Goal: Task Accomplishment & Management: Manage account settings

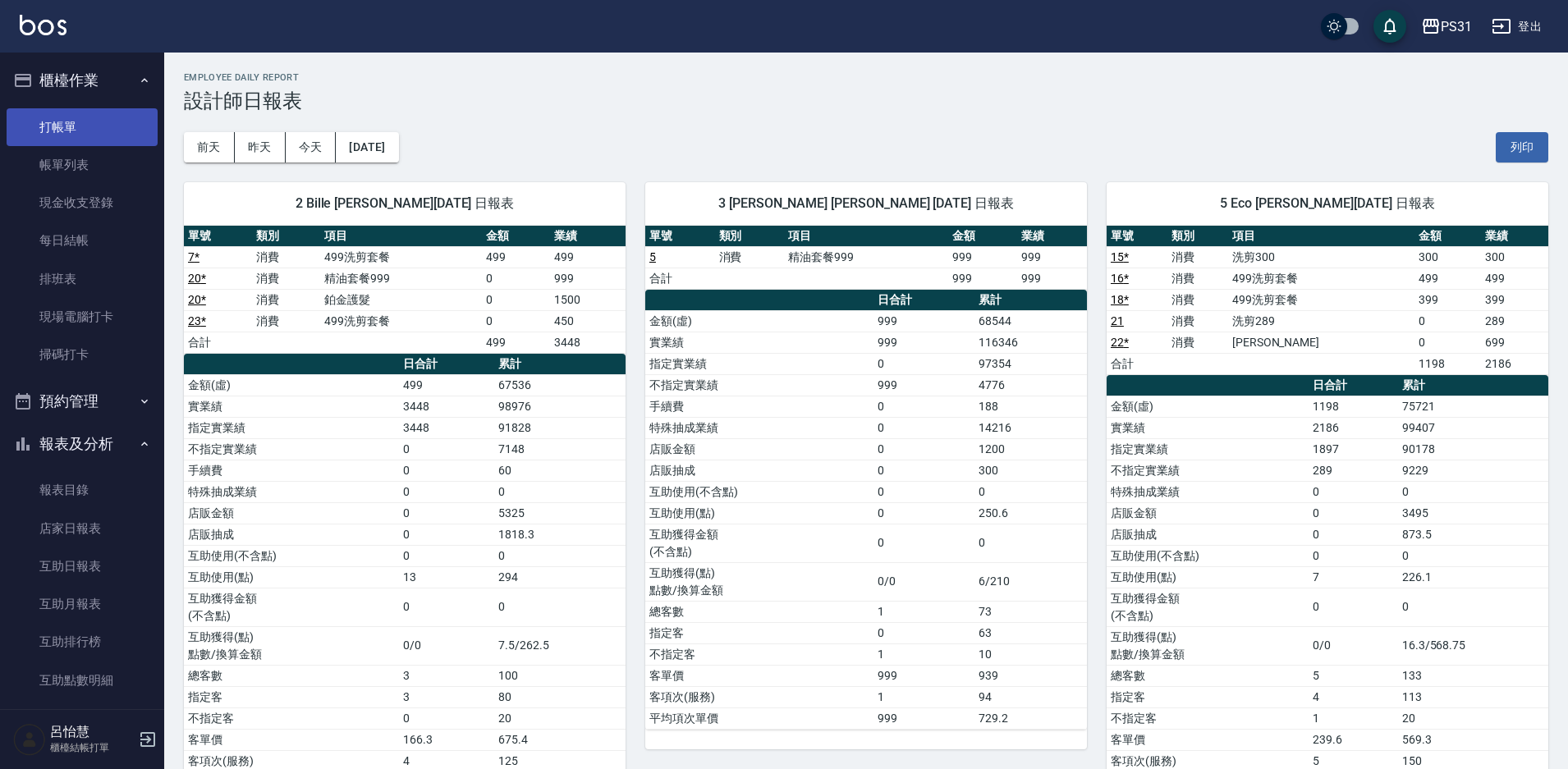
click at [87, 142] on link "打帳單" at bounding box center [82, 127] width 151 height 38
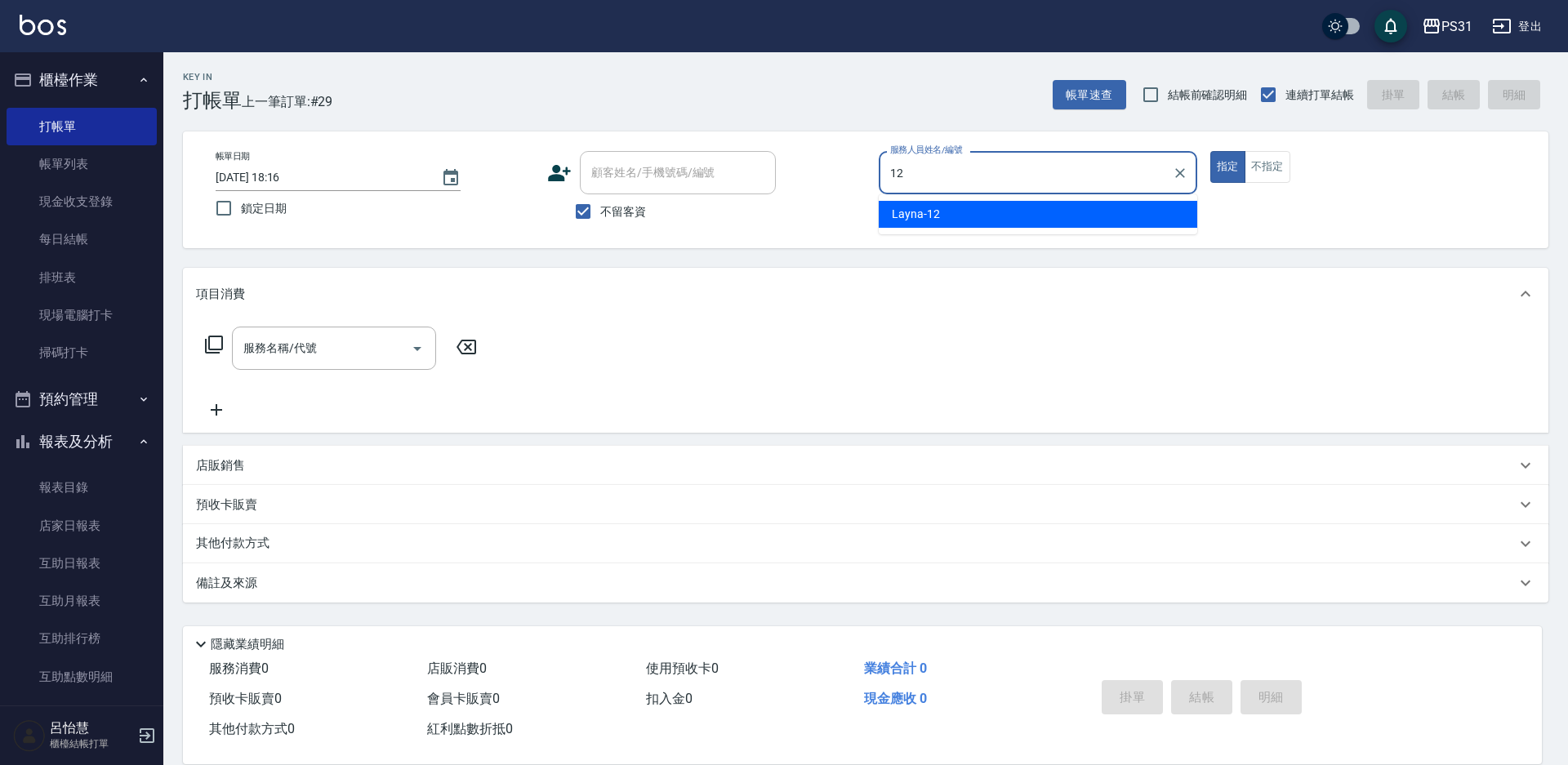
type input "Layna-12"
type button "true"
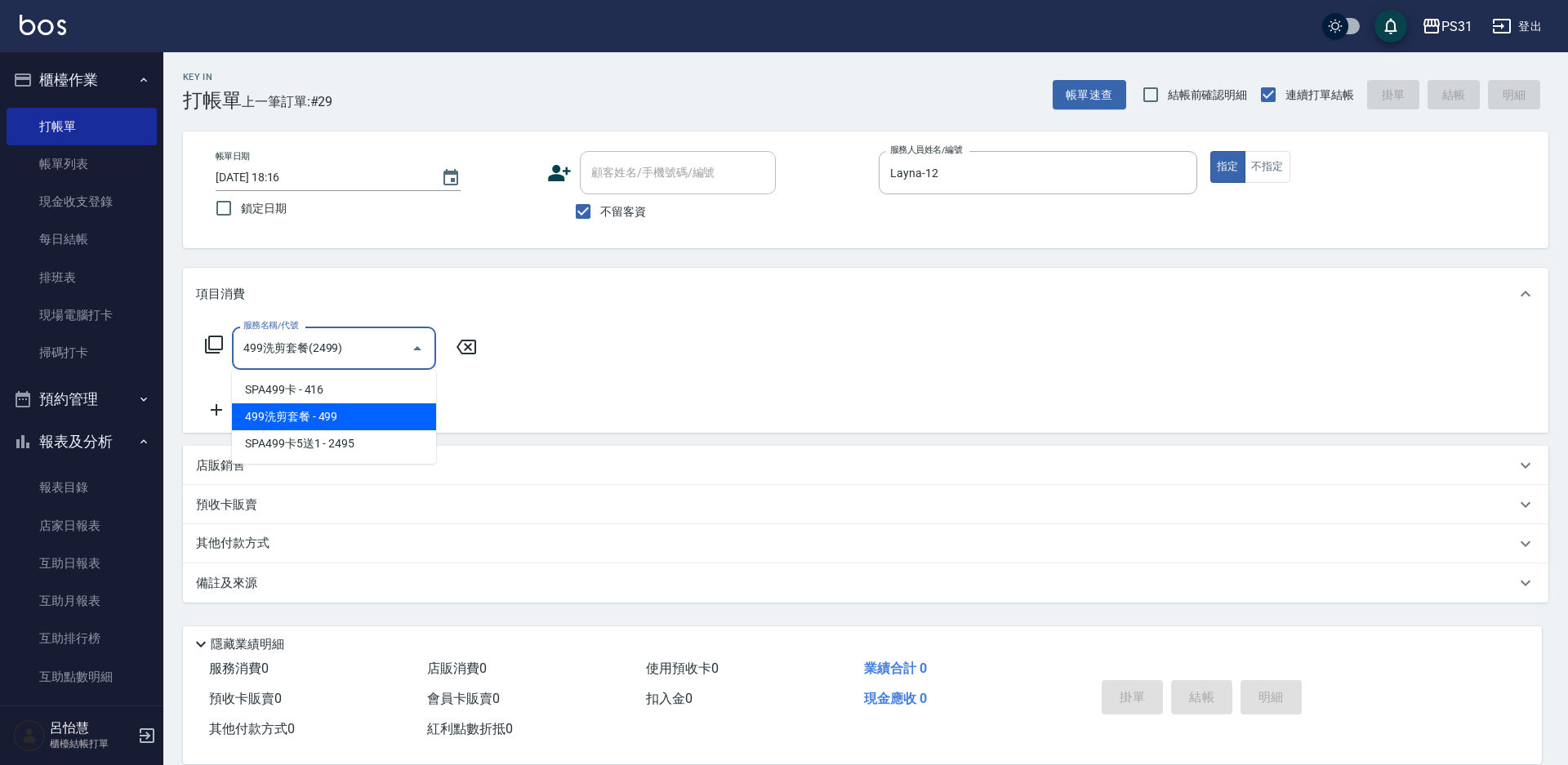
type input "499洗剪套餐(2499)"
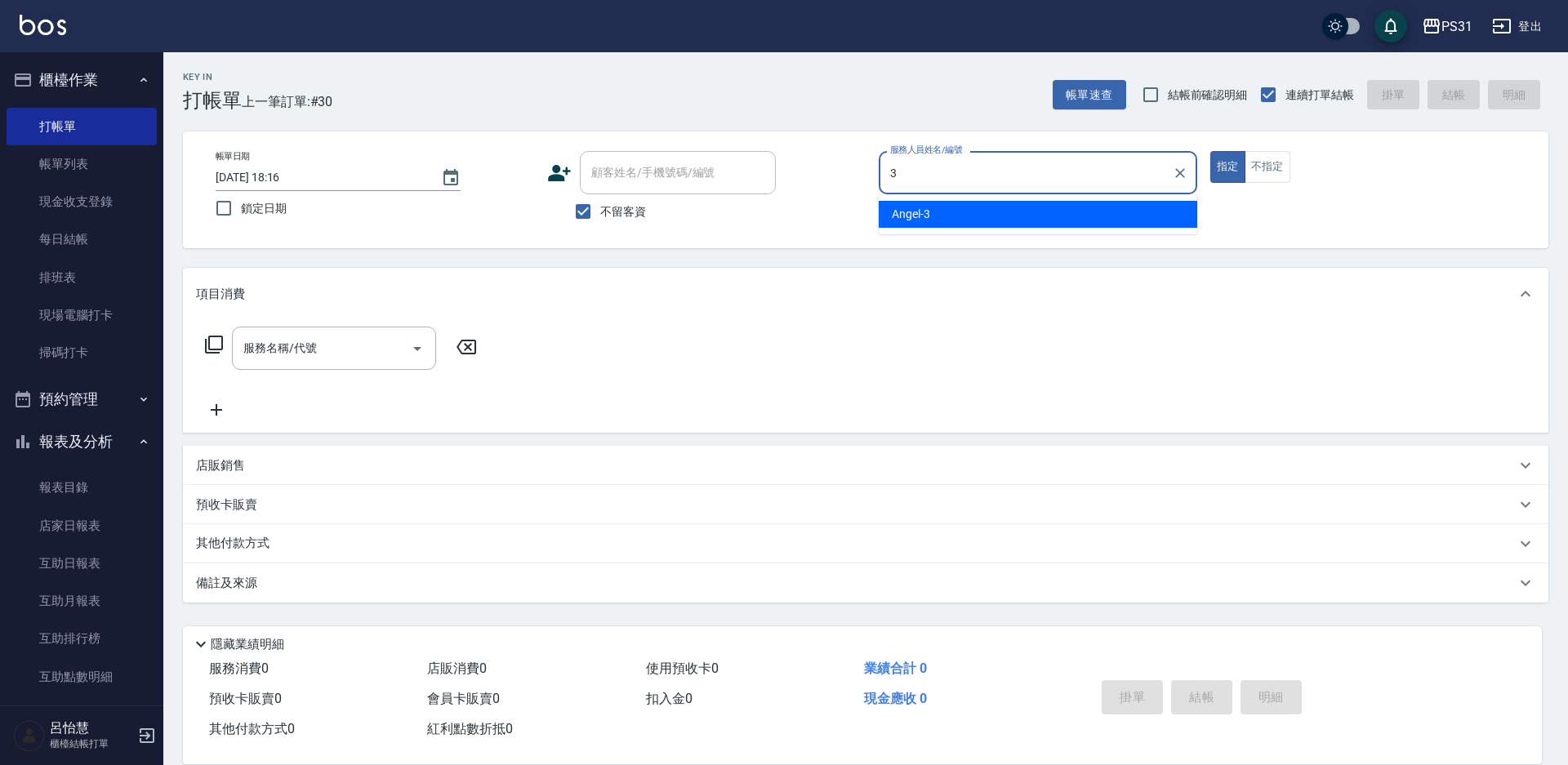
type input "[PERSON_NAME]-3"
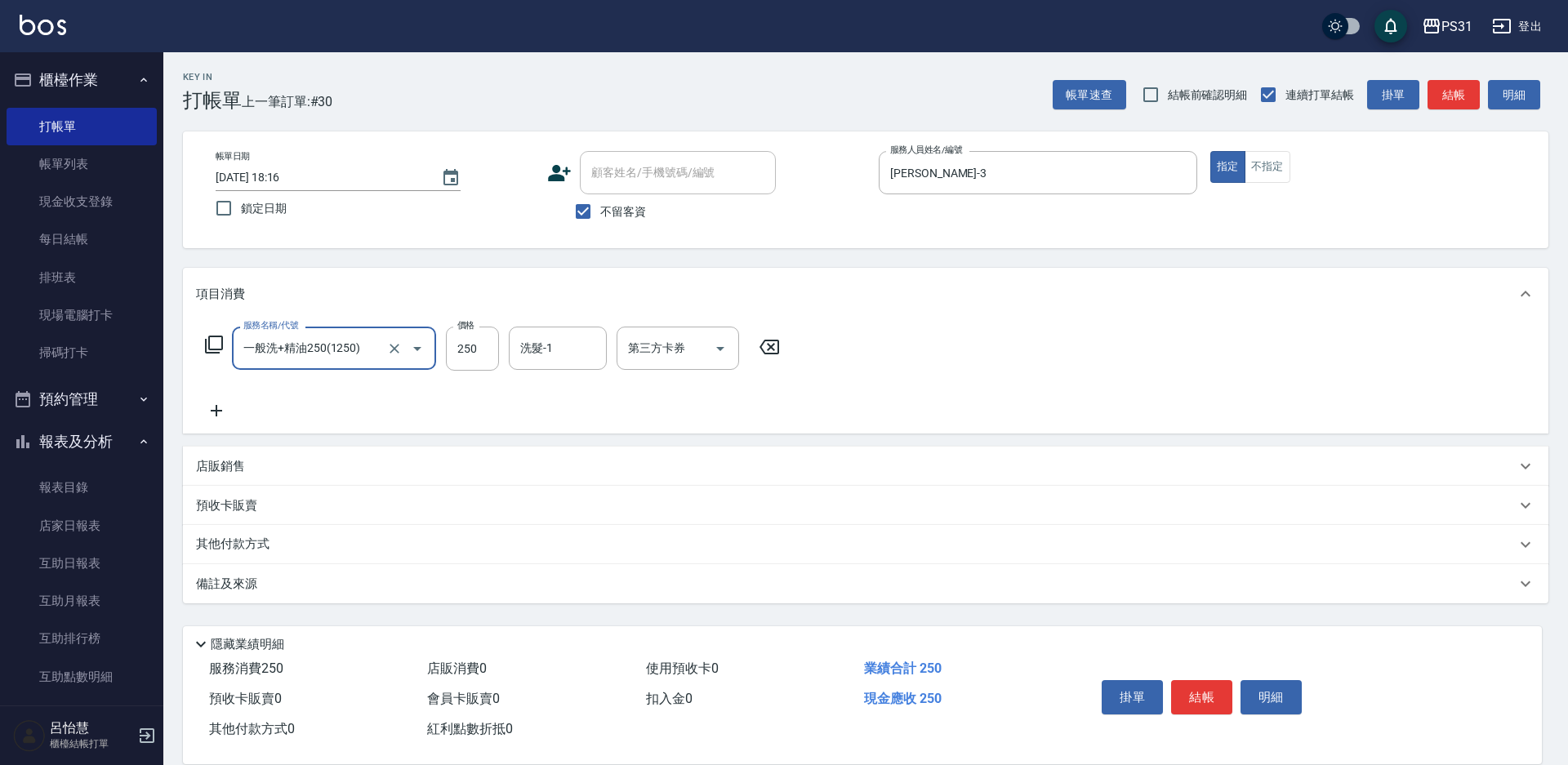
type input "一般洗+精油250(1250)"
type input "[PERSON_NAME]-31"
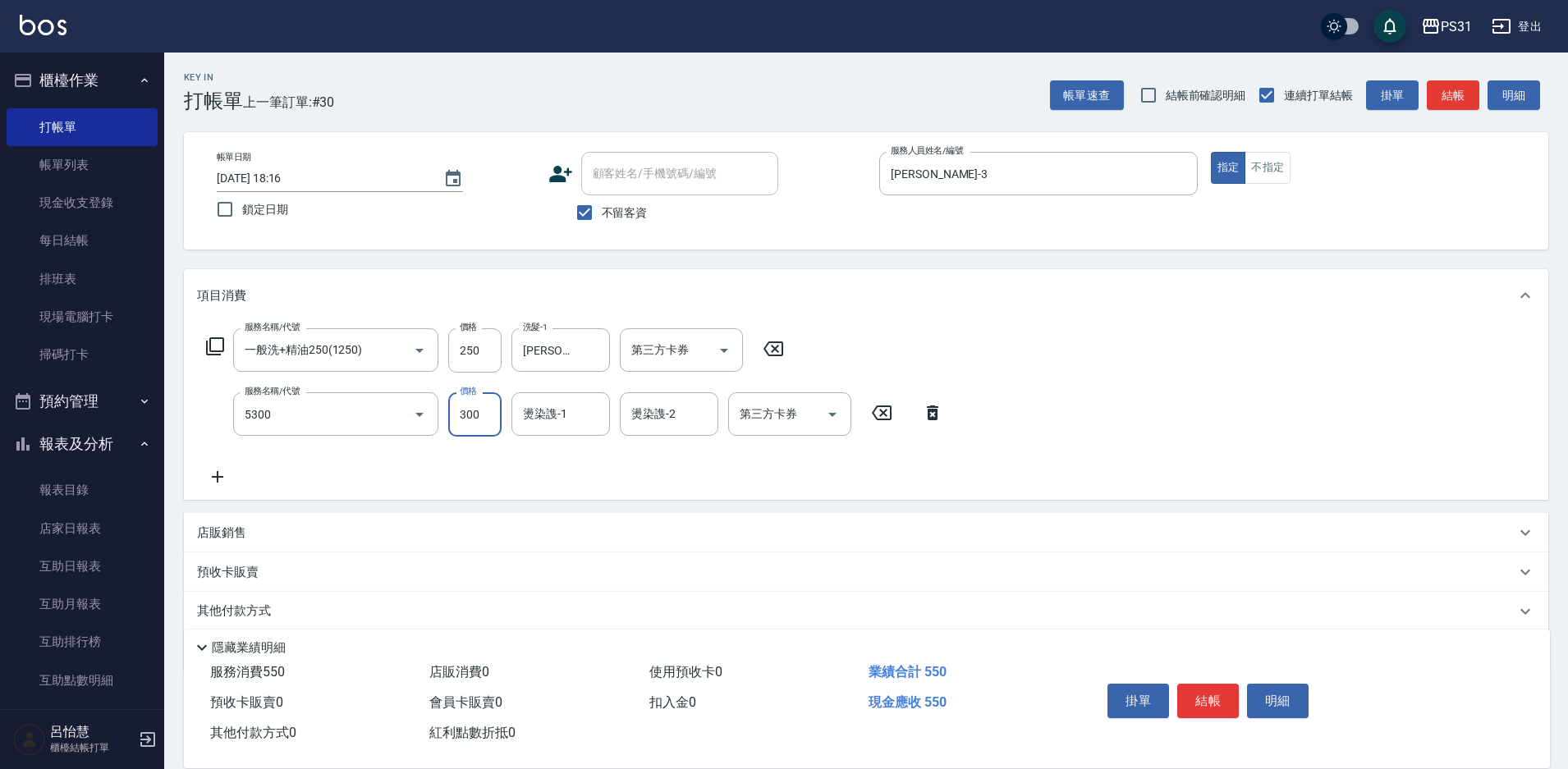
type input "還原酸護髮or頭皮隔離(5300)"
type input "400"
type input "[PERSON_NAME]-31"
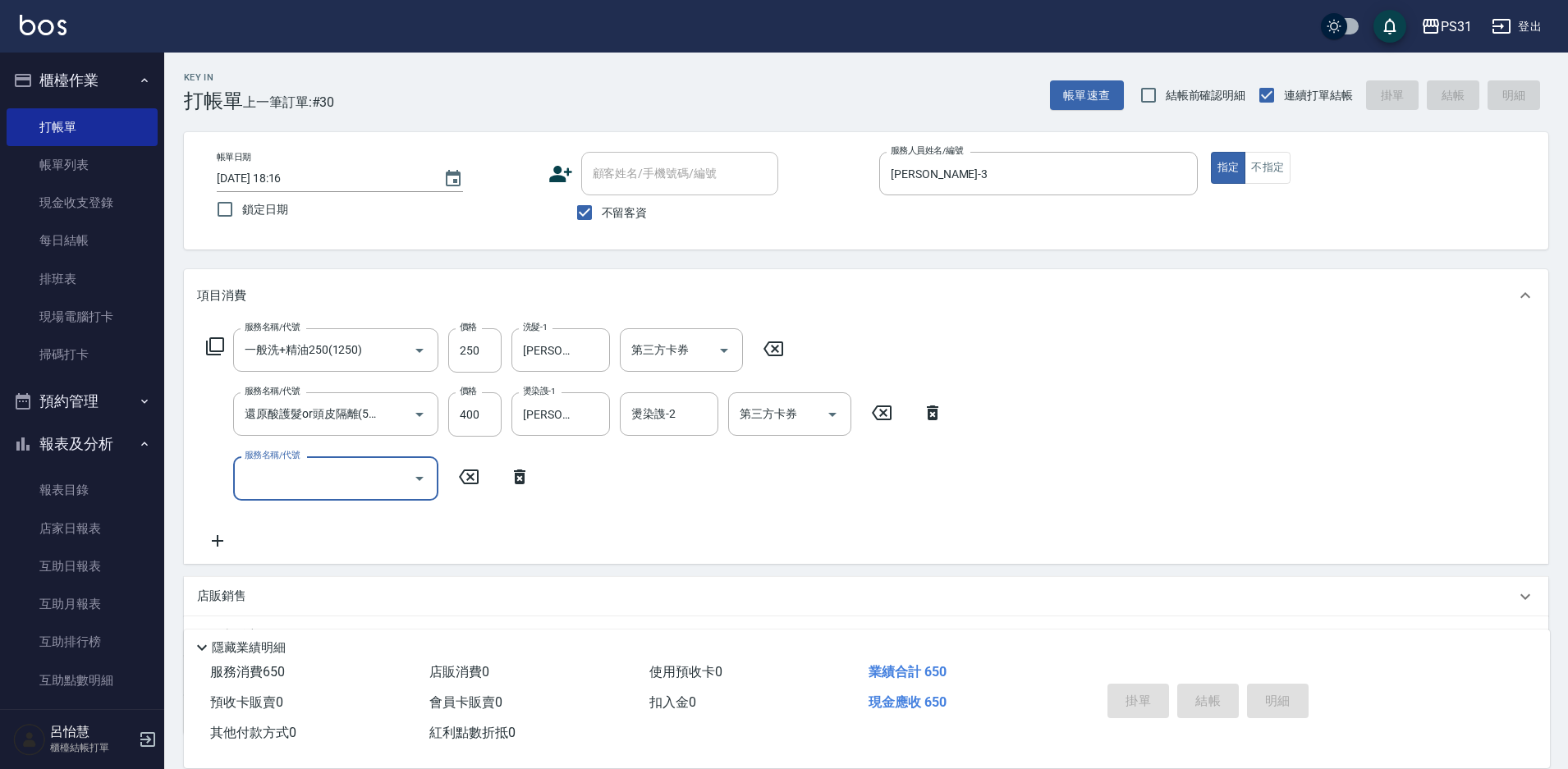
type input "2025/09/20 18:17"
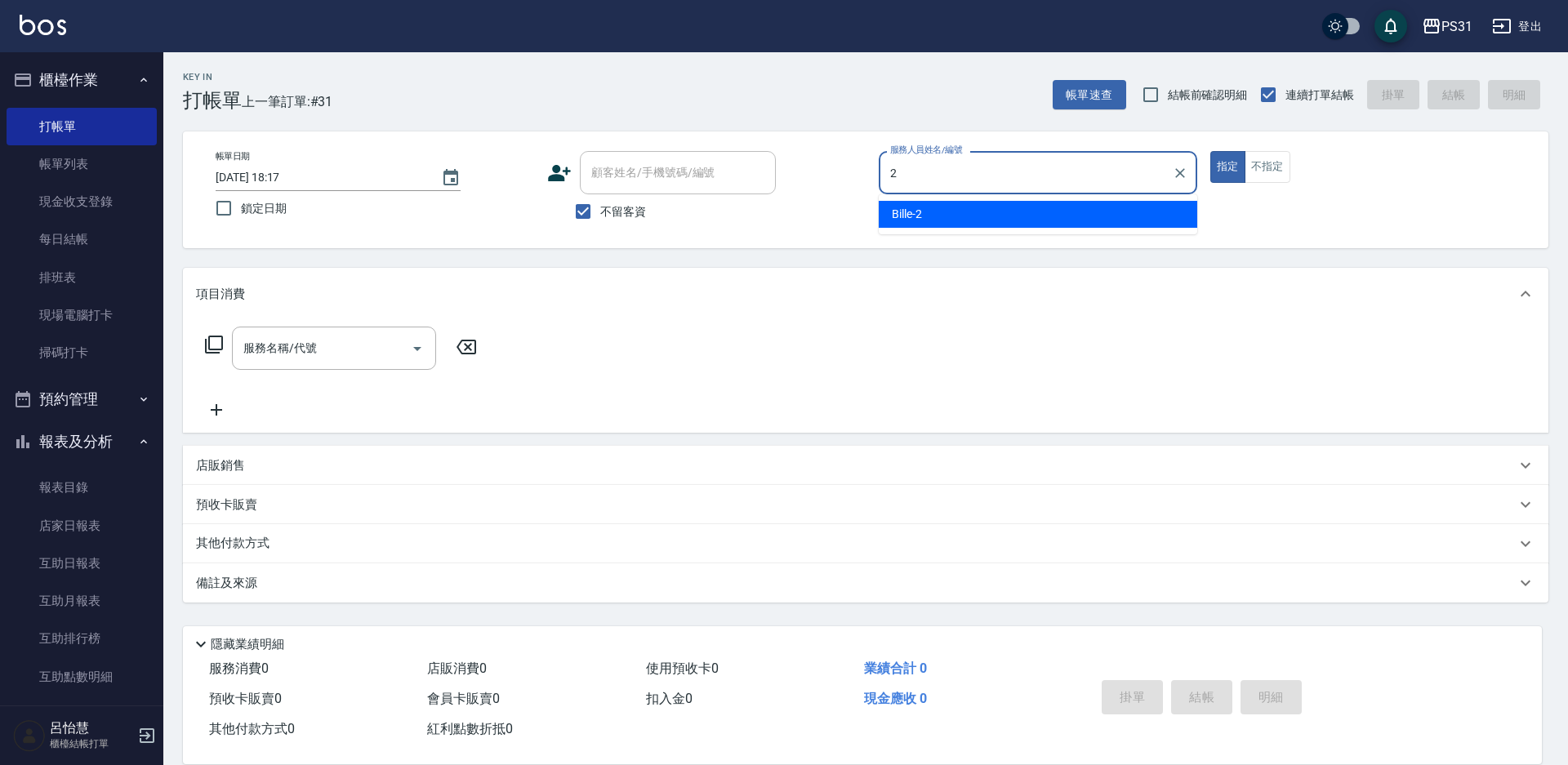
type input "Bille-2"
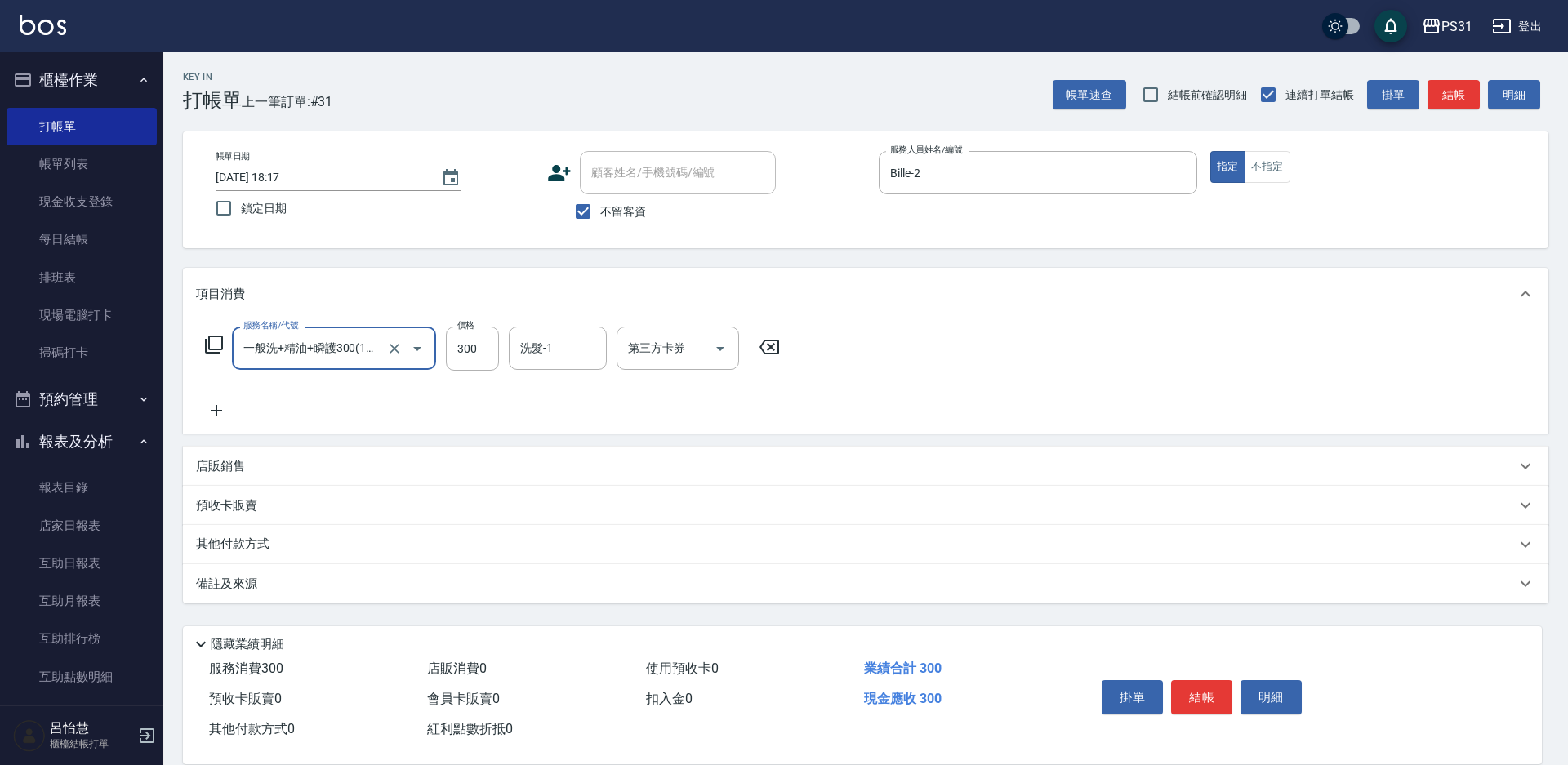
type input "一般洗+精油+瞬護300(1300)"
click at [223, 458] on p "店販銷售" at bounding box center [220, 467] width 49 height 18
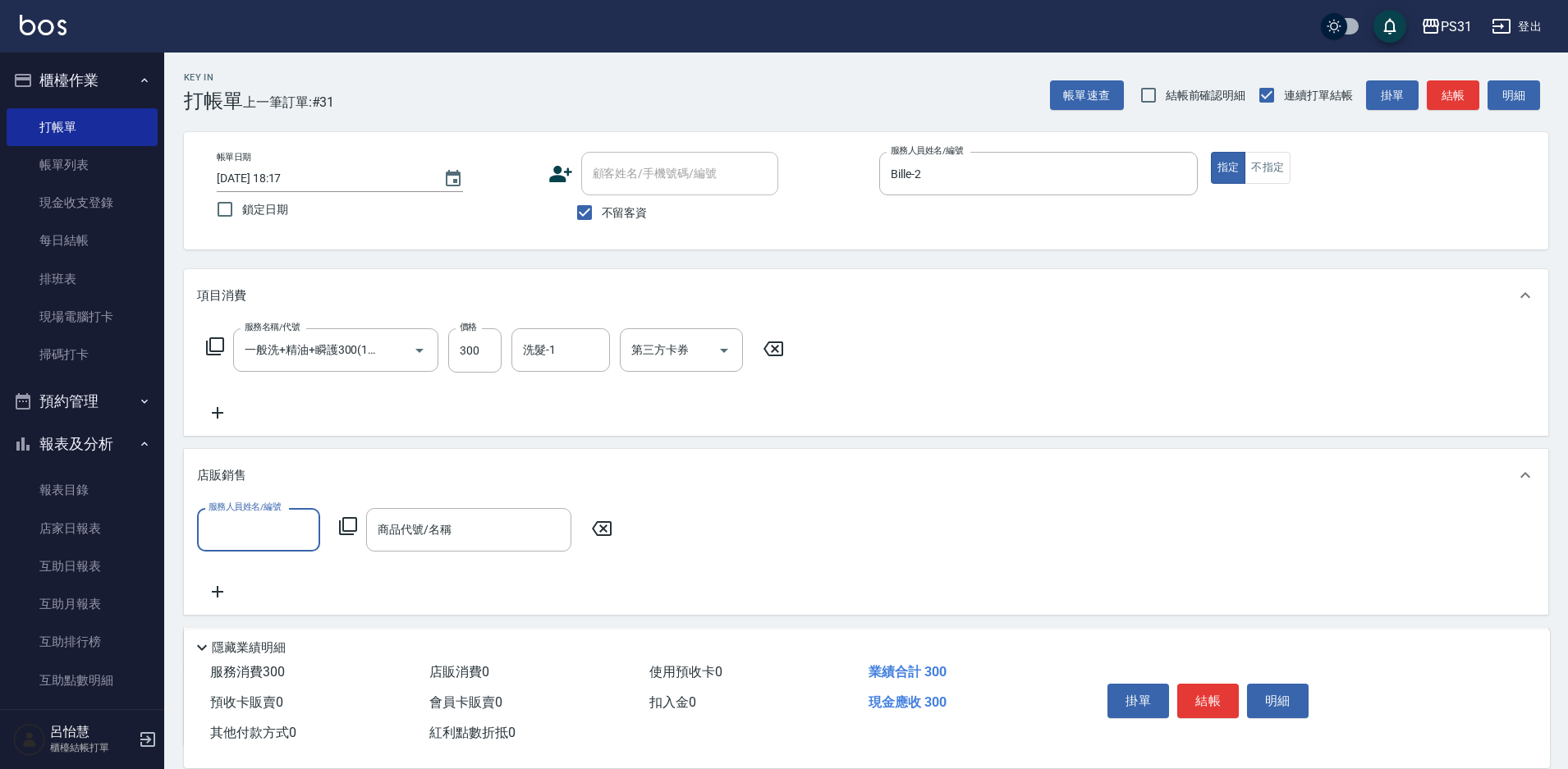
scroll to position [1, 0]
type input "Bille-2"
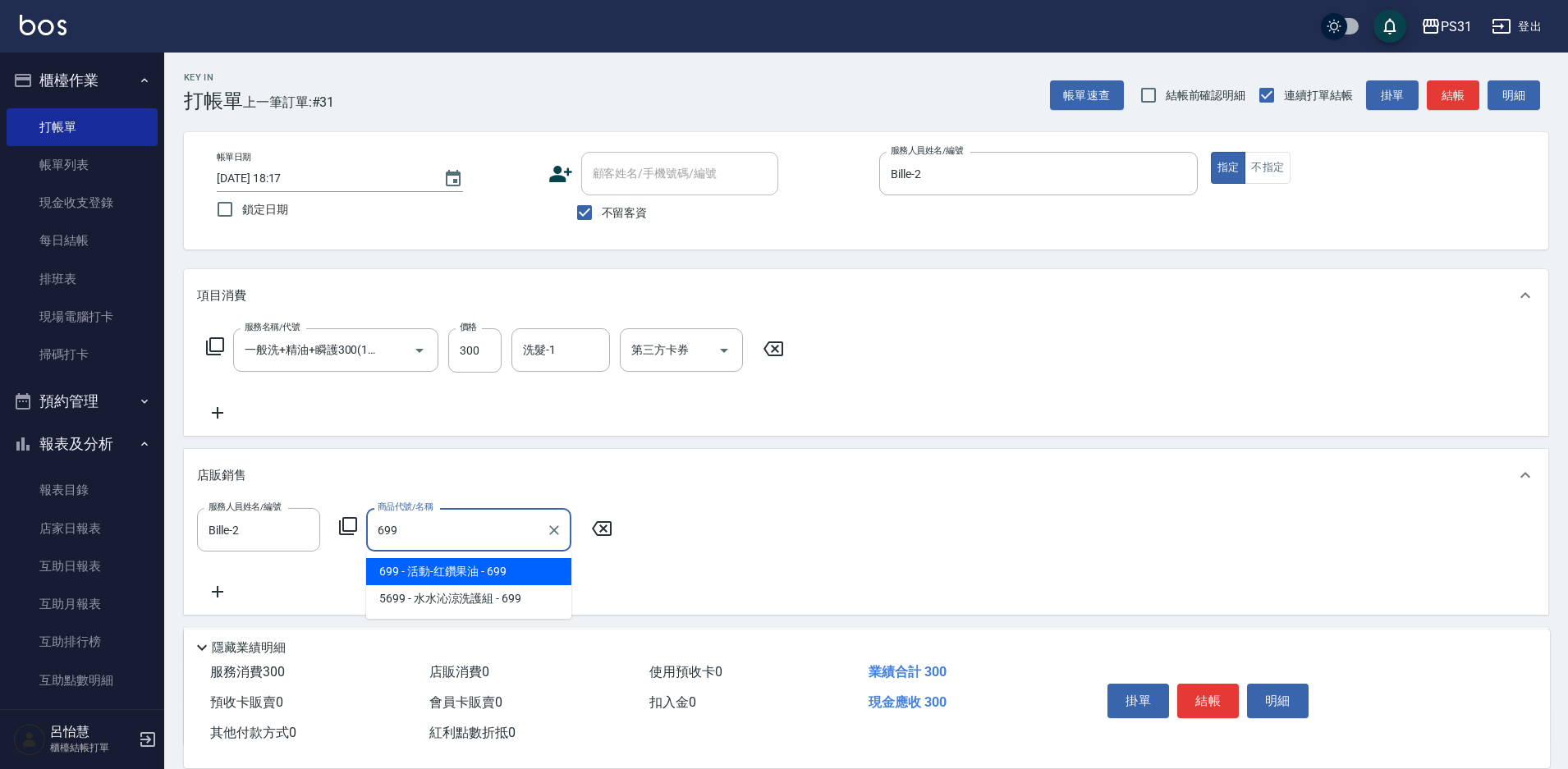
type input "活動-红鑽果油"
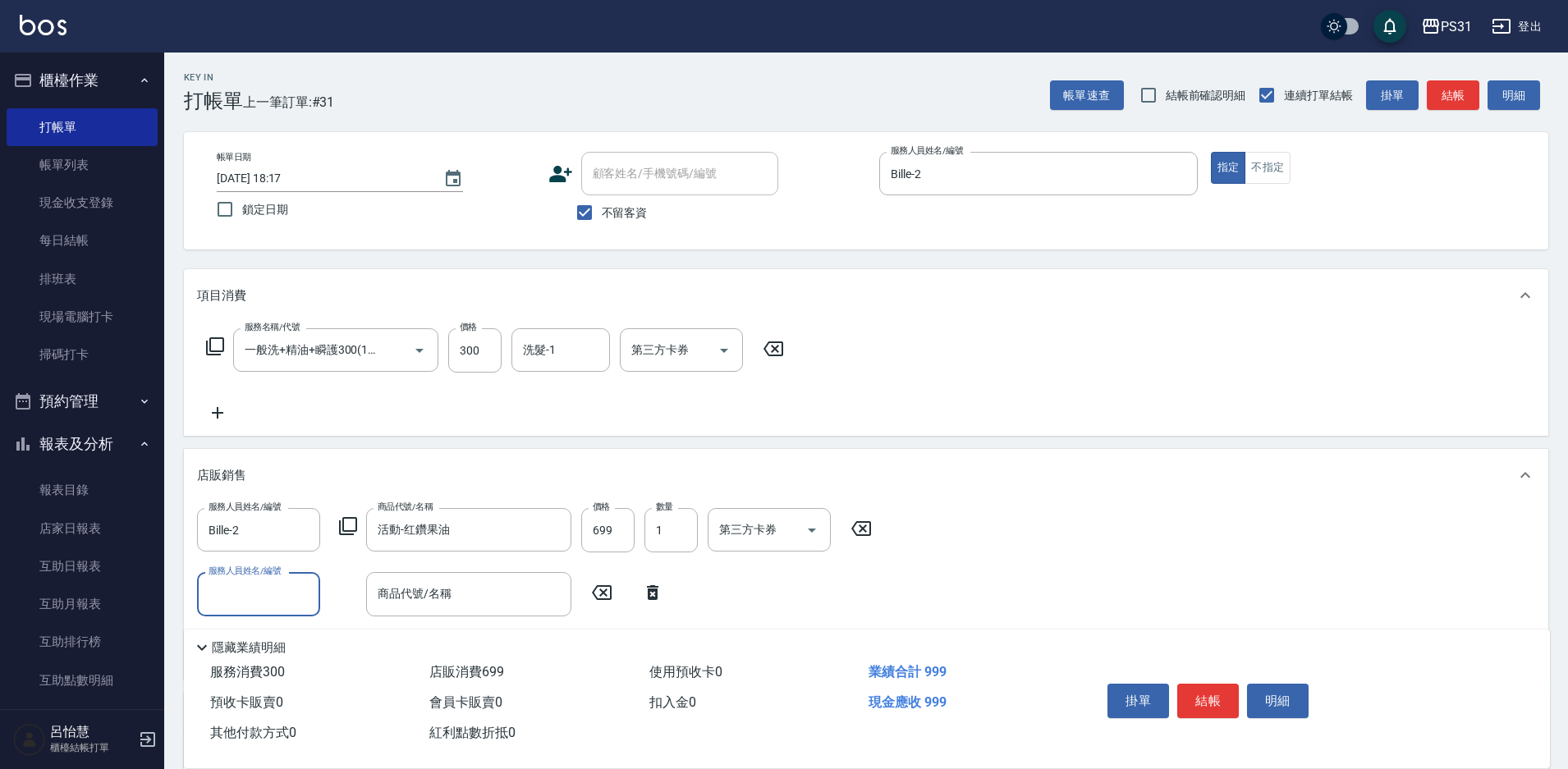
click at [208, 345] on icon at bounding box center [215, 346] width 20 height 20
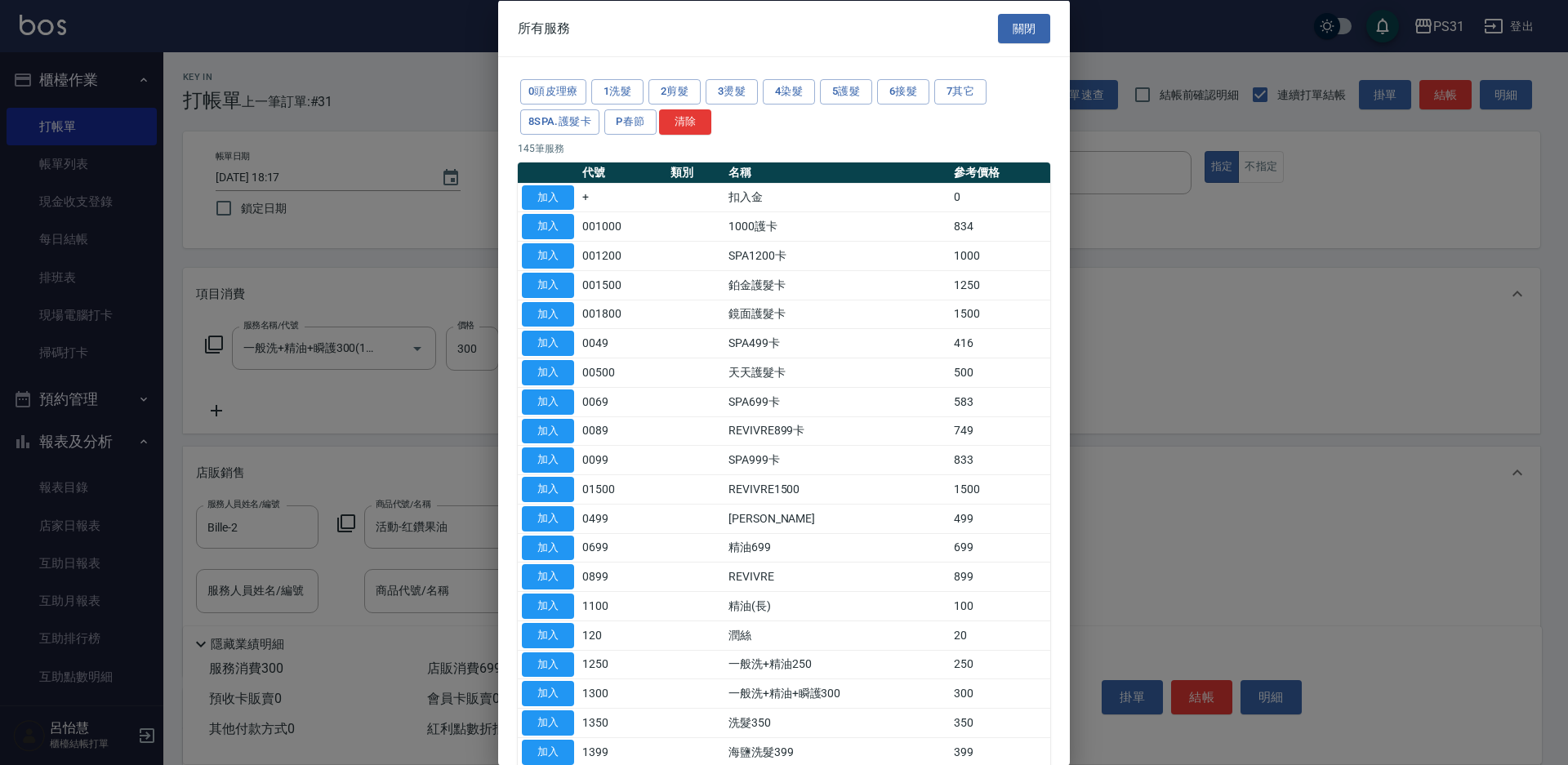
click at [345, 389] on div at bounding box center [784, 382] width 1568 height 765
click at [213, 415] on div at bounding box center [784, 382] width 1568 height 765
click at [1105, 168] on div at bounding box center [784, 382] width 1568 height 765
click at [1030, 32] on button "關閉" at bounding box center [1025, 27] width 53 height 30
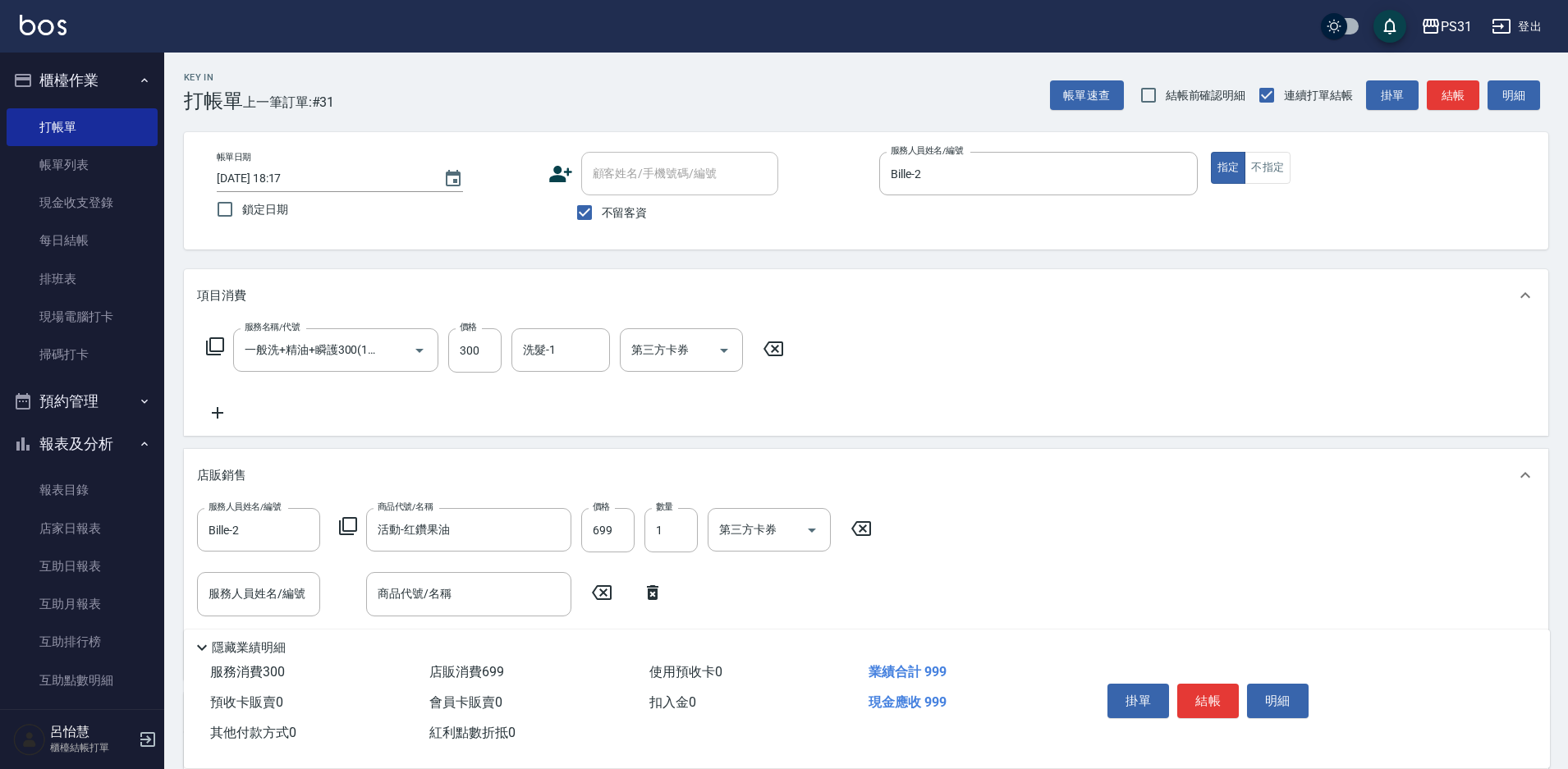
click at [211, 409] on icon at bounding box center [217, 413] width 41 height 20
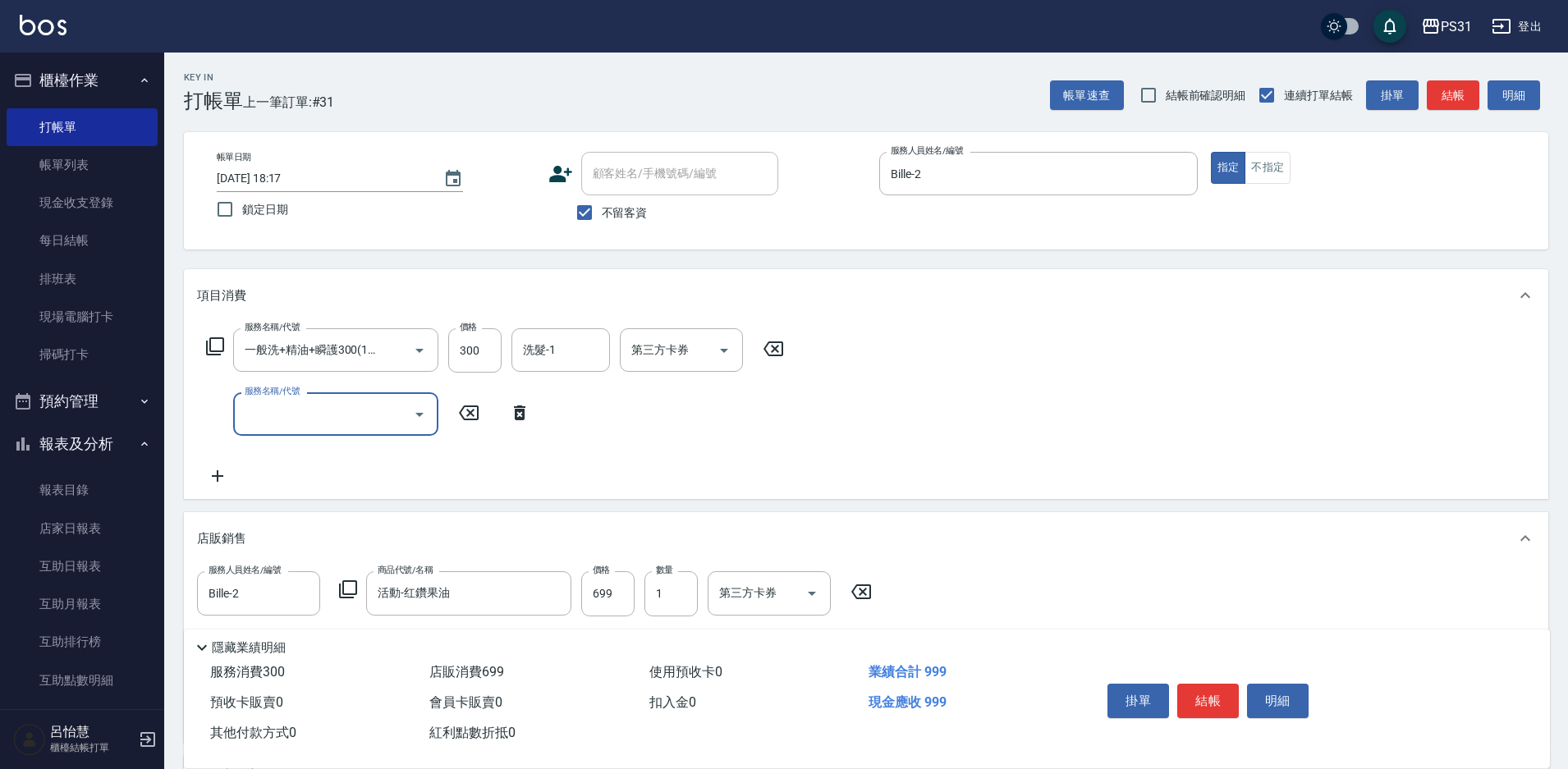
scroll to position [0, 0]
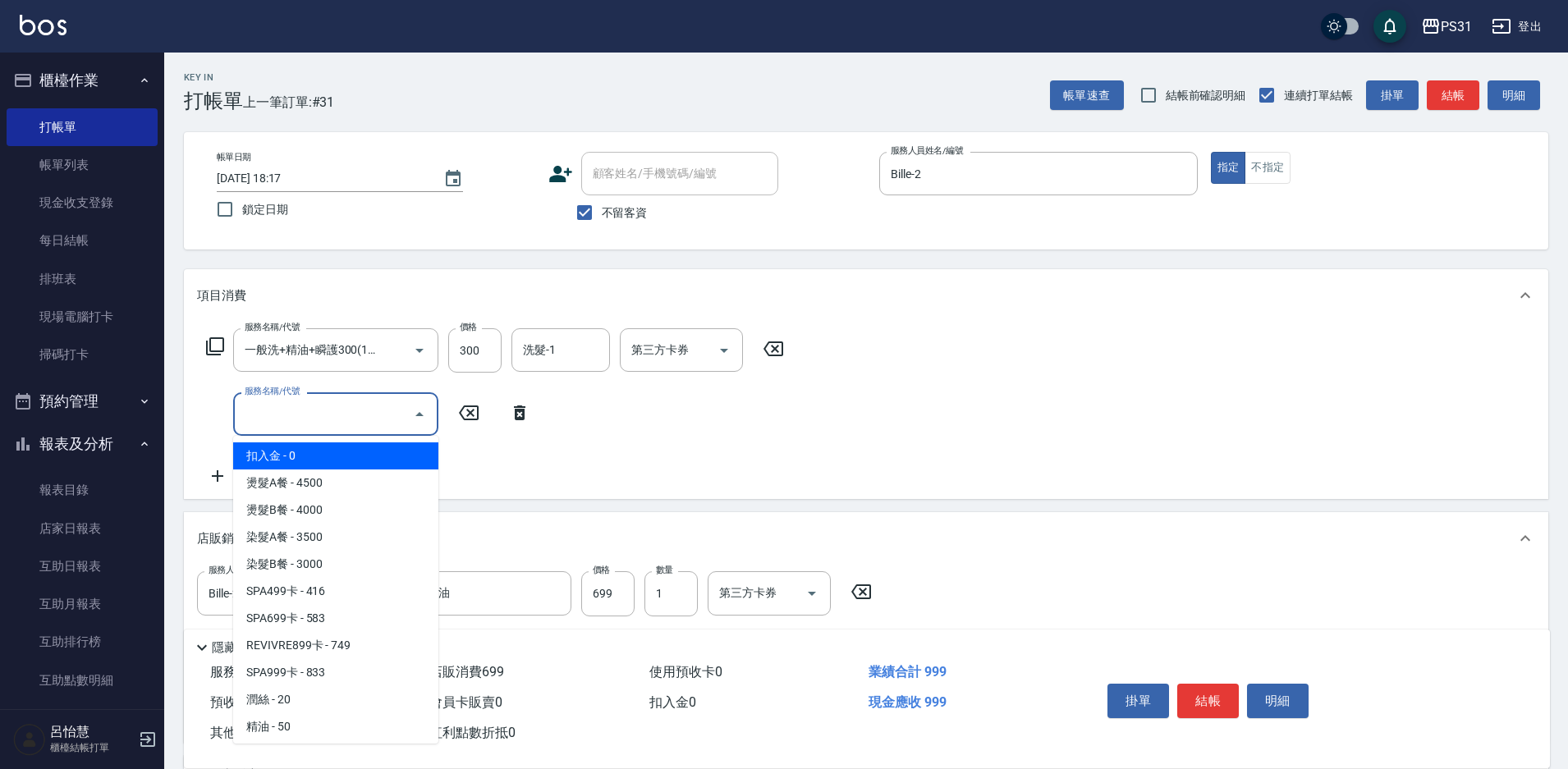
type input "扣入金(+)"
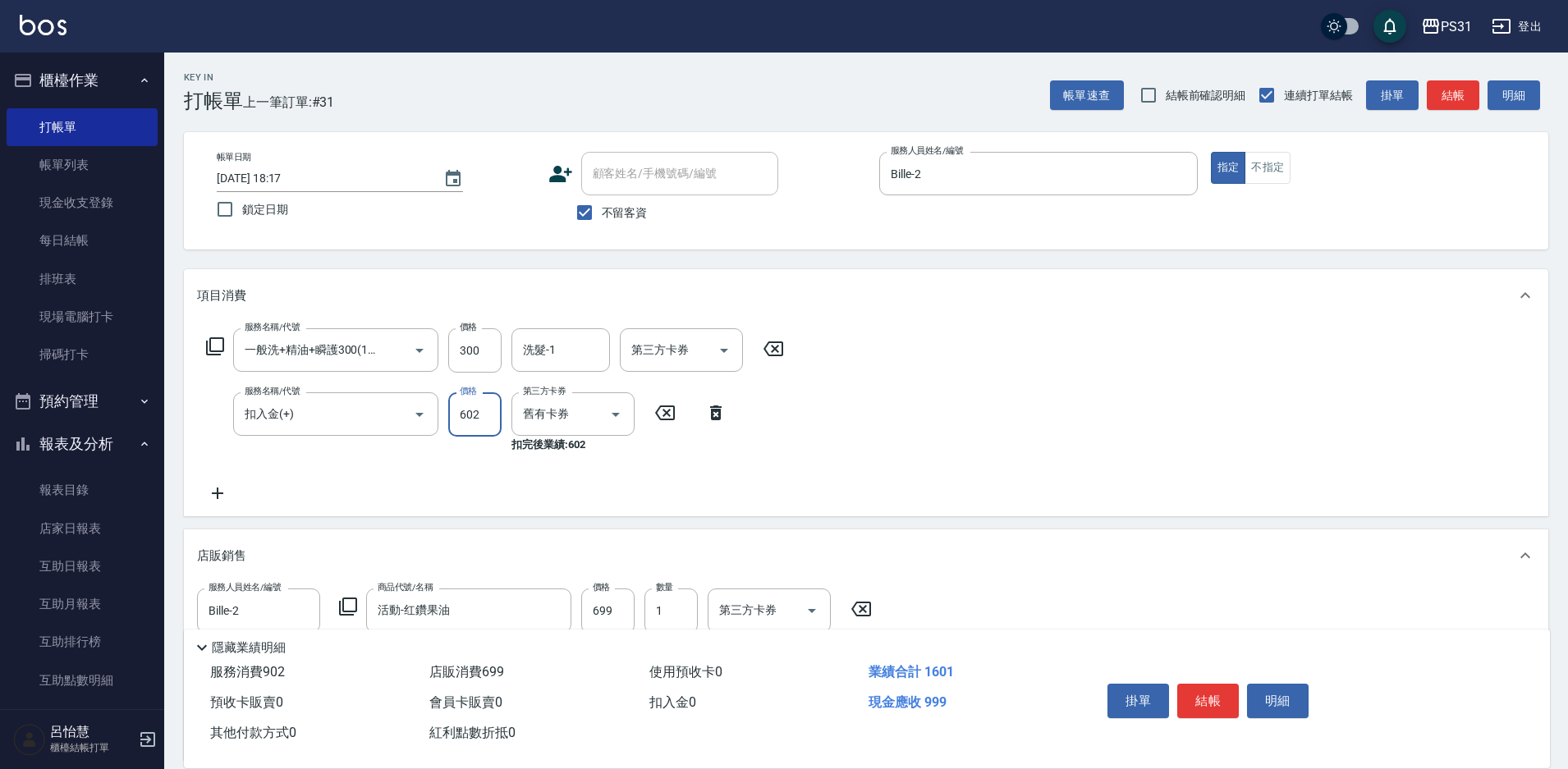
type input "602"
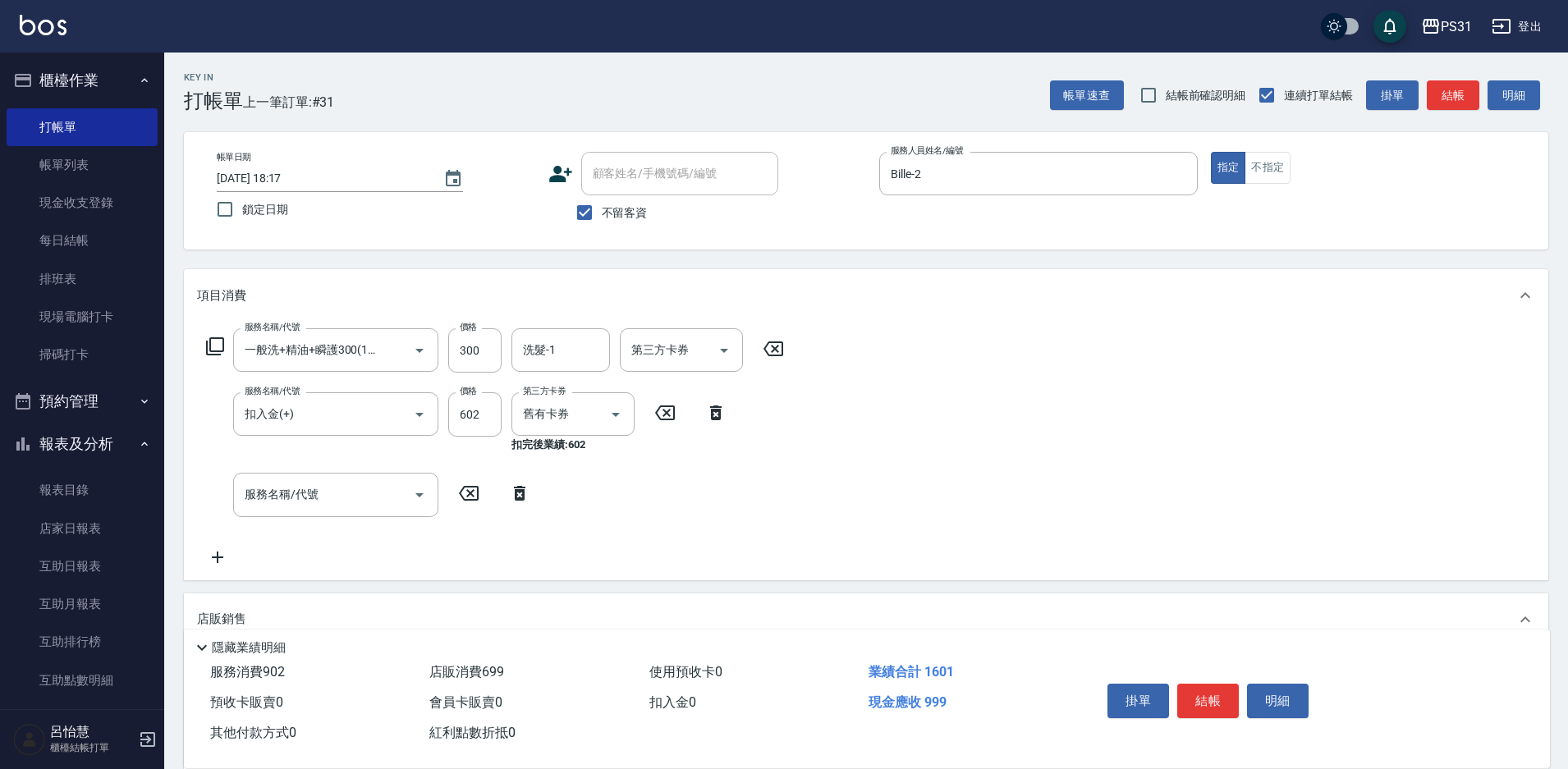
click at [717, 405] on icon at bounding box center [716, 413] width 41 height 20
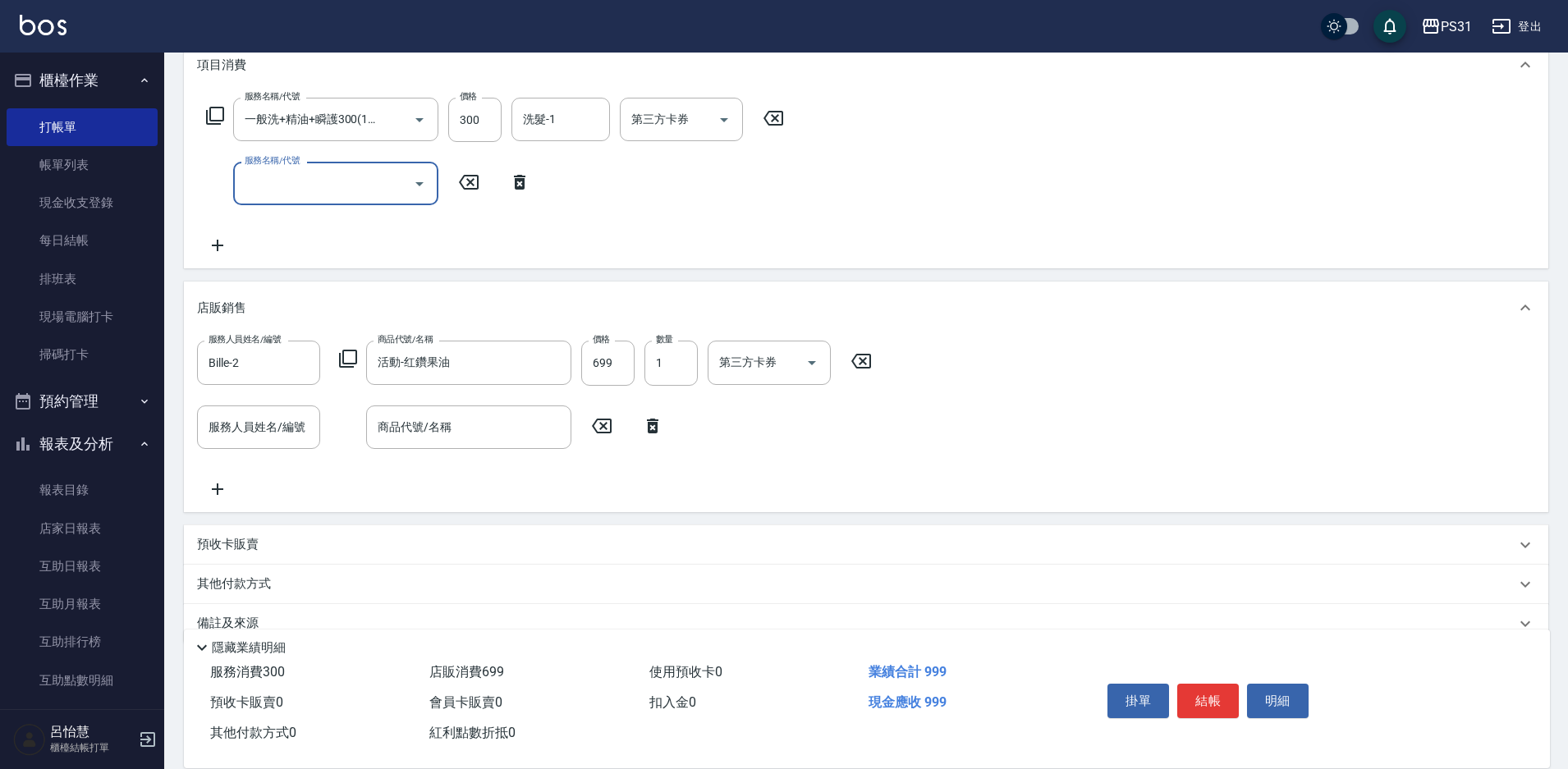
scroll to position [263, 0]
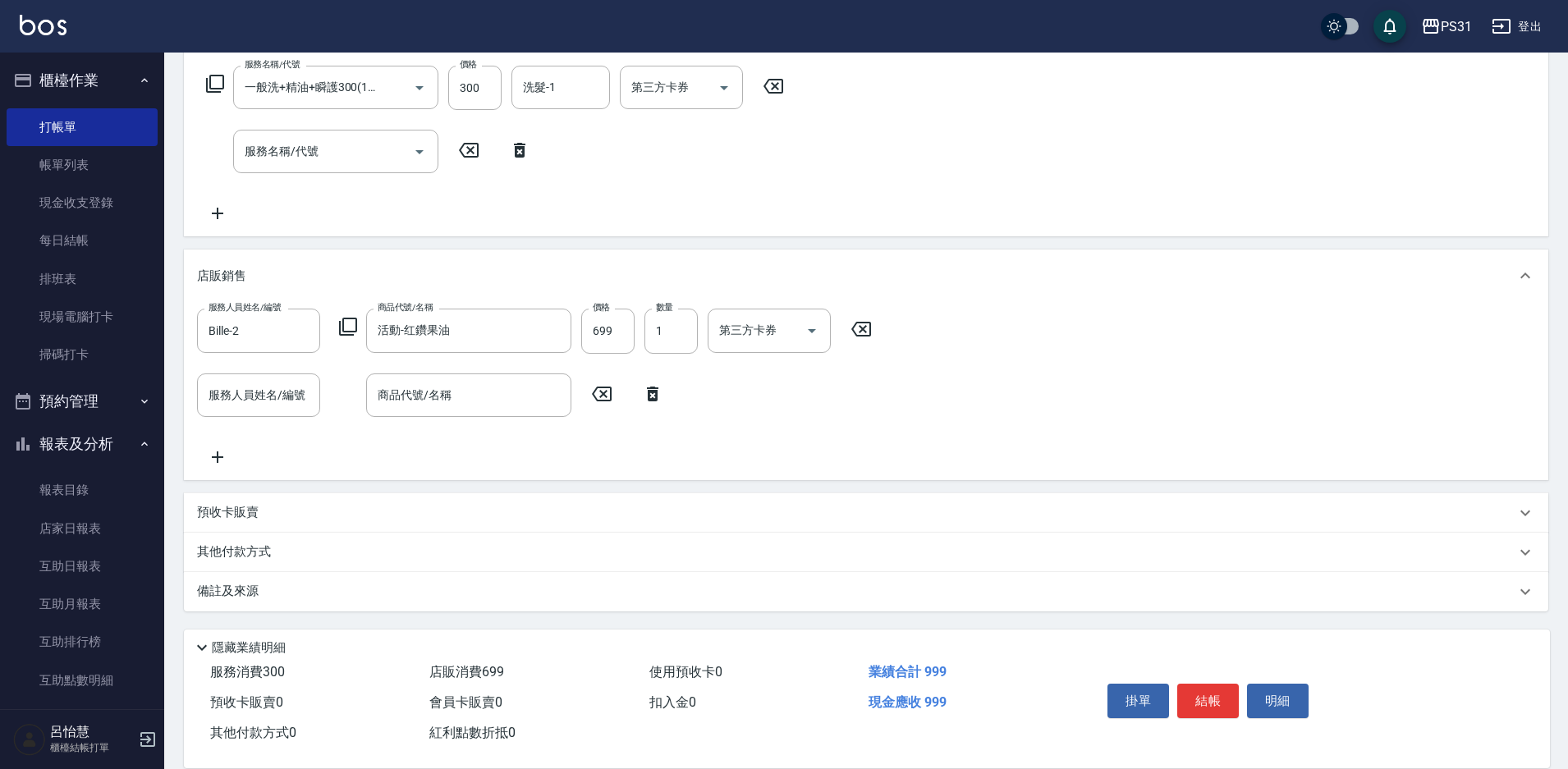
click at [243, 542] on div "其他付款方式" at bounding box center [866, 553] width 1365 height 39
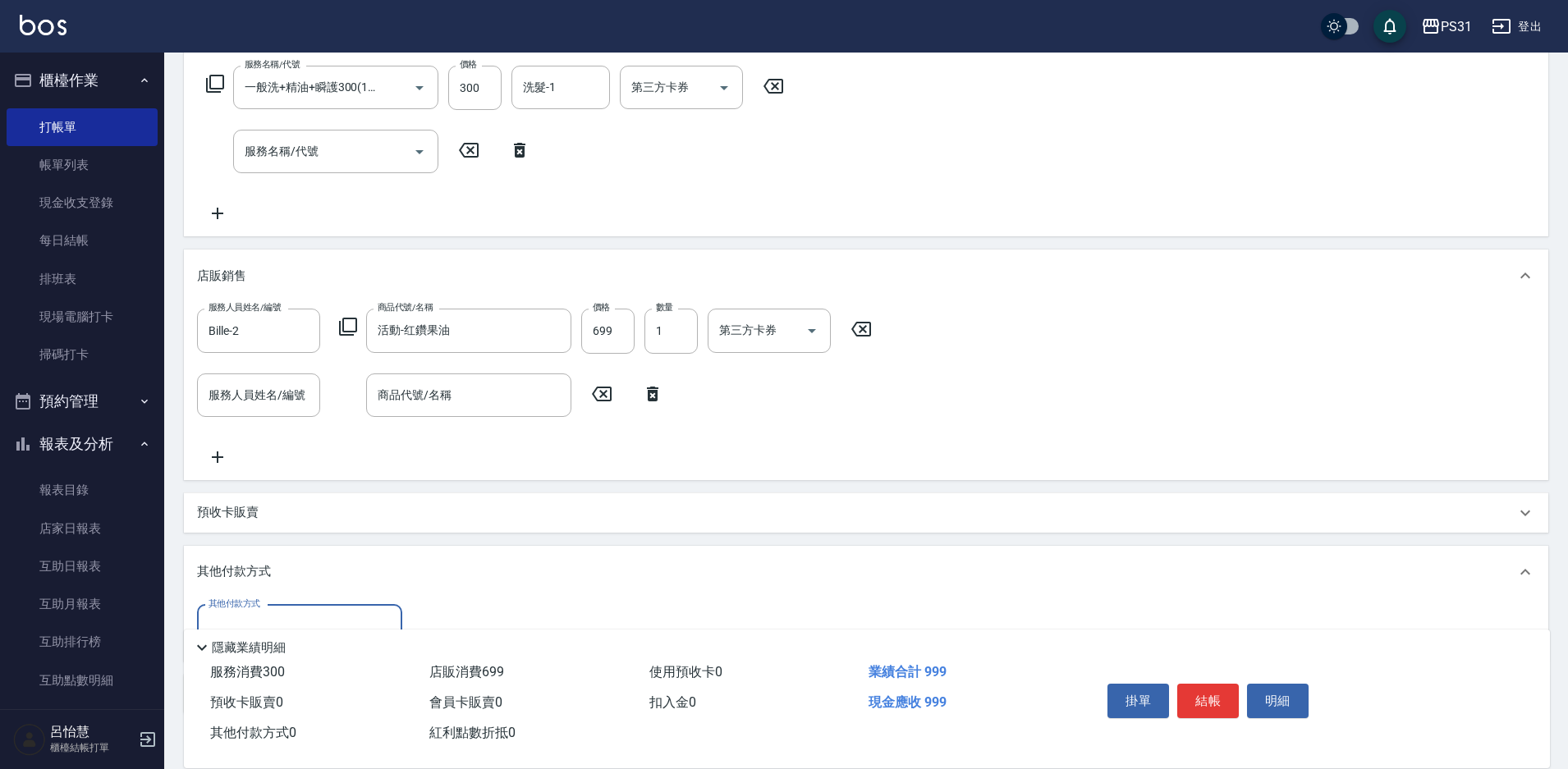
scroll to position [0, 0]
click at [641, 394] on icon at bounding box center [652, 394] width 41 height 20
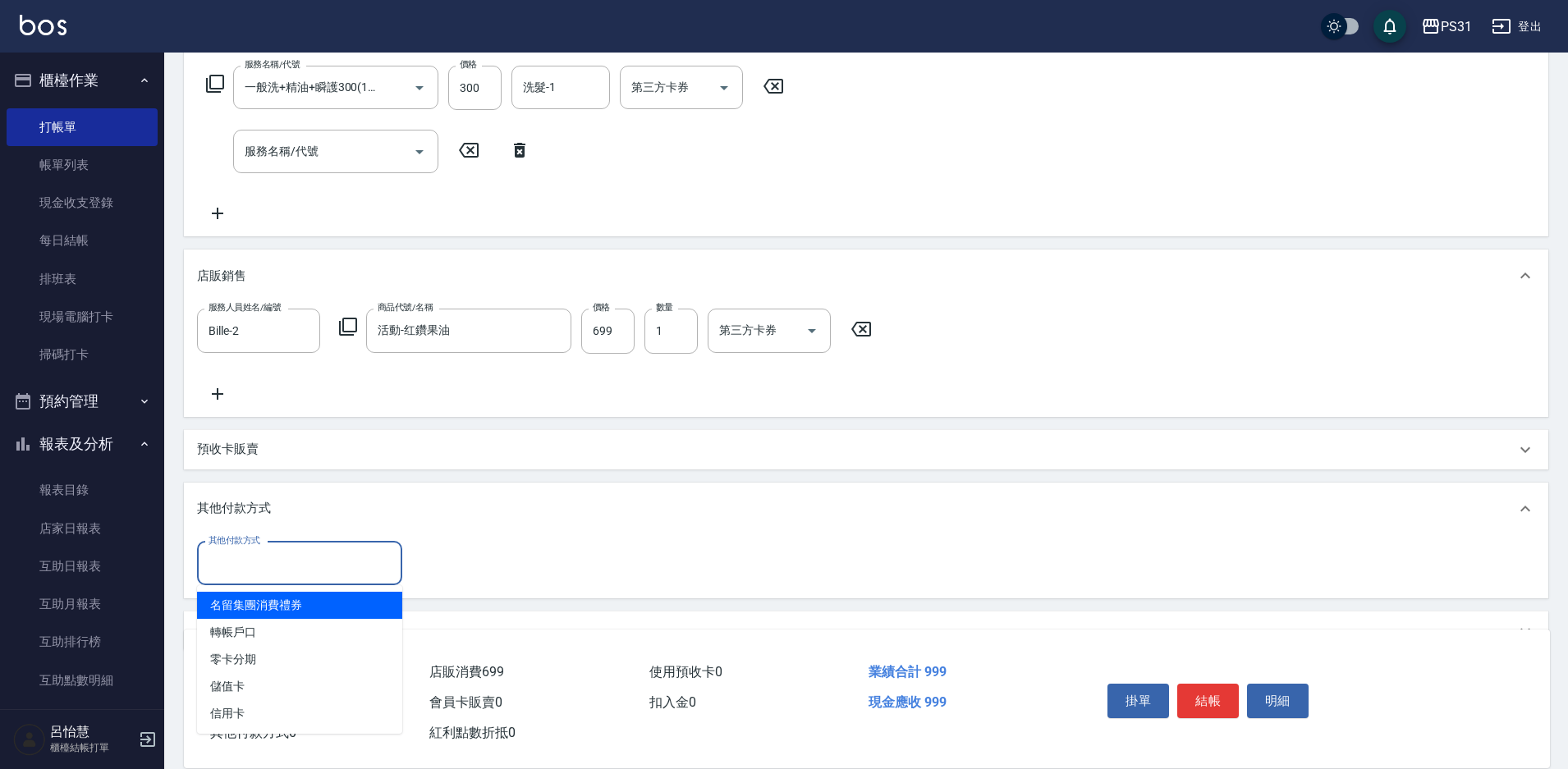
click at [285, 560] on input "其他付款方式" at bounding box center [299, 563] width 191 height 28
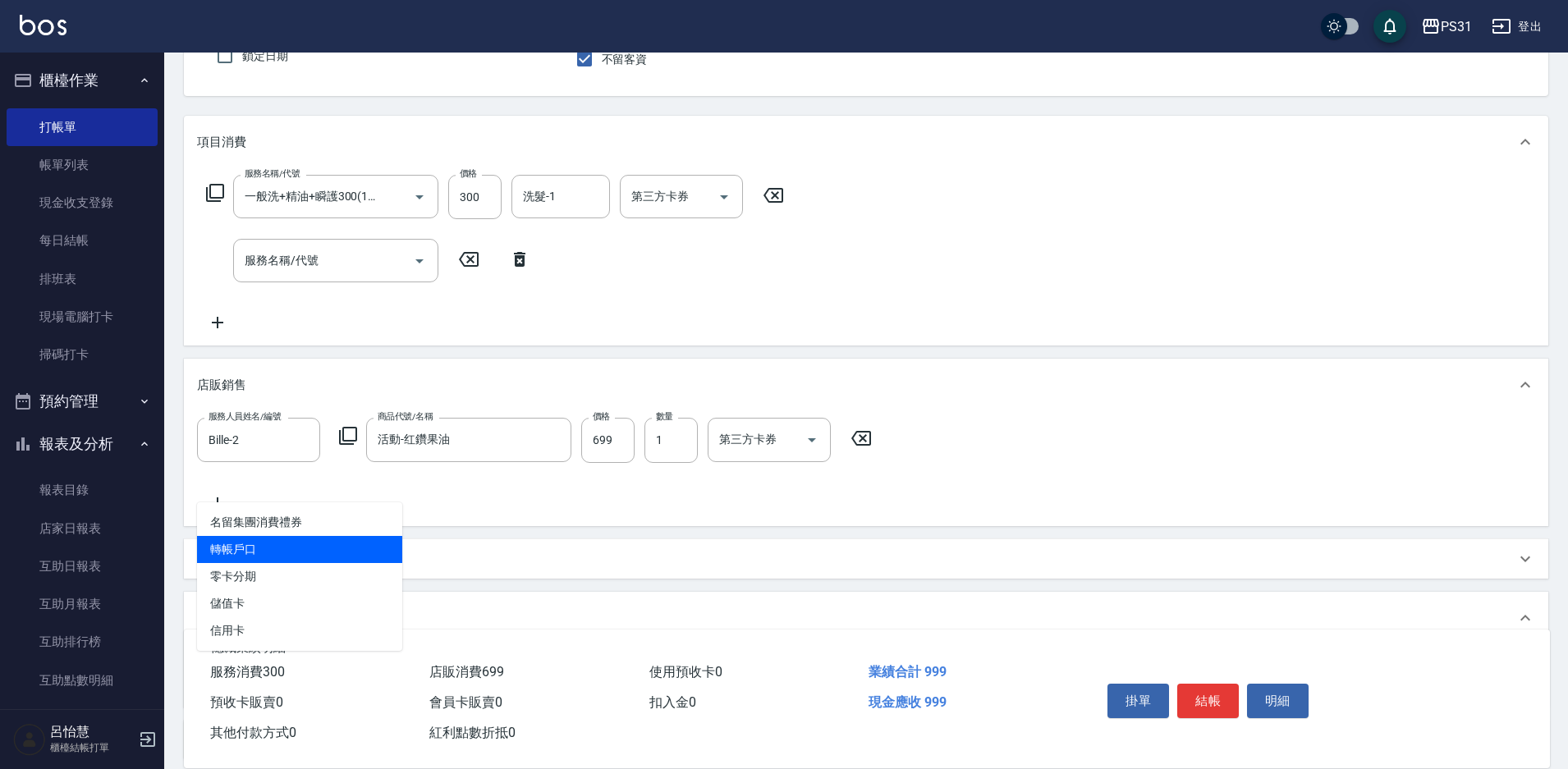
scroll to position [17, 0]
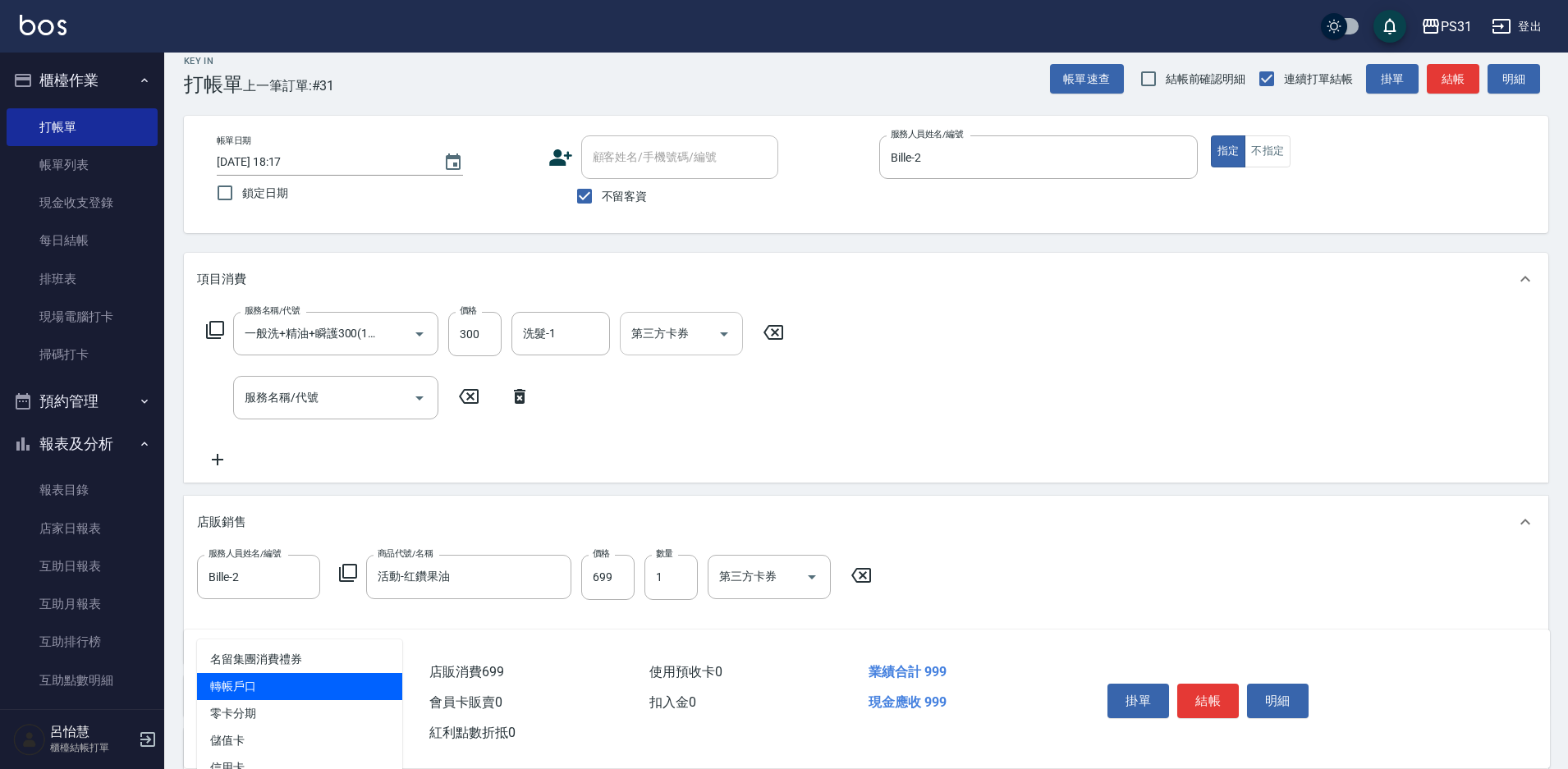
click at [718, 329] on icon "Open" at bounding box center [724, 335] width 20 height 20
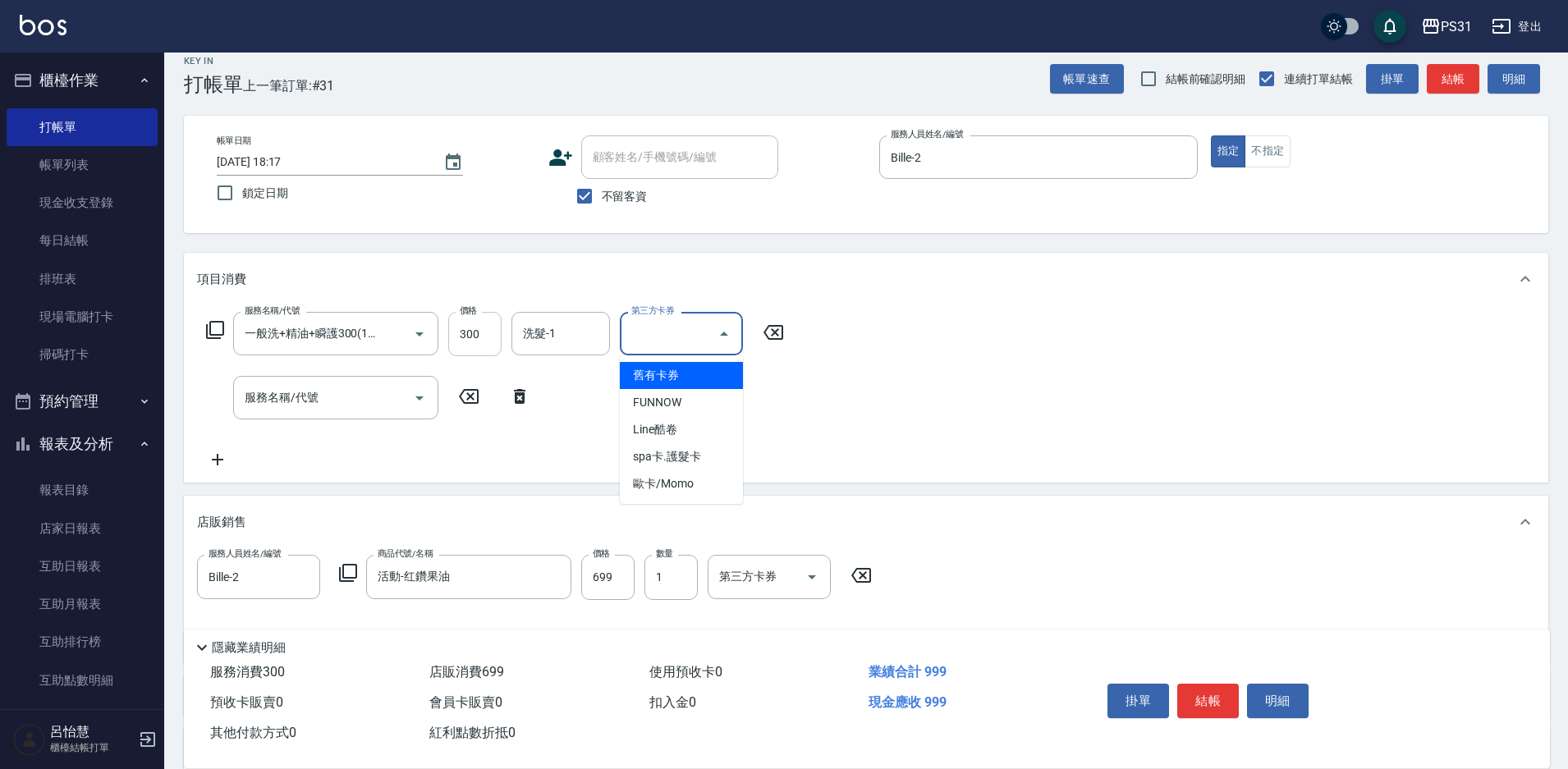
click at [490, 341] on input "300" at bounding box center [474, 334] width 54 height 44
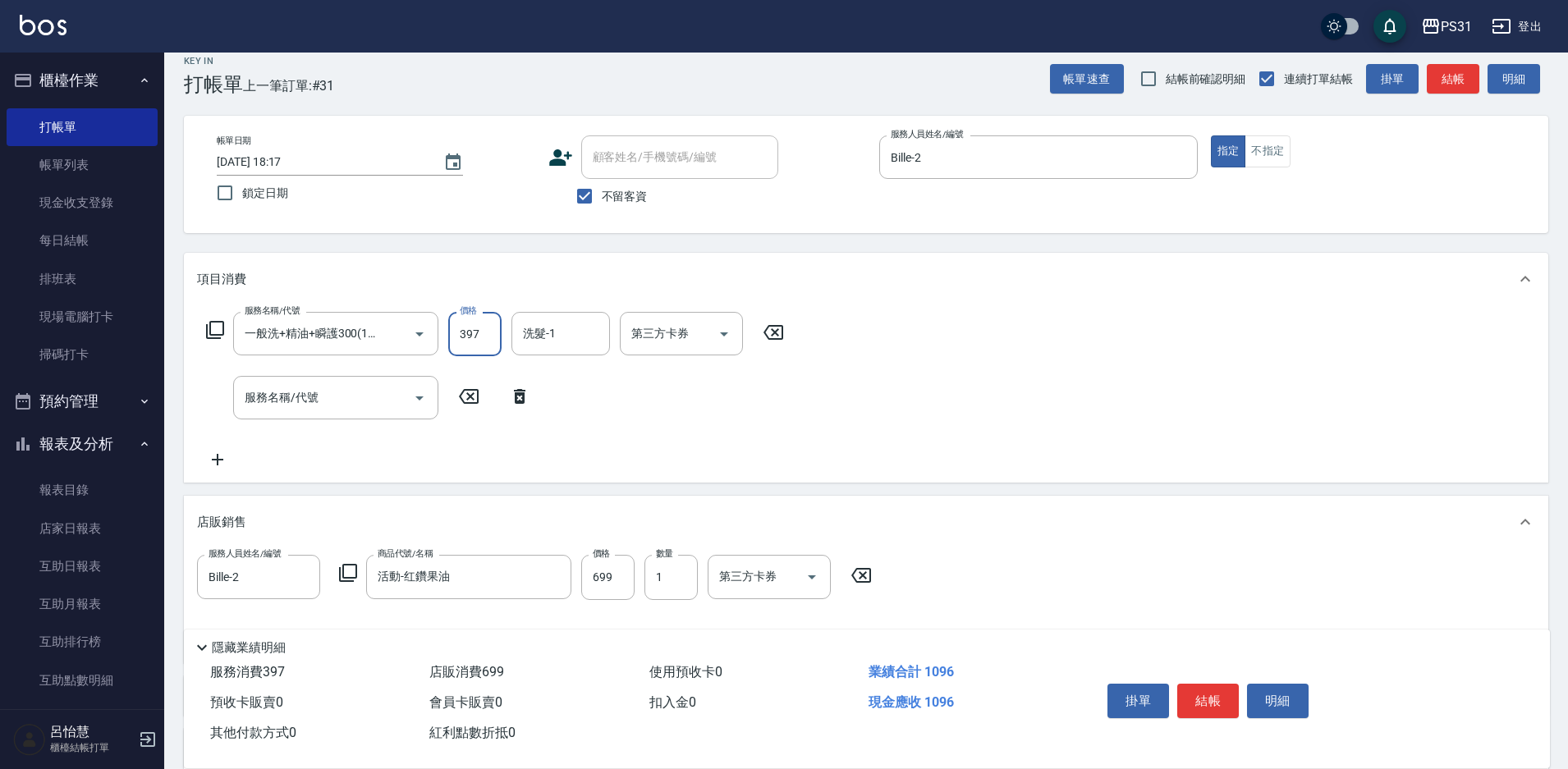
type input "397"
click at [809, 583] on icon "Open" at bounding box center [812, 577] width 20 height 20
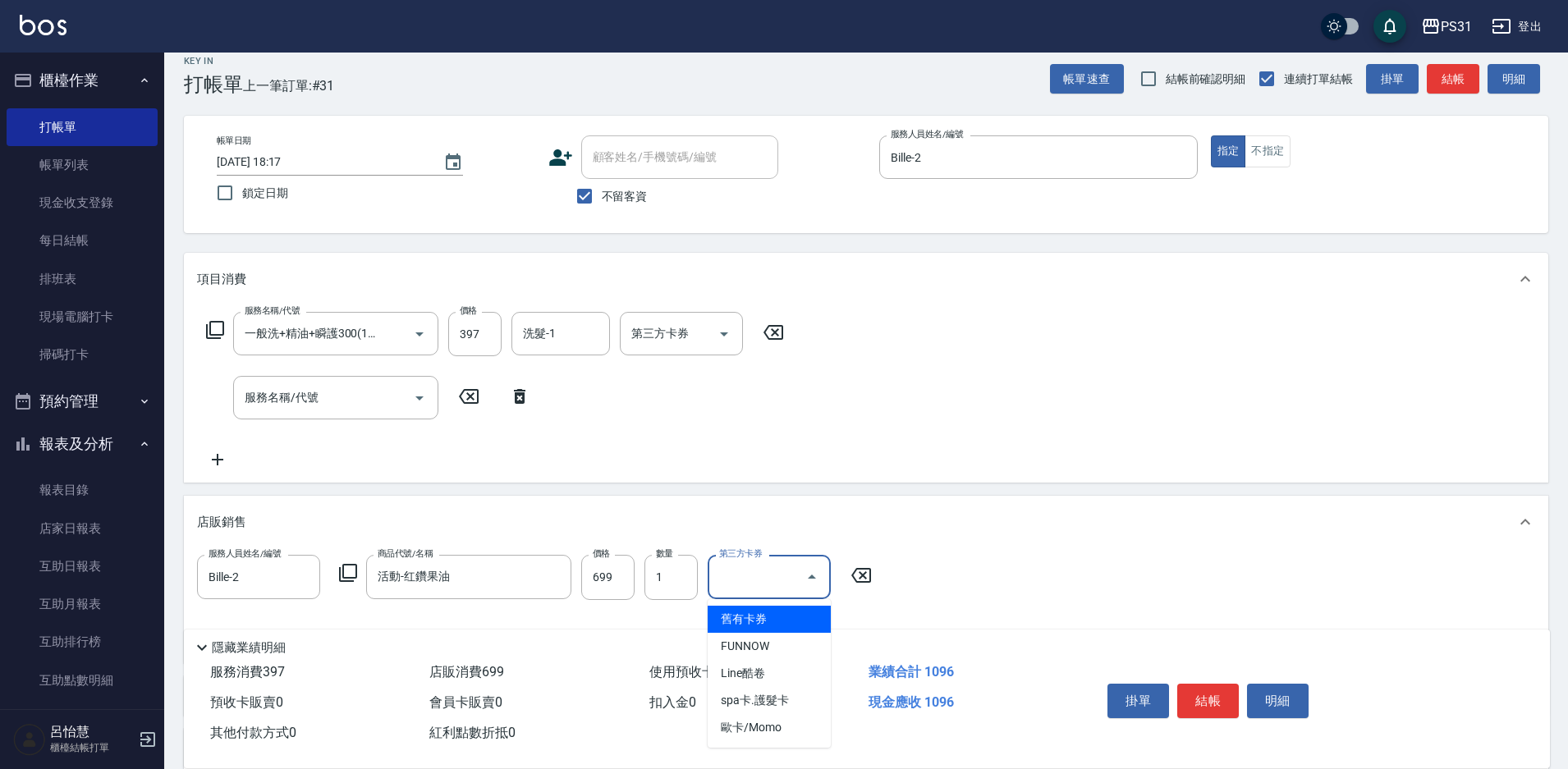
click at [769, 614] on span "舊有卡券" at bounding box center [769, 619] width 123 height 27
type input "舊有卡券"
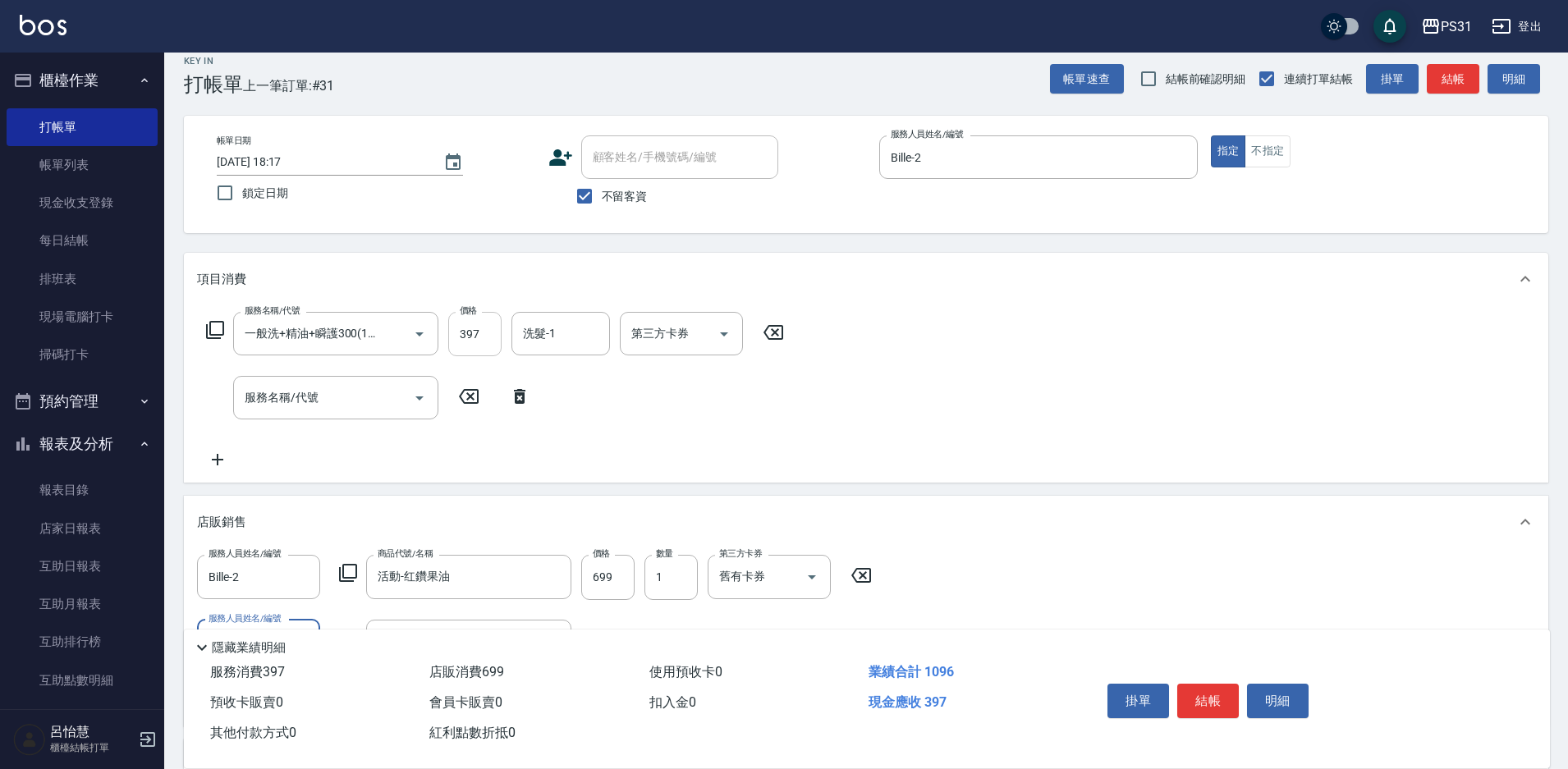
click at [493, 330] on input "397" at bounding box center [474, 334] width 54 height 44
type input "300"
click at [785, 578] on icon "Clear" at bounding box center [788, 577] width 17 height 17
click at [1052, 571] on div "服務人員姓名/編號 Bille-2 服務人員姓名/編號 商品代號/名稱 活動-红鑽果油 商品代號/名稱 價格 699 價格 數量 1 數量 第三方卡券 第三方…" at bounding box center [866, 633] width 1338 height 158
click at [1050, 581] on div "服務人員姓名/編號 Bille-2 服務人員姓名/編號 商品代號/名稱 活動-红鑽果油 商品代號/名稱 價格 699 價格 數量 1 數量 第三方卡券 第三方…" at bounding box center [866, 633] width 1338 height 158
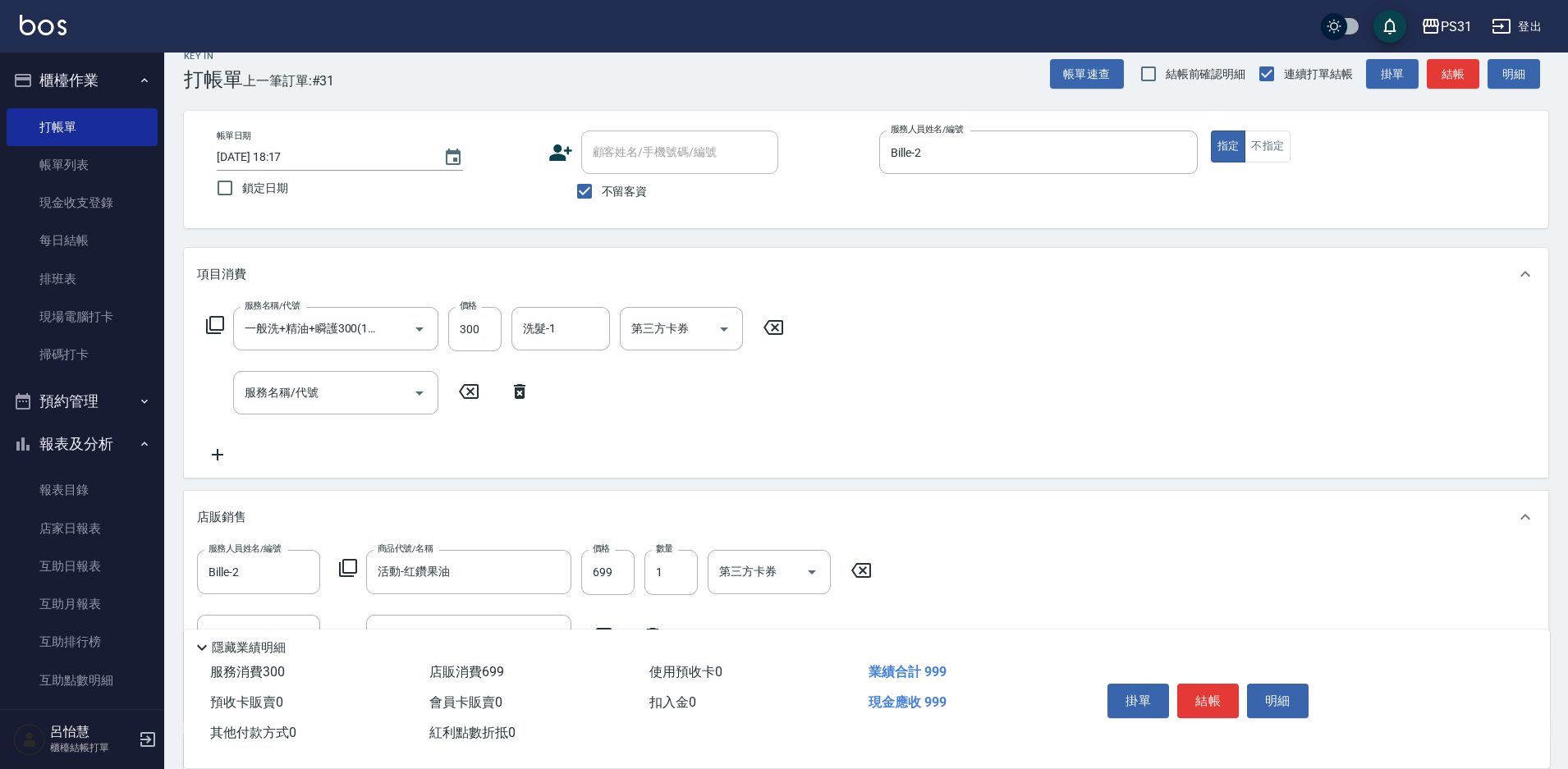
scroll to position [263, 0]
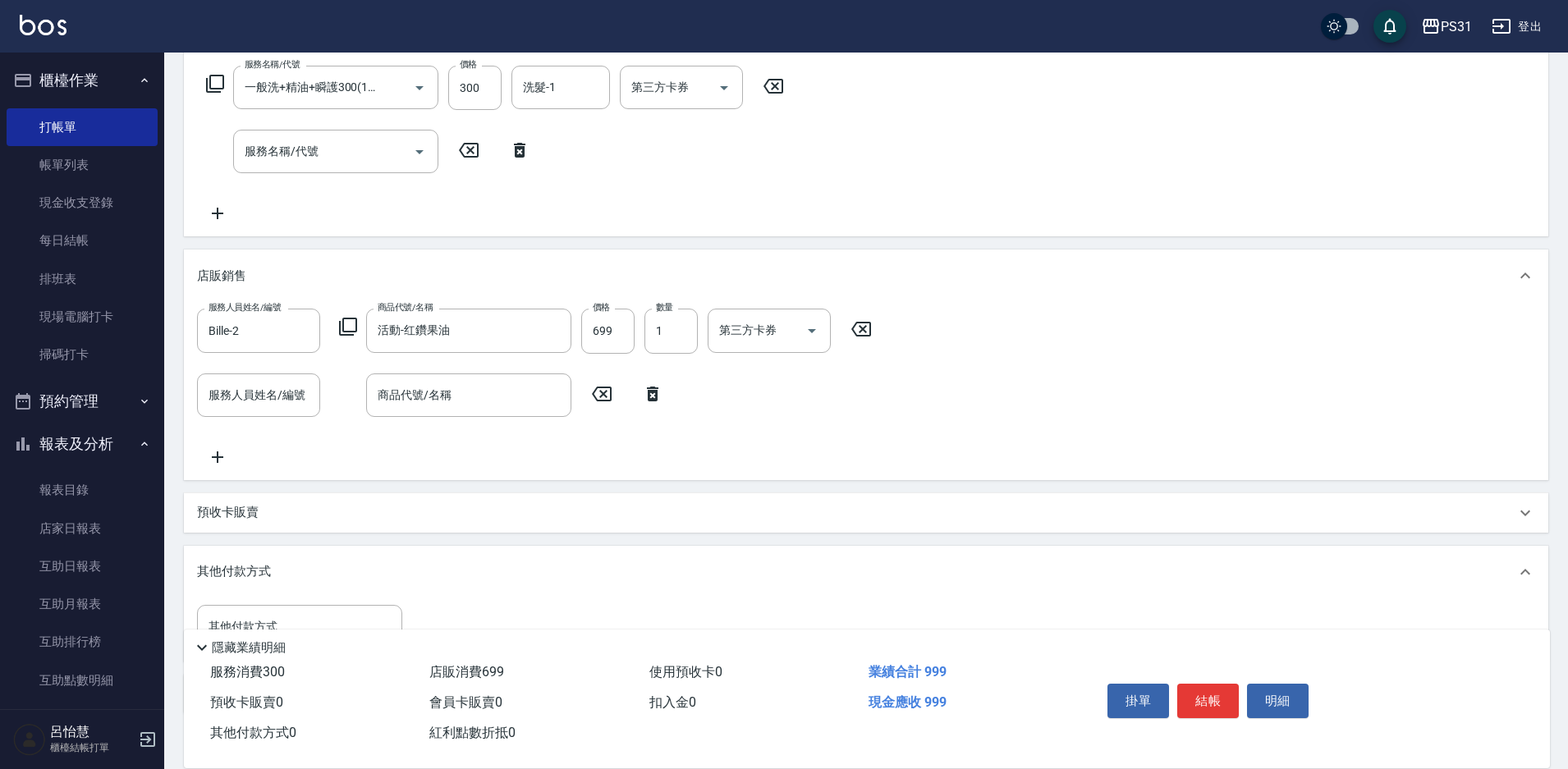
click at [253, 571] on p "其他付款方式" at bounding box center [238, 572] width 82 height 18
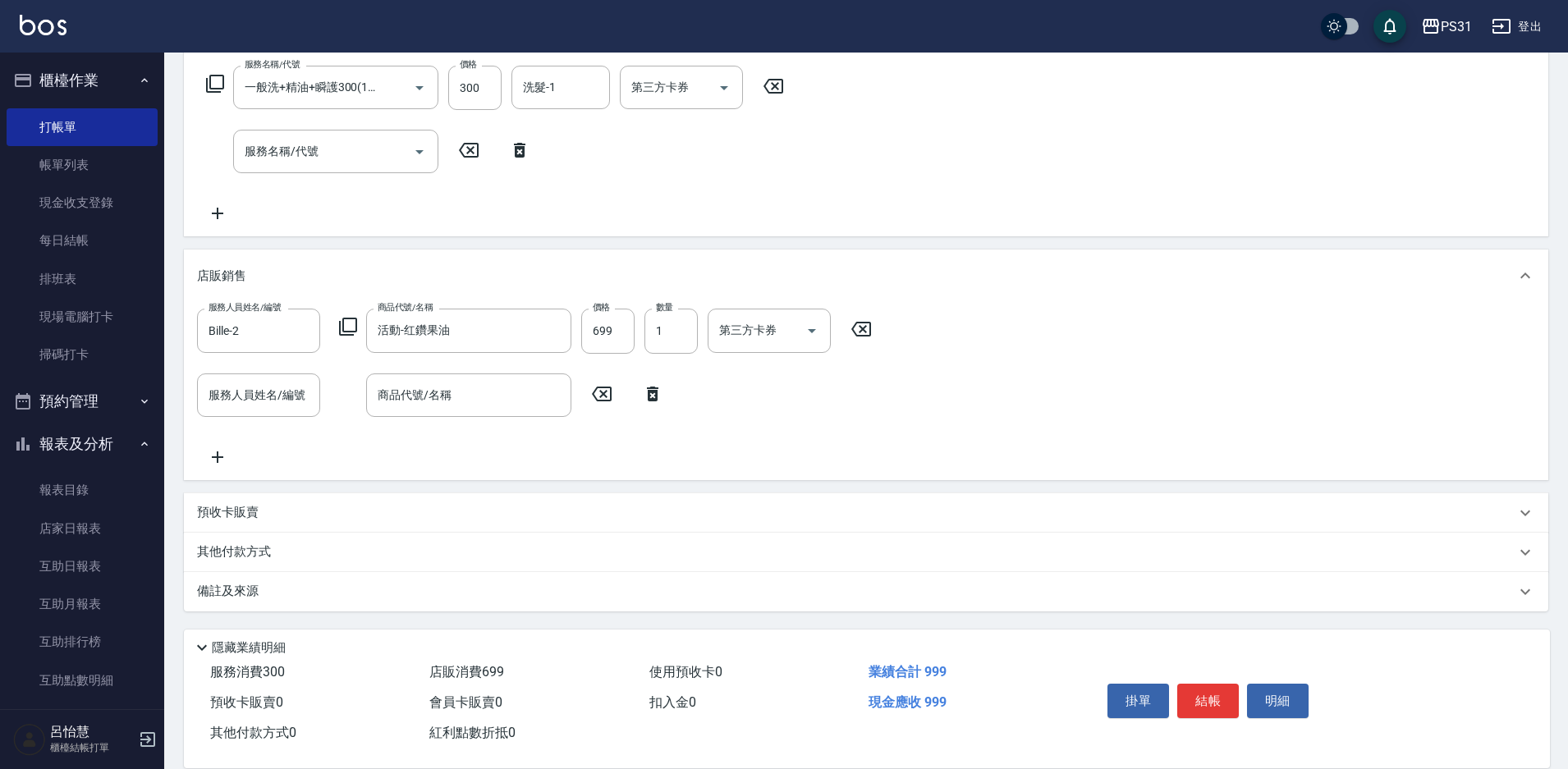
click at [272, 555] on p "其他付款方式" at bounding box center [238, 553] width 82 height 18
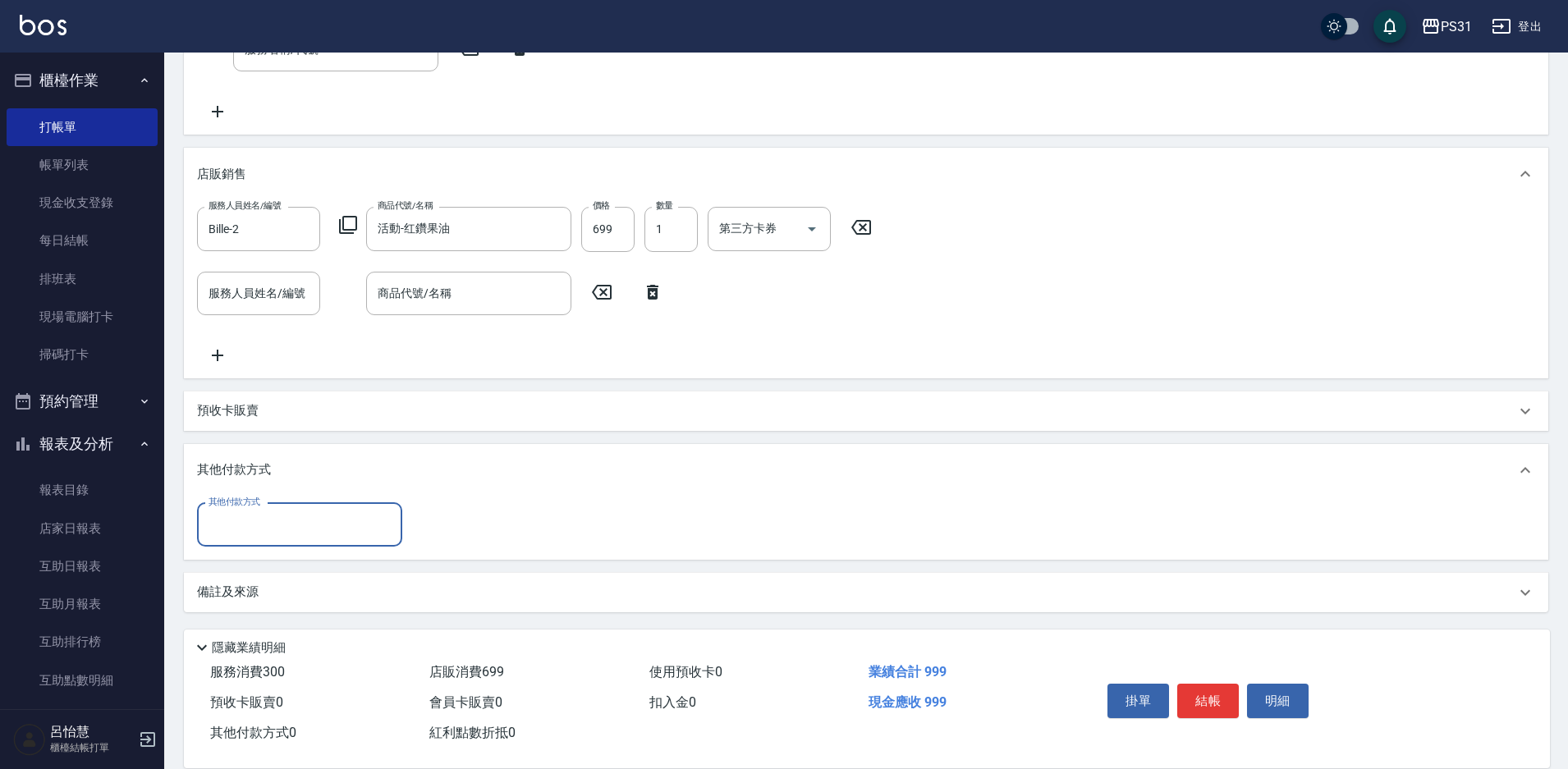
scroll to position [365, 0]
click at [316, 532] on input "其他付款方式" at bounding box center [299, 523] width 191 height 28
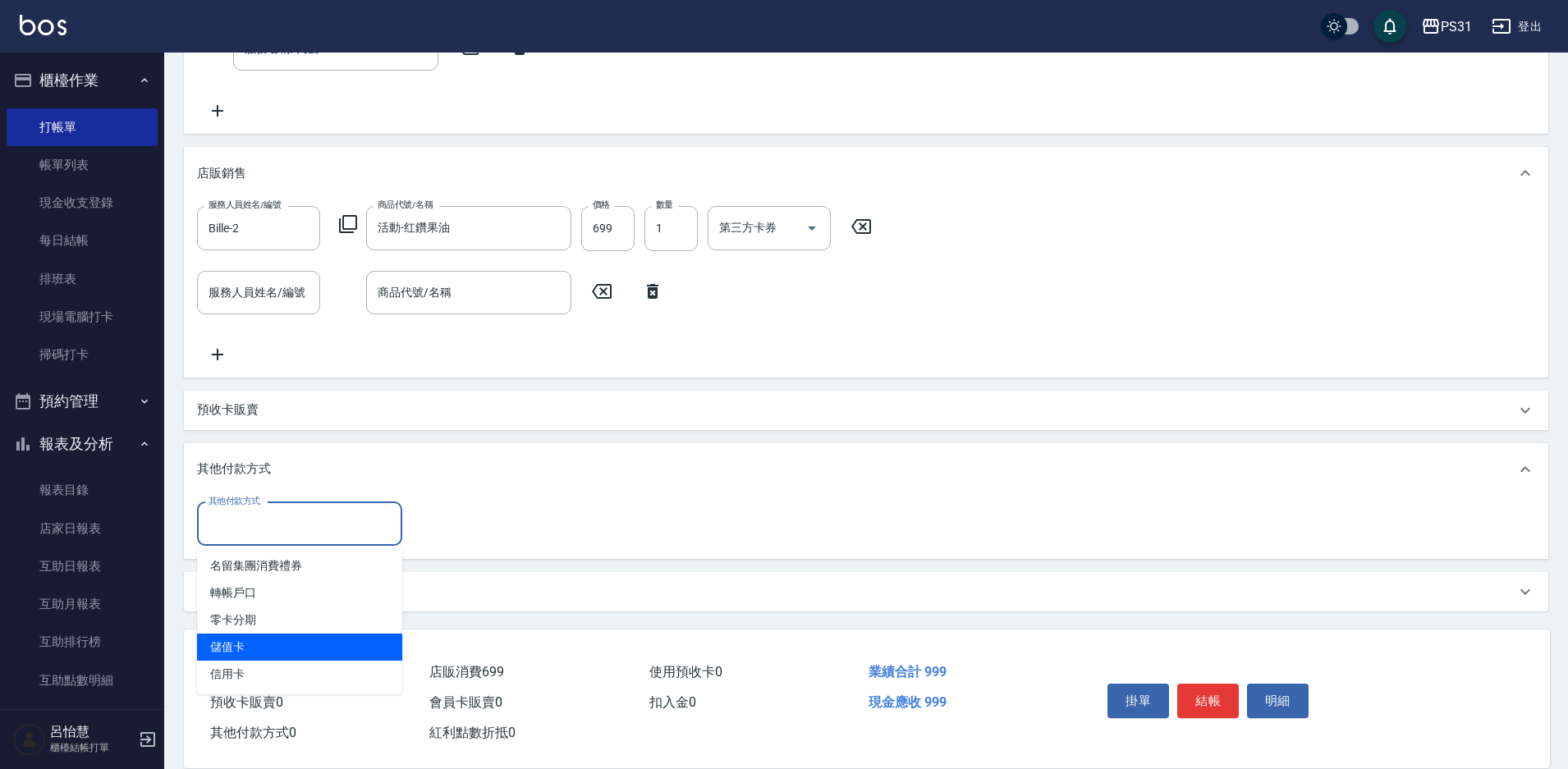
click at [358, 650] on span "儲值卡" at bounding box center [299, 648] width 205 height 27
type input "儲值卡"
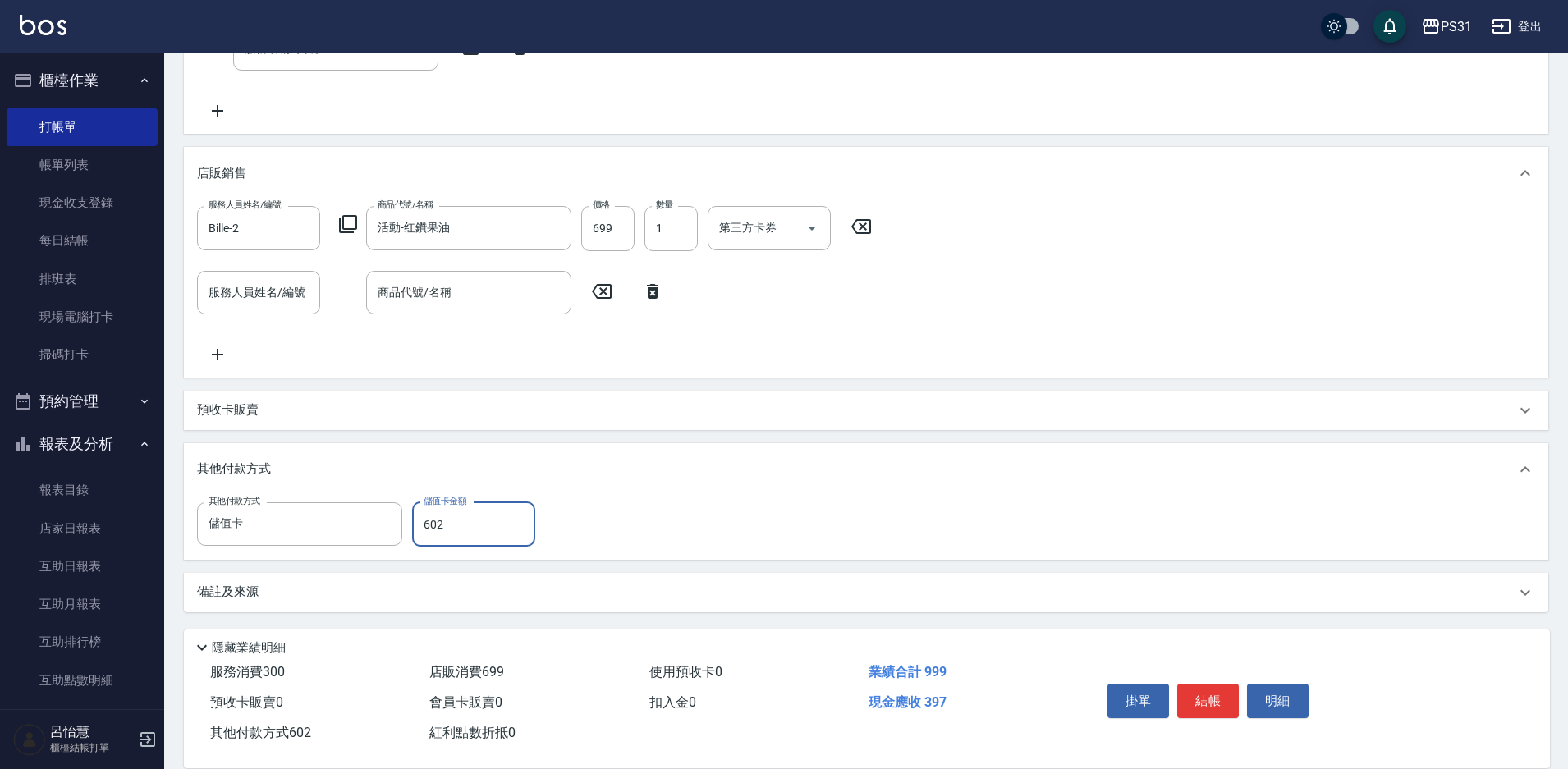
type input "602"
click at [1219, 703] on button "結帳" at bounding box center [1208, 701] width 62 height 34
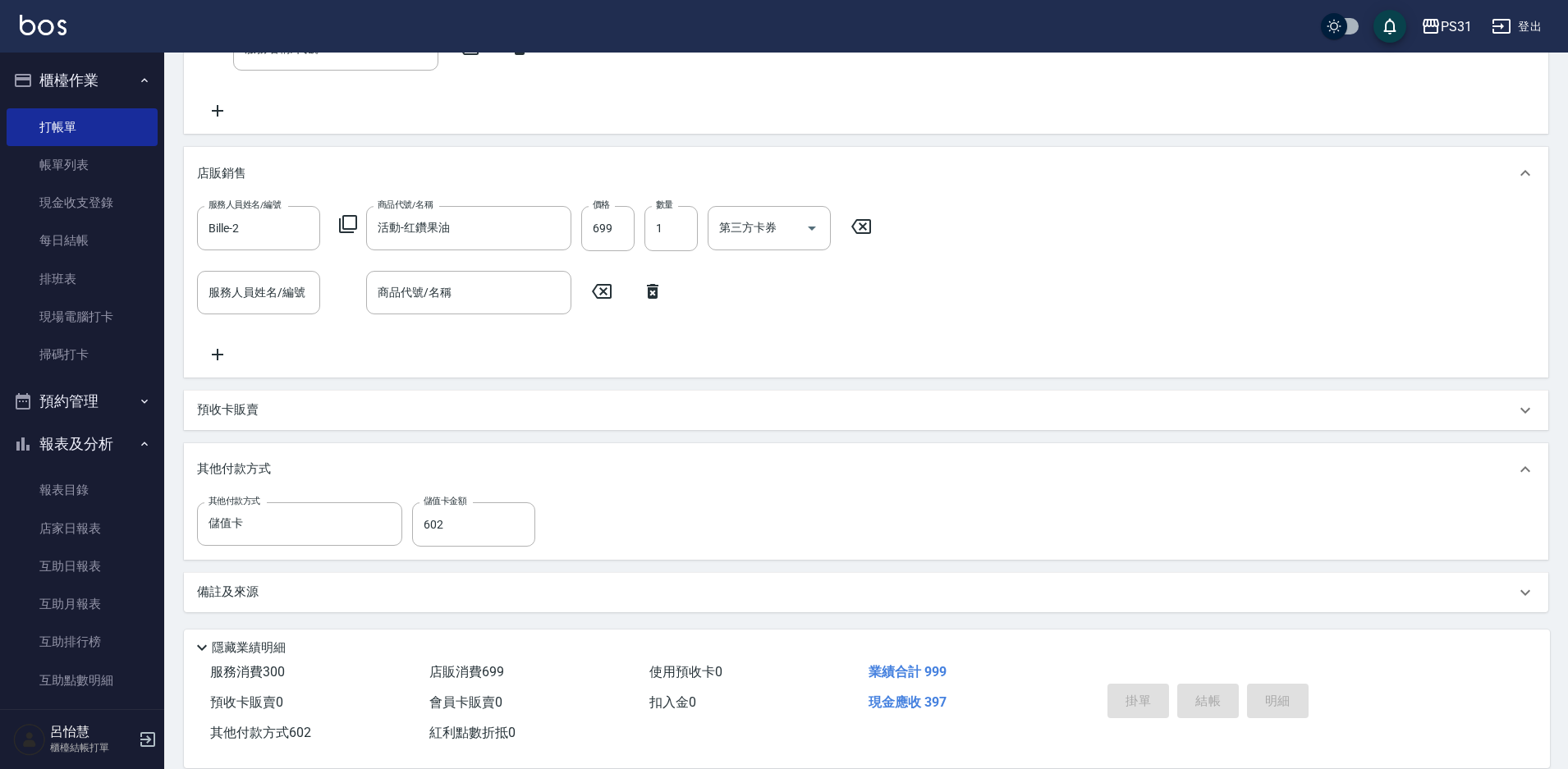
type input "2025/09/20 18:20"
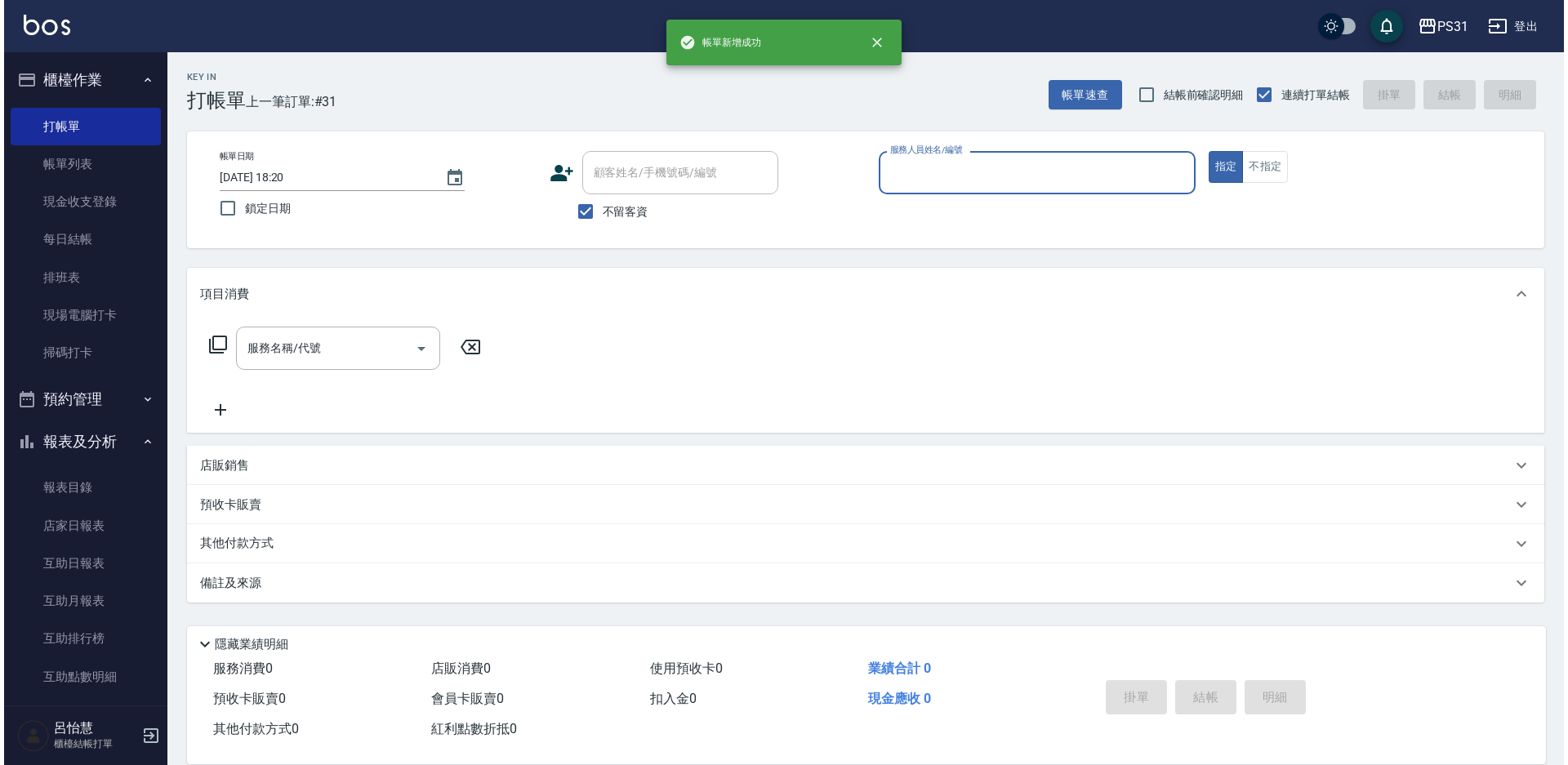
scroll to position [0, 0]
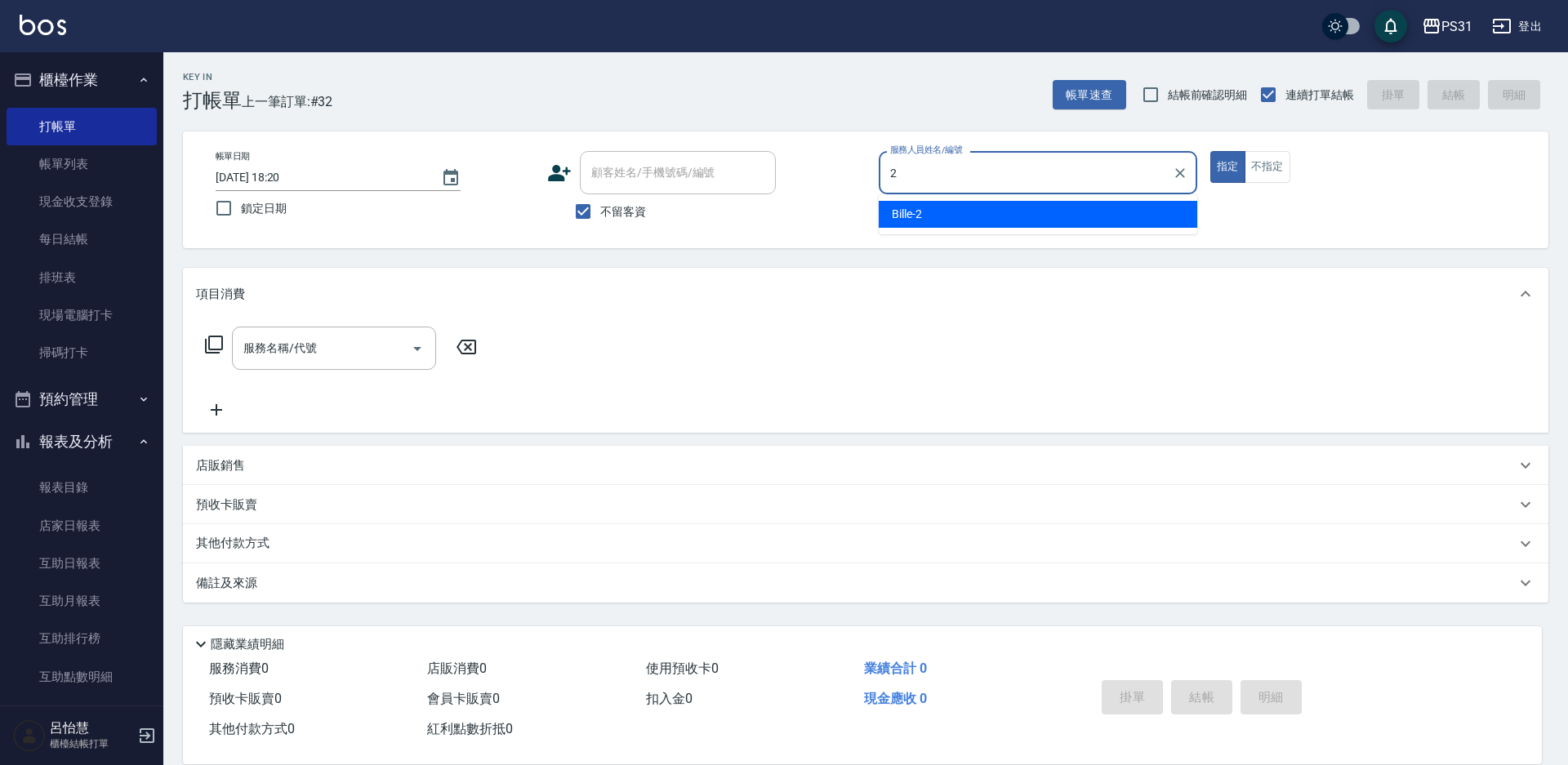
type input "Bille-2"
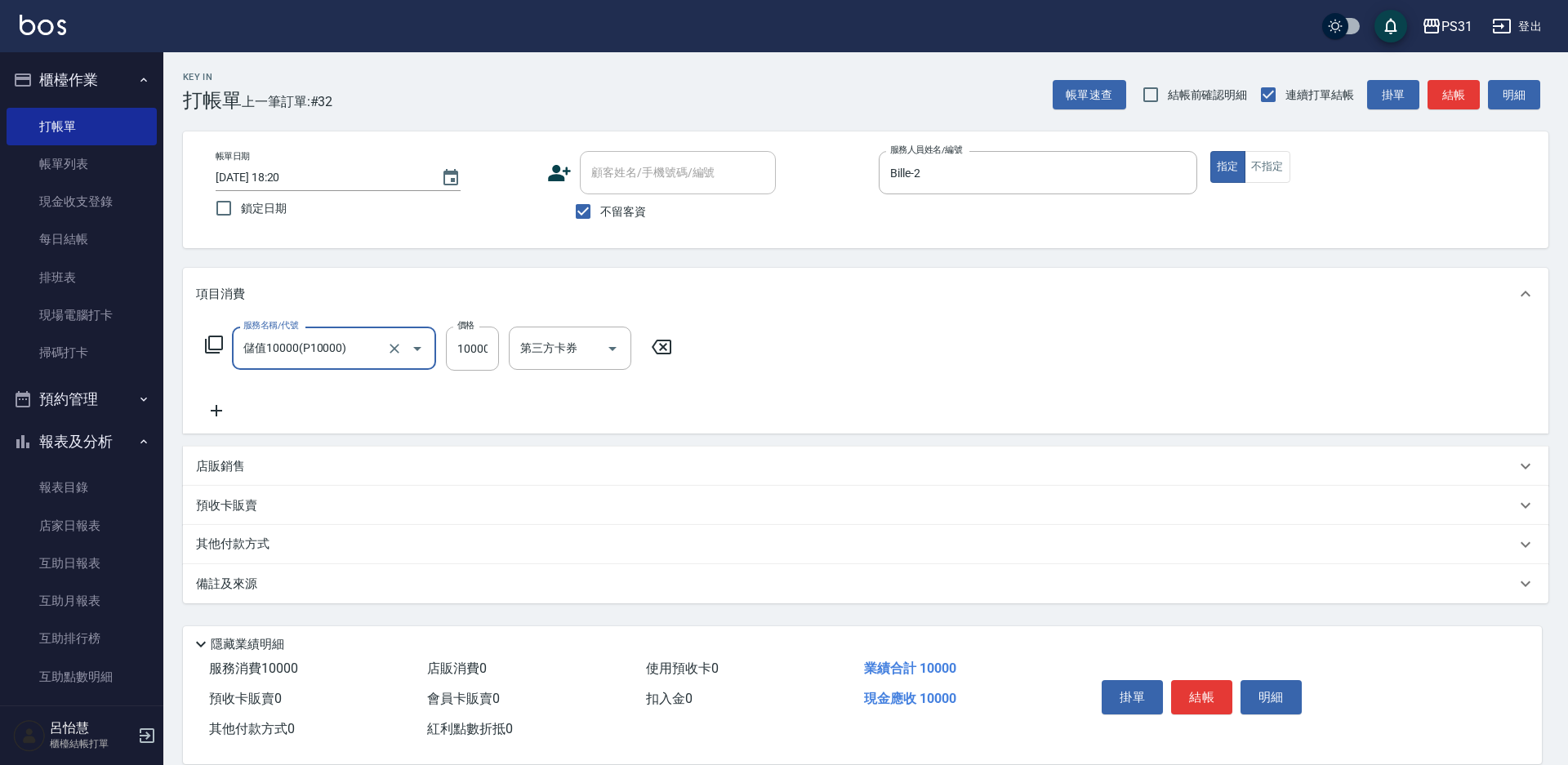
type input "儲值10000(P10000)"
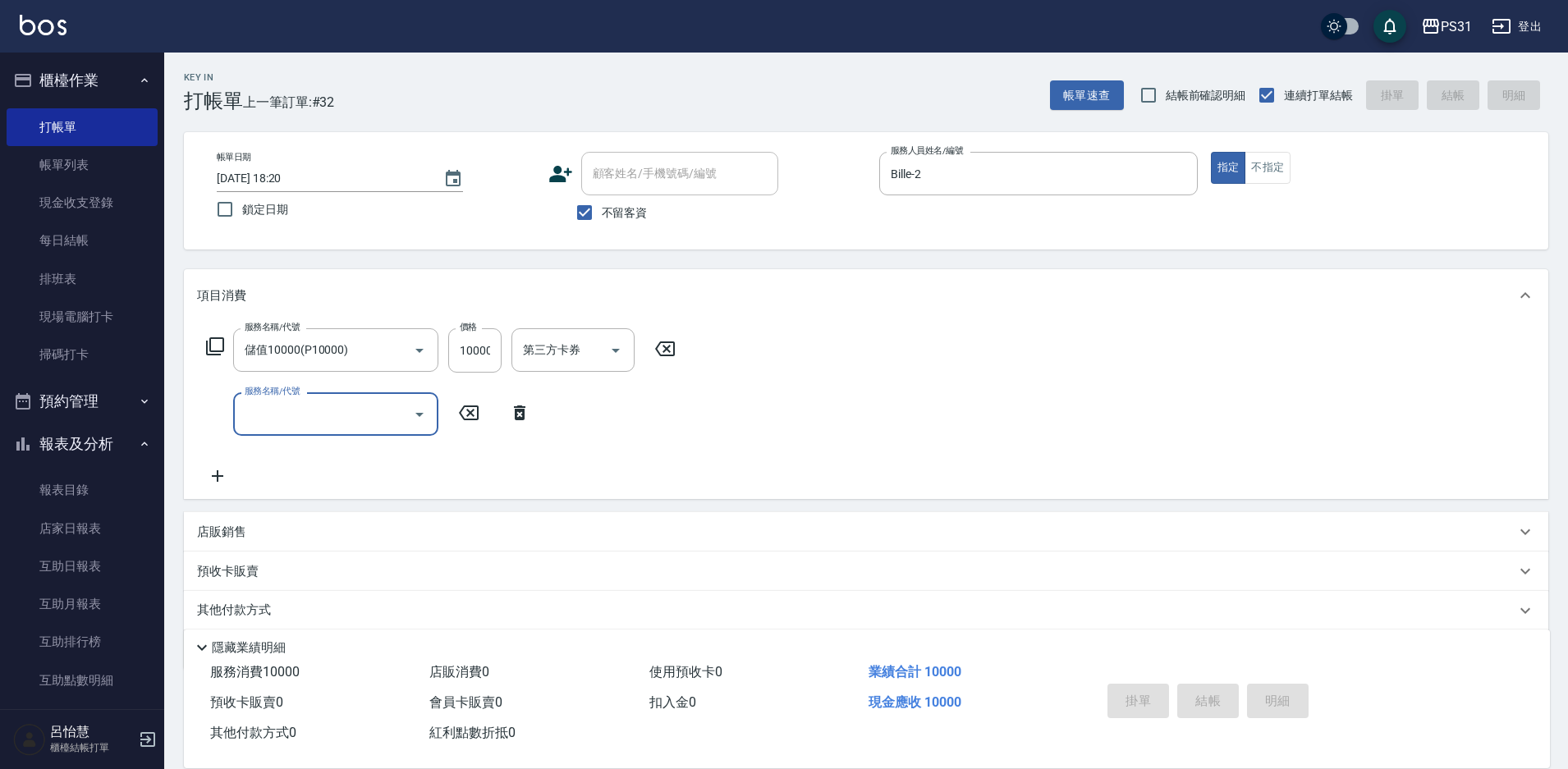
type input "2025/09/20 18:21"
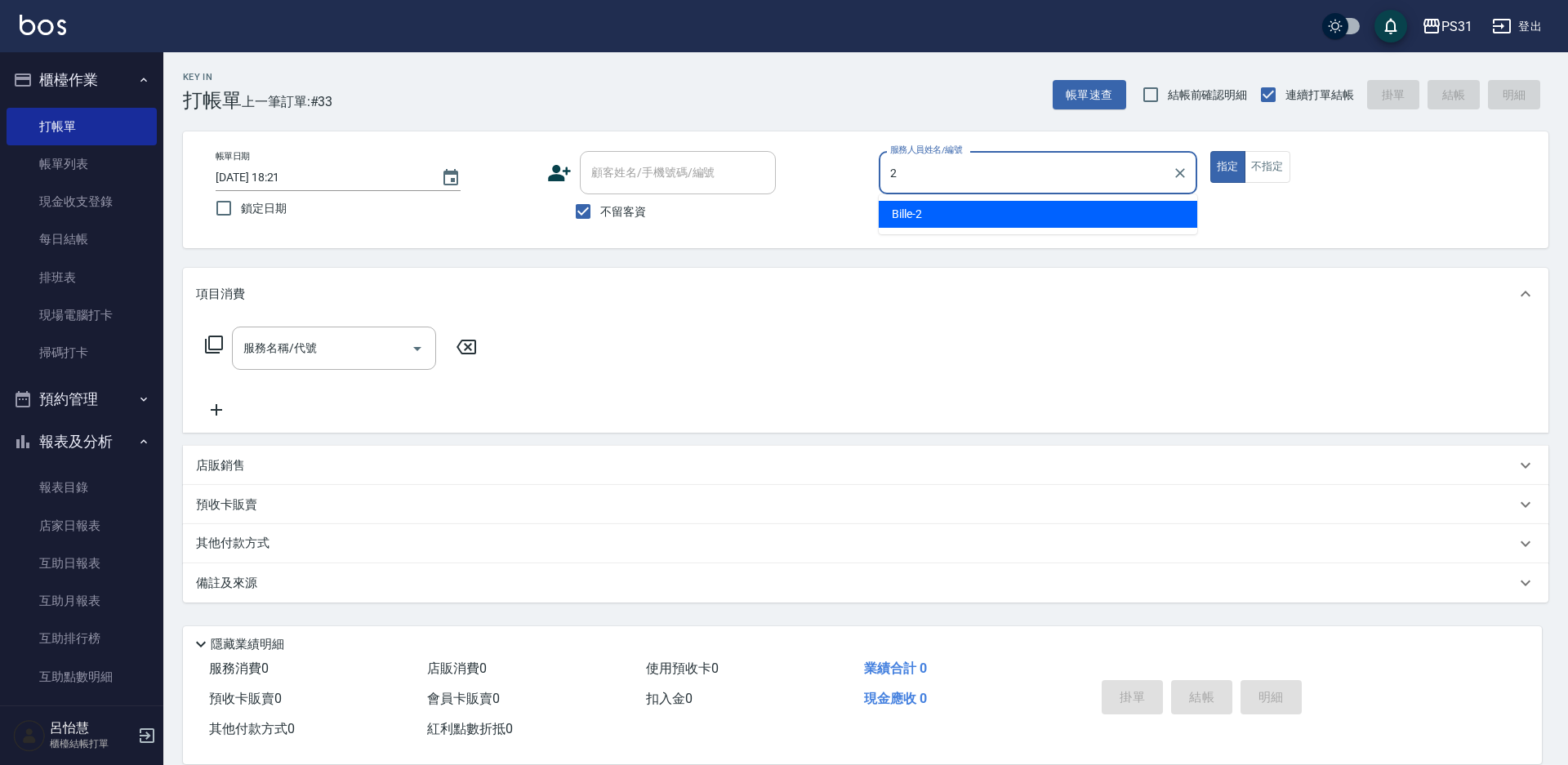
type input "Bille-2"
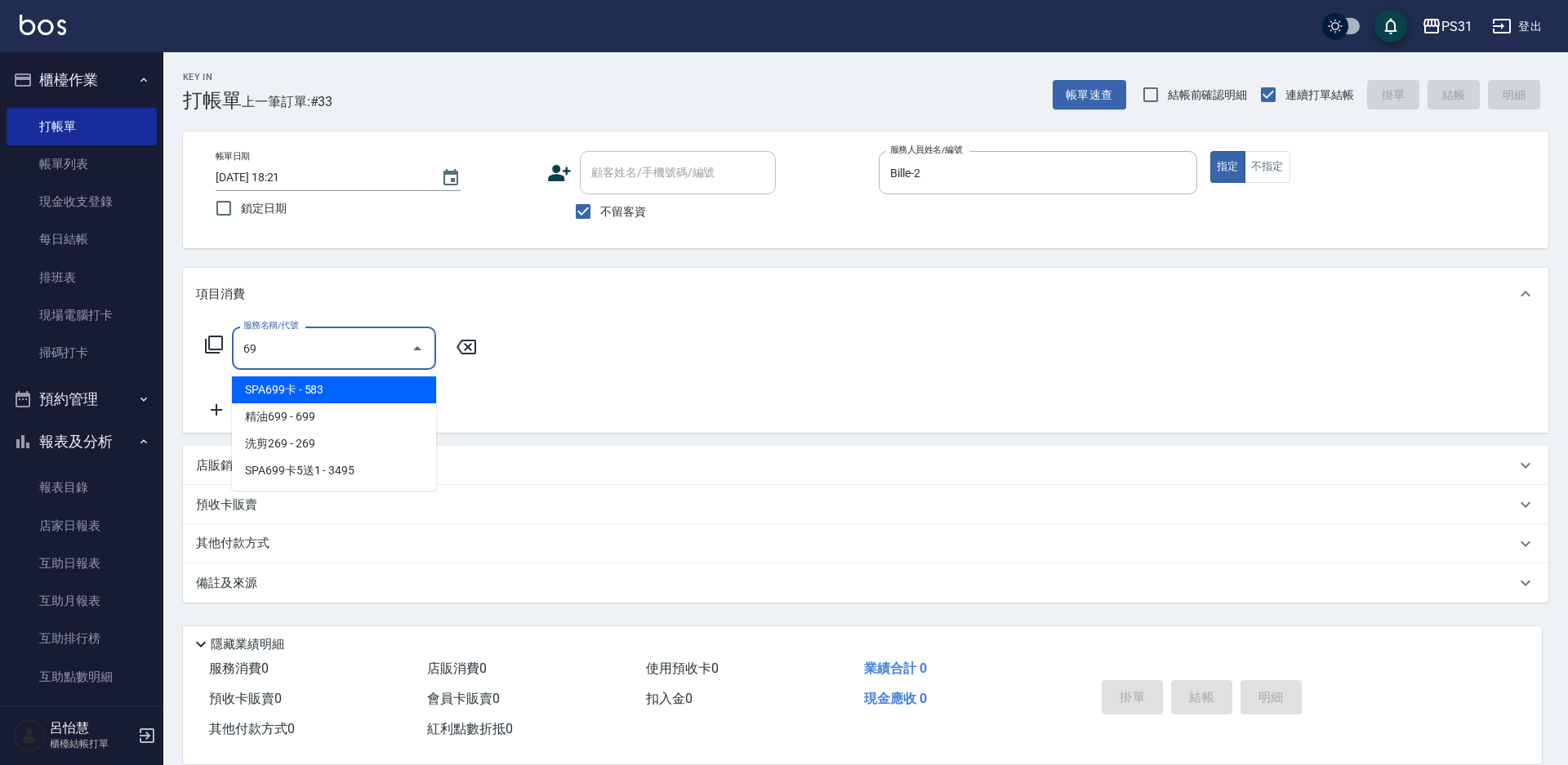
type input "6"
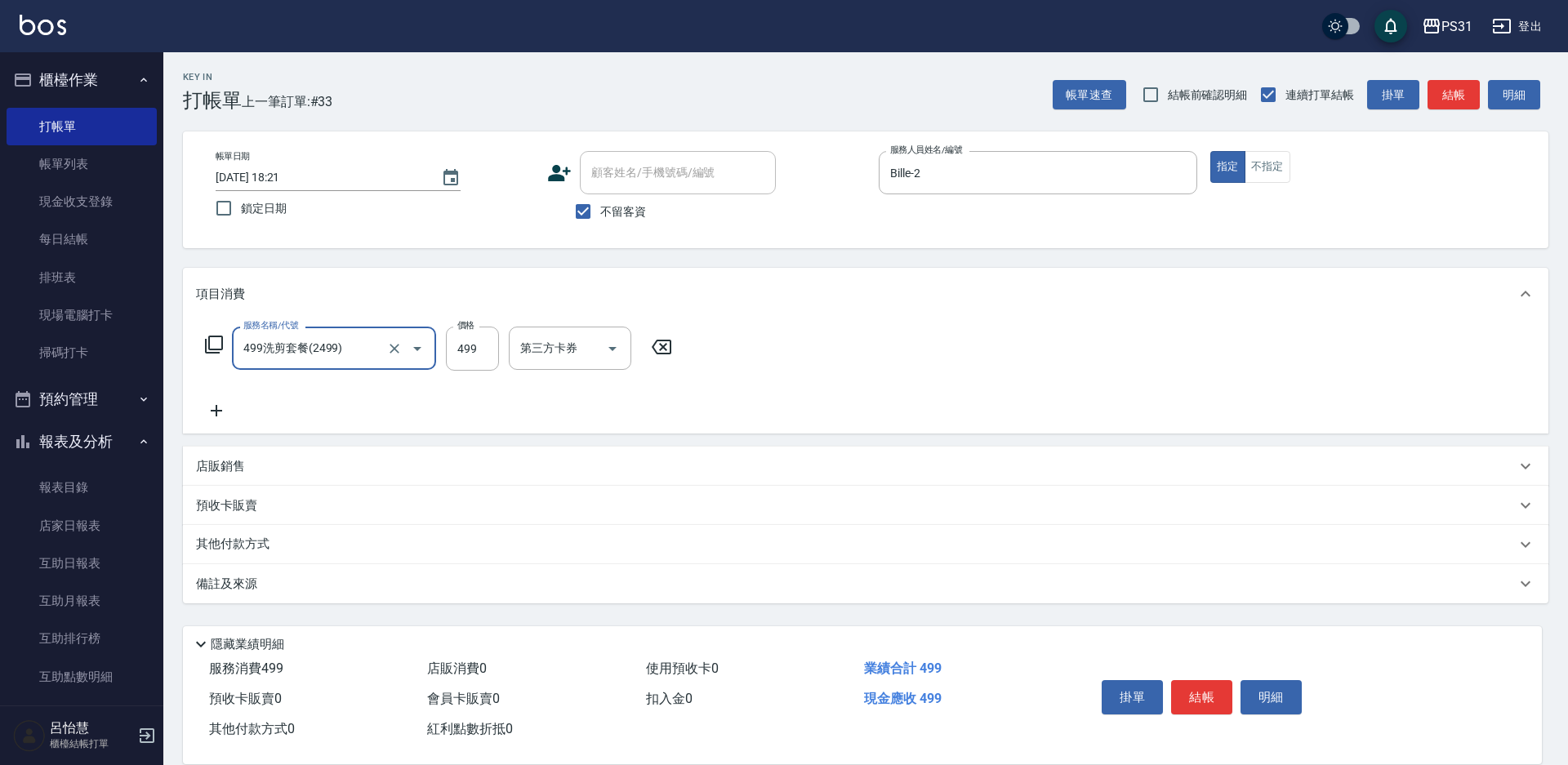
type input "499洗剪套餐(2499)"
type input "705"
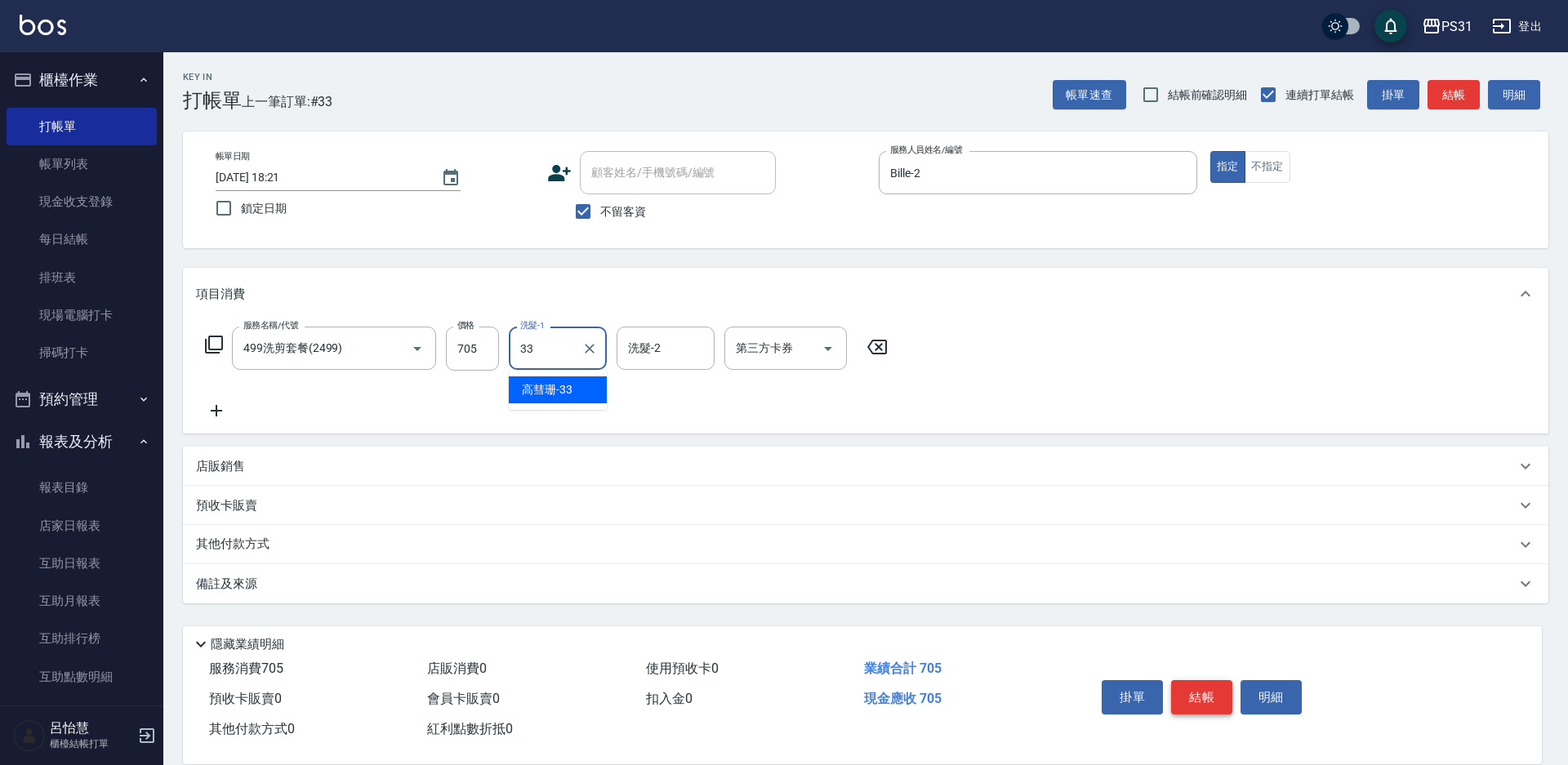
type input "高彗珊-33"
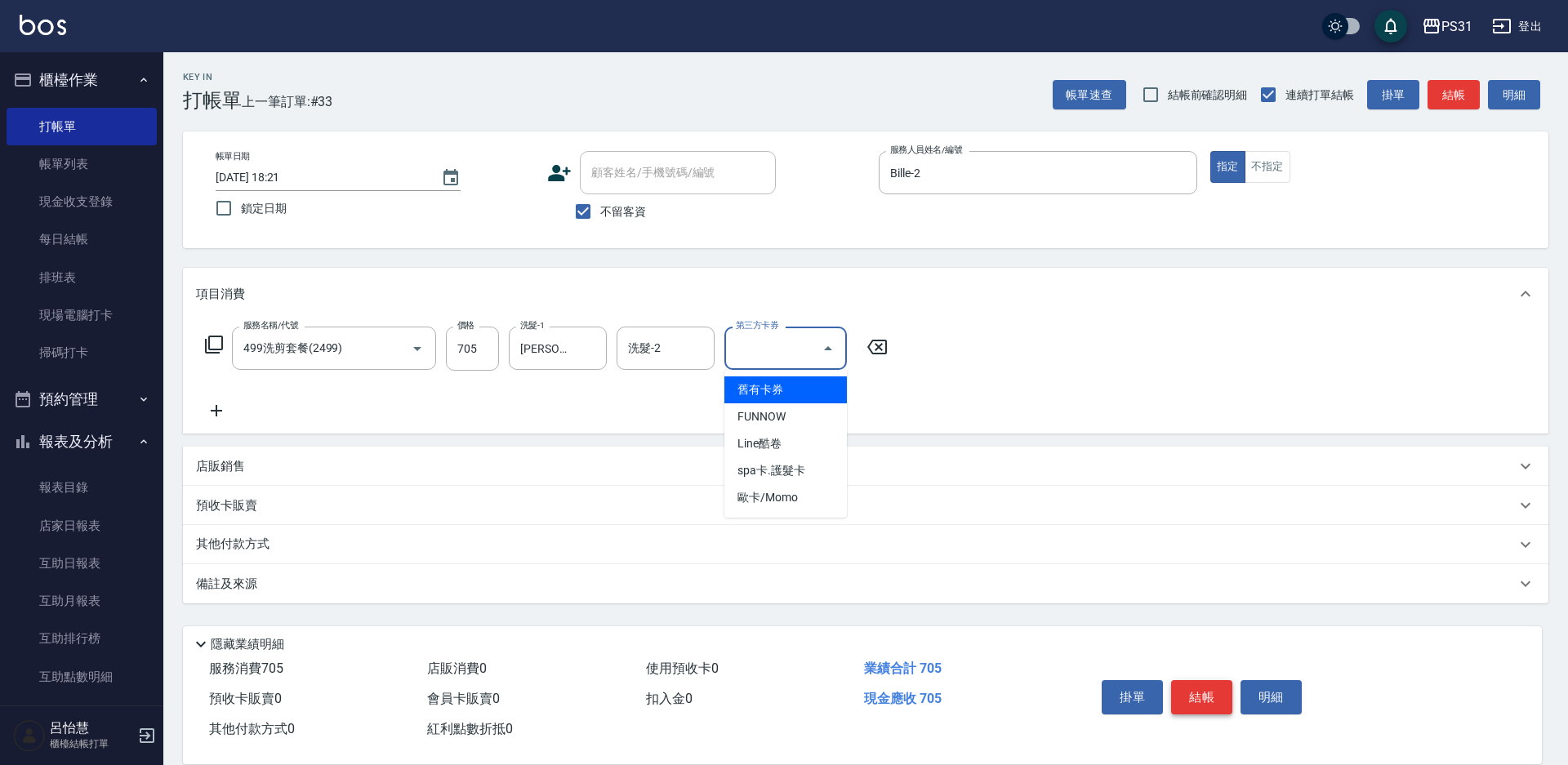
type input "舊有卡券"
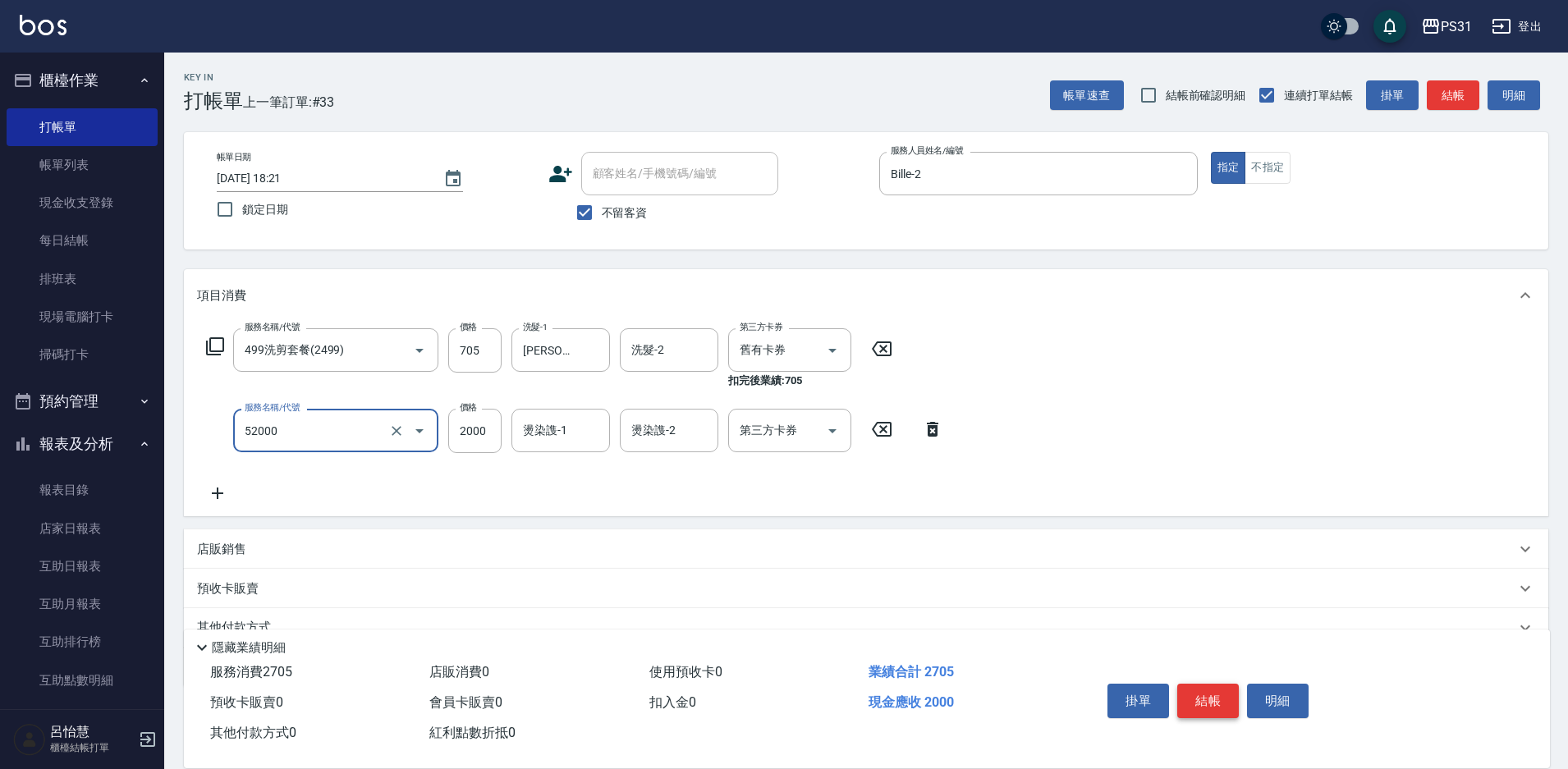
type input "黑曜光護髮(52000)"
type input "2200"
type input "高彗珊-33"
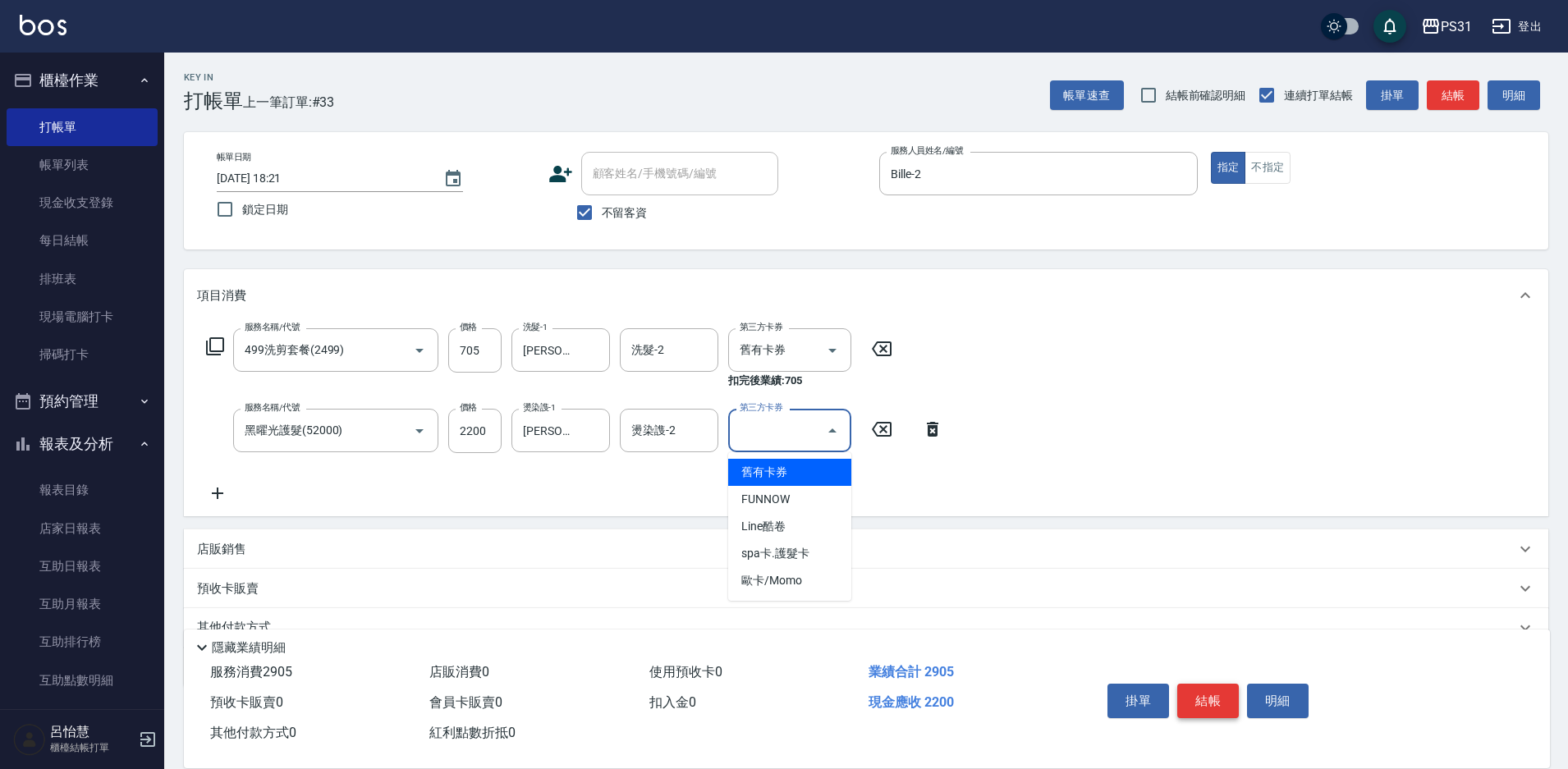
type input "舊有卡券"
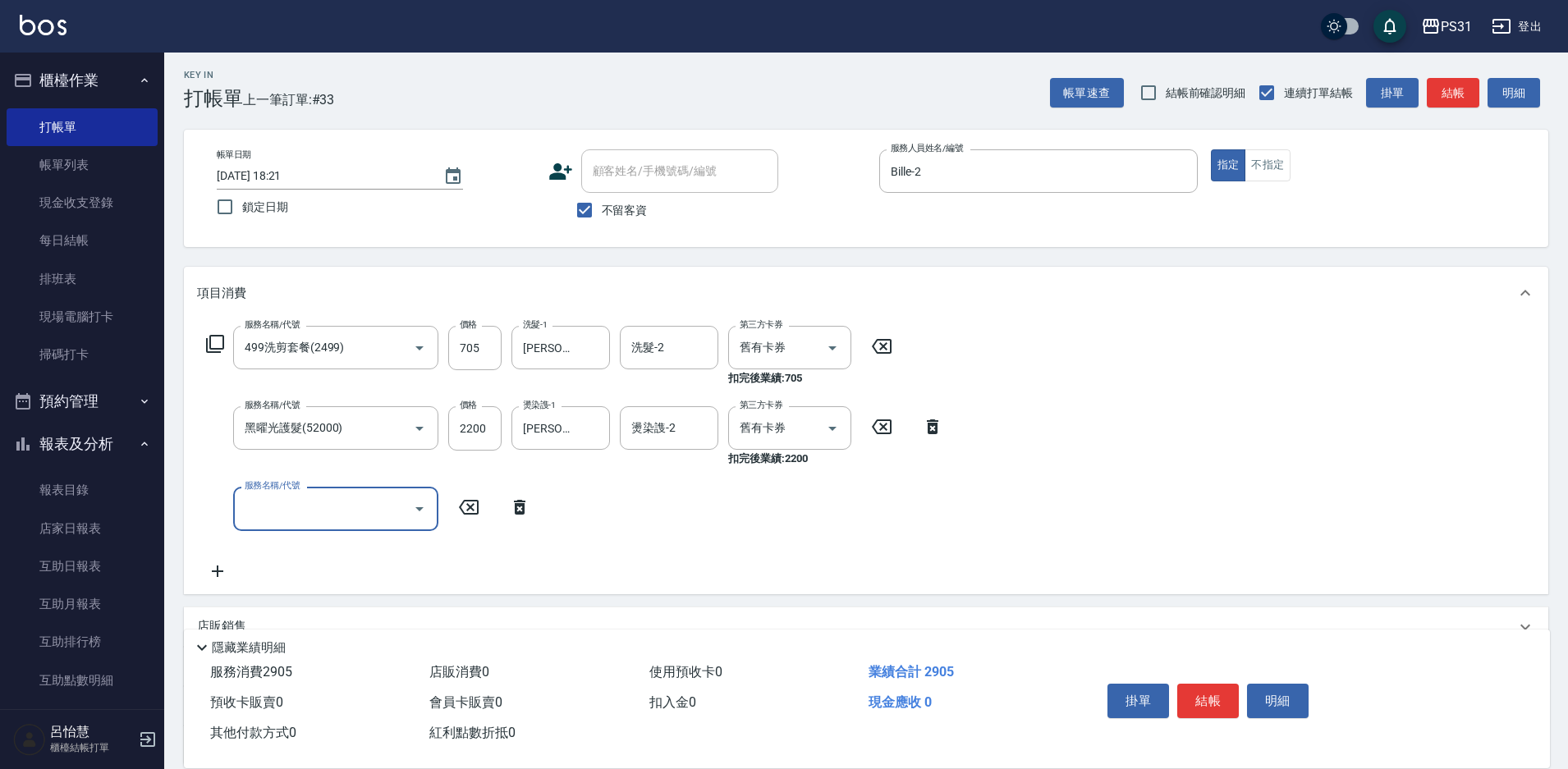
scroll to position [156, 0]
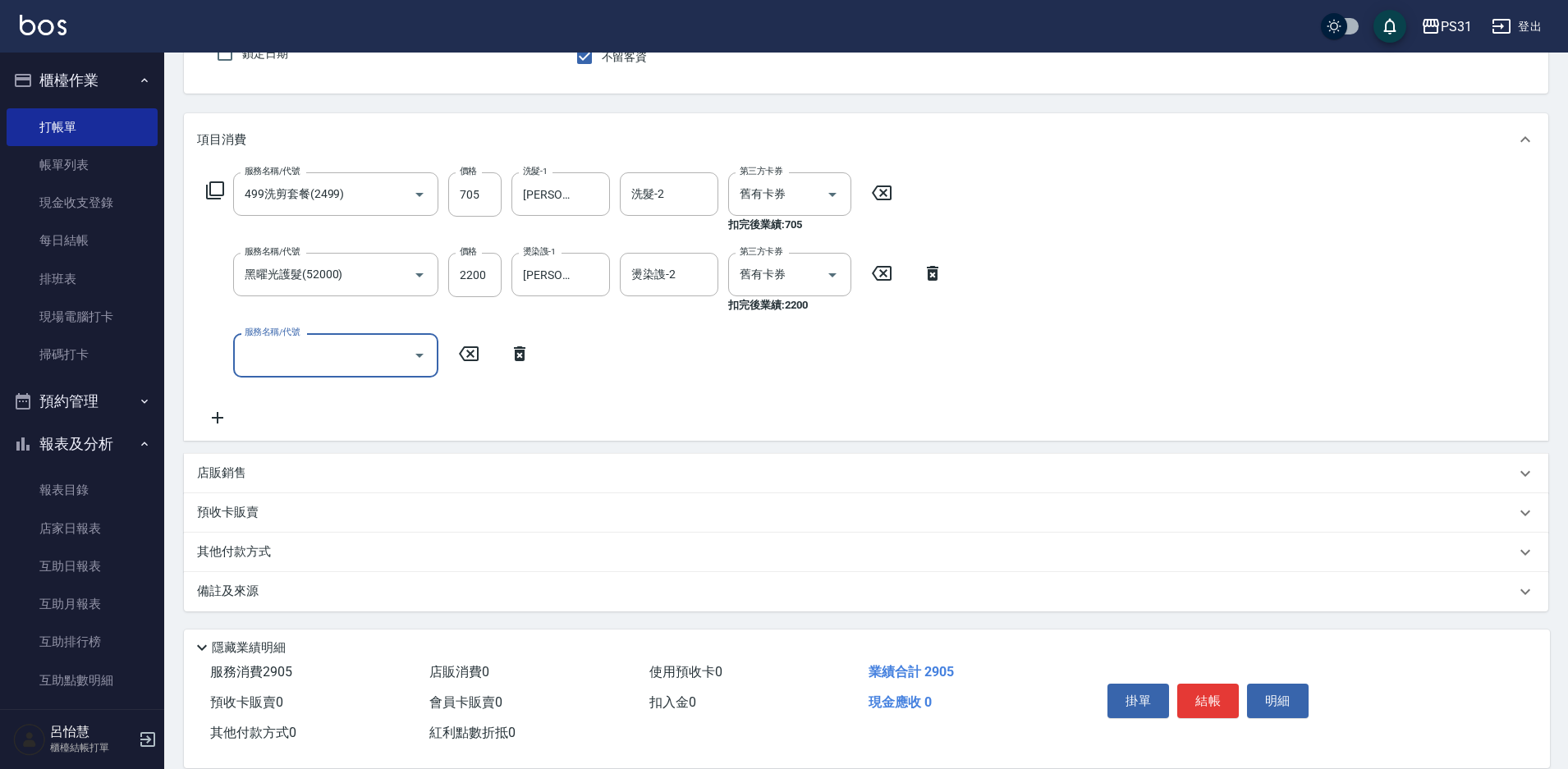
click at [223, 480] on p "店販銷售" at bounding box center [221, 474] width 49 height 18
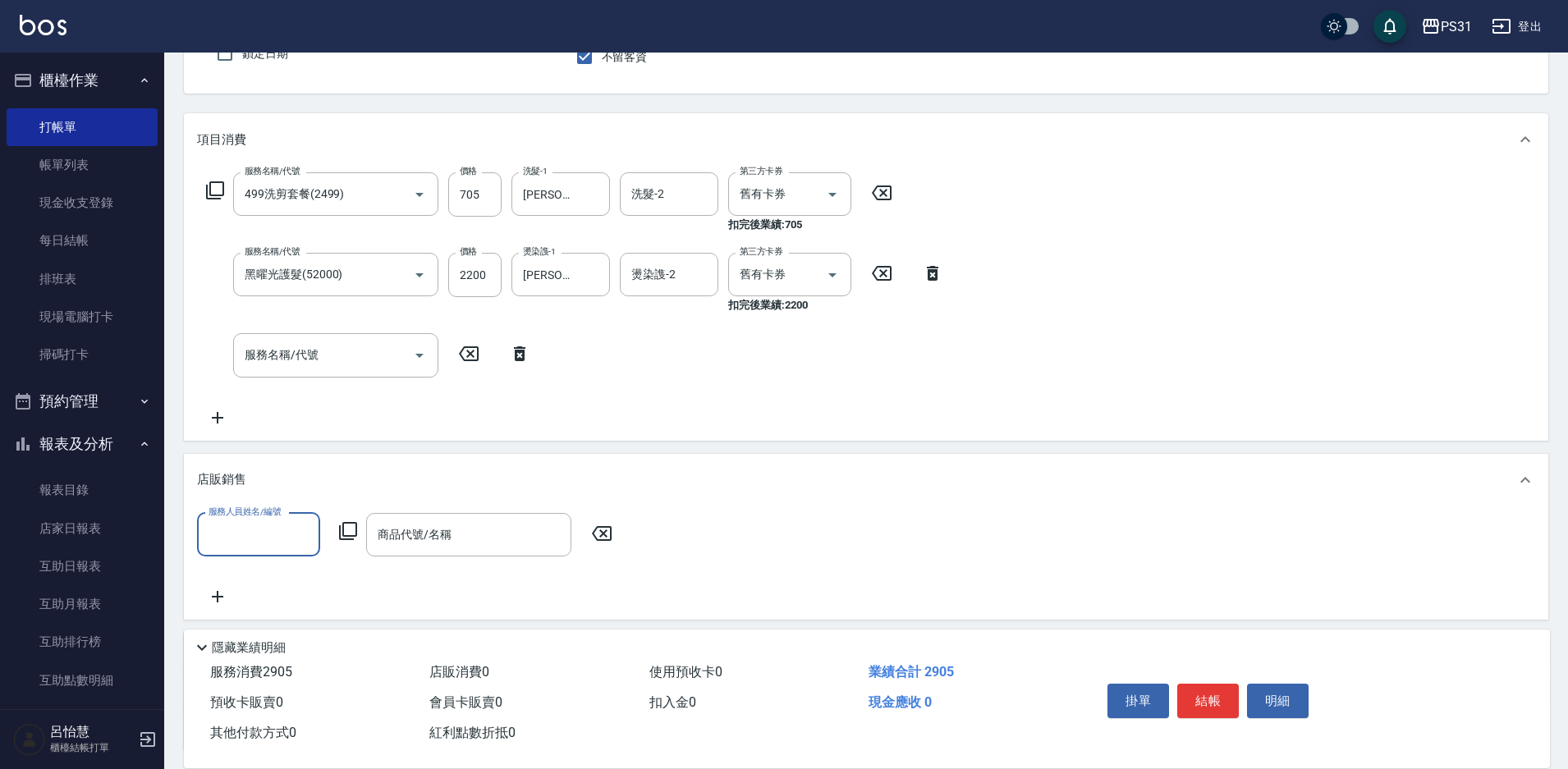
scroll to position [0, 0]
type input "Bille-2"
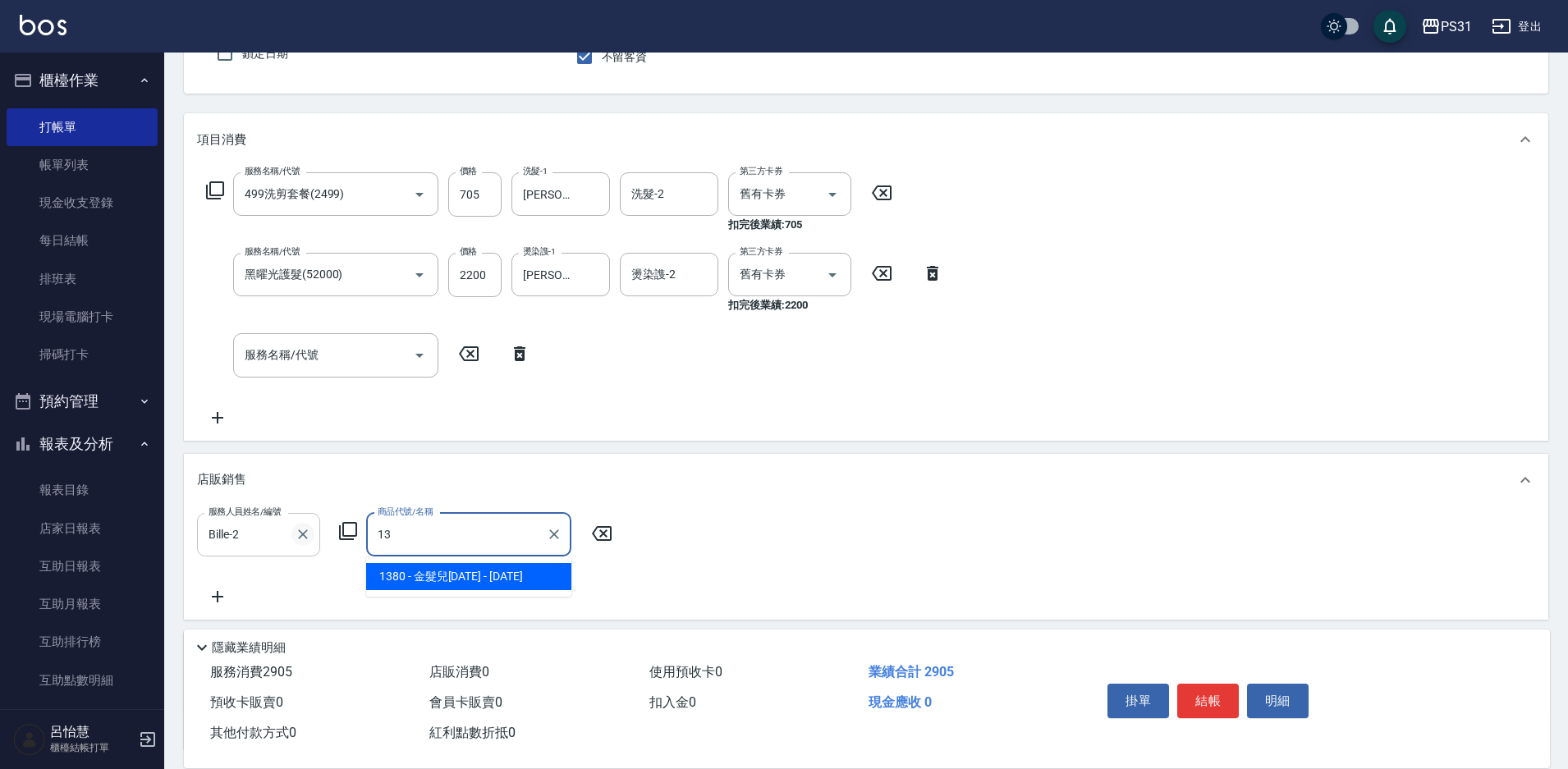
type input "金髮兒1380"
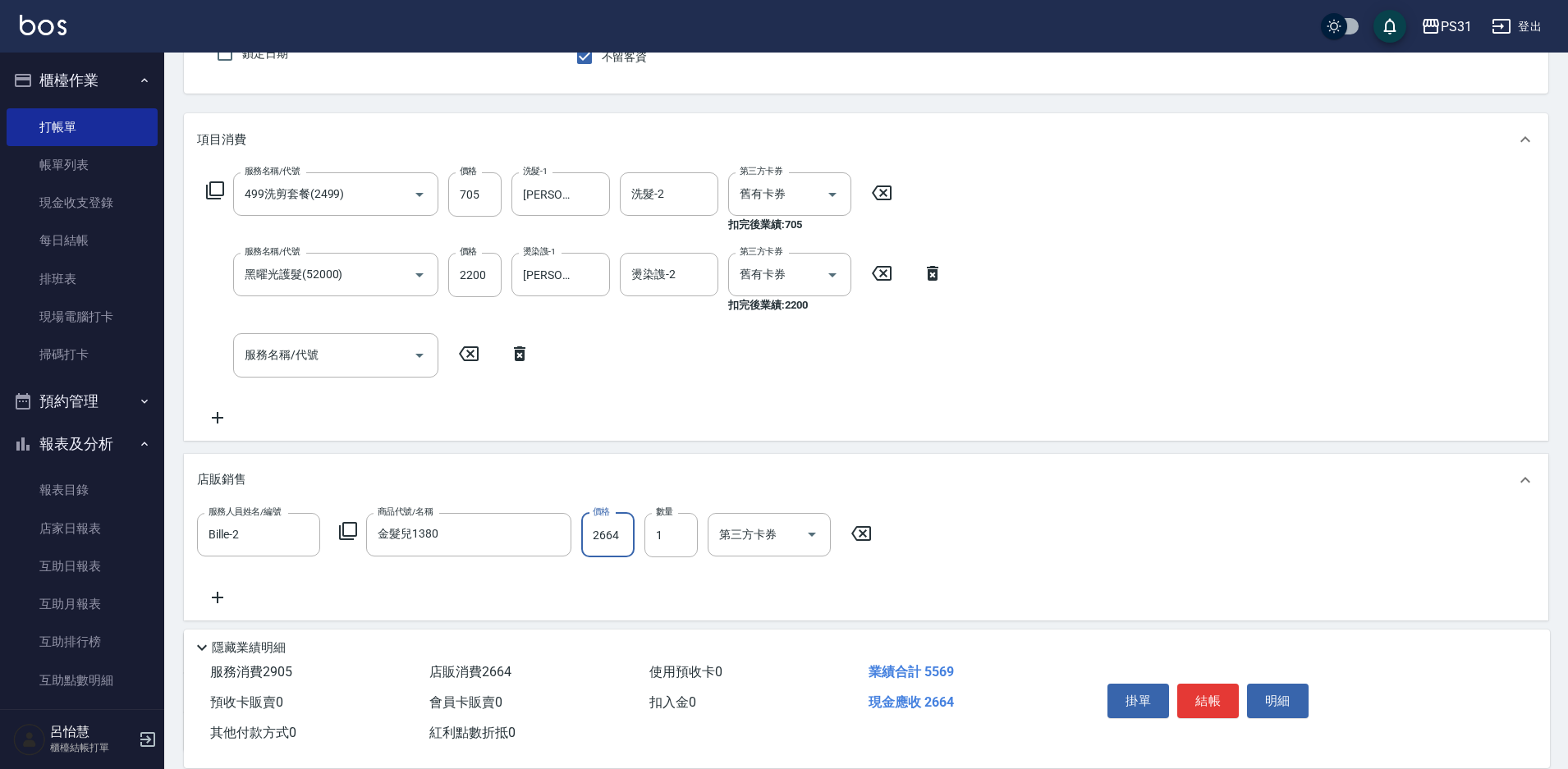
type input "2664"
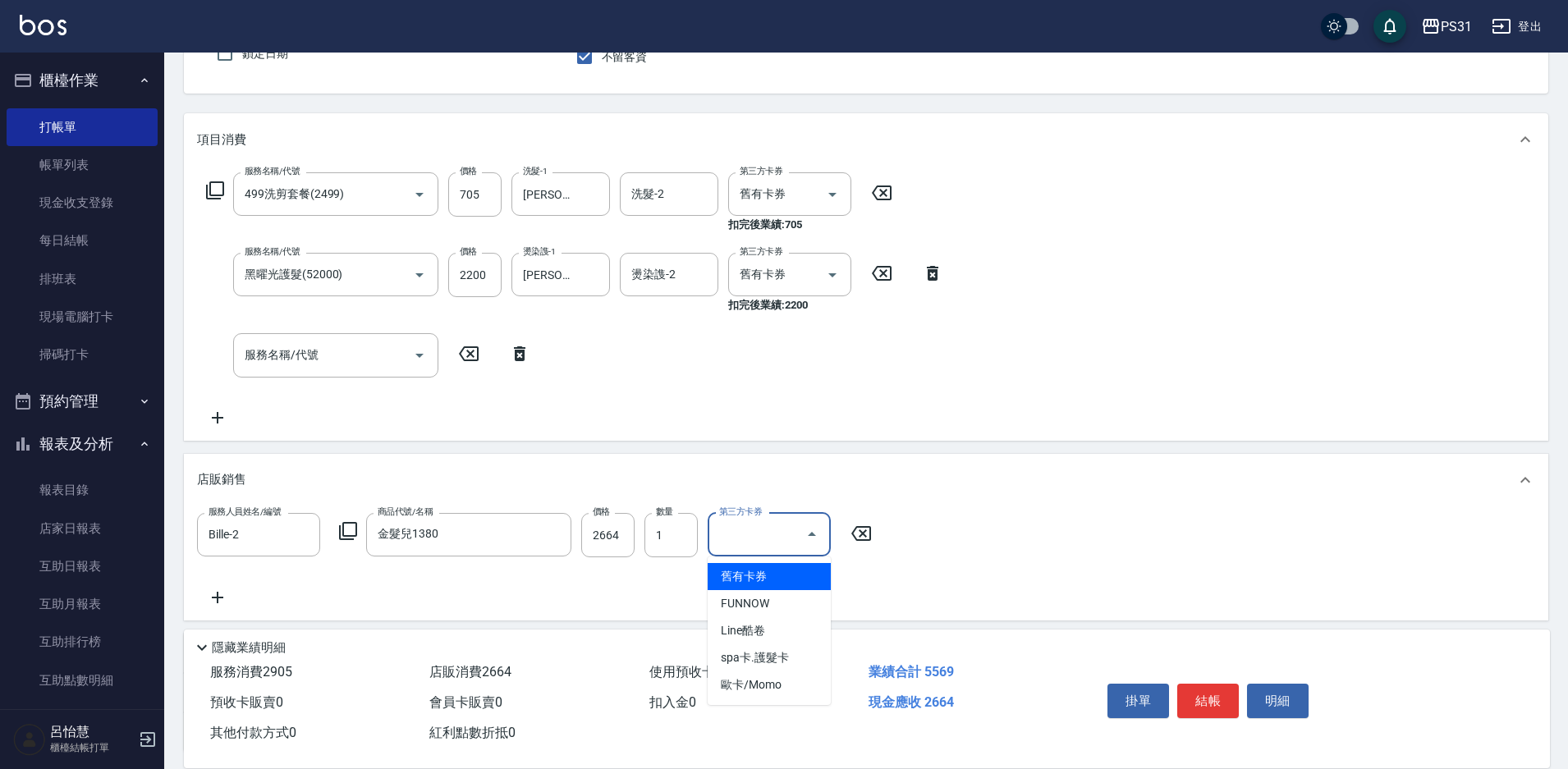
type input "舊有卡券"
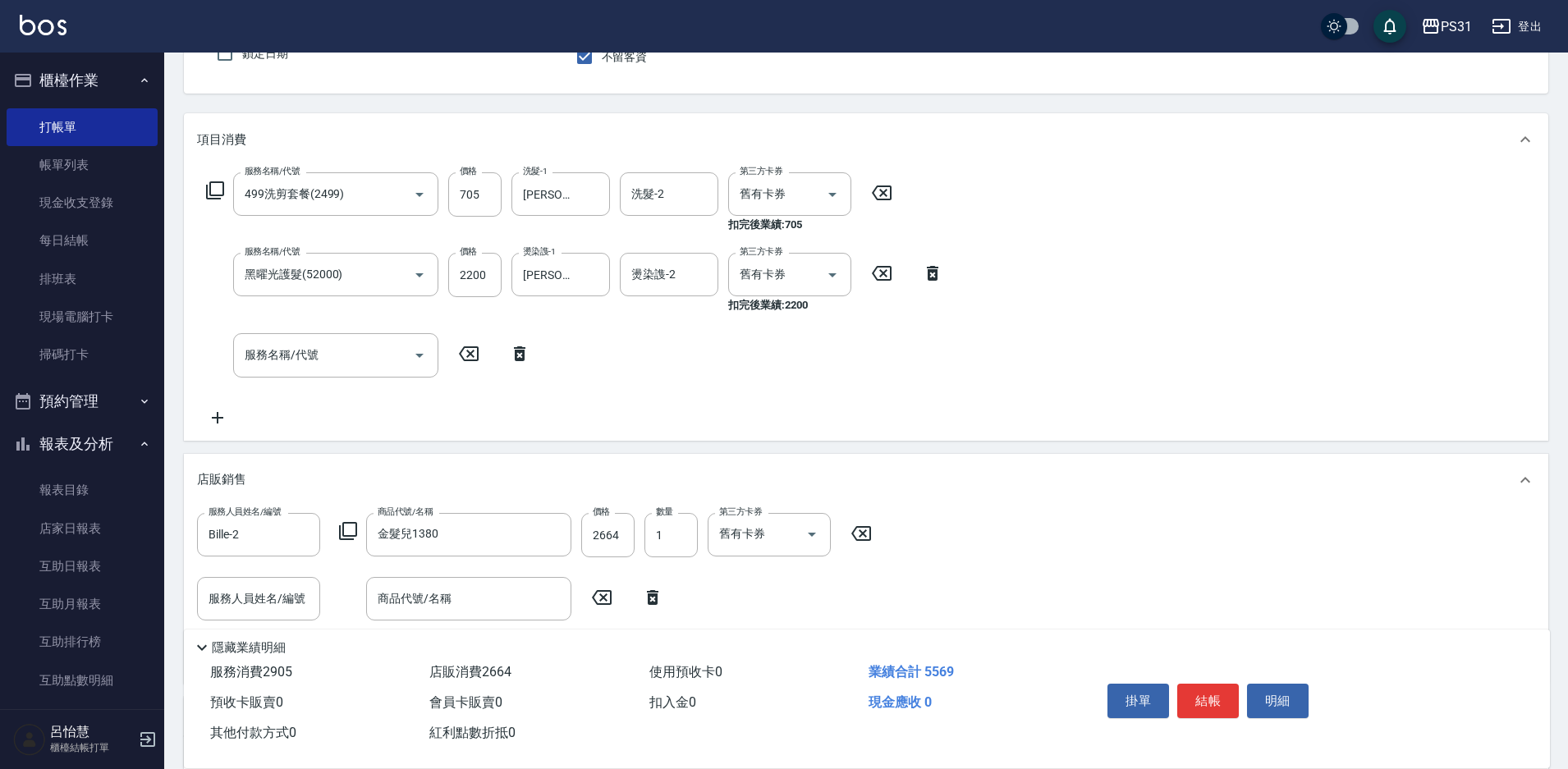
click at [651, 603] on icon at bounding box center [652, 597] width 12 height 15
click at [1192, 698] on button "結帳" at bounding box center [1208, 701] width 62 height 34
type input "[DATE] 18:22"
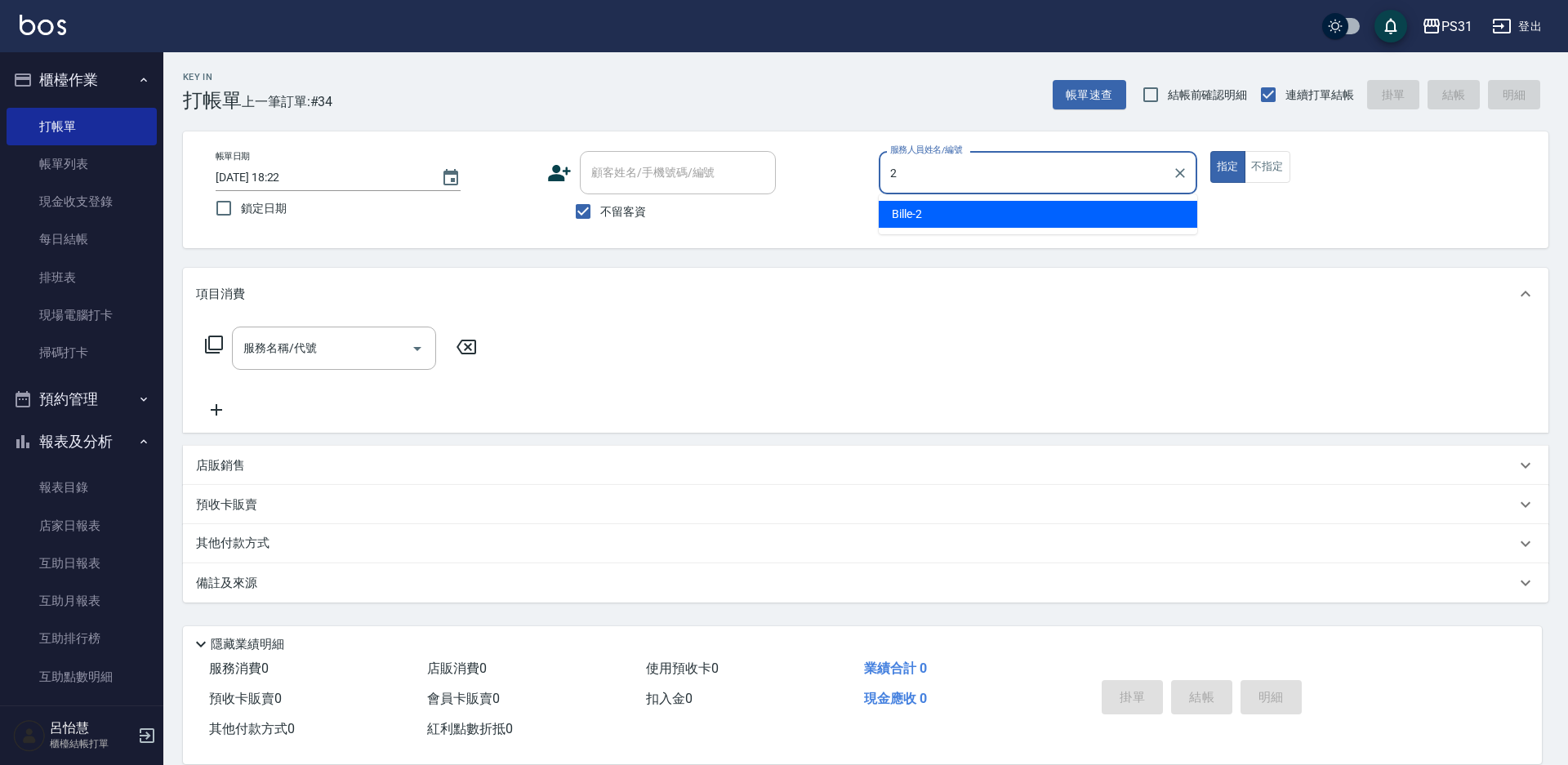
type input "Bille-2"
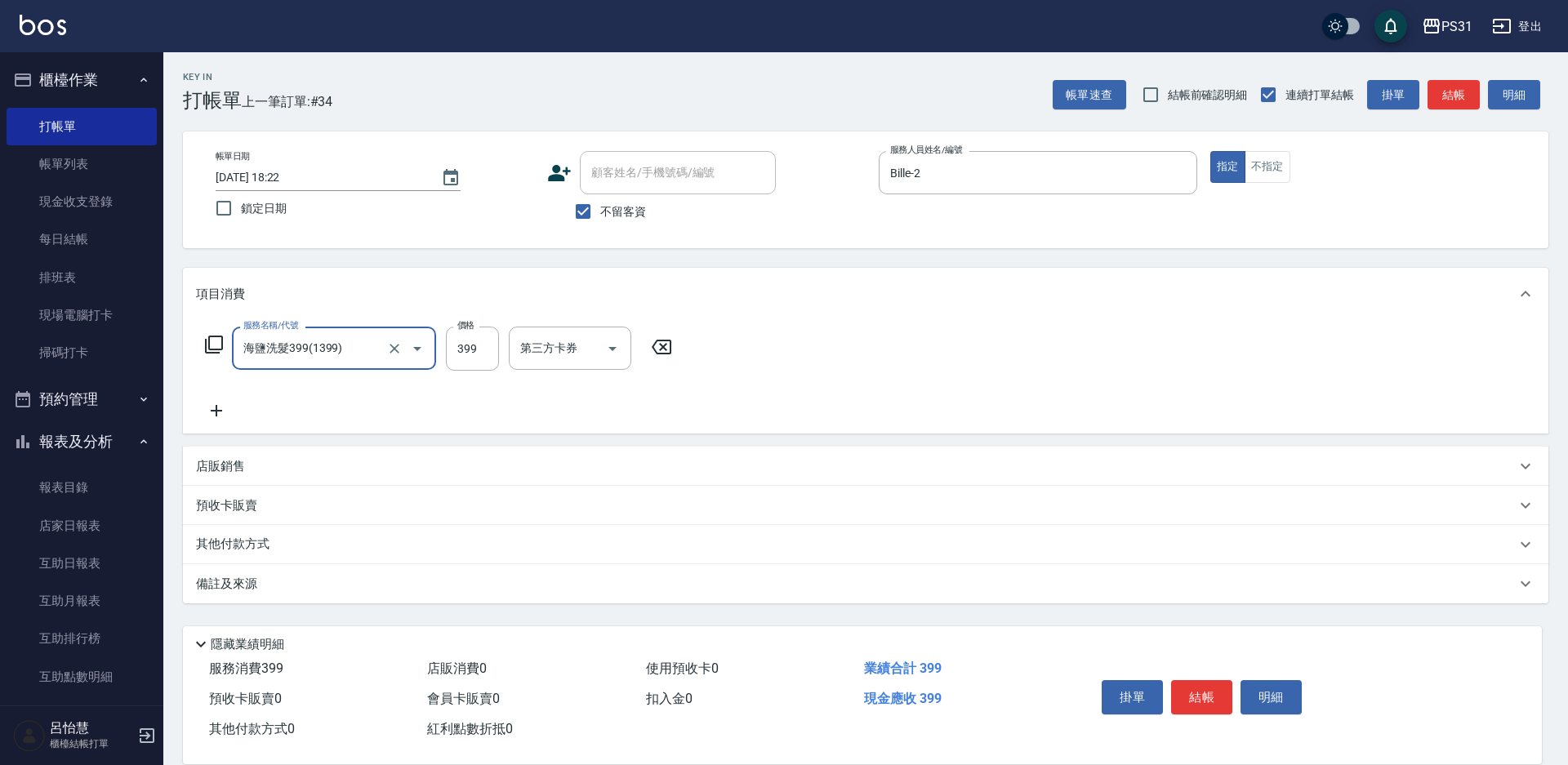
type input "海鹽洗髮399(1399)"
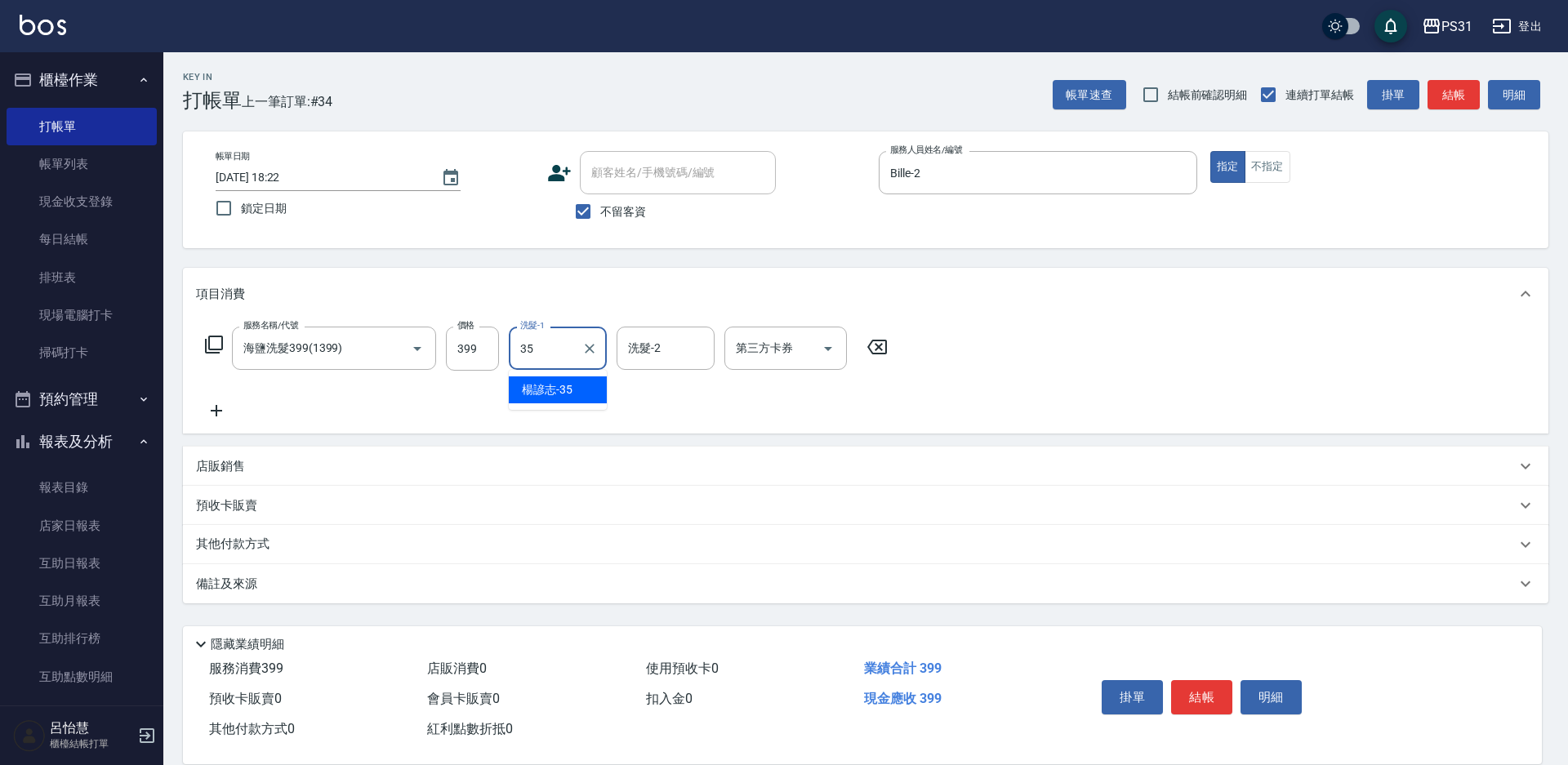
type input "楊諺志-35"
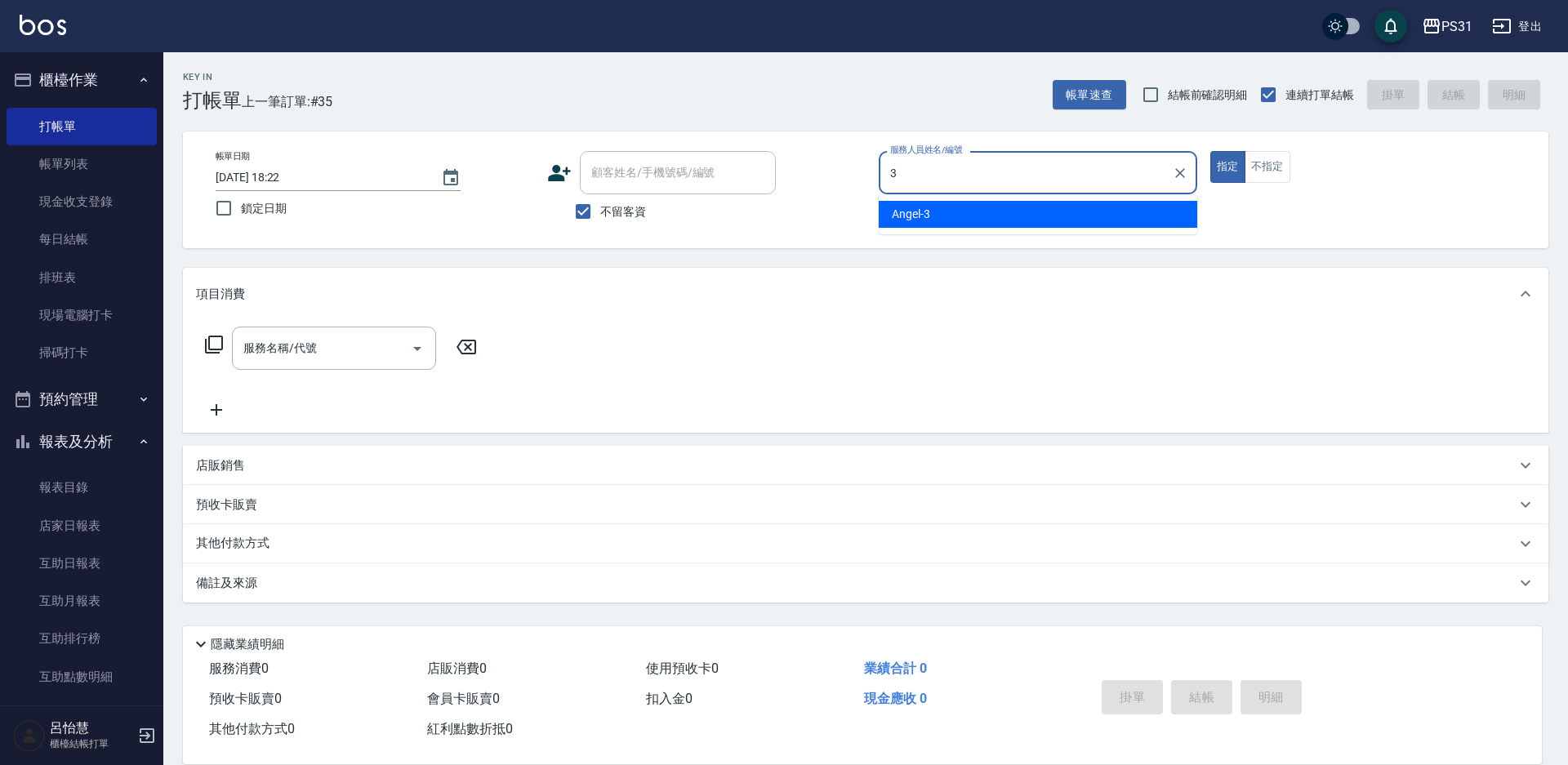
type input "[PERSON_NAME]-3"
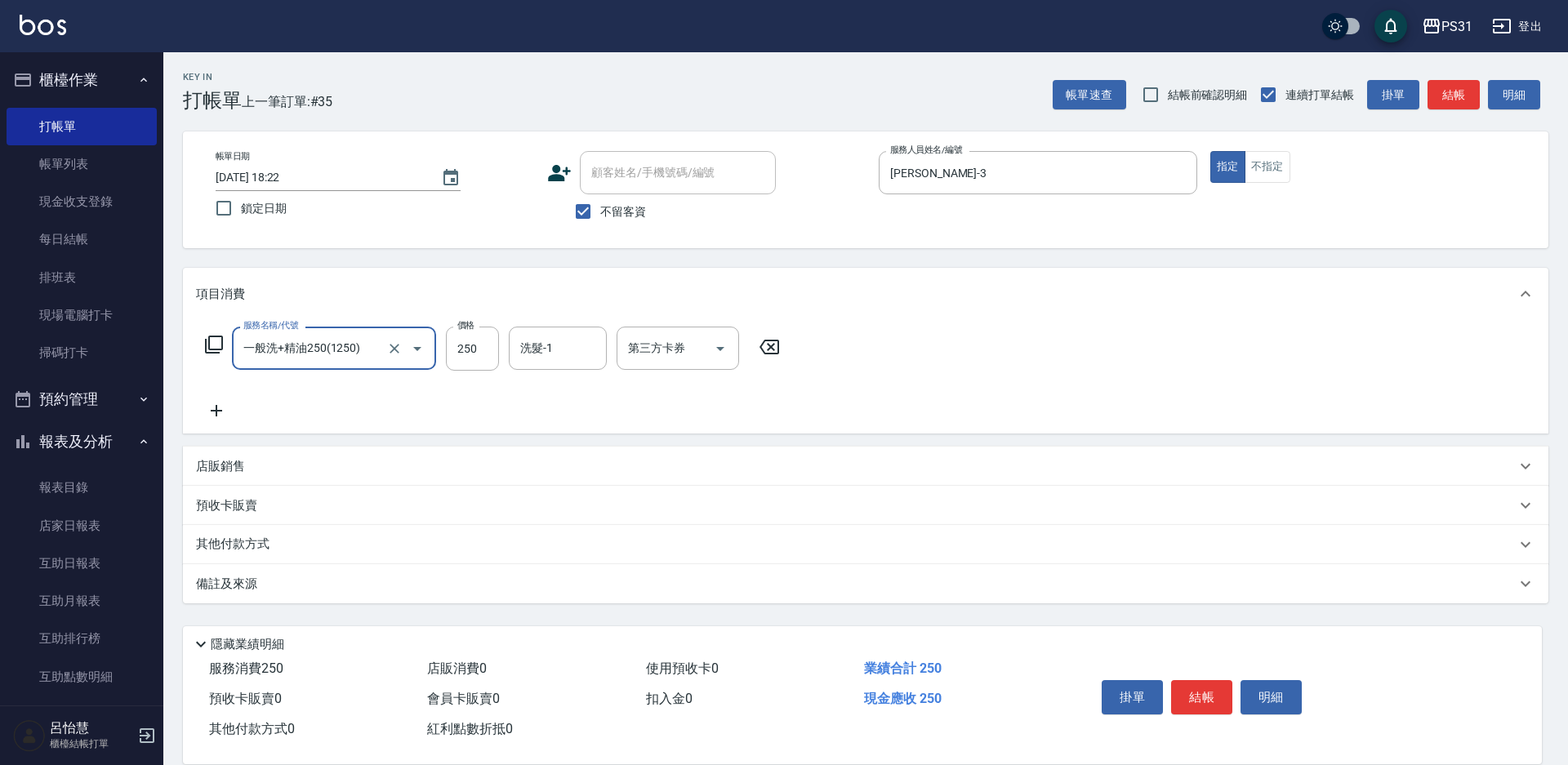
type input "一般洗+精油250(1250)"
type input "[PERSON_NAME]-31"
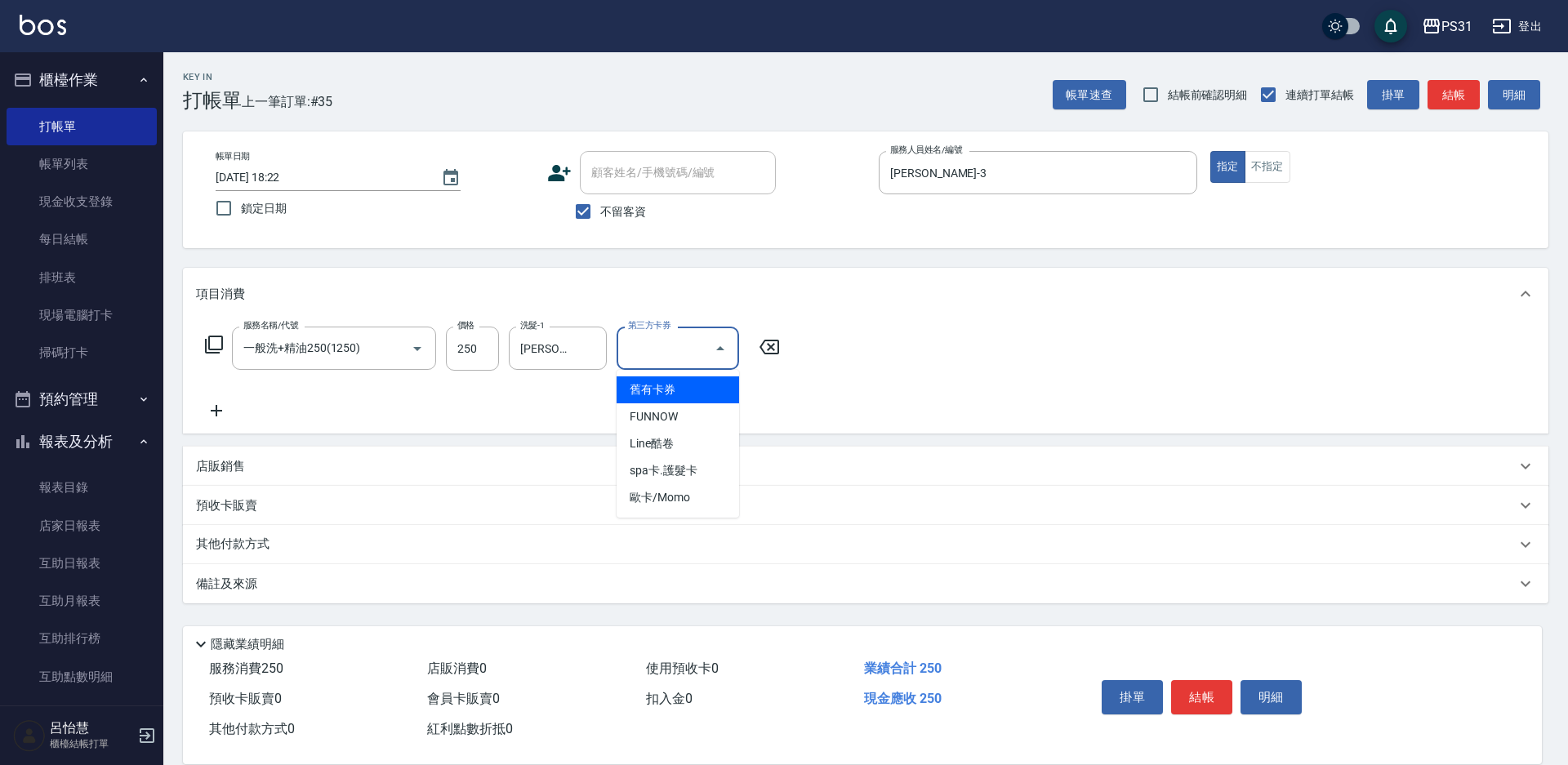
type input "舊有卡券"
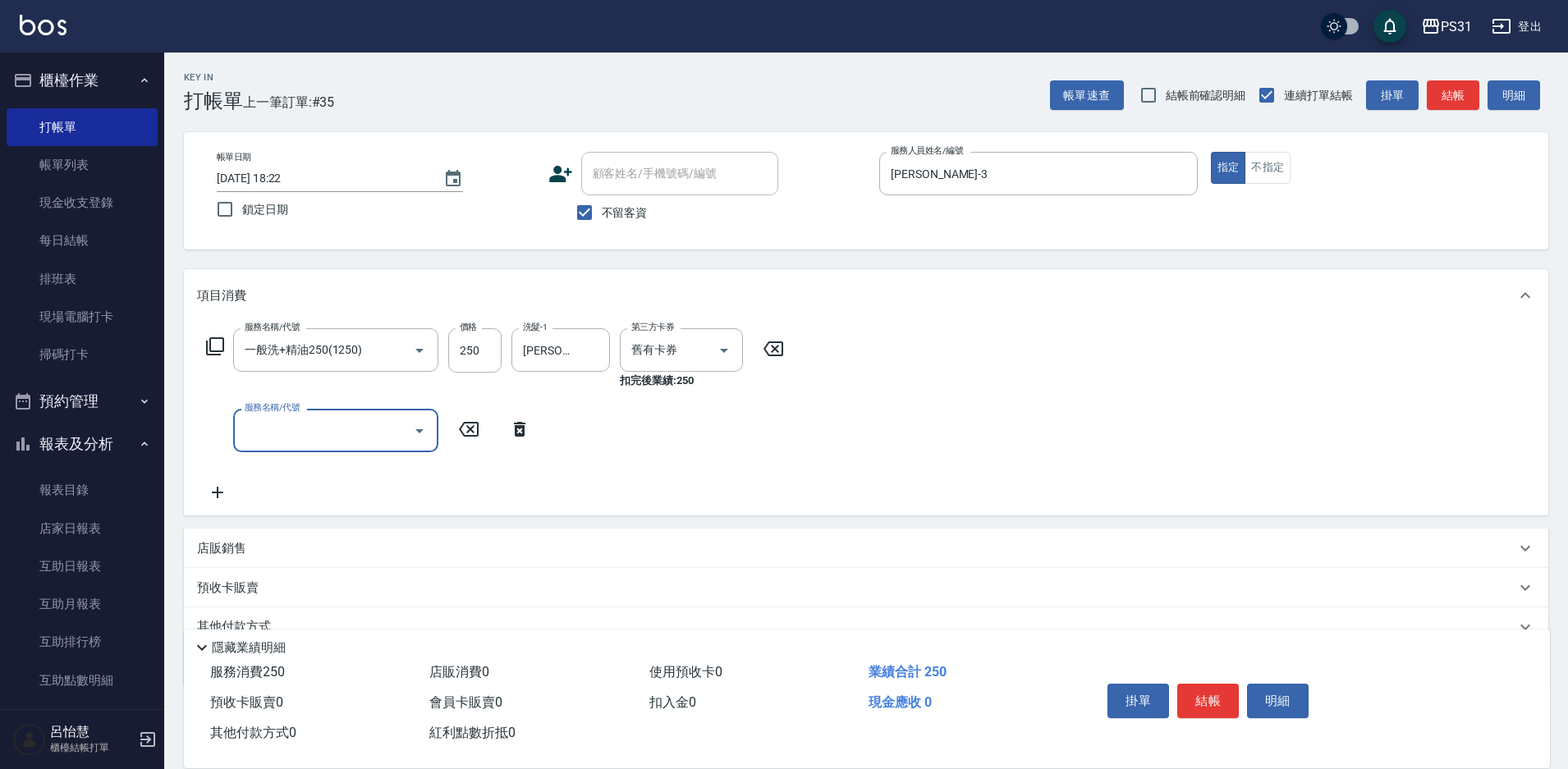
type input "2"
type input "晶漾護髮(香水)(51200)"
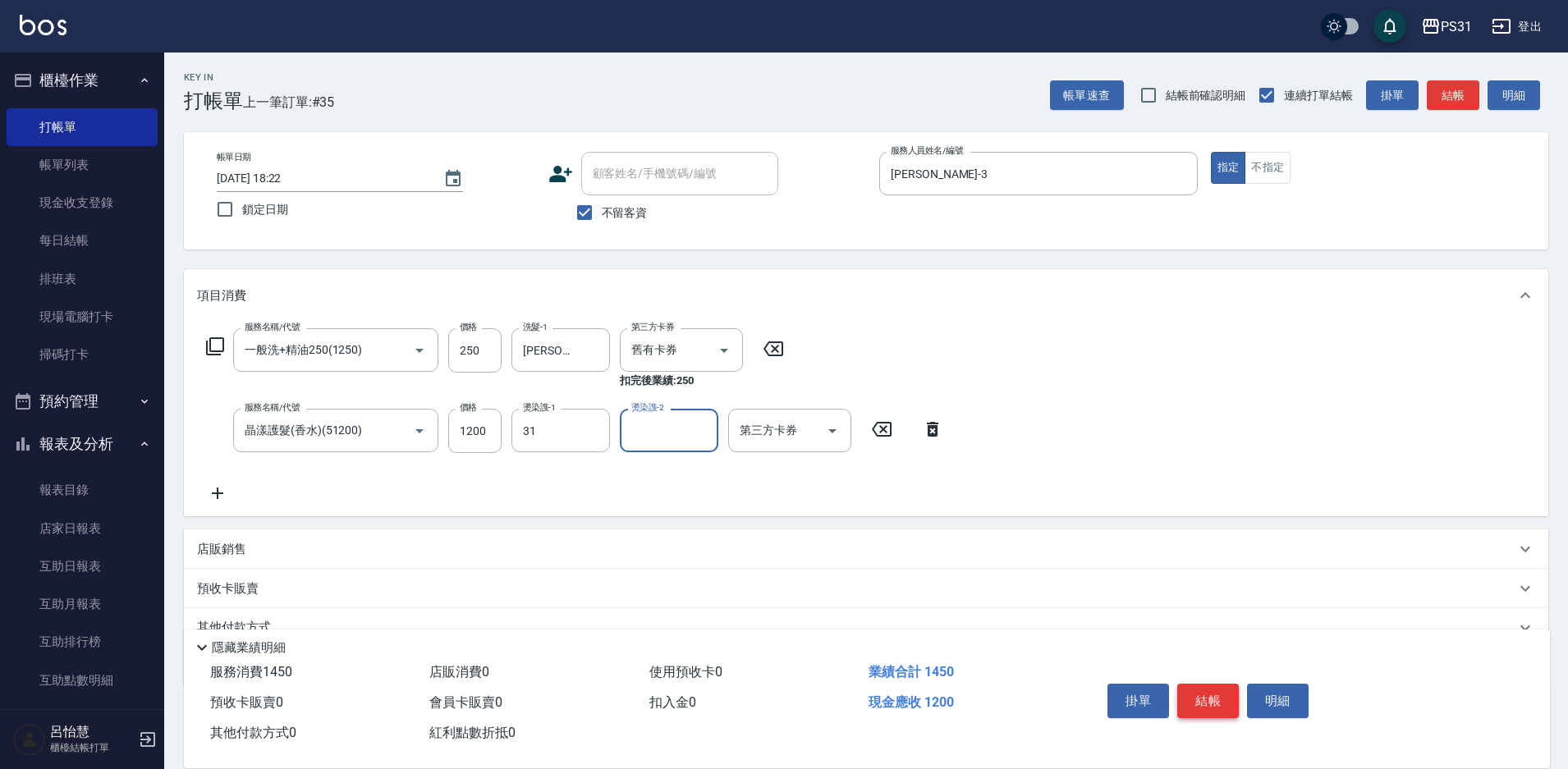
type input "[PERSON_NAME]-31"
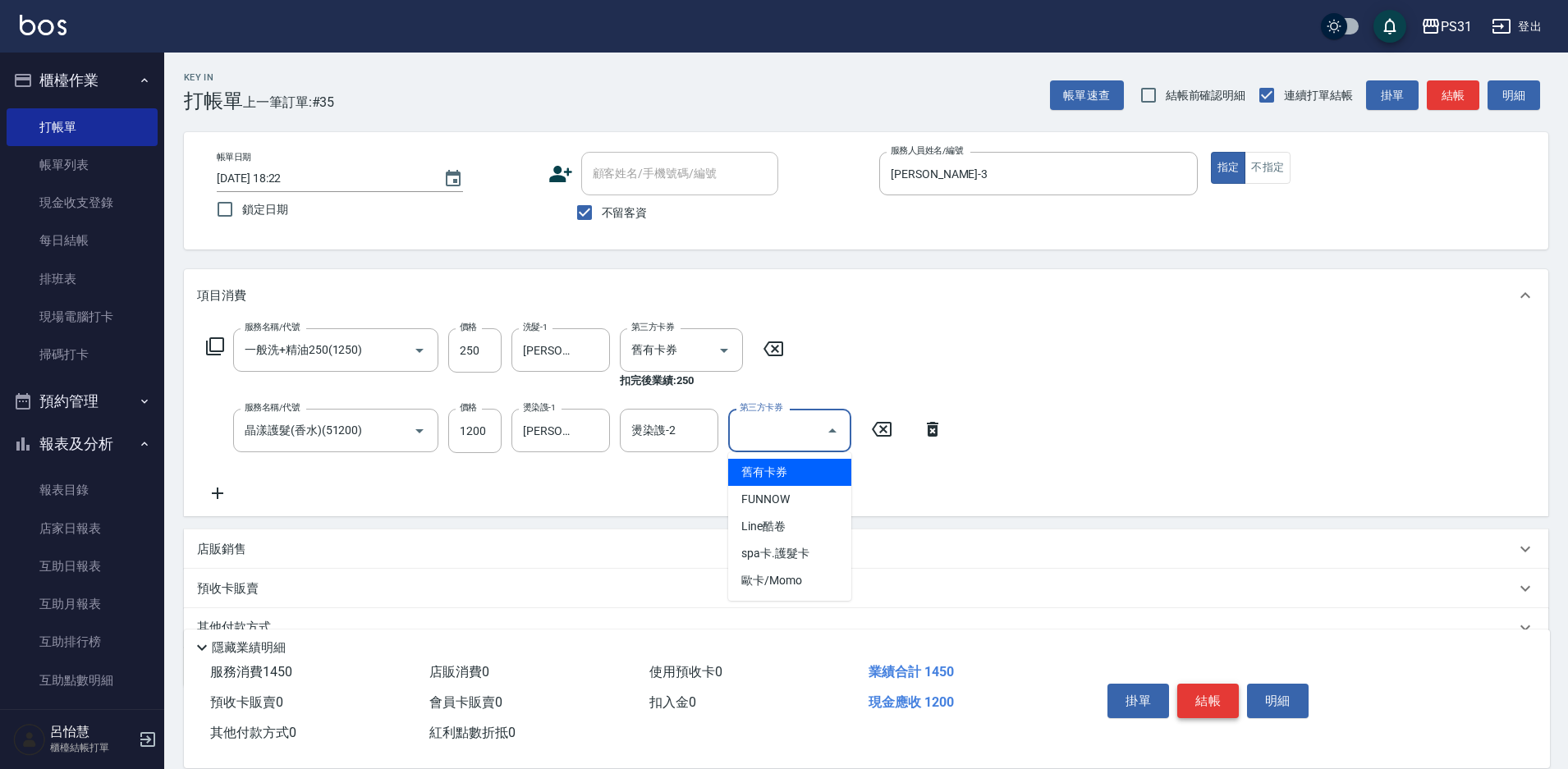
type input "舊有卡券"
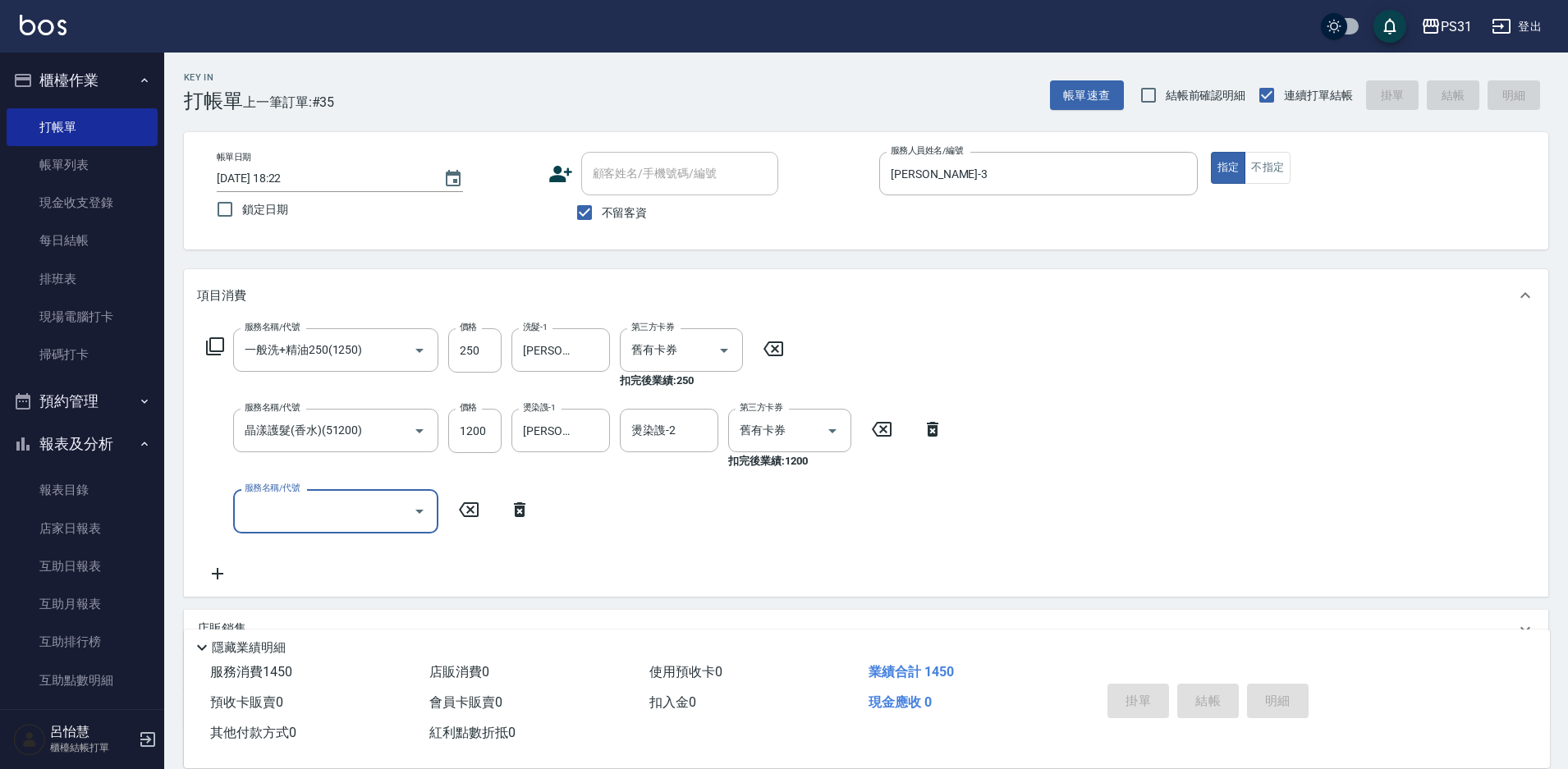
type input "2025/09/20 18:23"
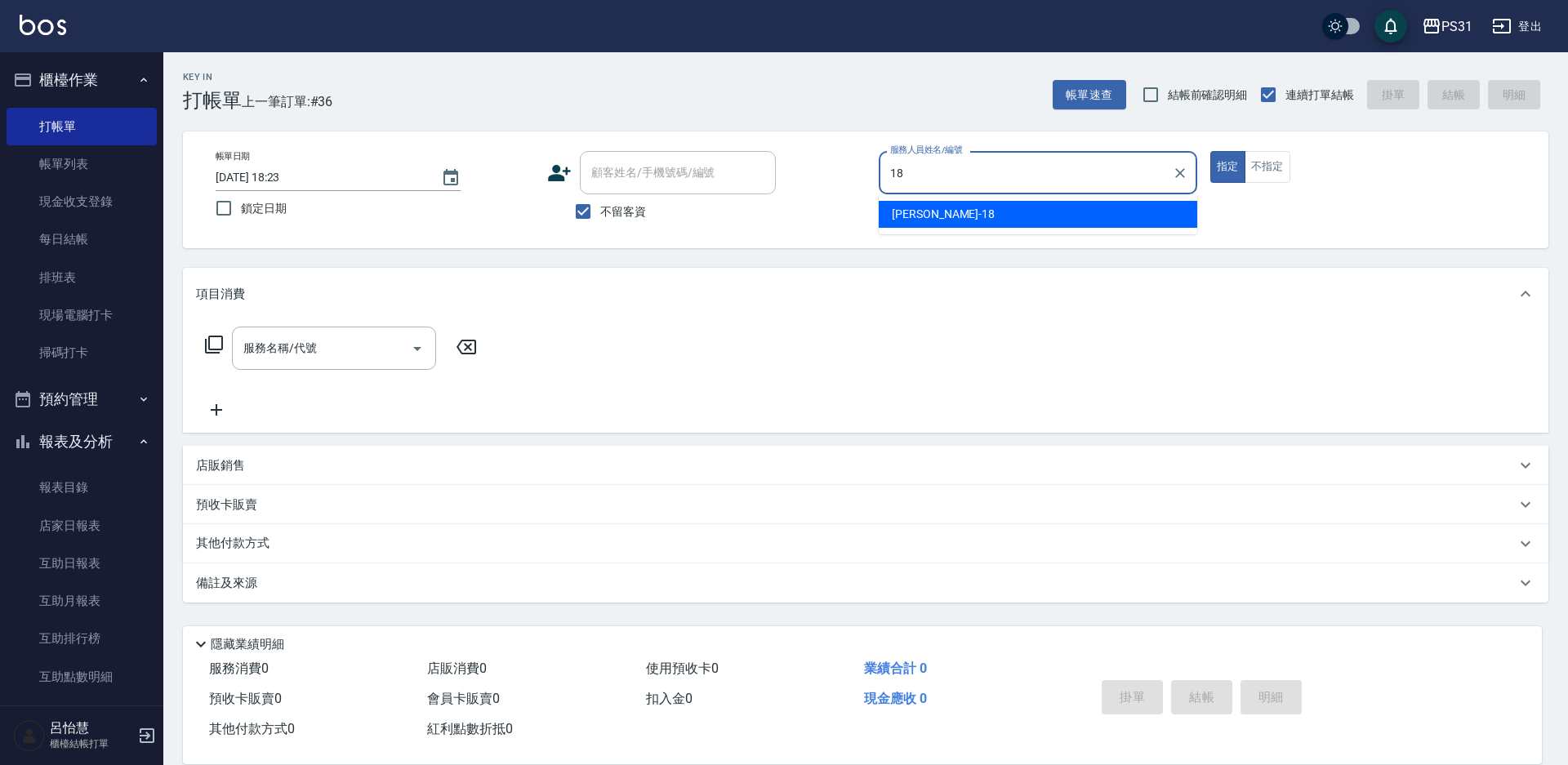
type input "Rita-18"
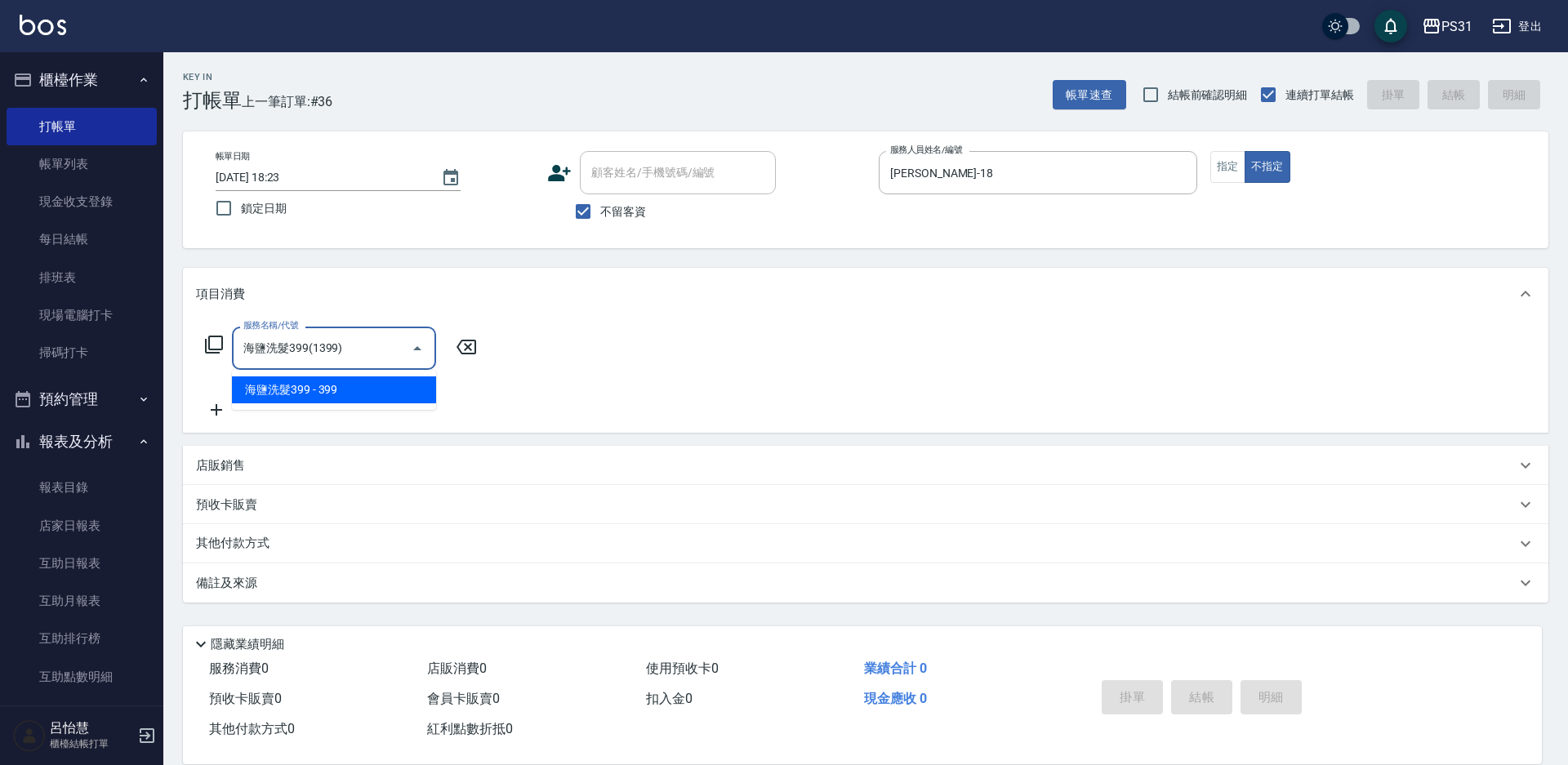
type input "海鹽洗髮399(1399)"
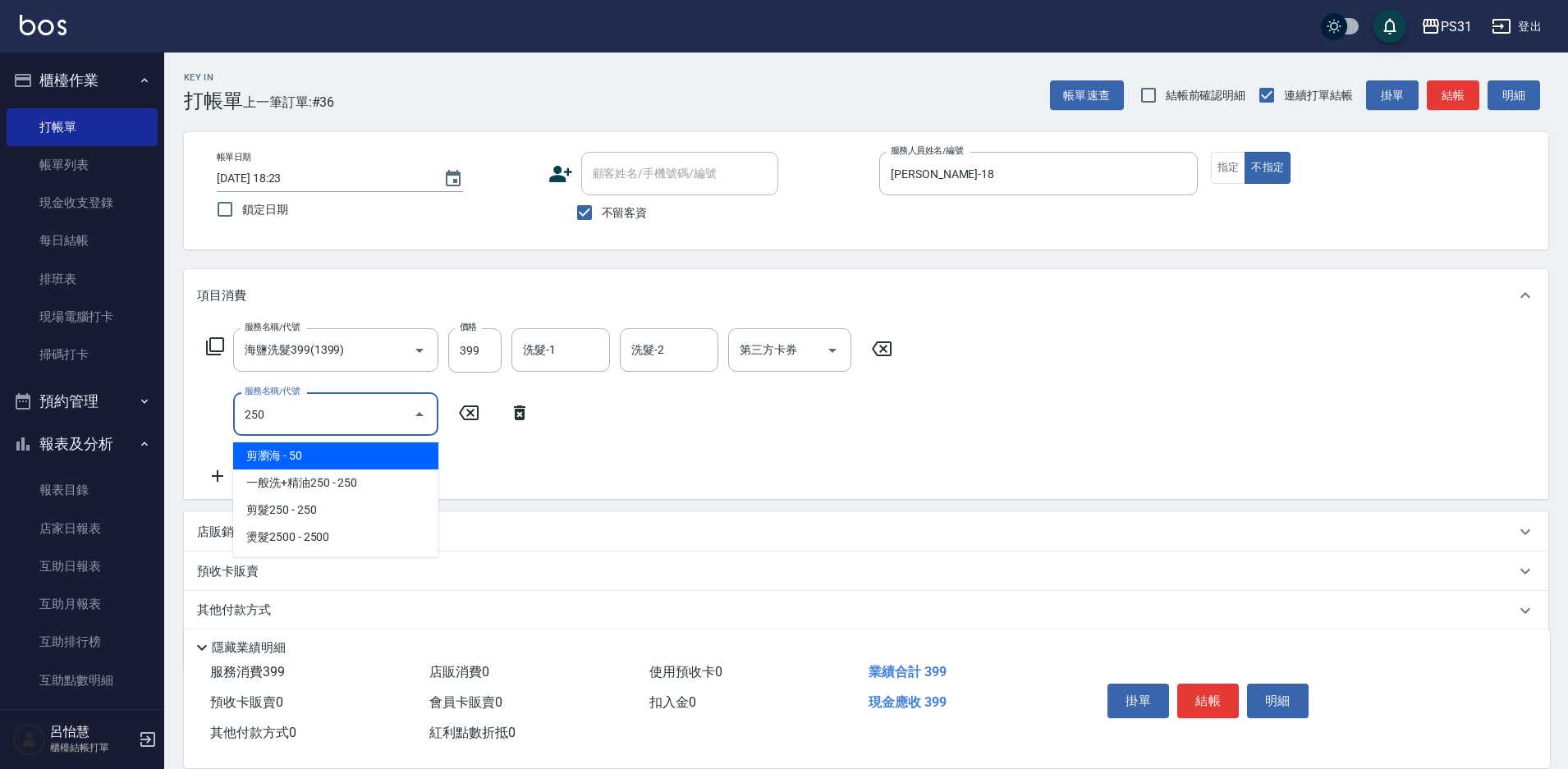
type input "剪瀏海(250)"
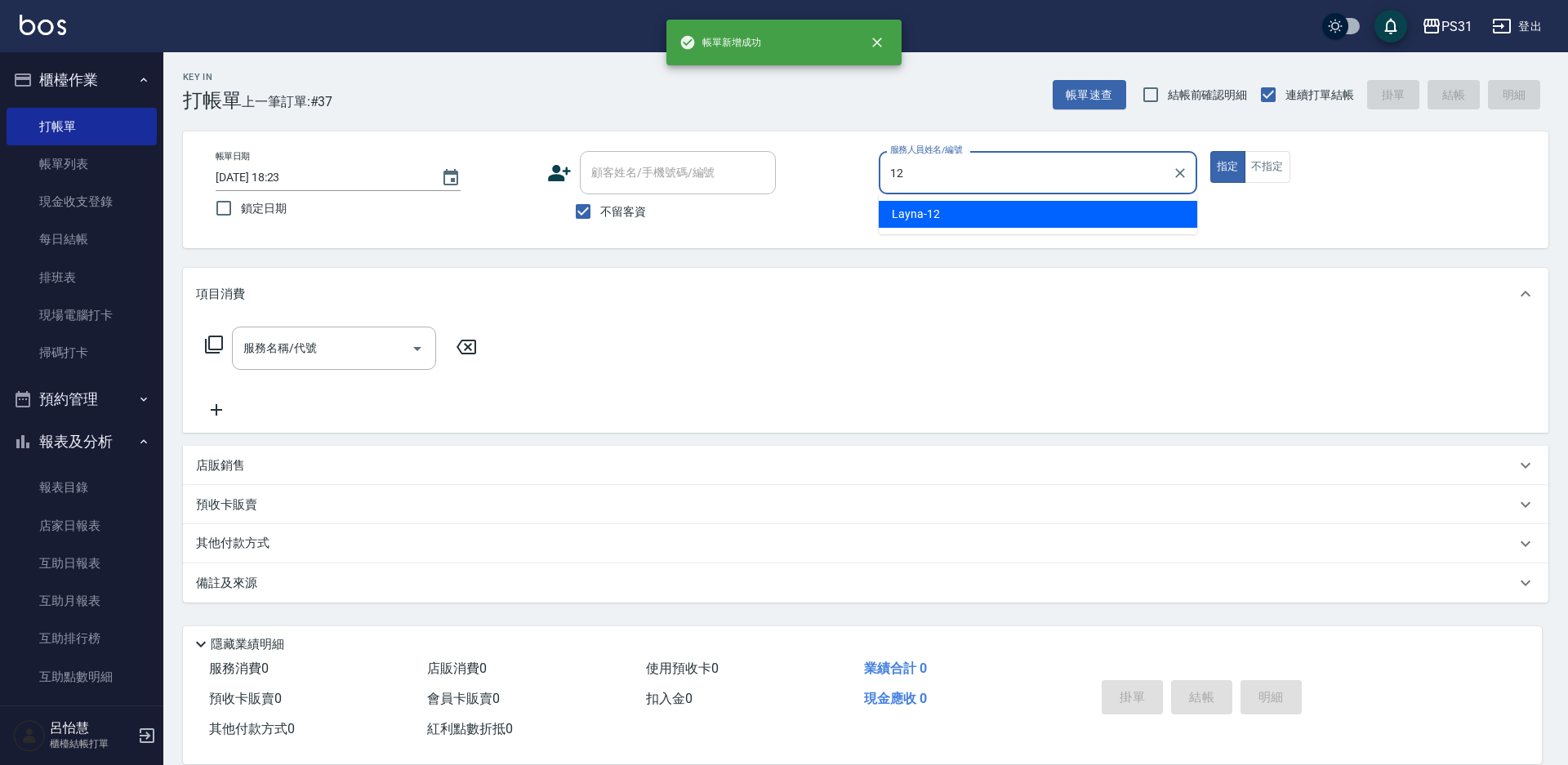
type input "Layna-12"
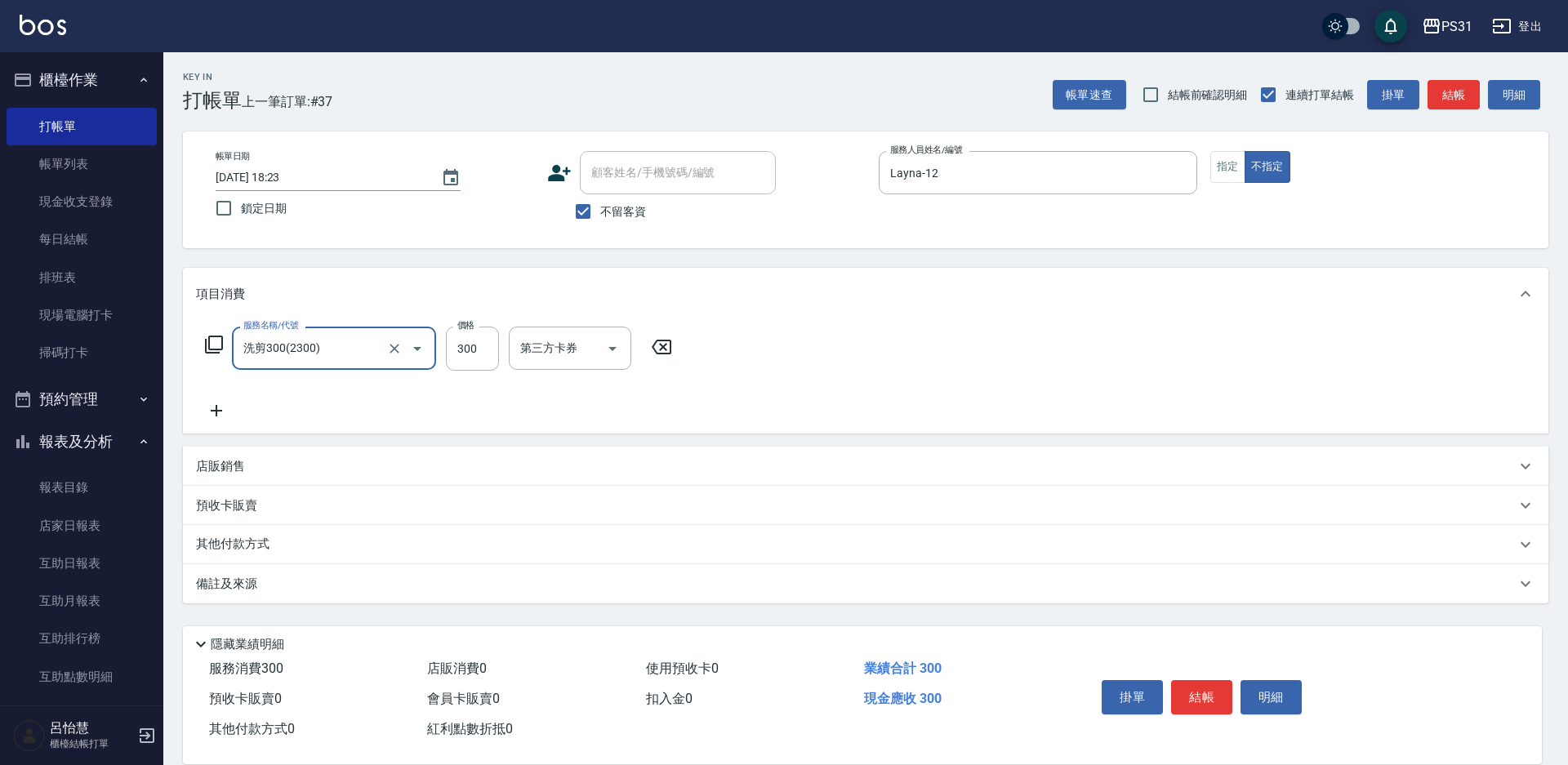
type input "洗剪300(2300)"
click at [481, 357] on input "300" at bounding box center [472, 348] width 54 height 44
type input "309"
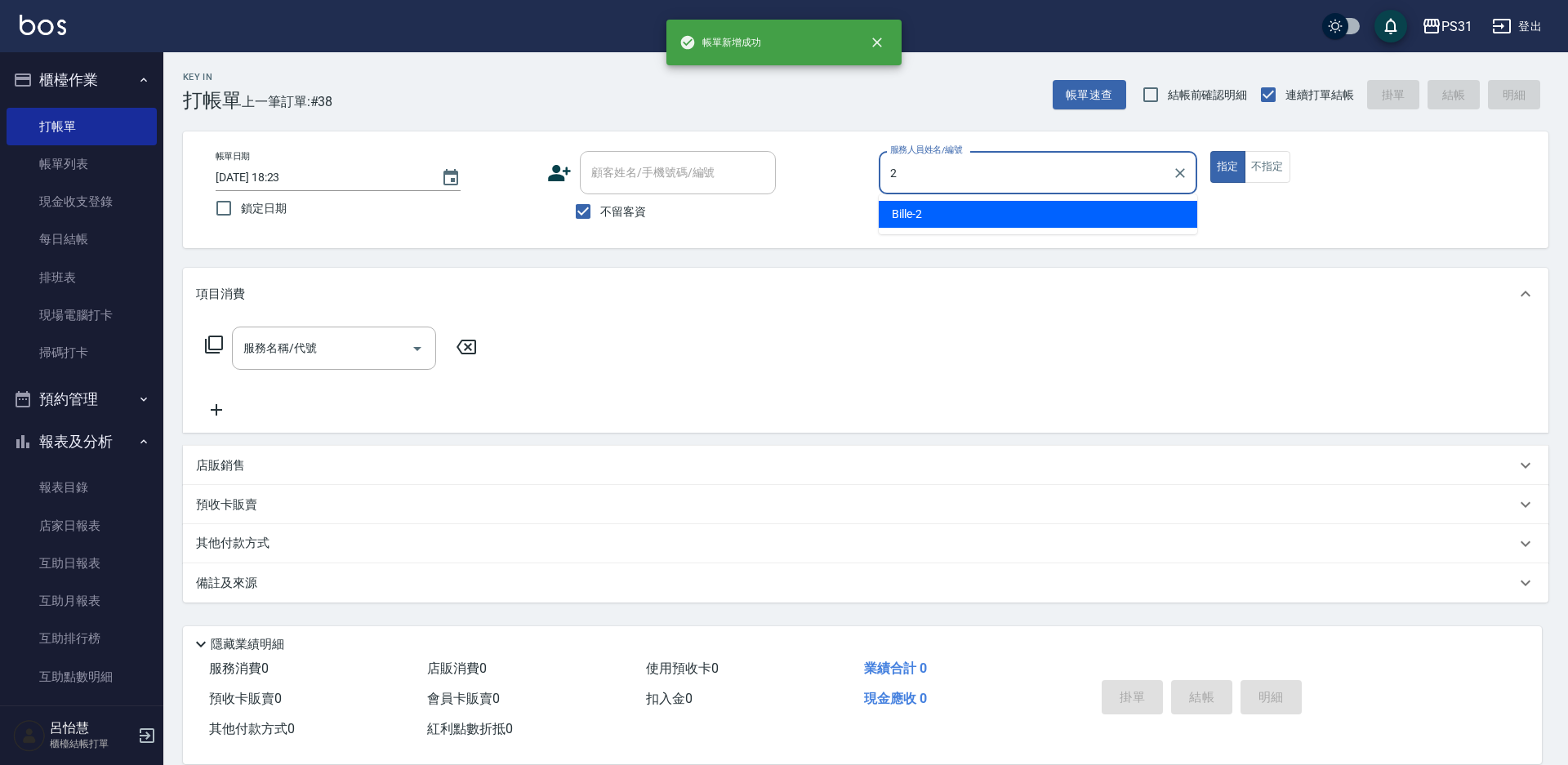
type input "Bille-2"
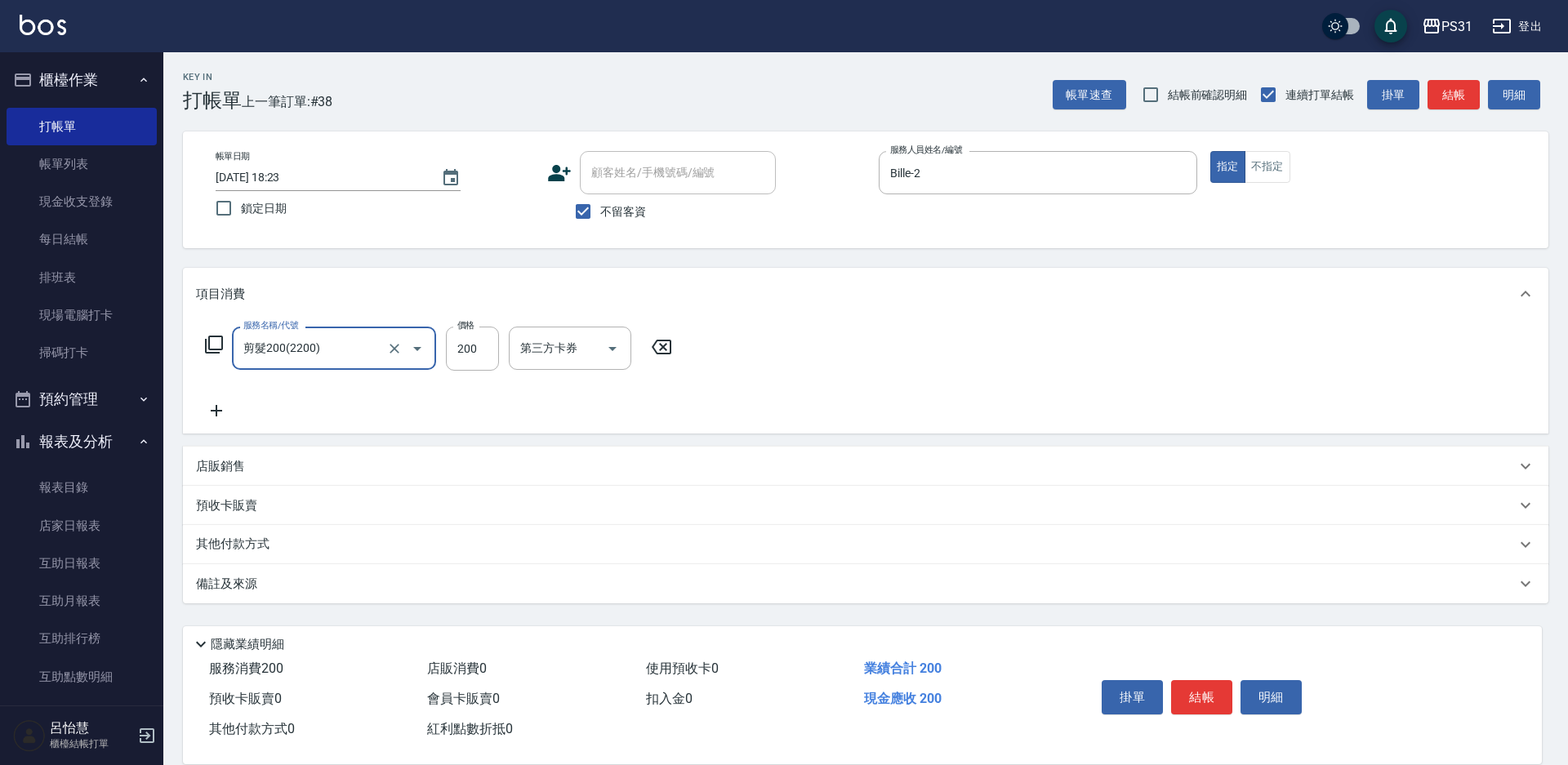
type input "剪髮200(2200)"
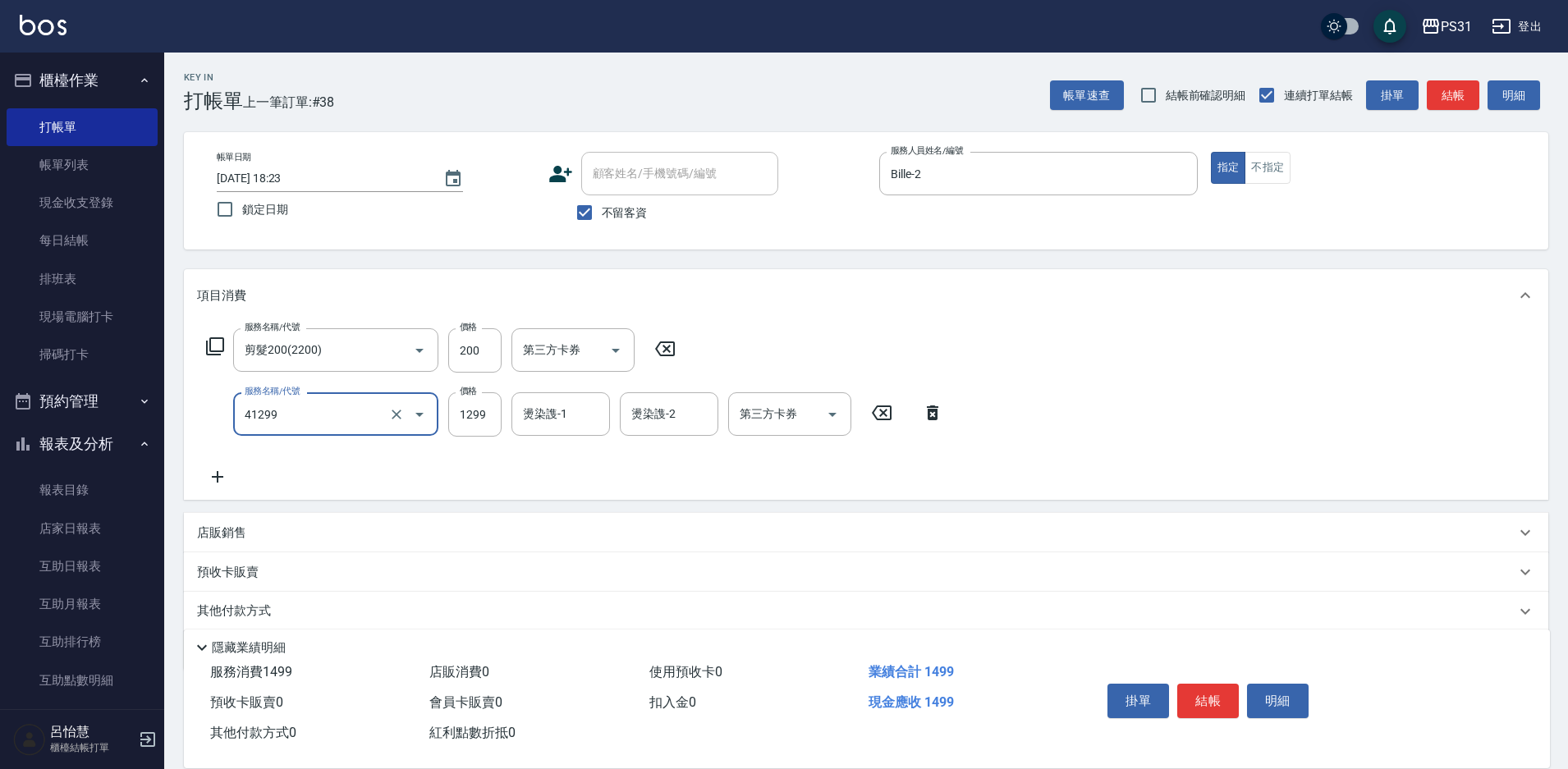
type input "長髮染髮(41299)"
type input "1399"
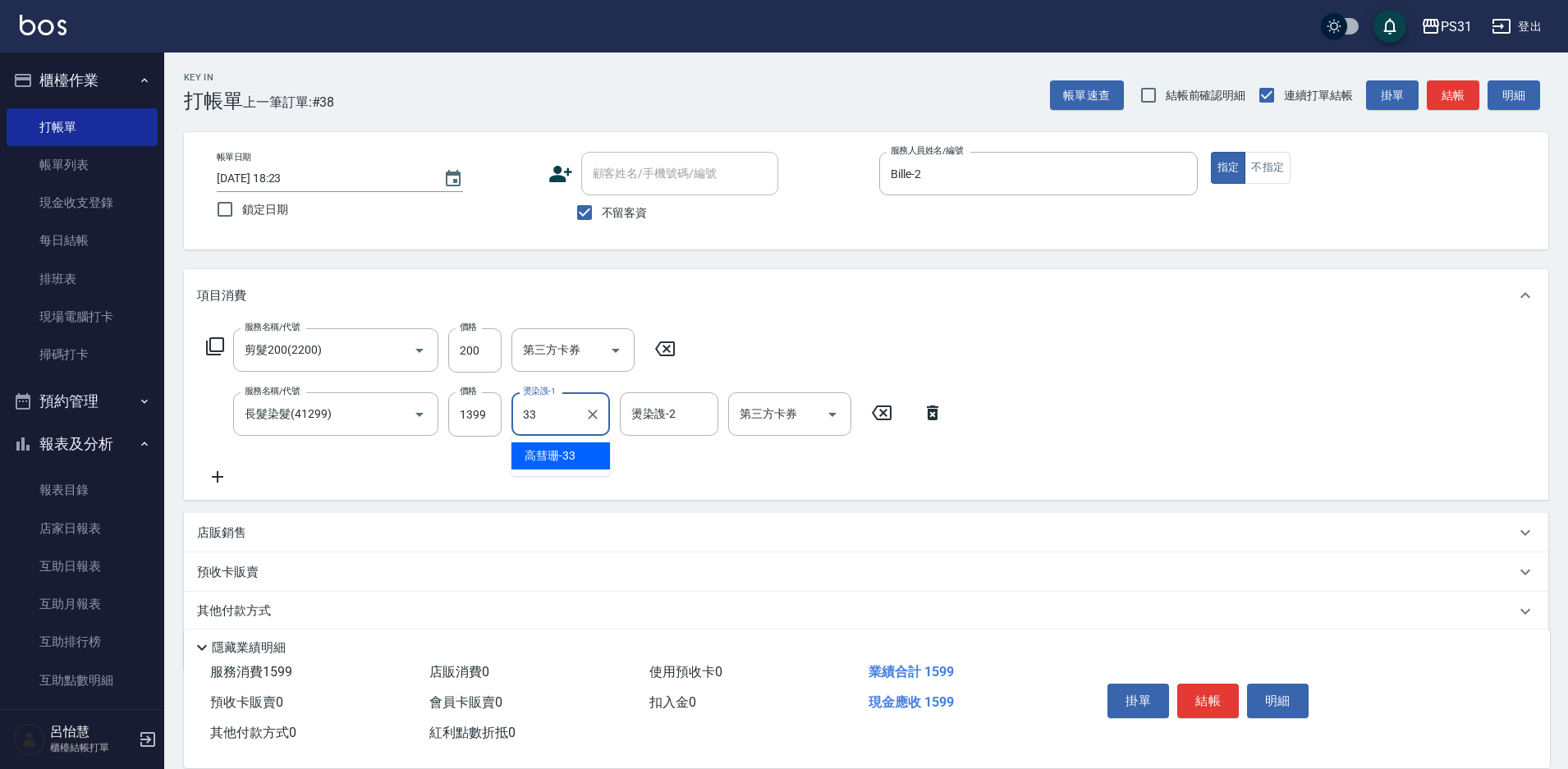
type input "高彗珊-33"
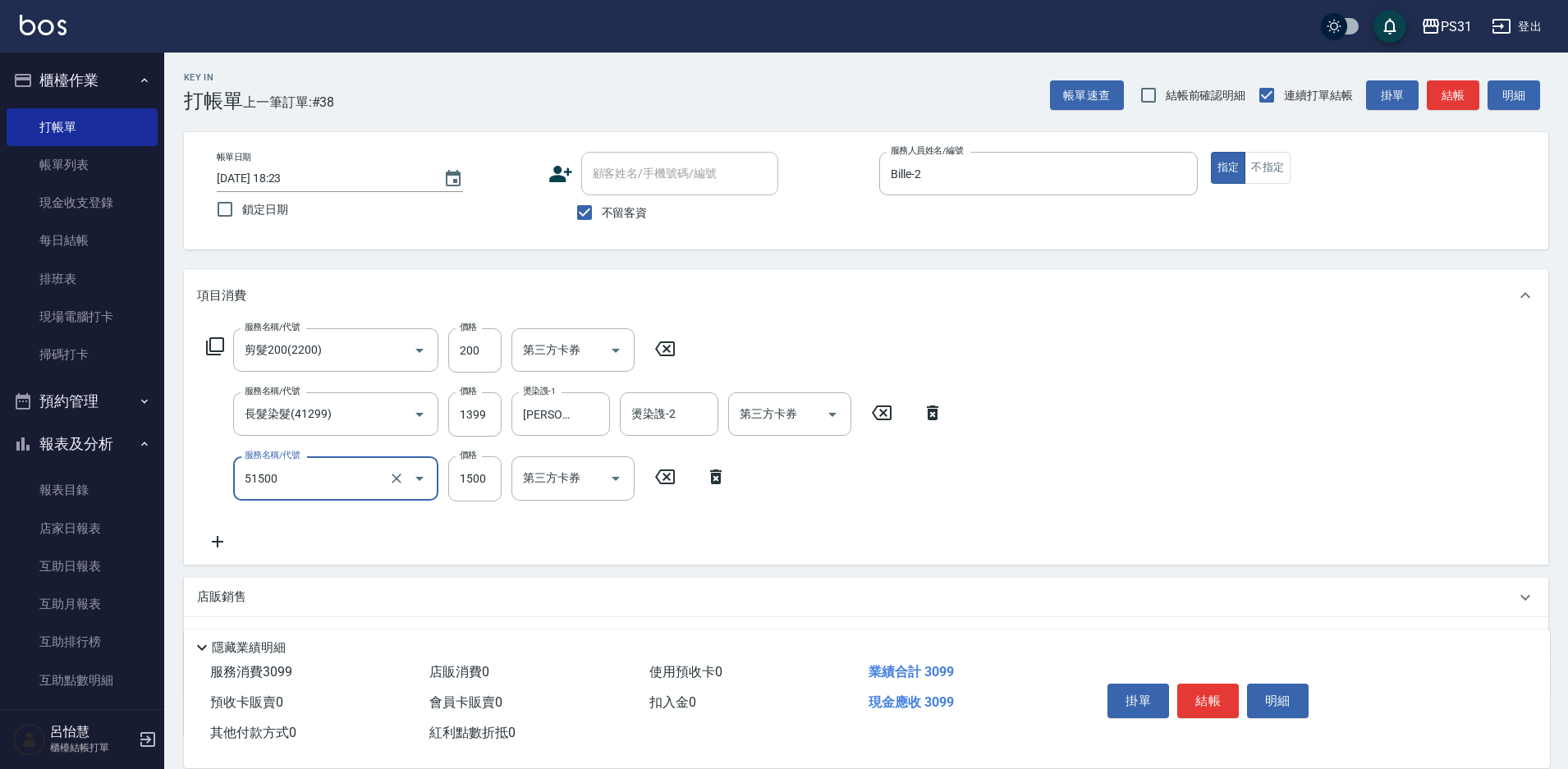
type input "鉑金護髮(51500)"
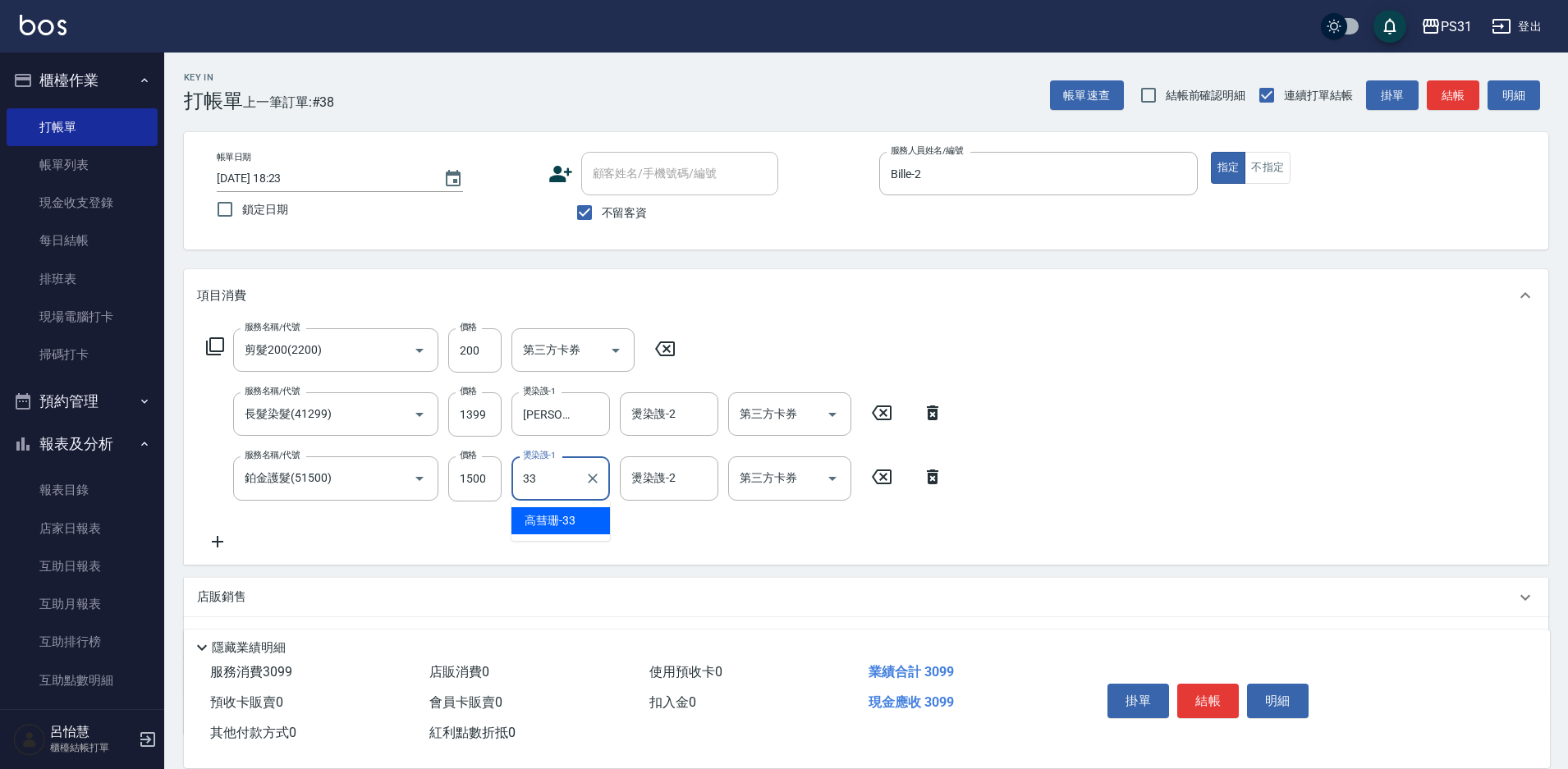
type input "高彗珊-33"
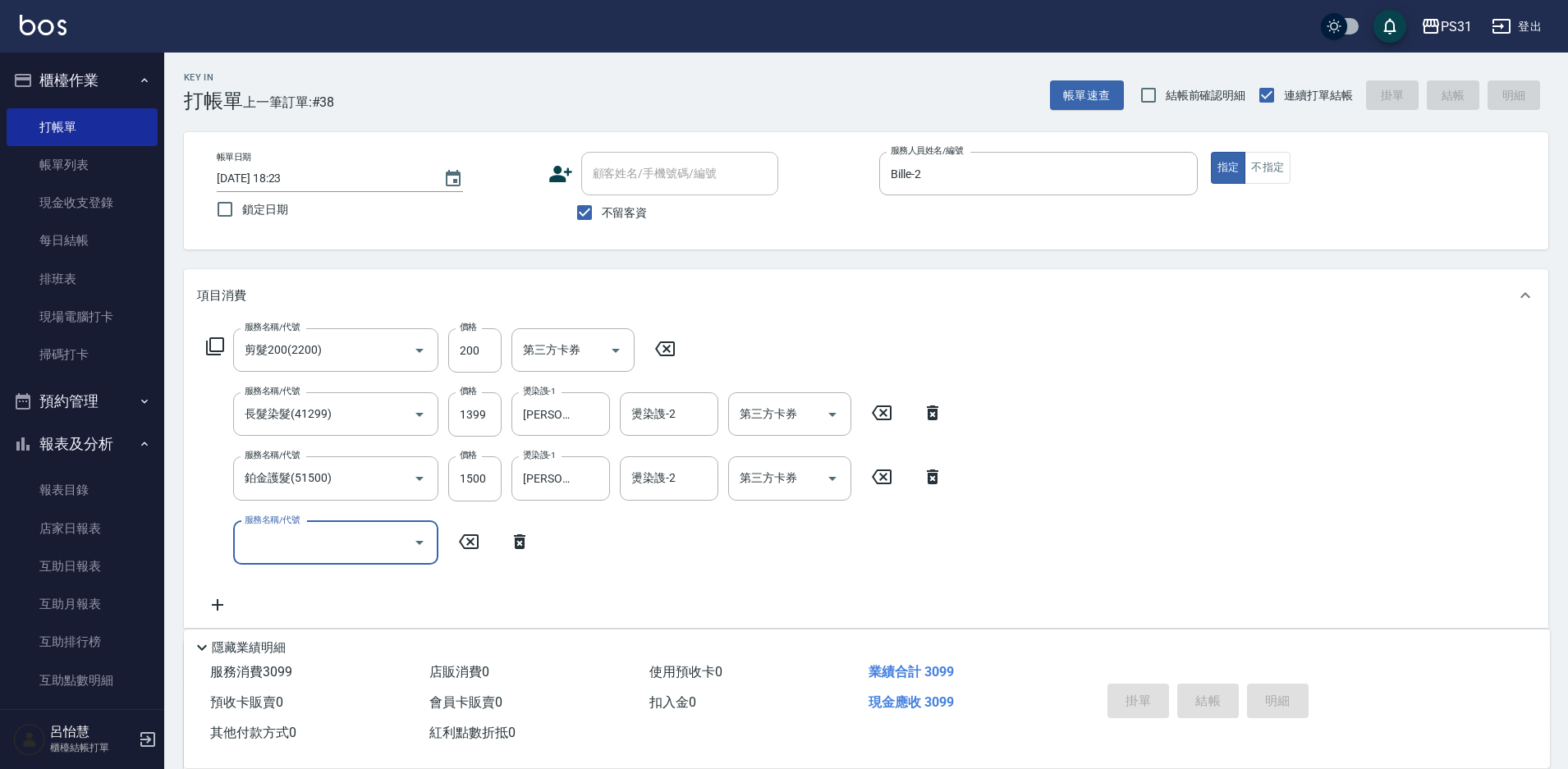
type input "2025/09/20 18:24"
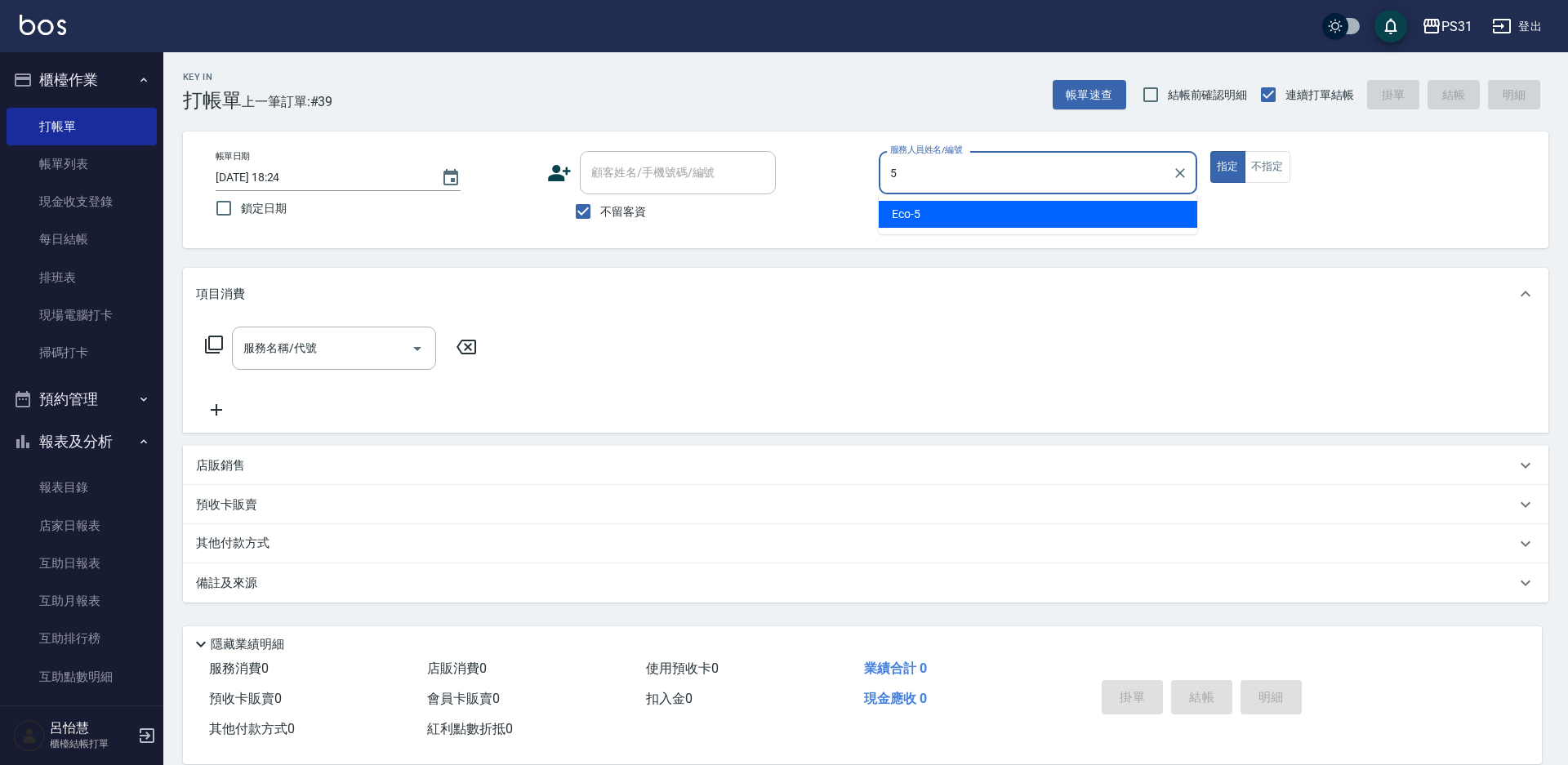
type input "Eco-5"
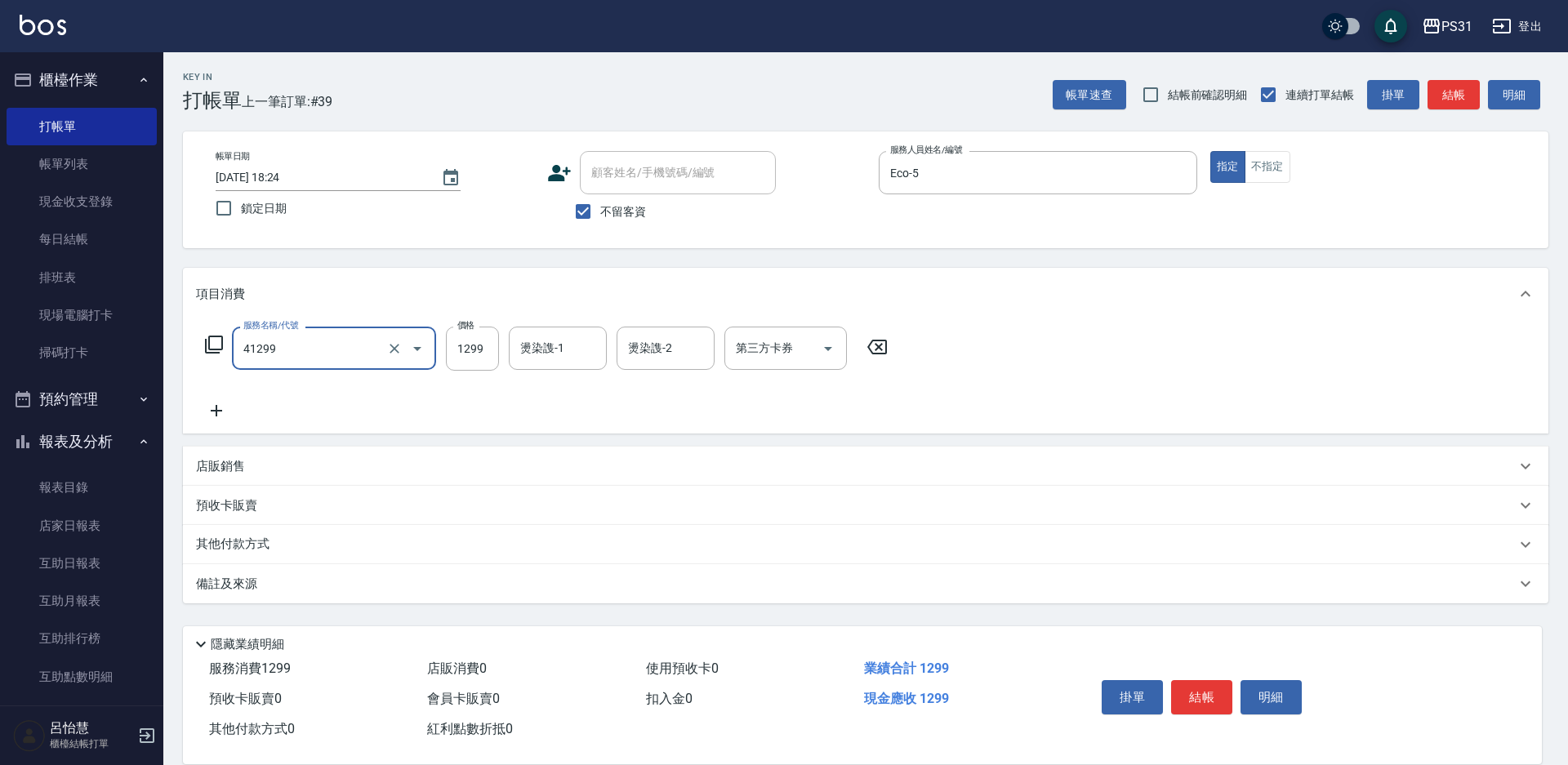
type input "長髮染髮(41299)"
type input "1699"
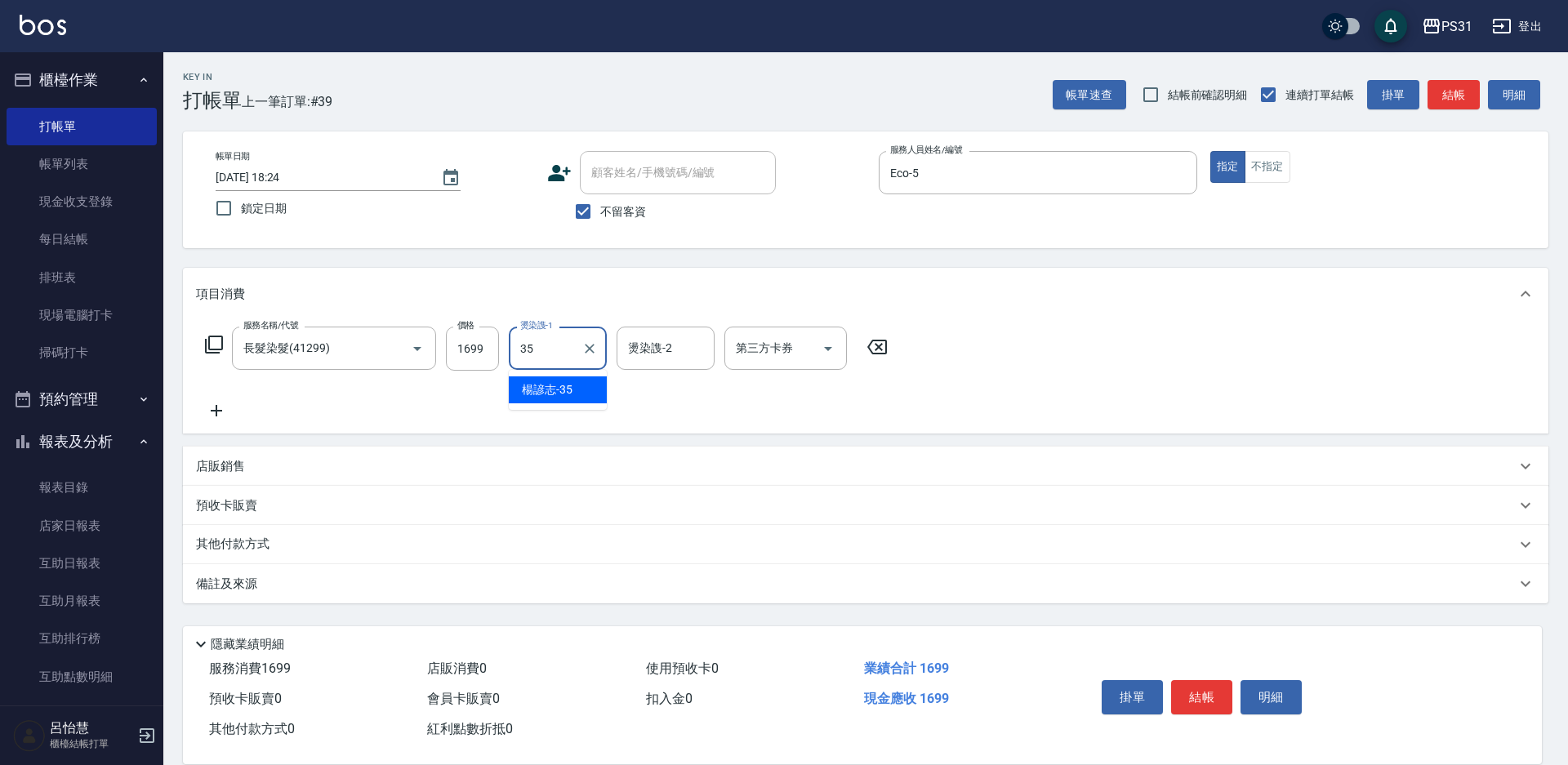
type input "楊諺志-35"
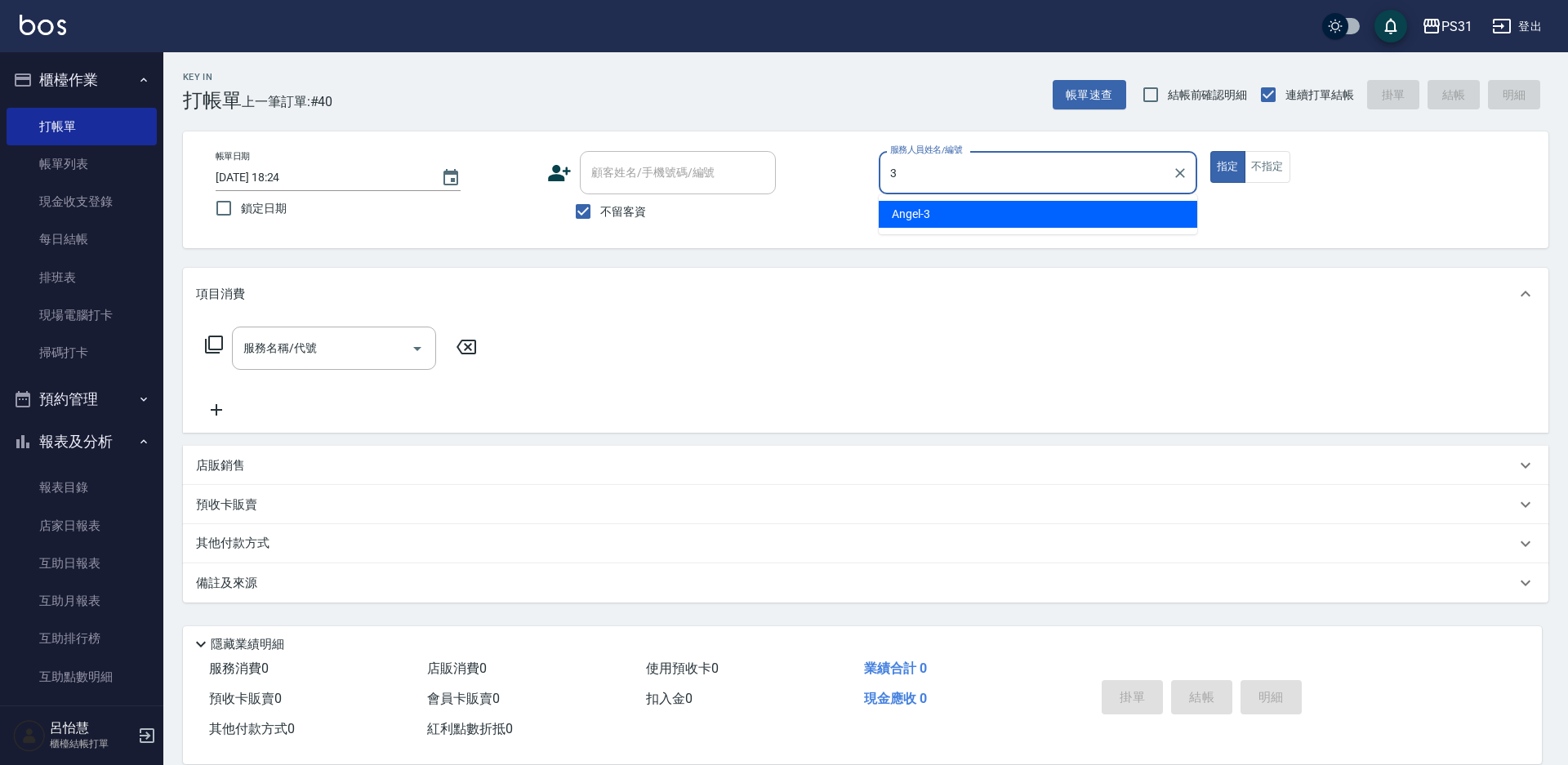
type input "[PERSON_NAME]-3"
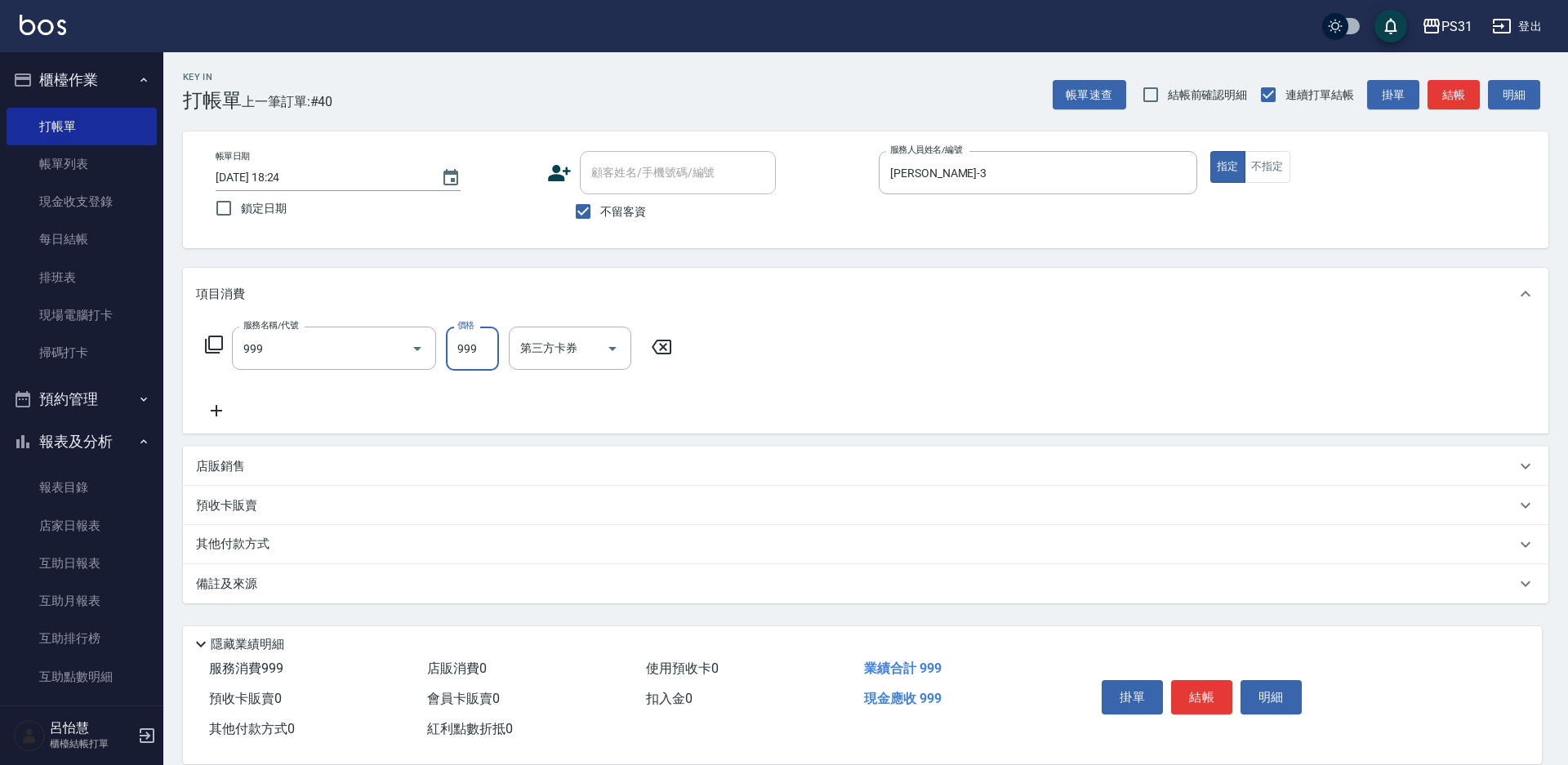
type input "精油套餐999(999)"
type input "[PERSON_NAME]-31"
type input "楊諺志-35"
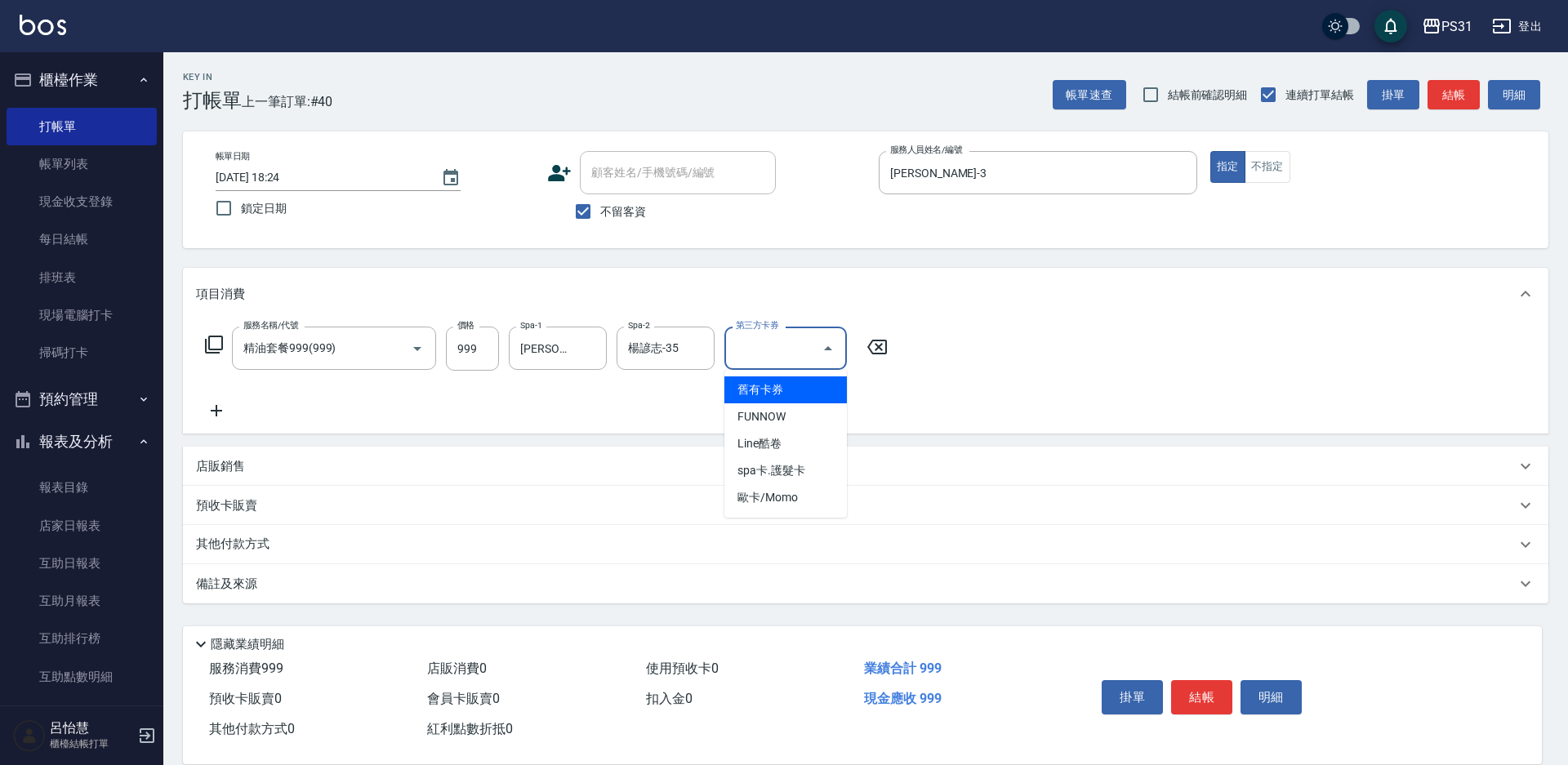
type input "舊有卡券"
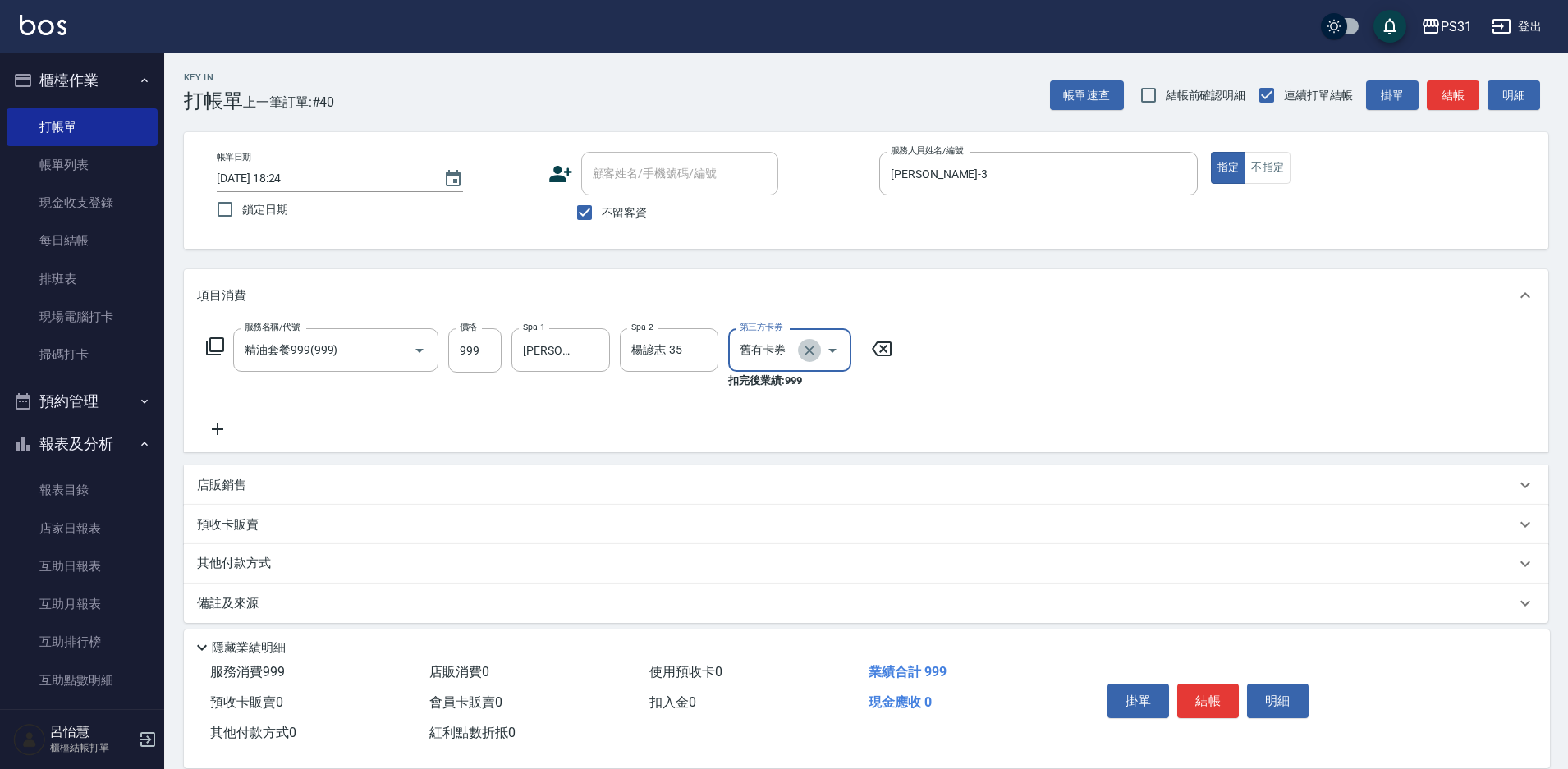
click at [800, 348] on button "Clear" at bounding box center [810, 351] width 23 height 23
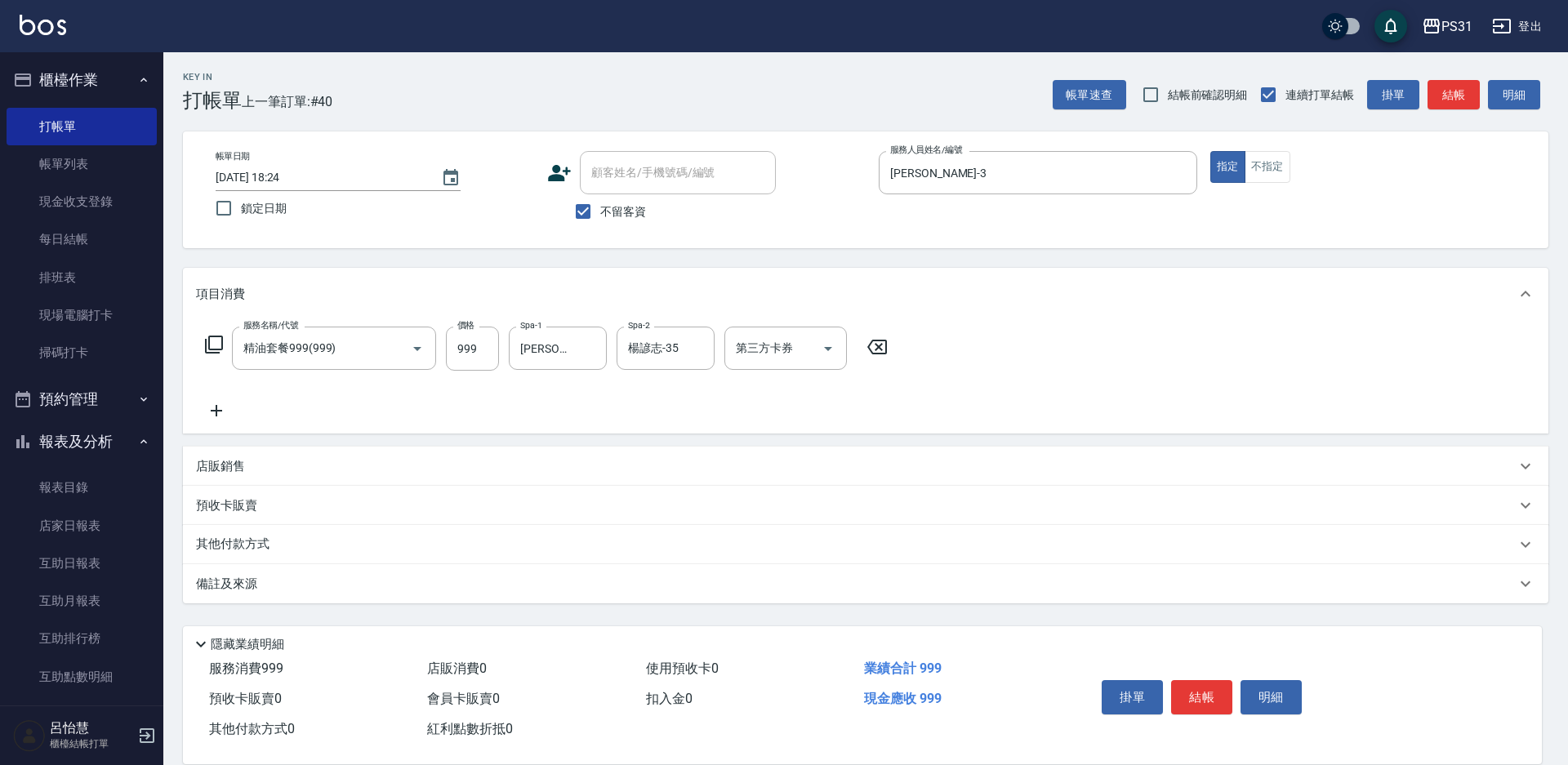
click at [952, 353] on div "服務名稱/代號 精油套餐999(999) 服務名稱/代號 價格 999 價格 Spa-1 何宜柔-31 Spa-1 Spa-2 楊諺志-35 Spa-2 第三…" at bounding box center [865, 377] width 1366 height 114
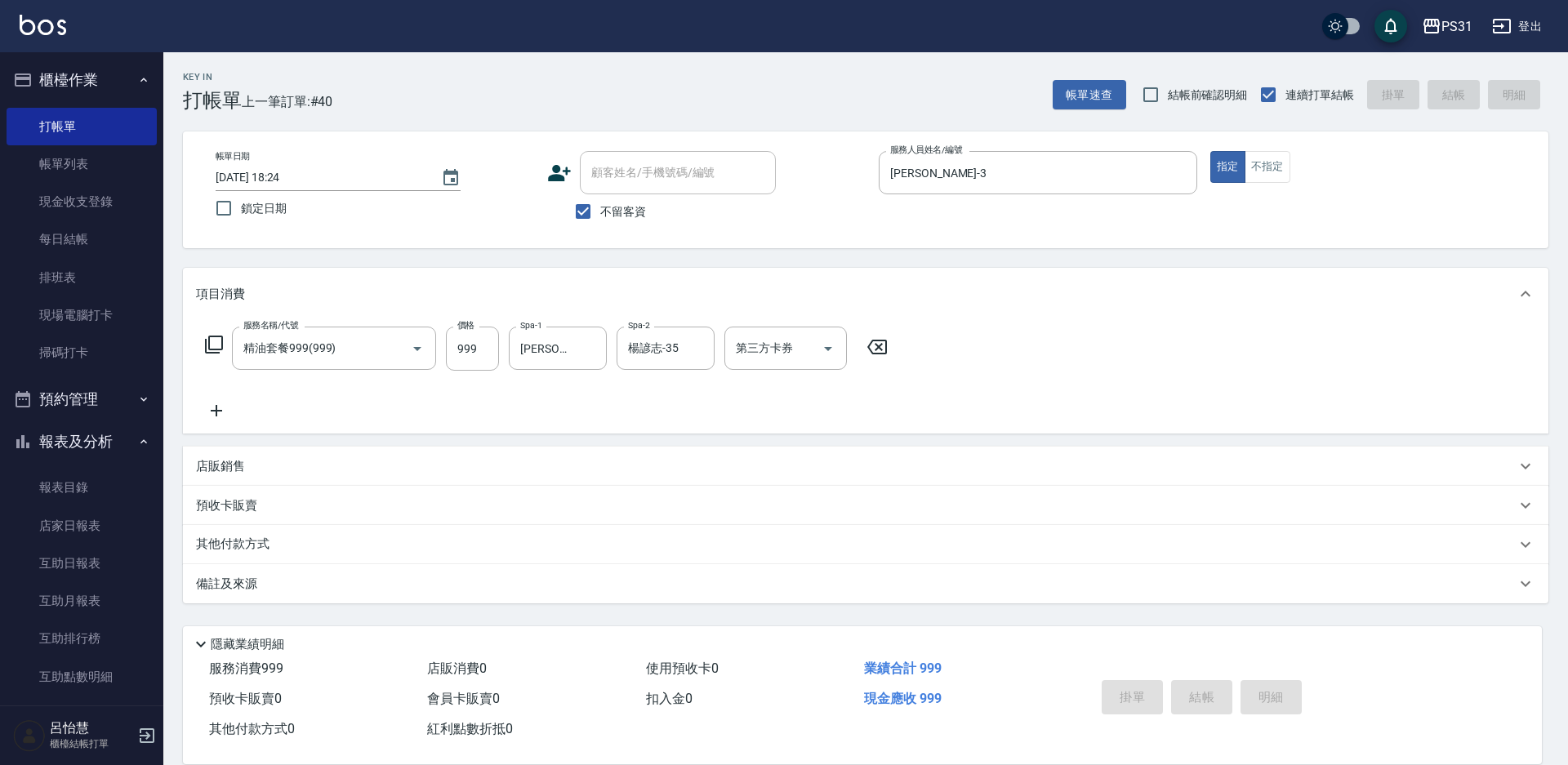
type input "2025/09/20 18:25"
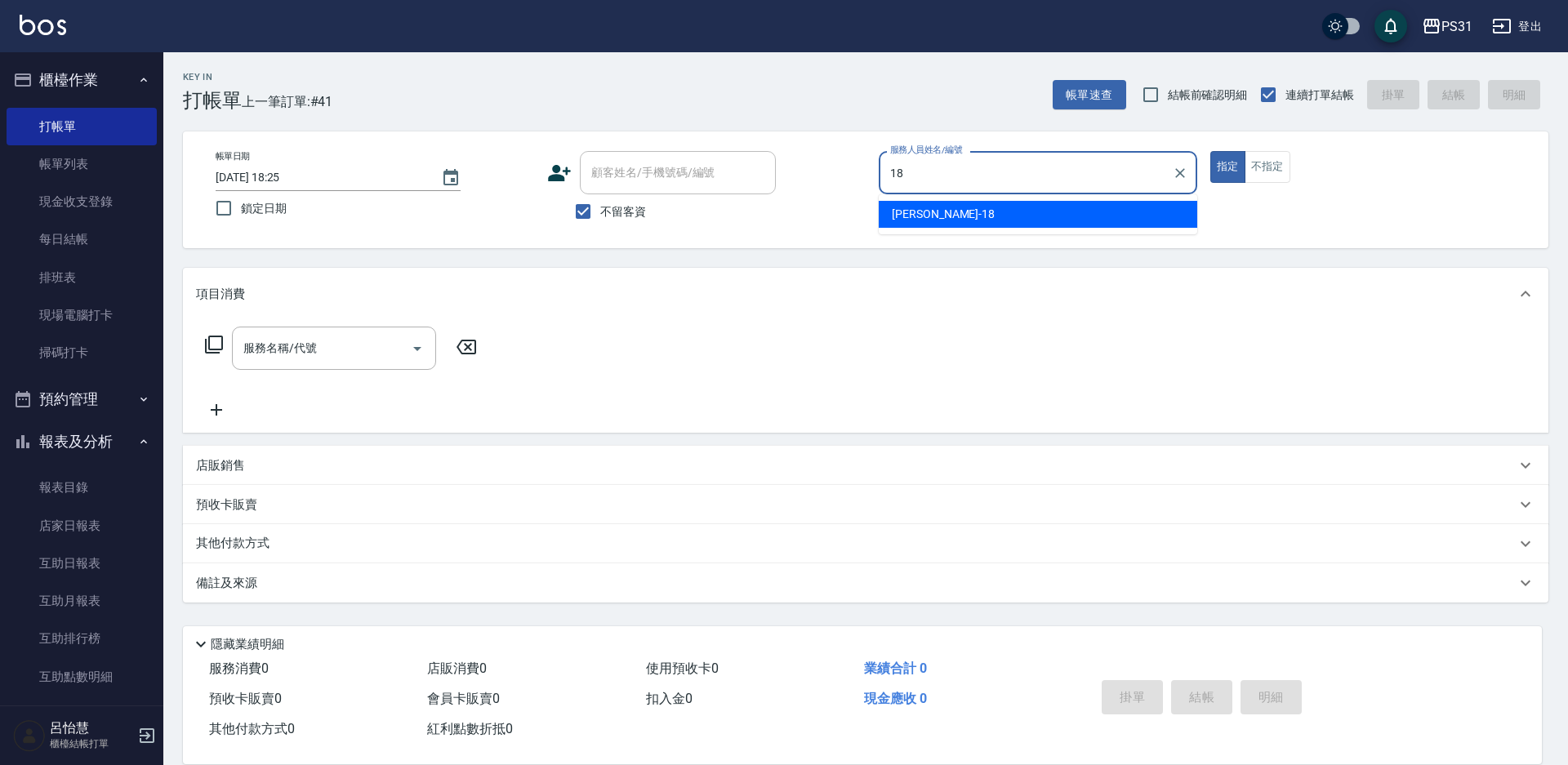
type input "Rita-18"
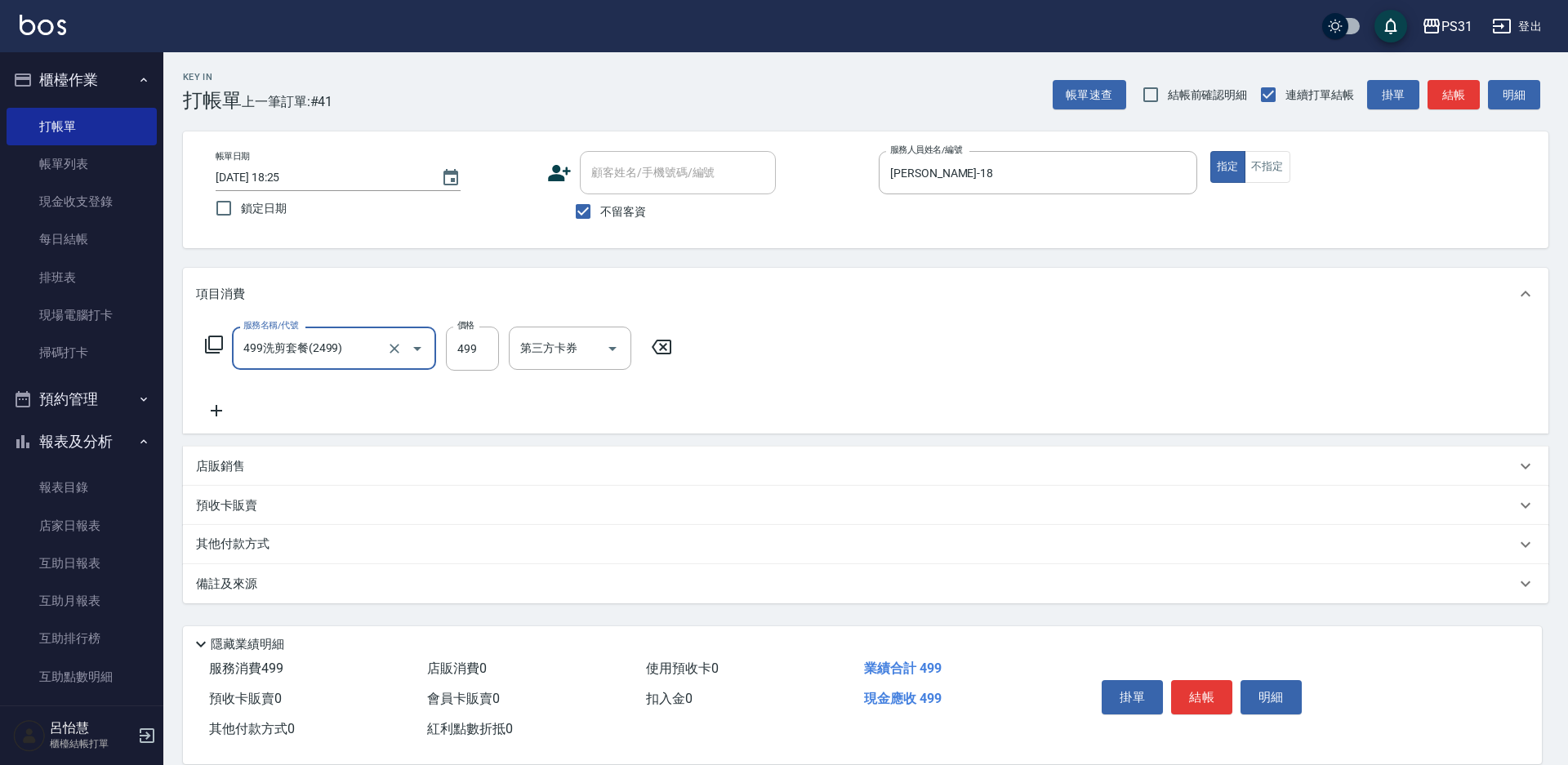
type input "499洗剪套餐(2499)"
type input "500"
click at [566, 349] on input "洗髮-1" at bounding box center [558, 347] width 84 height 28
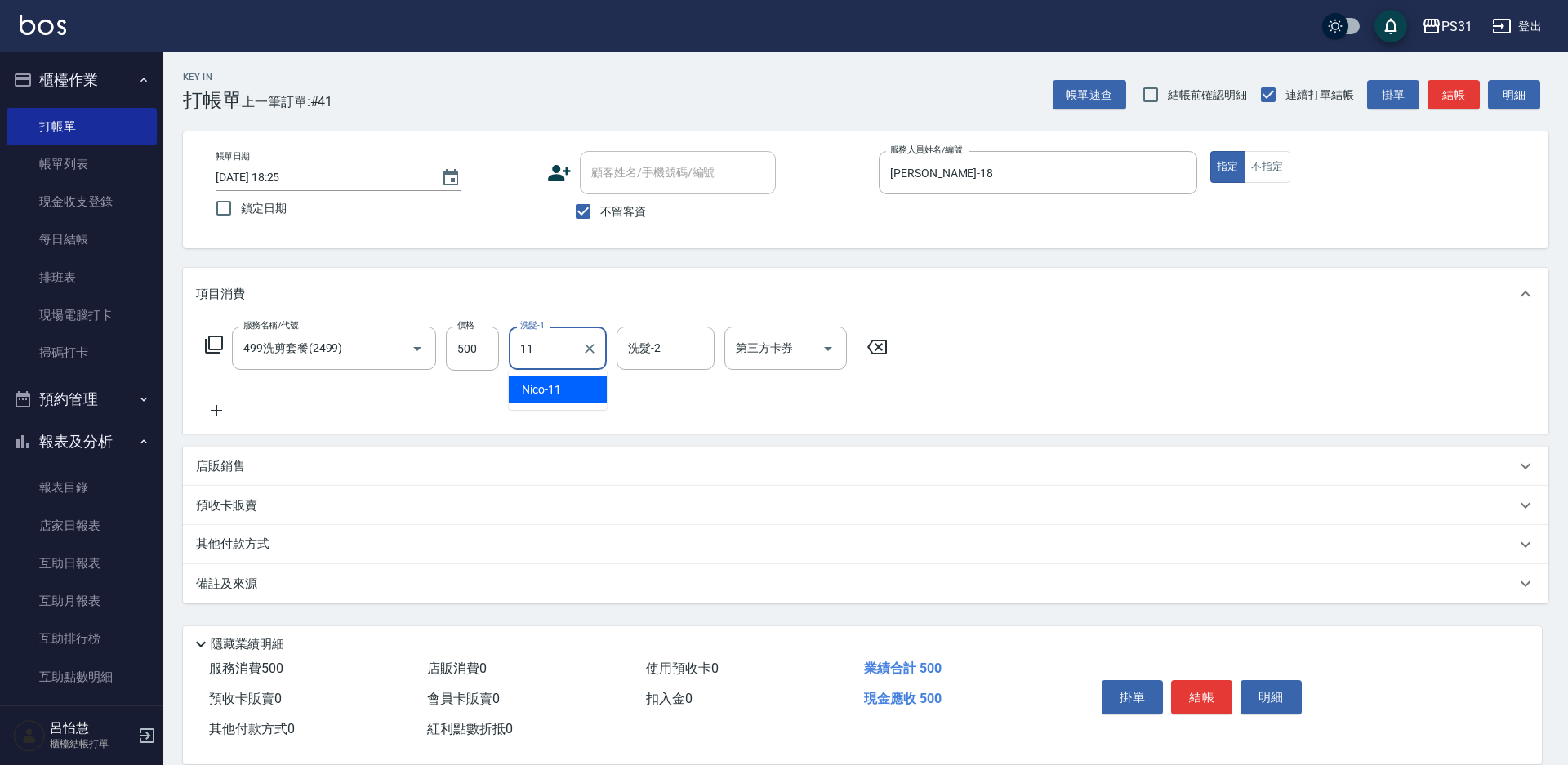
type input "Nico-11"
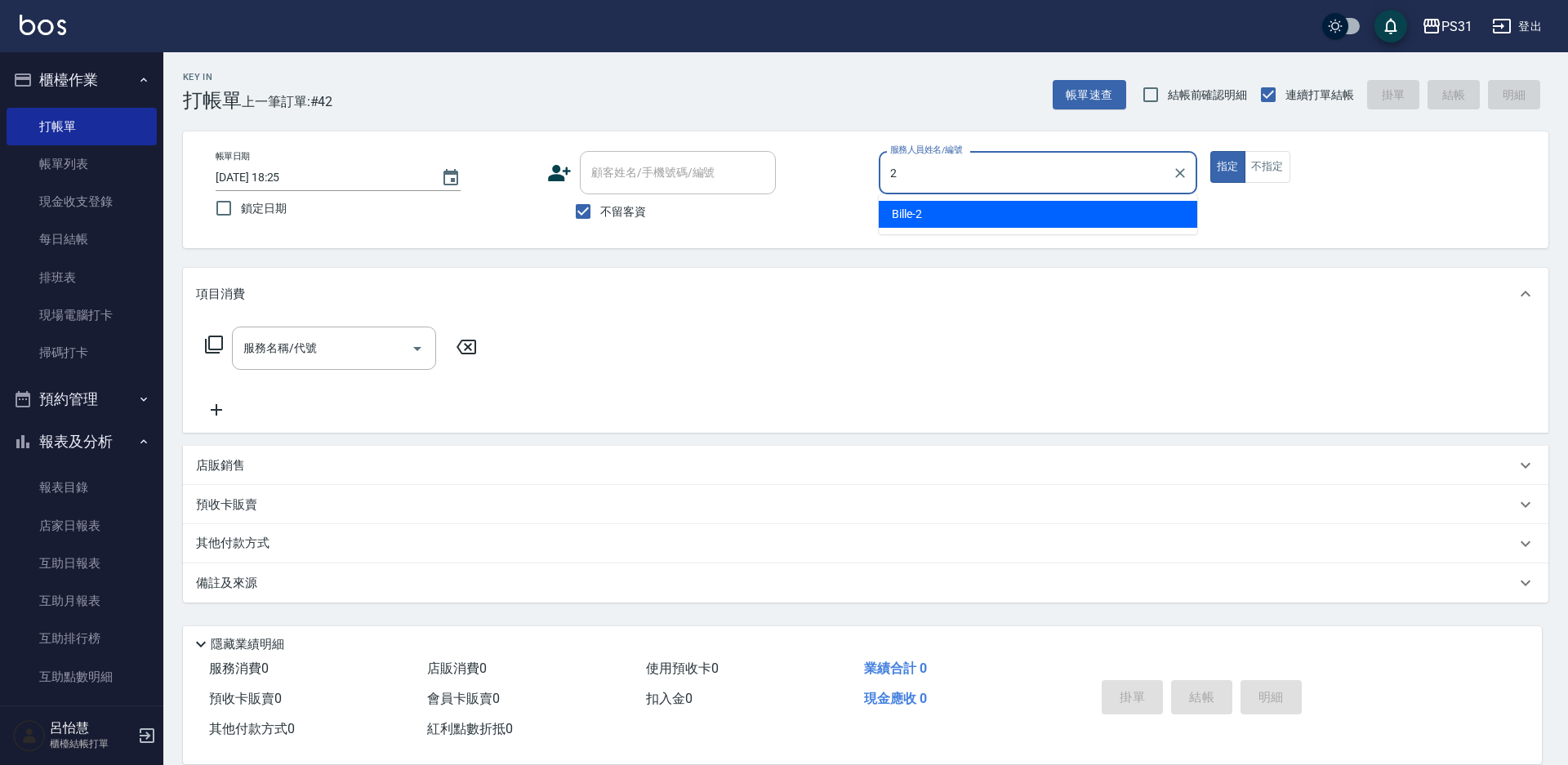
type input "Bille-2"
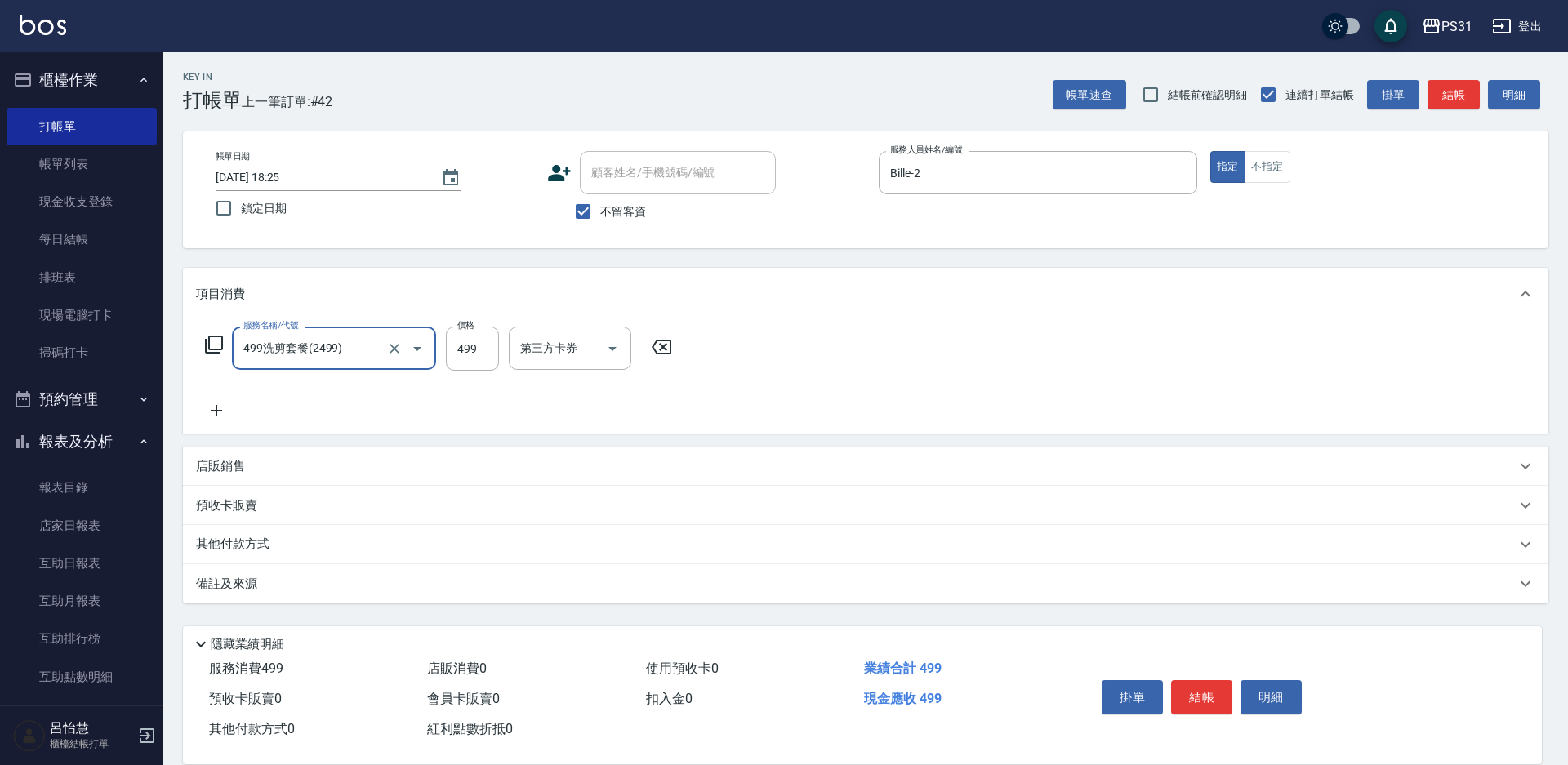
type input "499洗剪套餐(2499)"
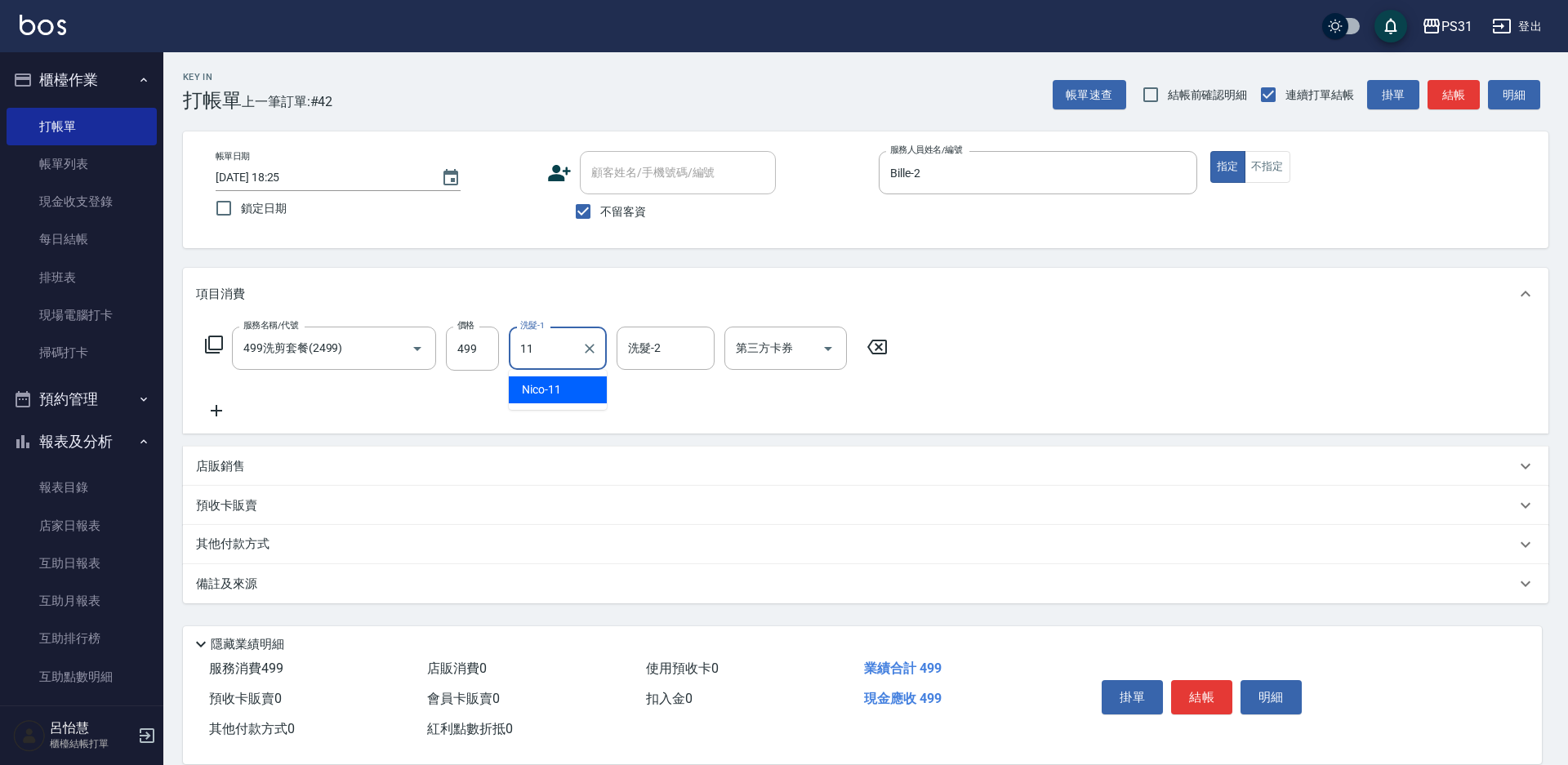
type input "Nico-11"
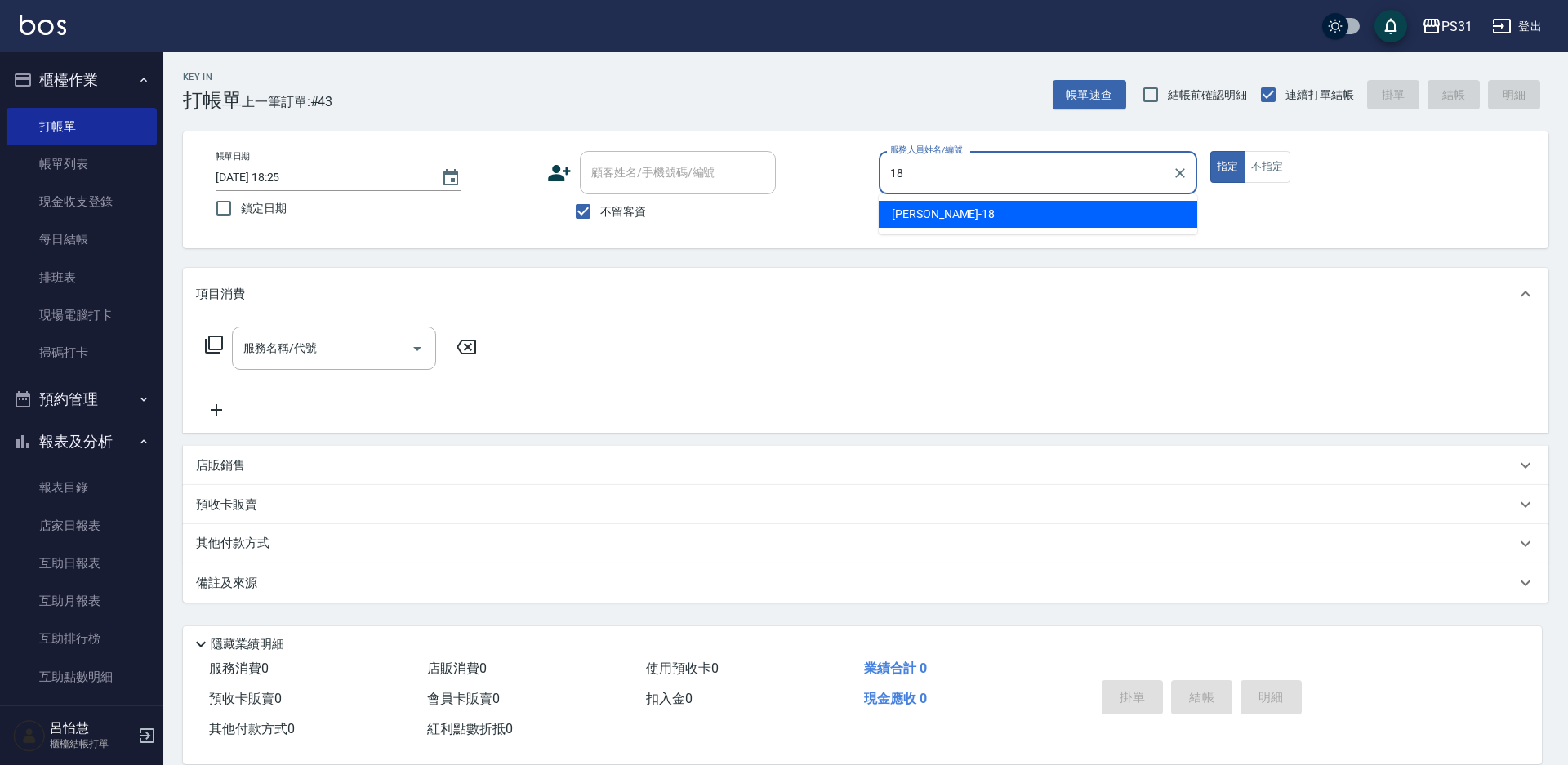
type input "Rita-18"
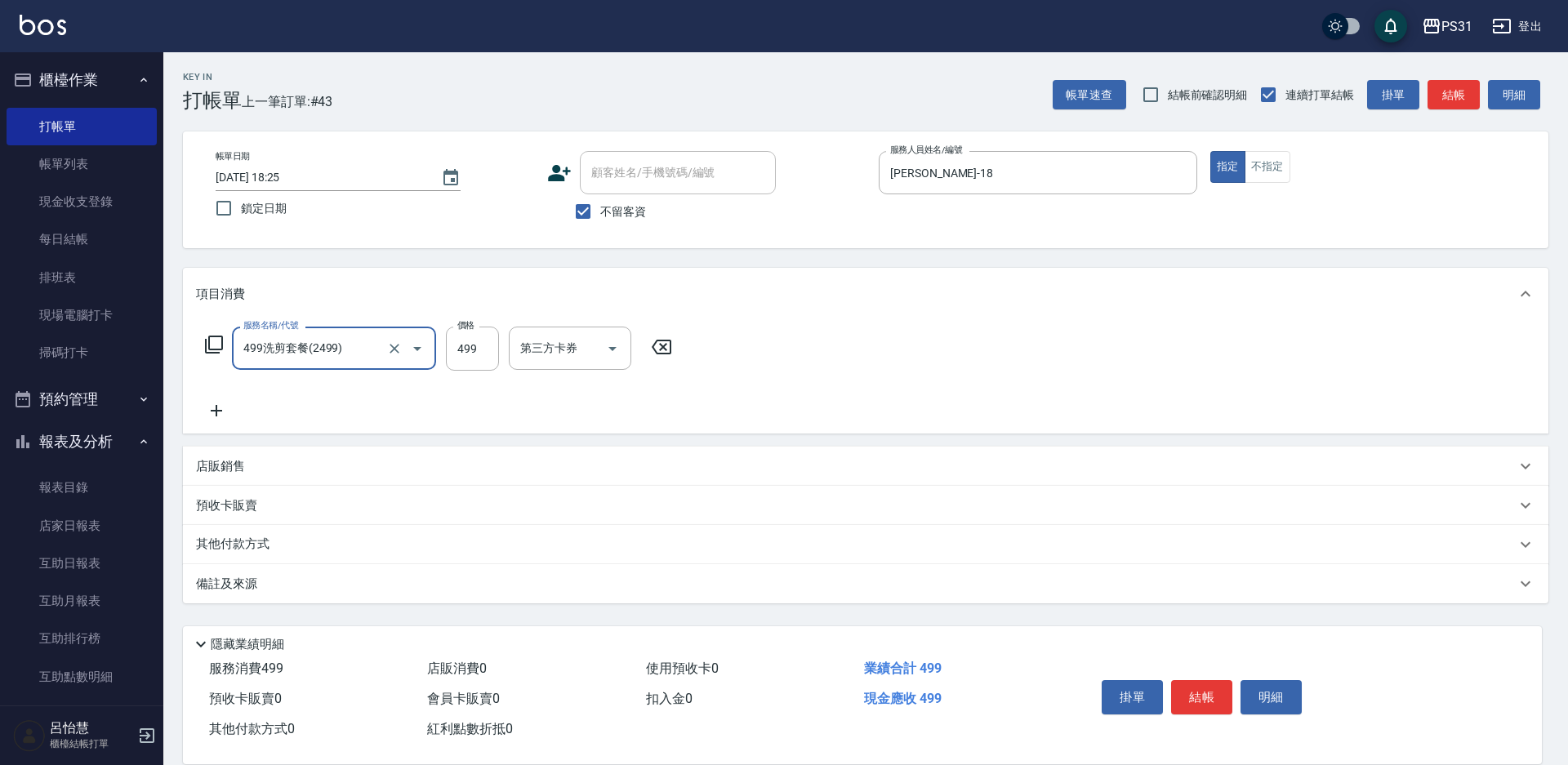
type input "499洗剪套餐(2499)"
type input "500"
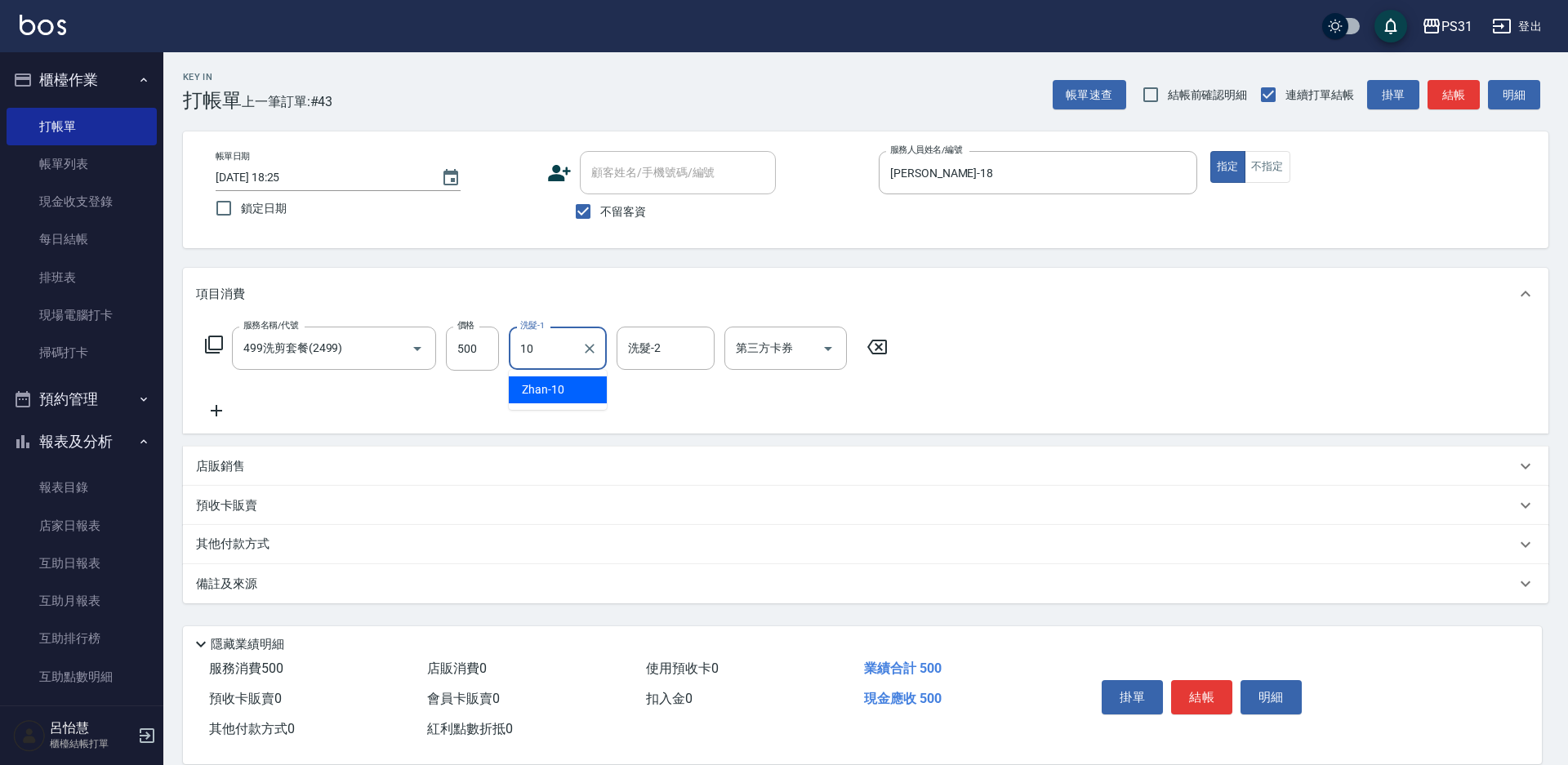
type input "Zhan-10"
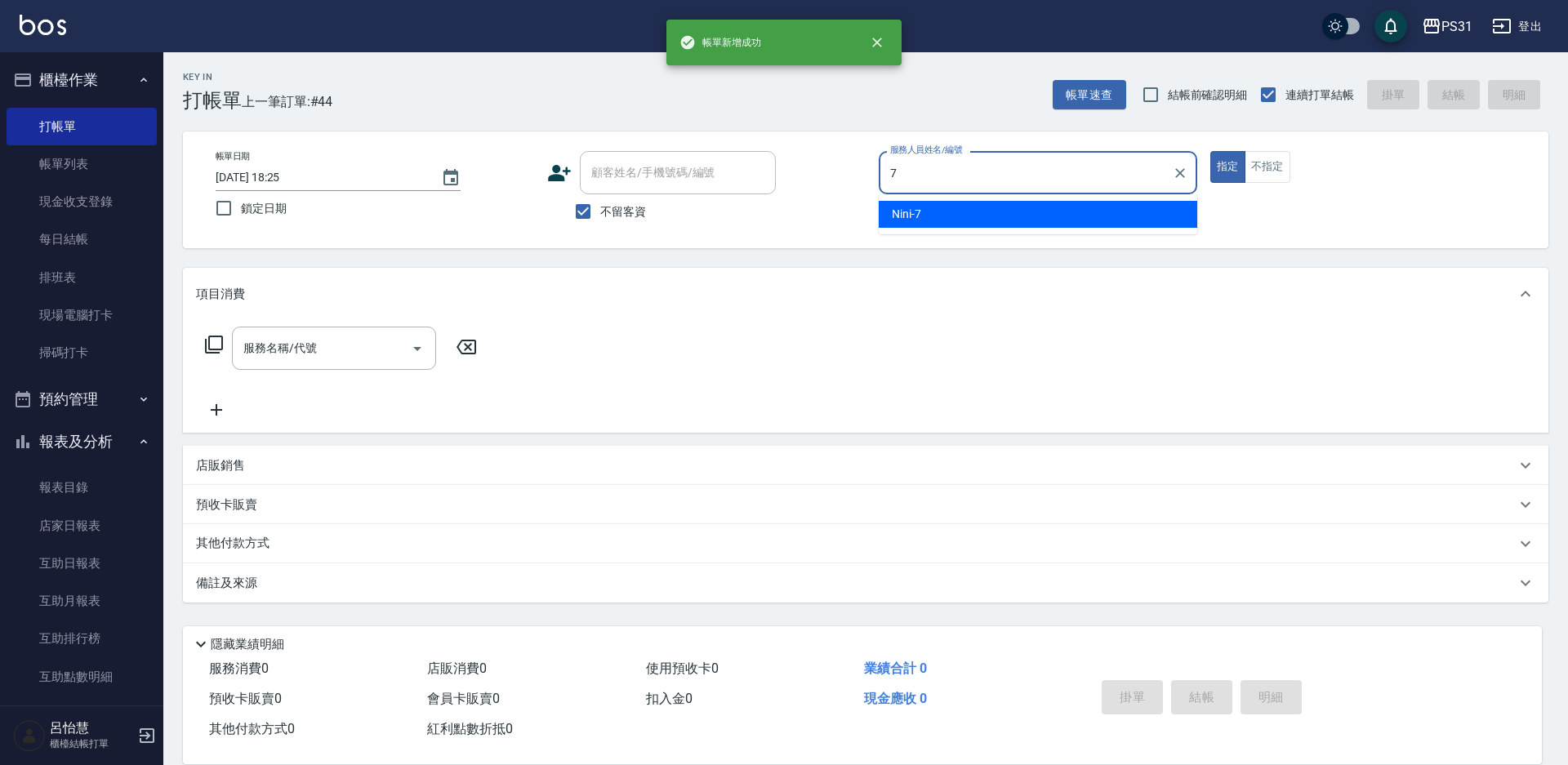
type input "Nini-7"
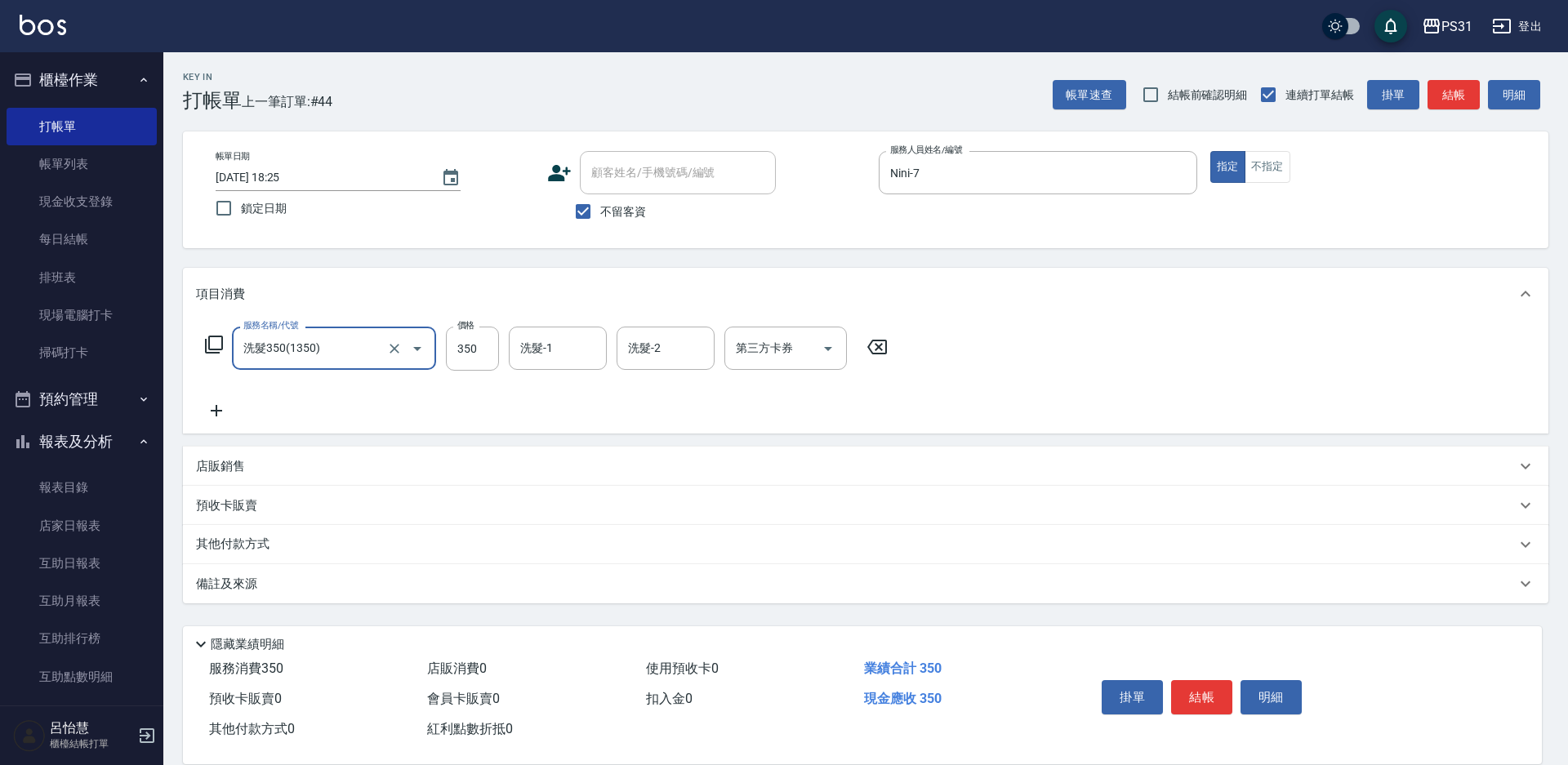
type input "洗髮350(1350)"
type input "鈺欣-34"
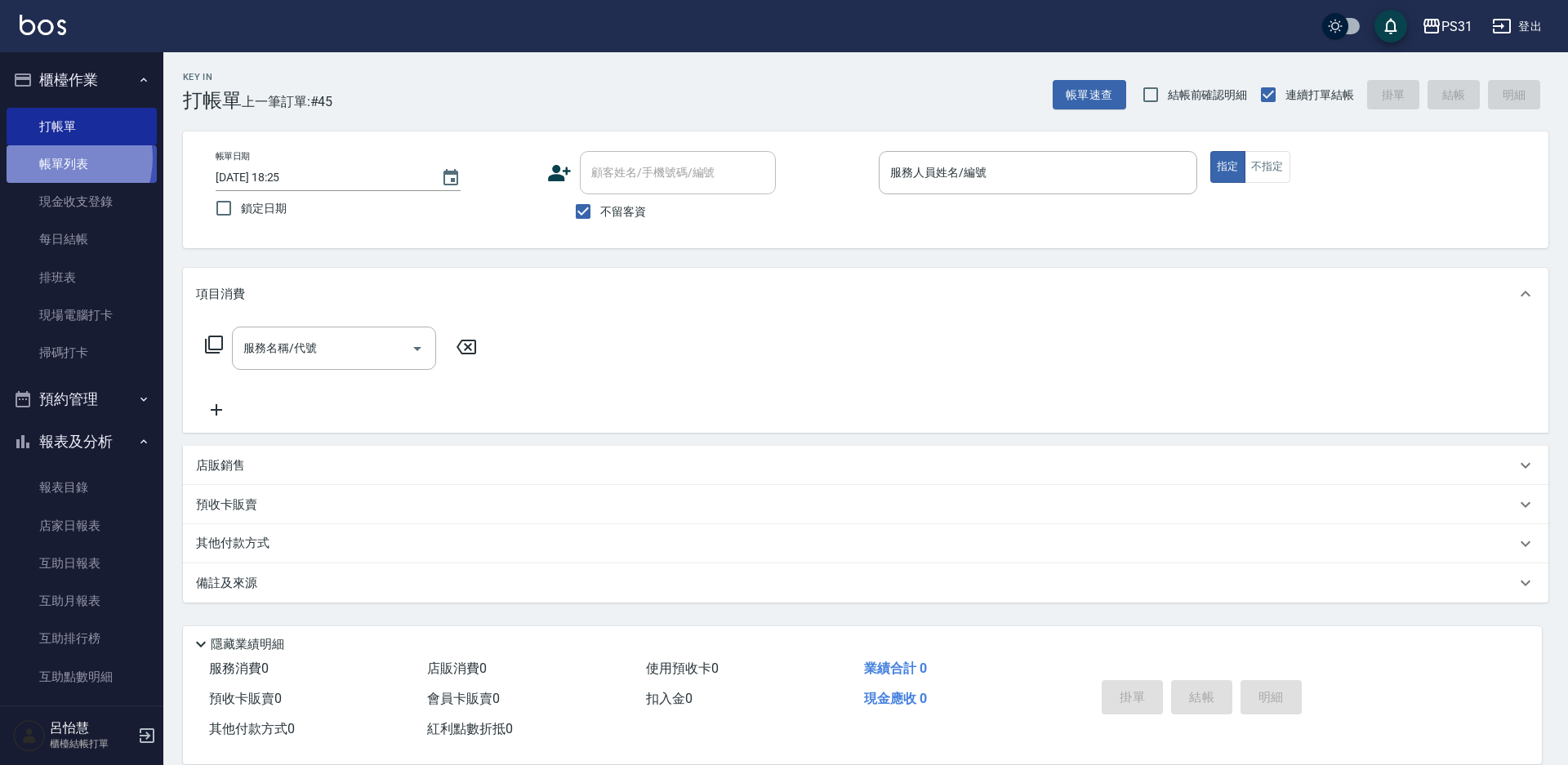
click at [58, 159] on link "帳單列表" at bounding box center [82, 164] width 150 height 38
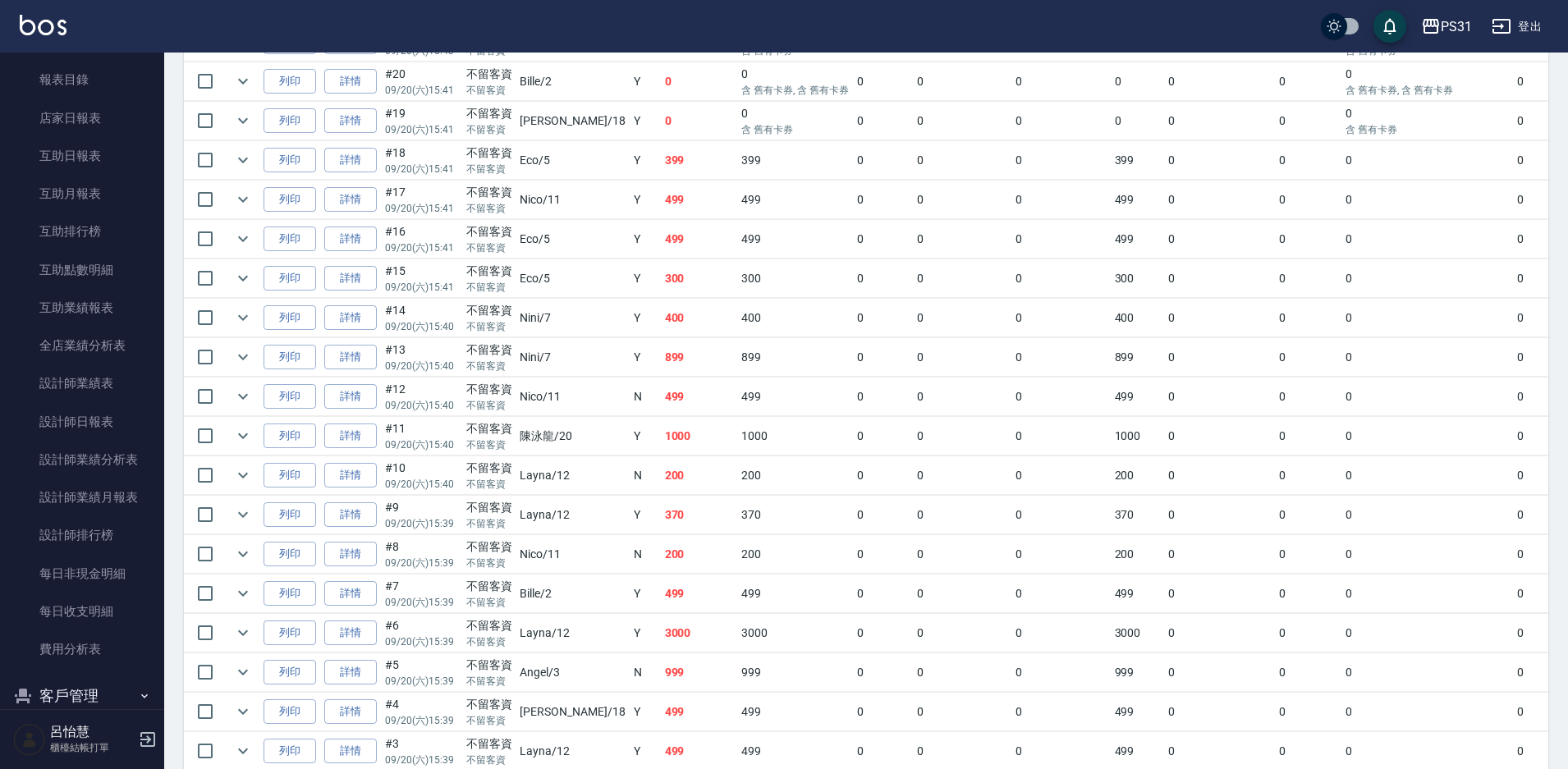
scroll to position [1331, 0]
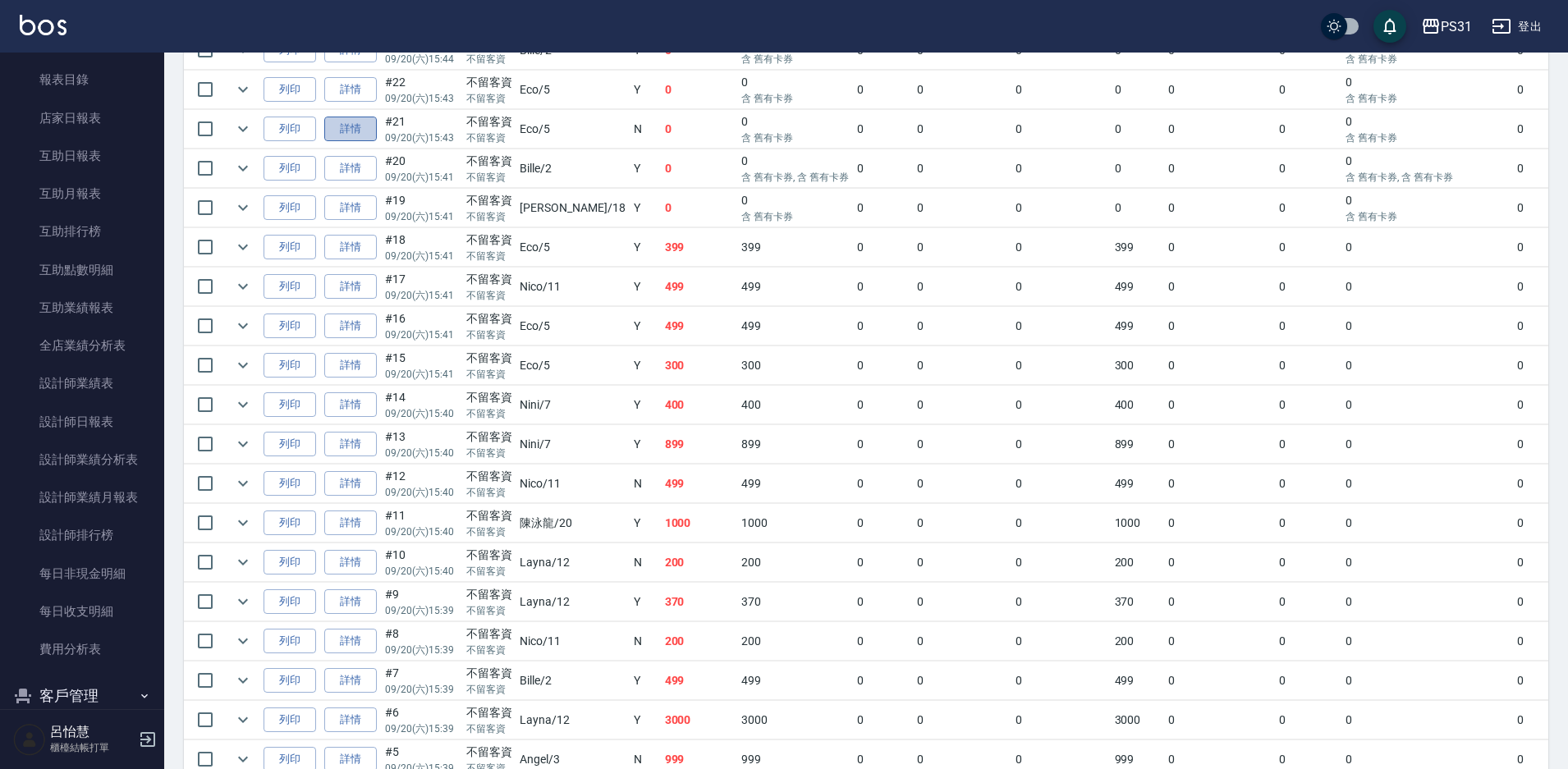
click at [344, 125] on link "詳情" at bounding box center [351, 129] width 53 height 25
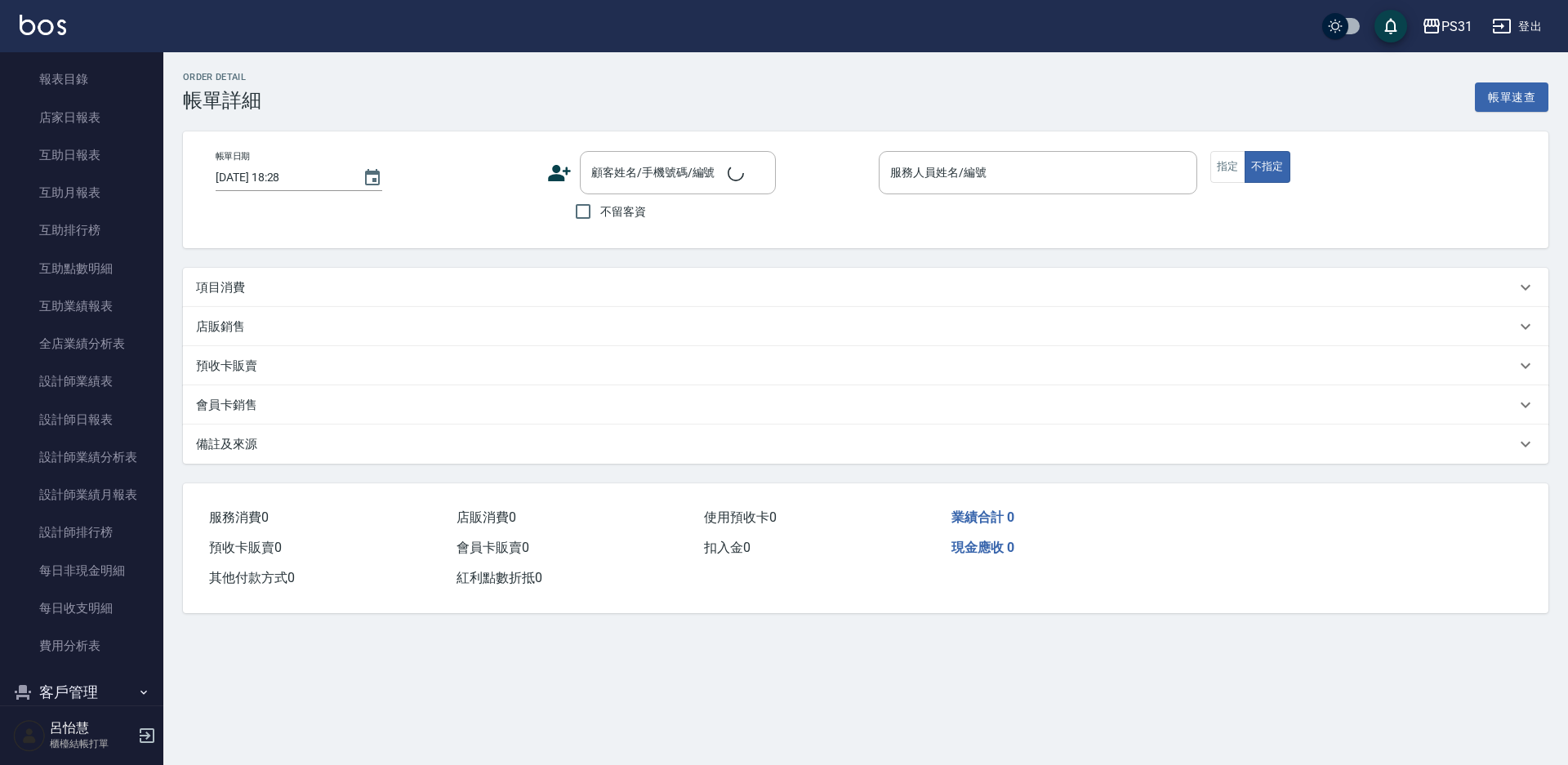
type input "2025/09/20 15:43"
checkbox input "true"
type input "Eco-5"
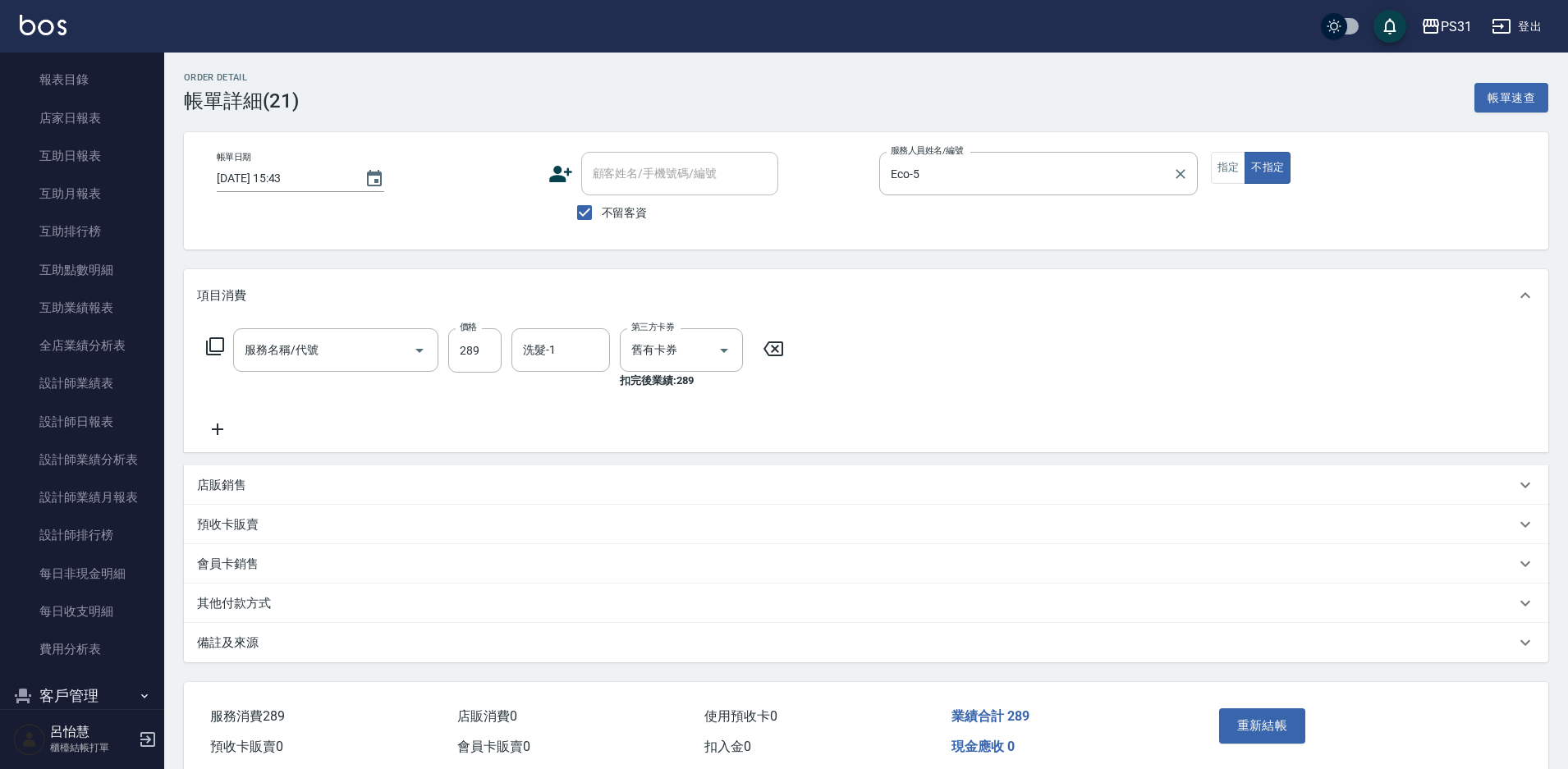
type input "洗剪289(2289)"
click at [946, 193] on div "Eco-5 服務人員姓名/編號" at bounding box center [1039, 173] width 319 height 43
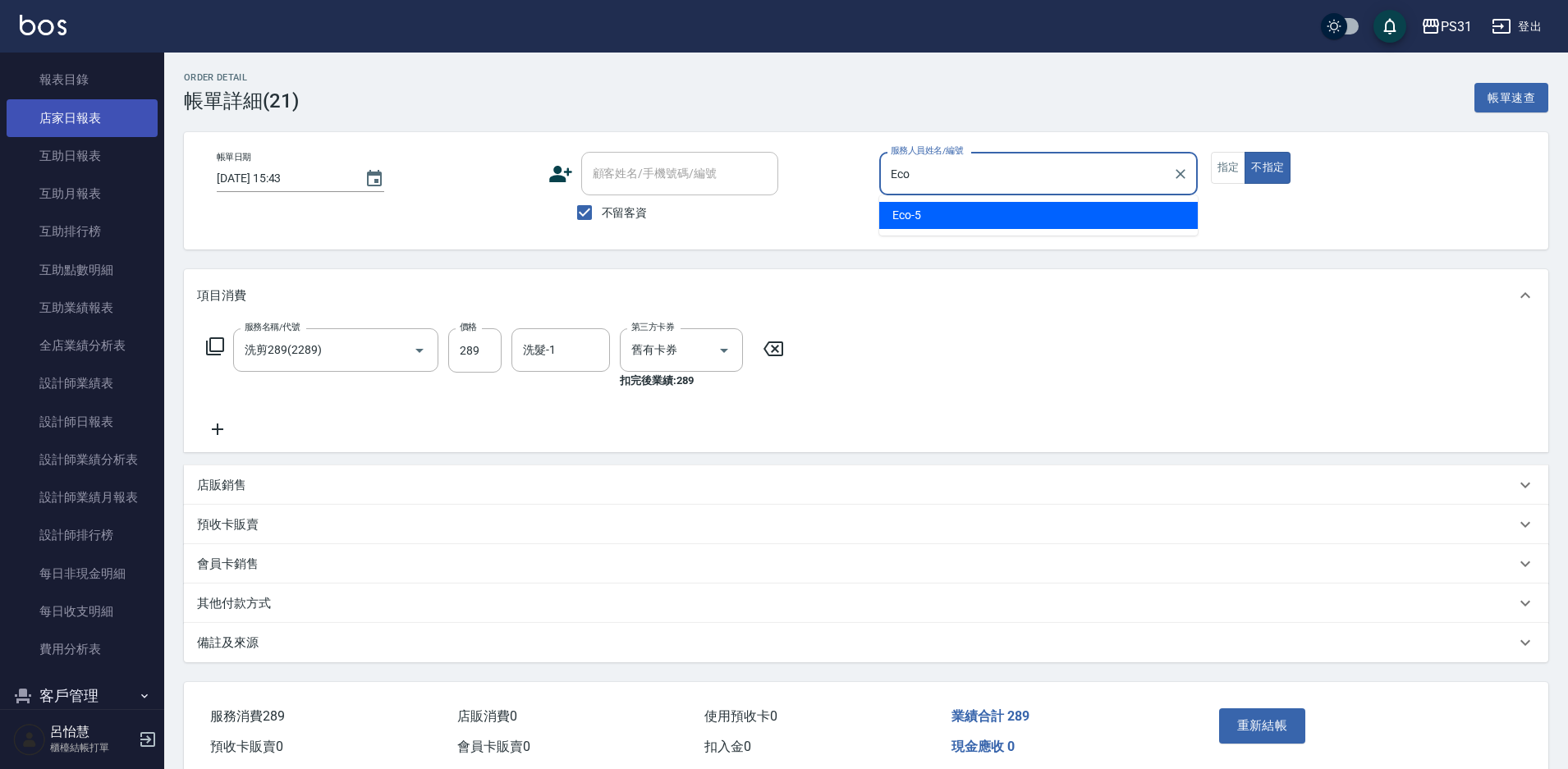
type input "Eco-5"
click at [95, 123] on link "店家日報表" at bounding box center [82, 118] width 151 height 38
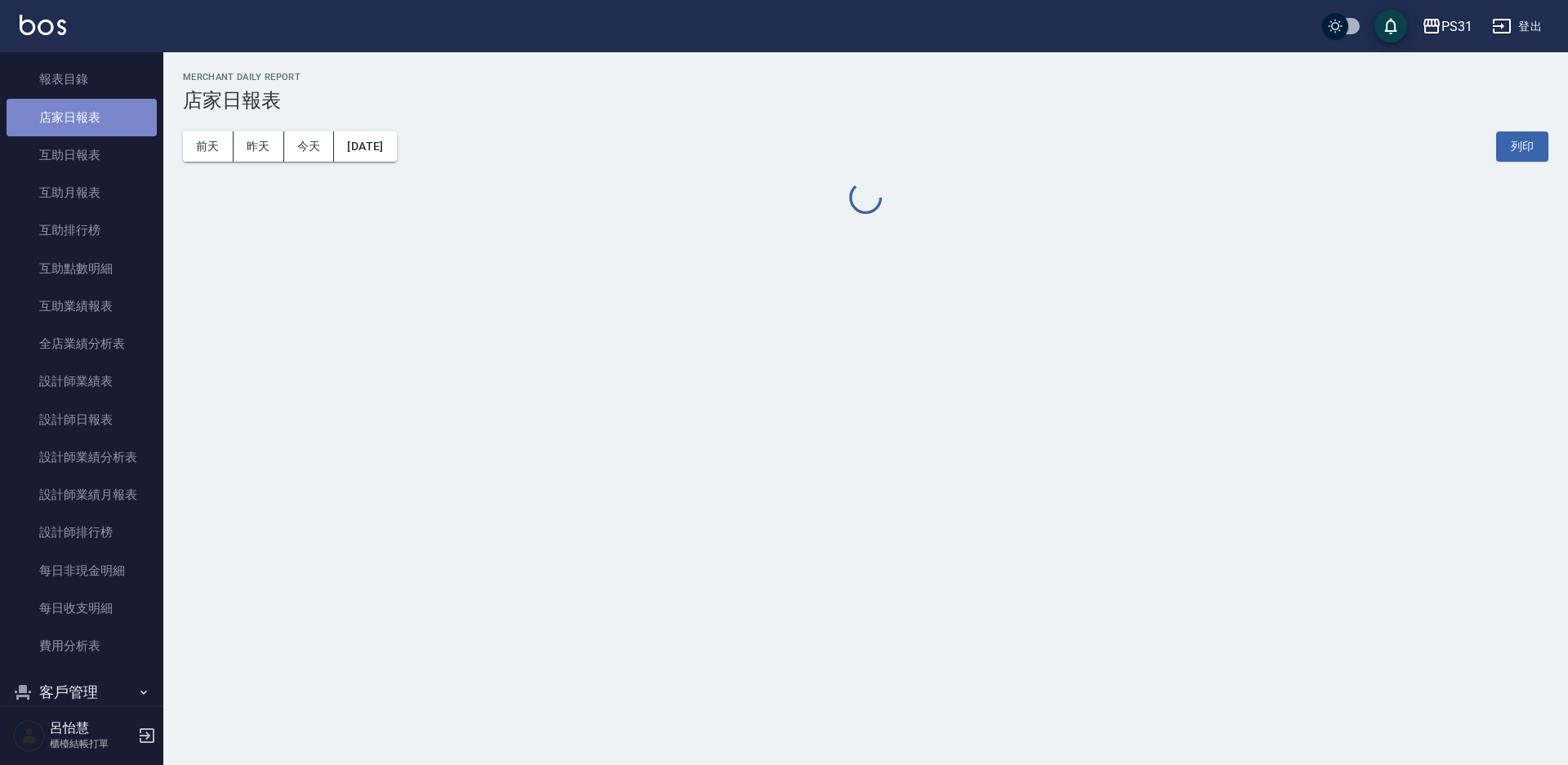
click at [94, 122] on link "店家日報表" at bounding box center [82, 118] width 150 height 38
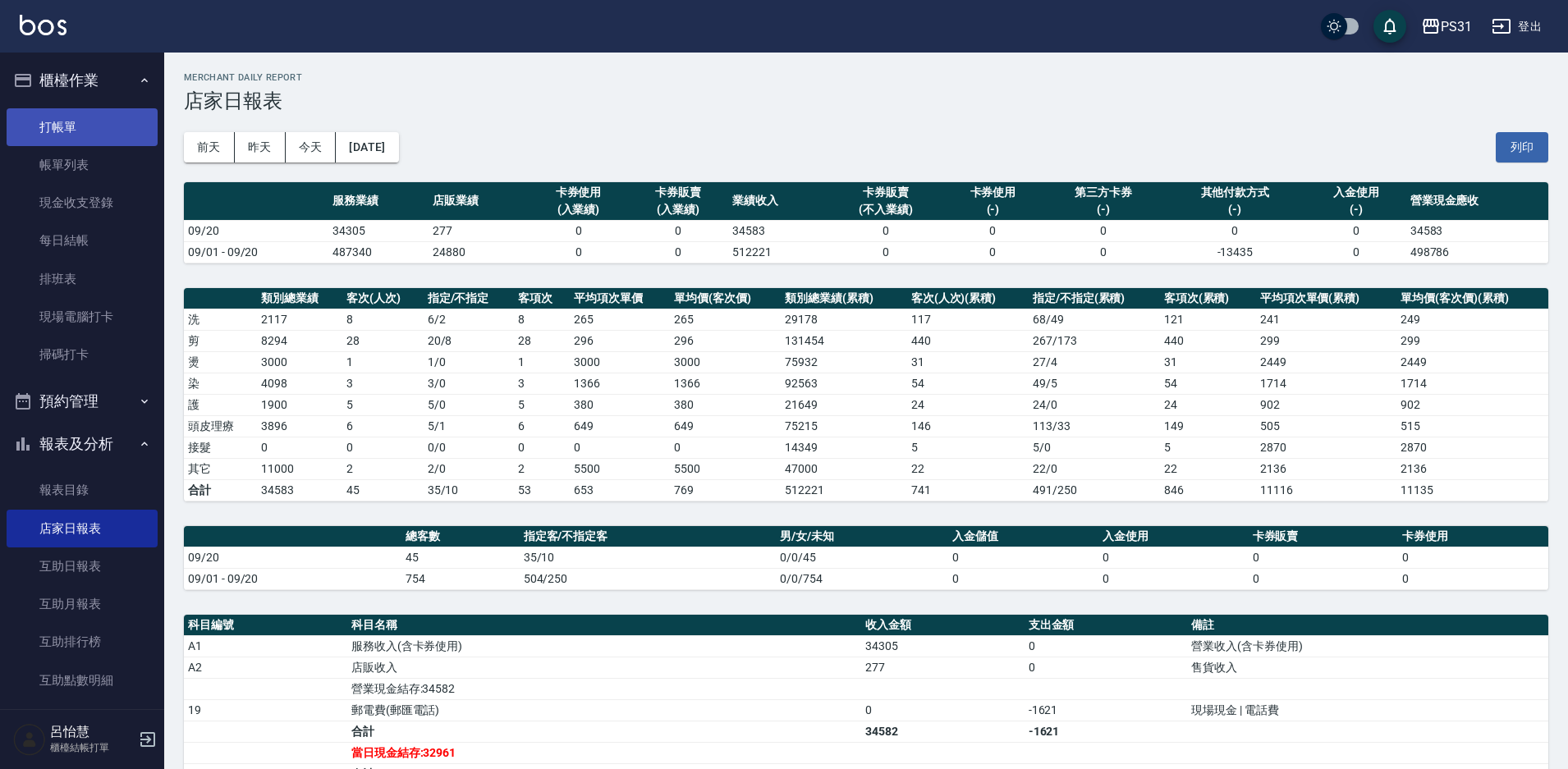
click at [89, 124] on link "打帳單" at bounding box center [82, 127] width 151 height 38
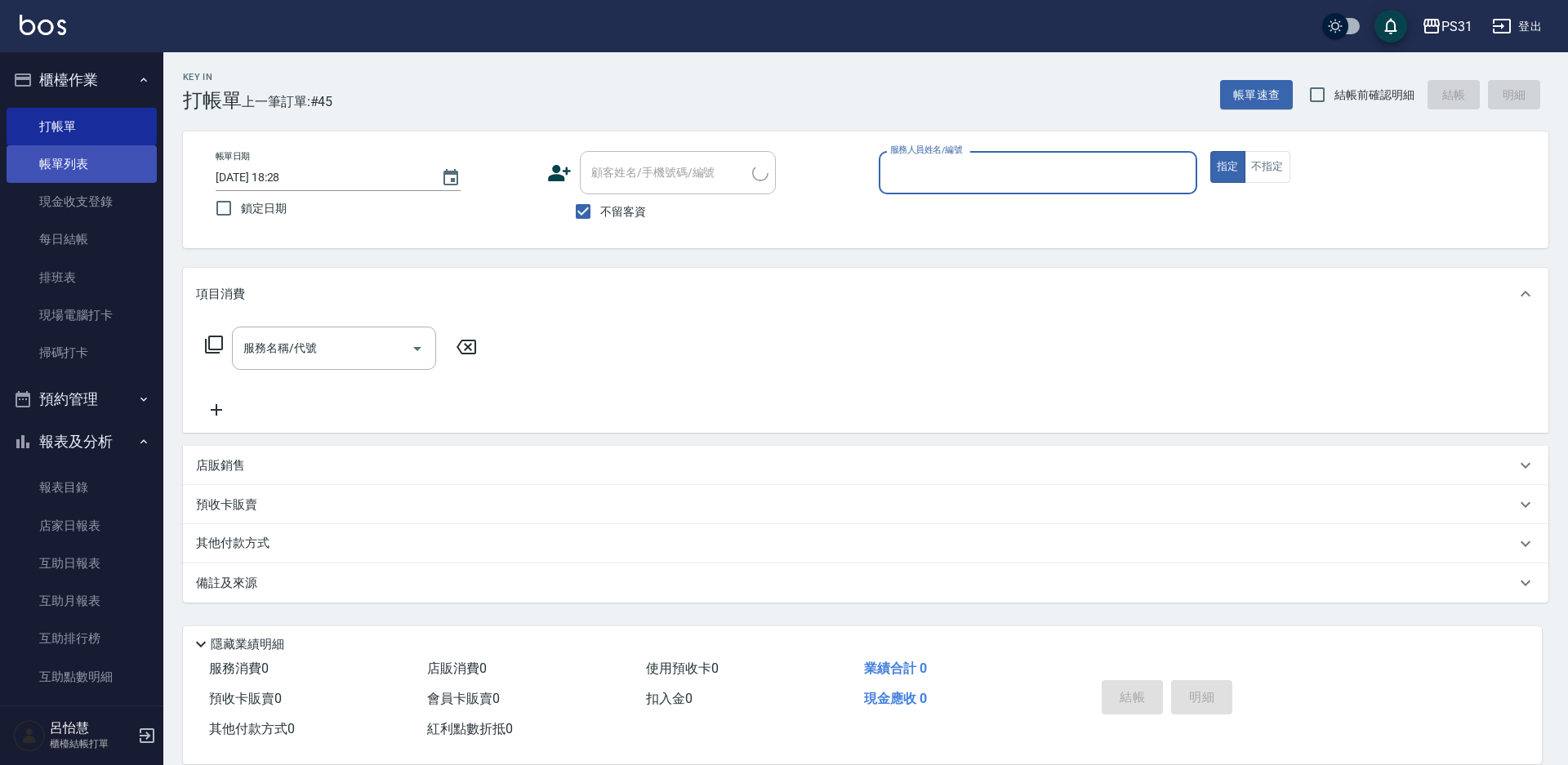
click at [90, 155] on link "帳單列表" at bounding box center [82, 164] width 150 height 38
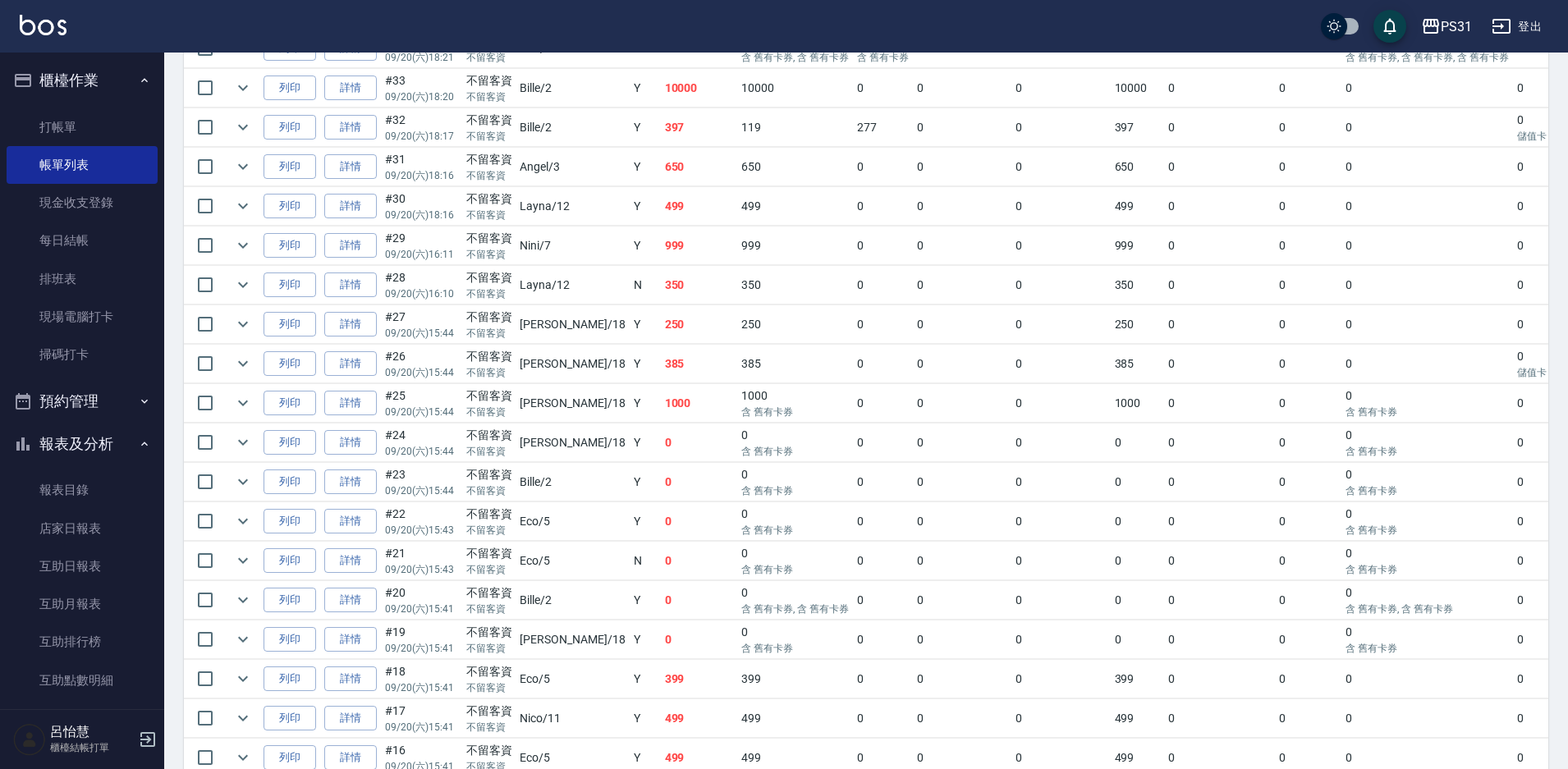
scroll to position [903, 0]
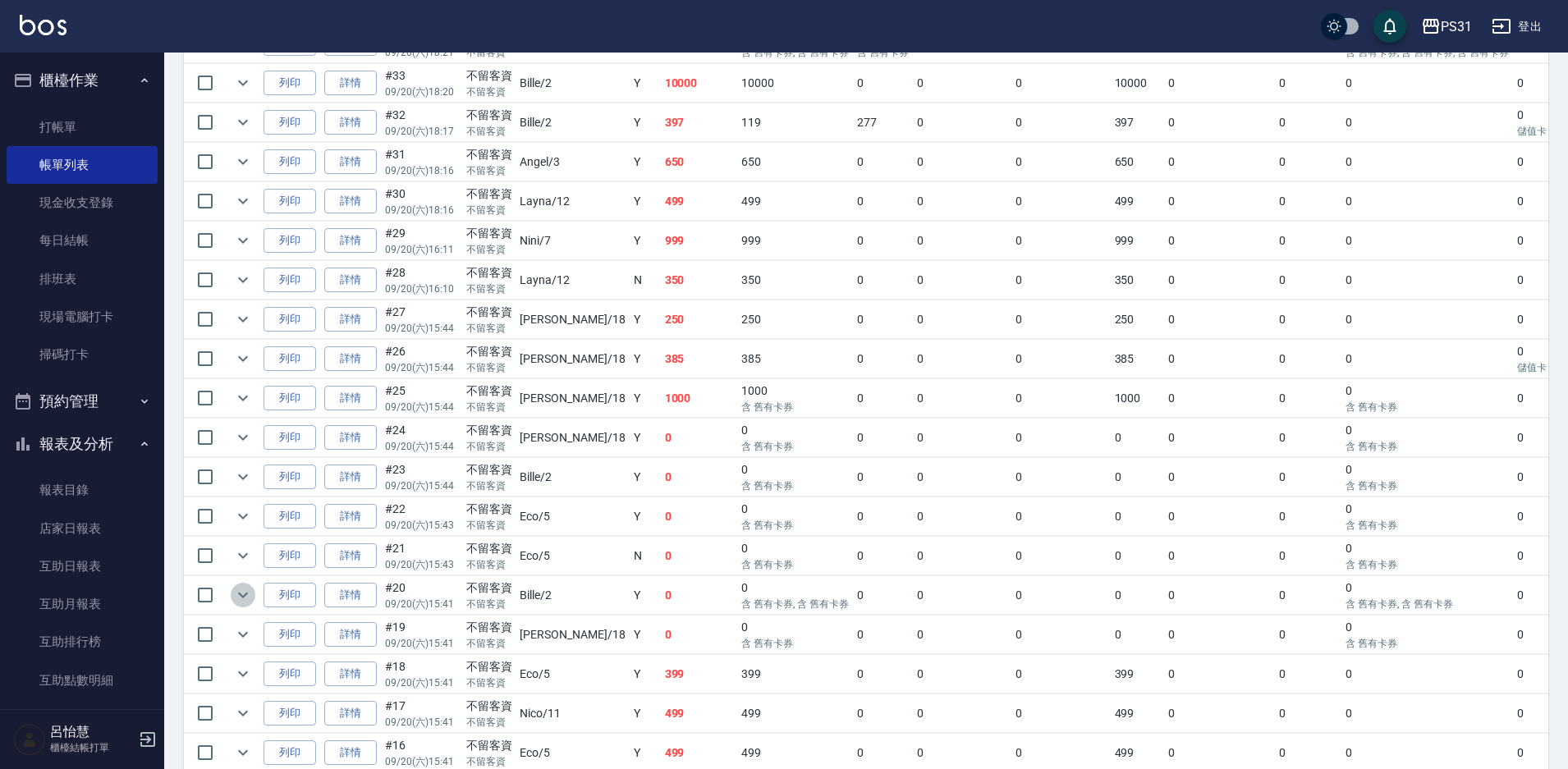
click at [242, 585] on icon "expand row" at bounding box center [243, 595] width 20 height 20
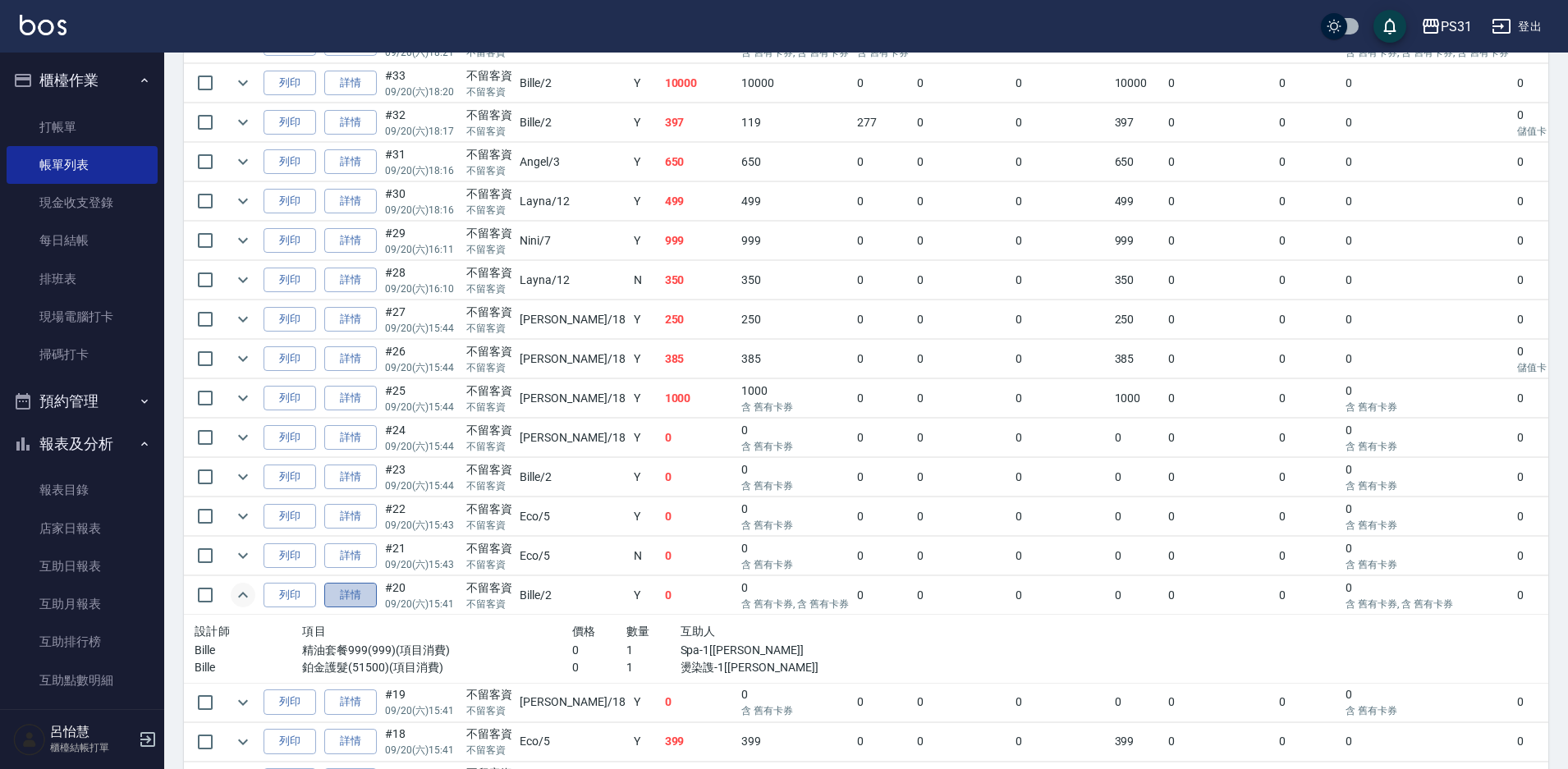
click at [350, 600] on link "詳情" at bounding box center [351, 596] width 53 height 25
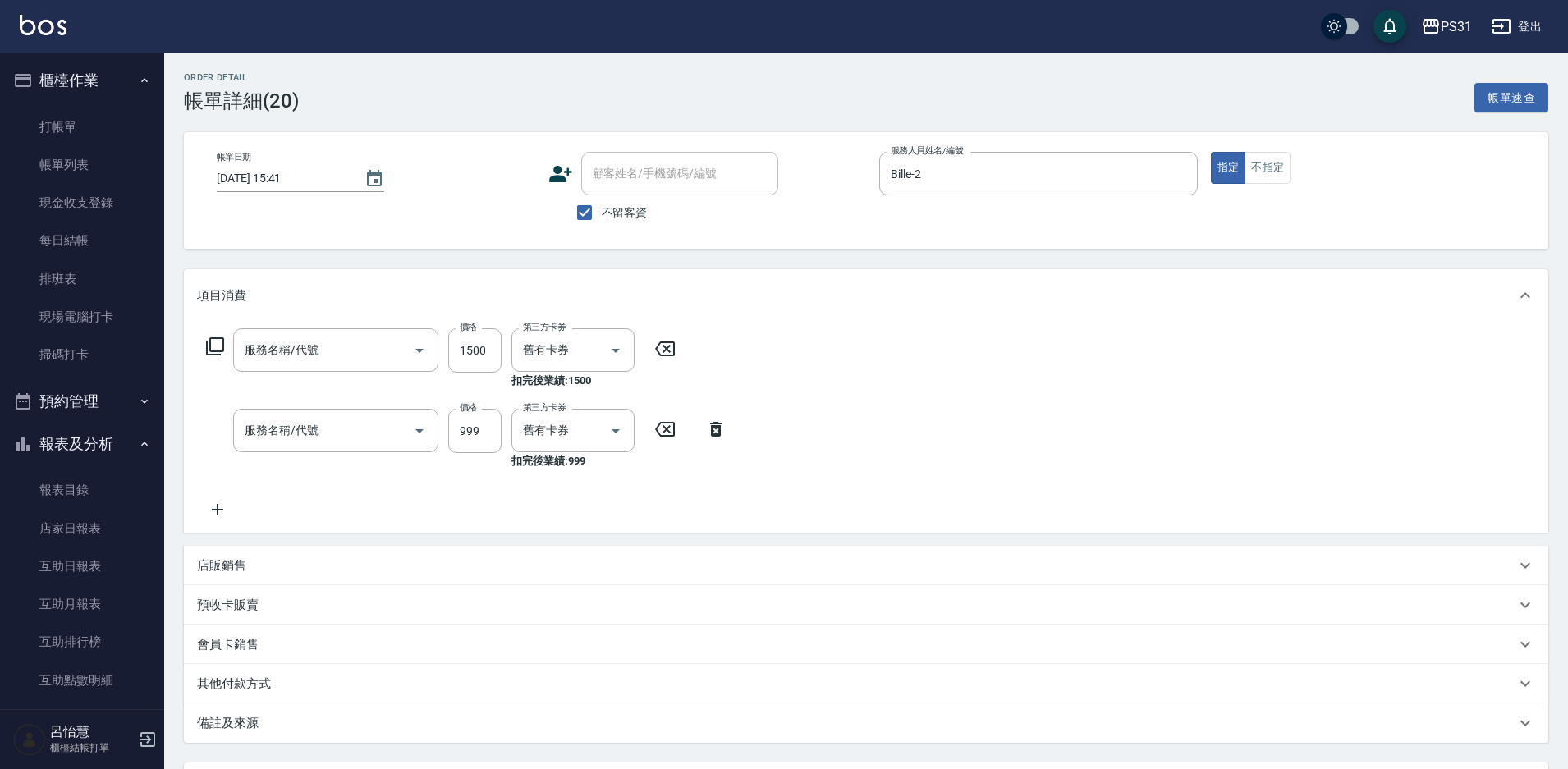
type input "2025/09/20 15:41"
checkbox input "true"
type input "Bille-2"
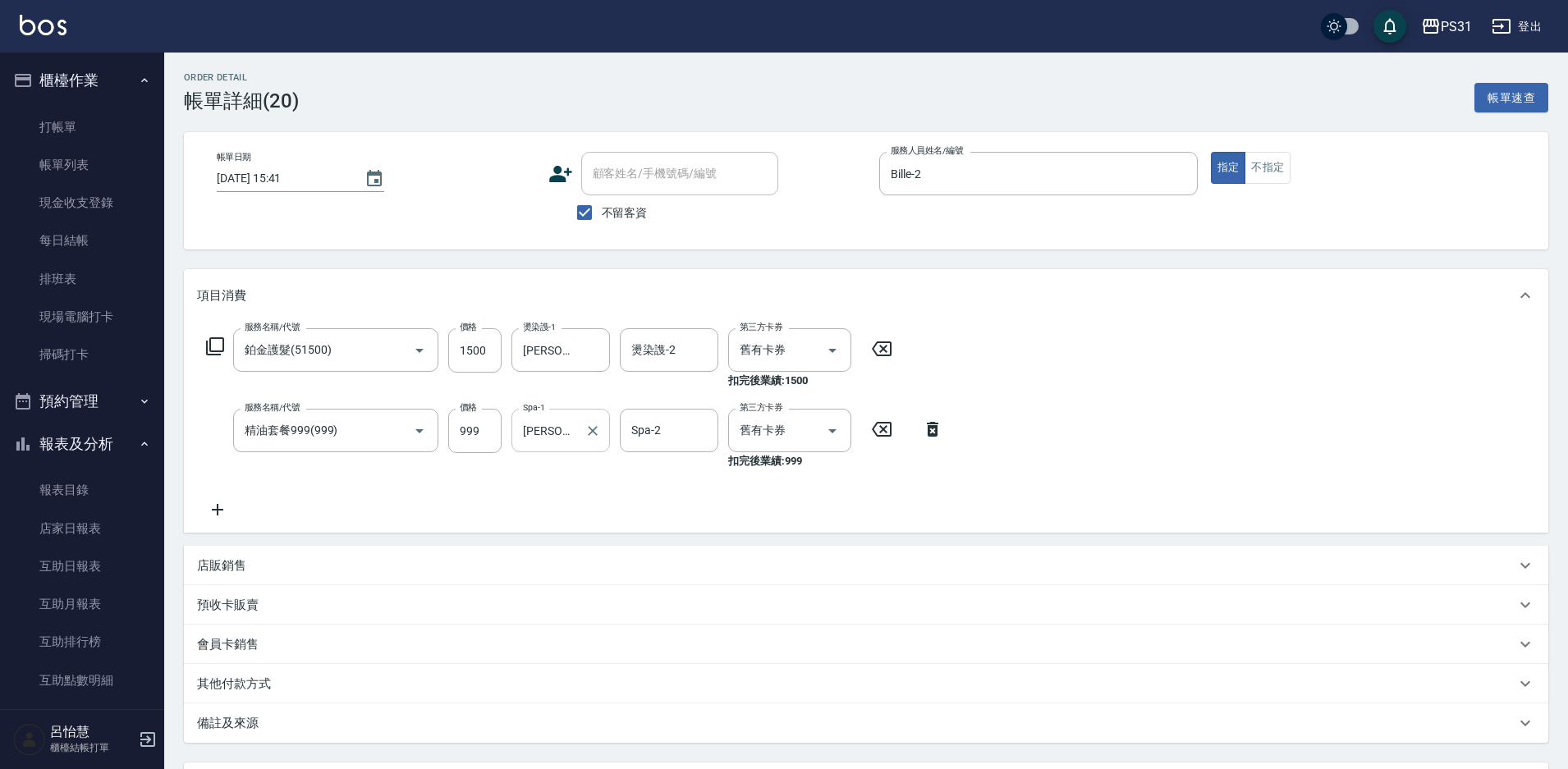
type input "鉑金護髮(51500)"
type input "精油套餐999(999)"
click at [590, 430] on icon "Clear" at bounding box center [593, 430] width 17 height 17
type input "高彗珊-33"
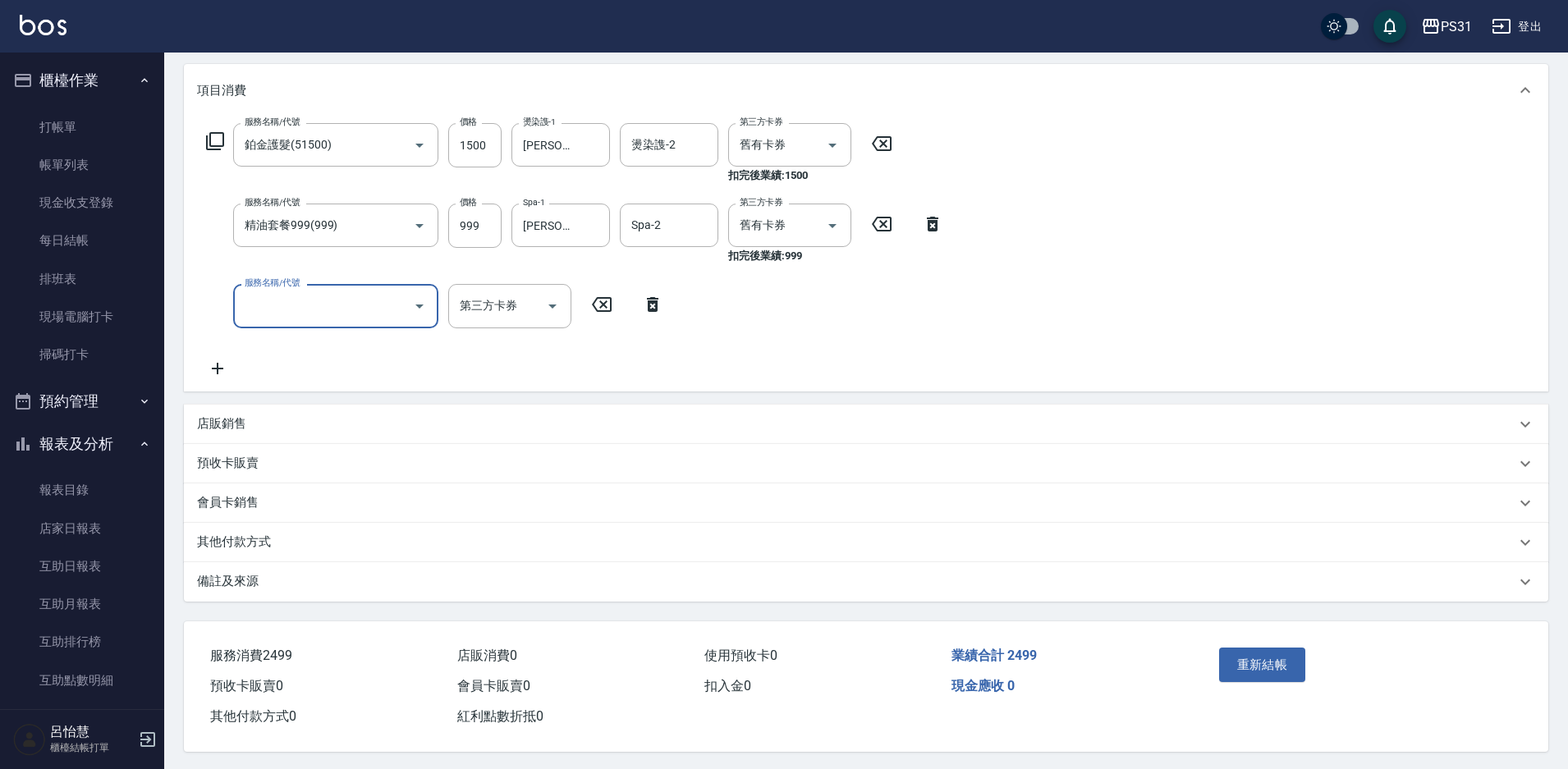
scroll to position [215, 0]
click at [1254, 656] on button "重新結帳" at bounding box center [1262, 662] width 87 height 34
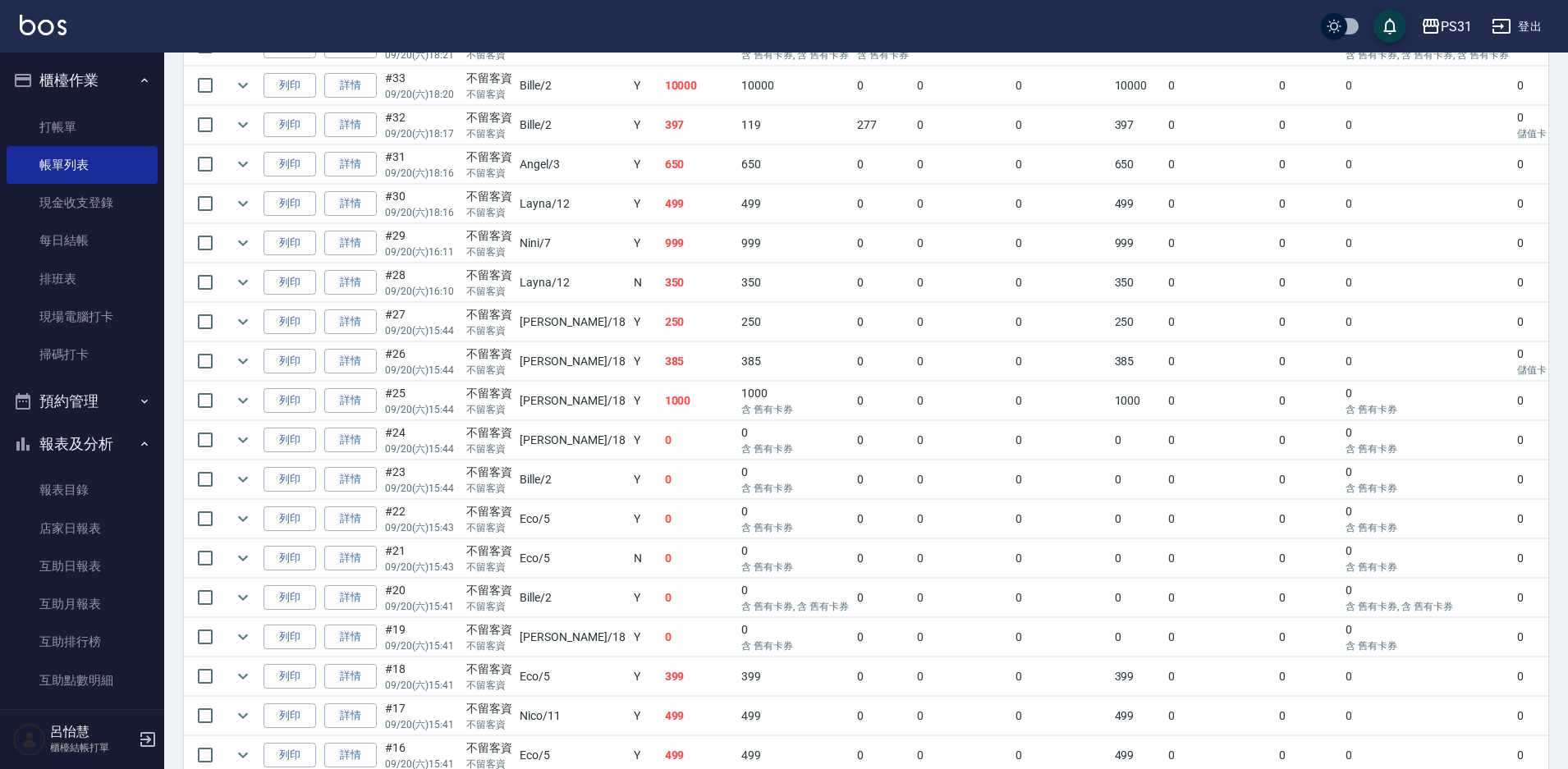
scroll to position [903, 0]
click at [241, 555] on icon "expand row" at bounding box center [243, 556] width 20 height 20
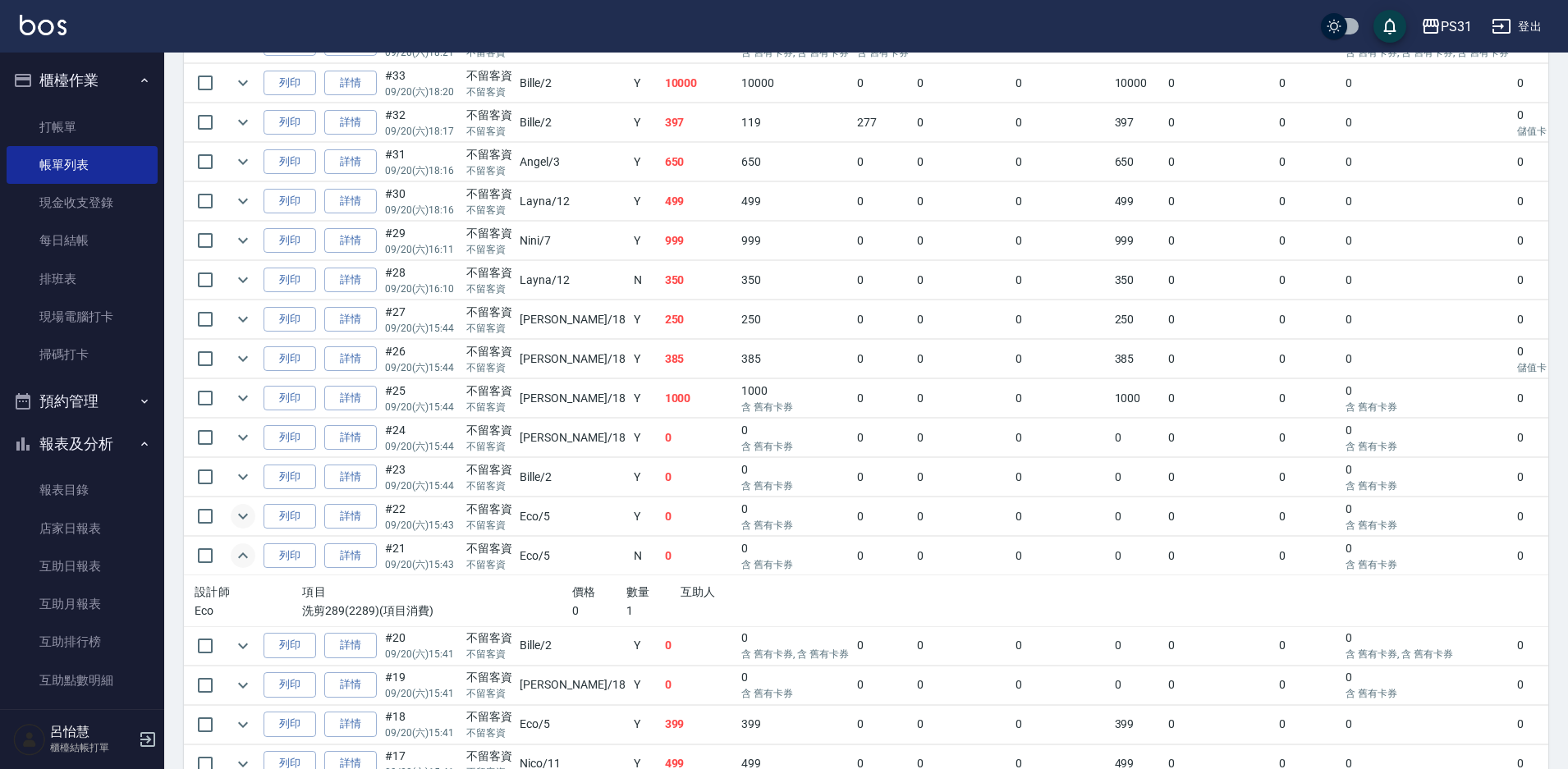
click at [246, 520] on icon "expand row" at bounding box center [243, 517] width 20 height 20
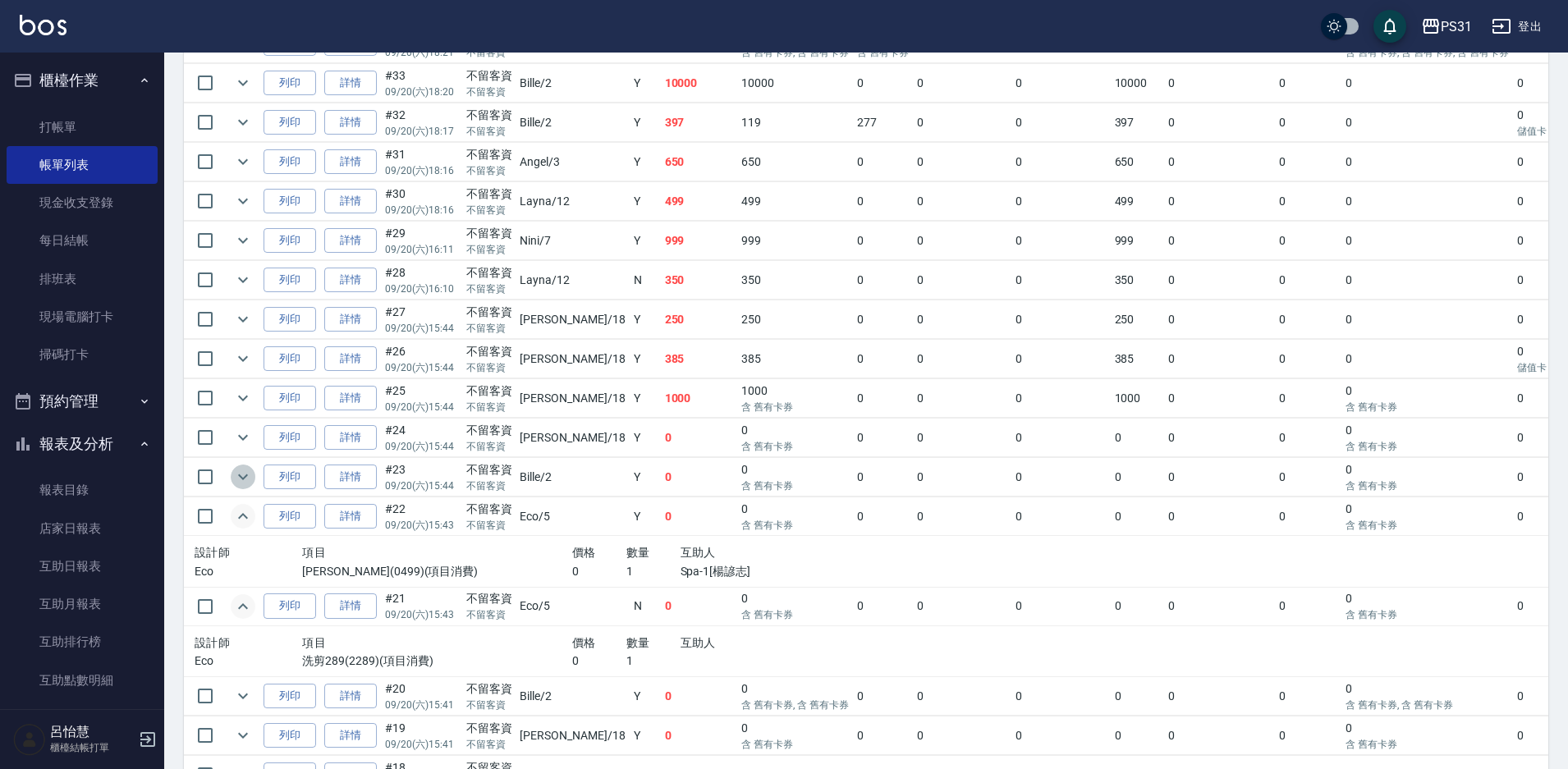
click at [250, 481] on icon "expand row" at bounding box center [243, 477] width 20 height 20
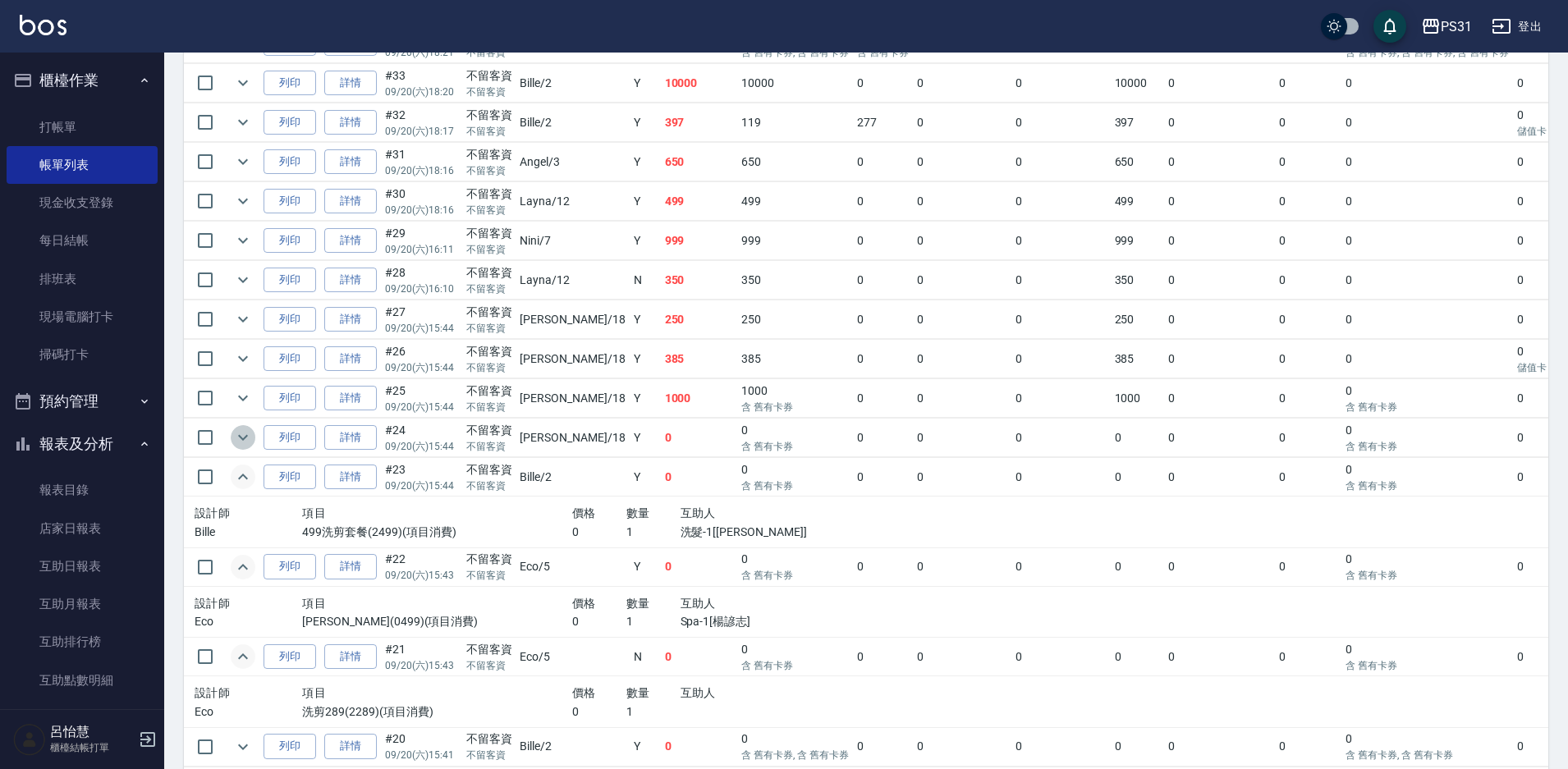
click at [253, 439] on button "expand row" at bounding box center [243, 437] width 24 height 24
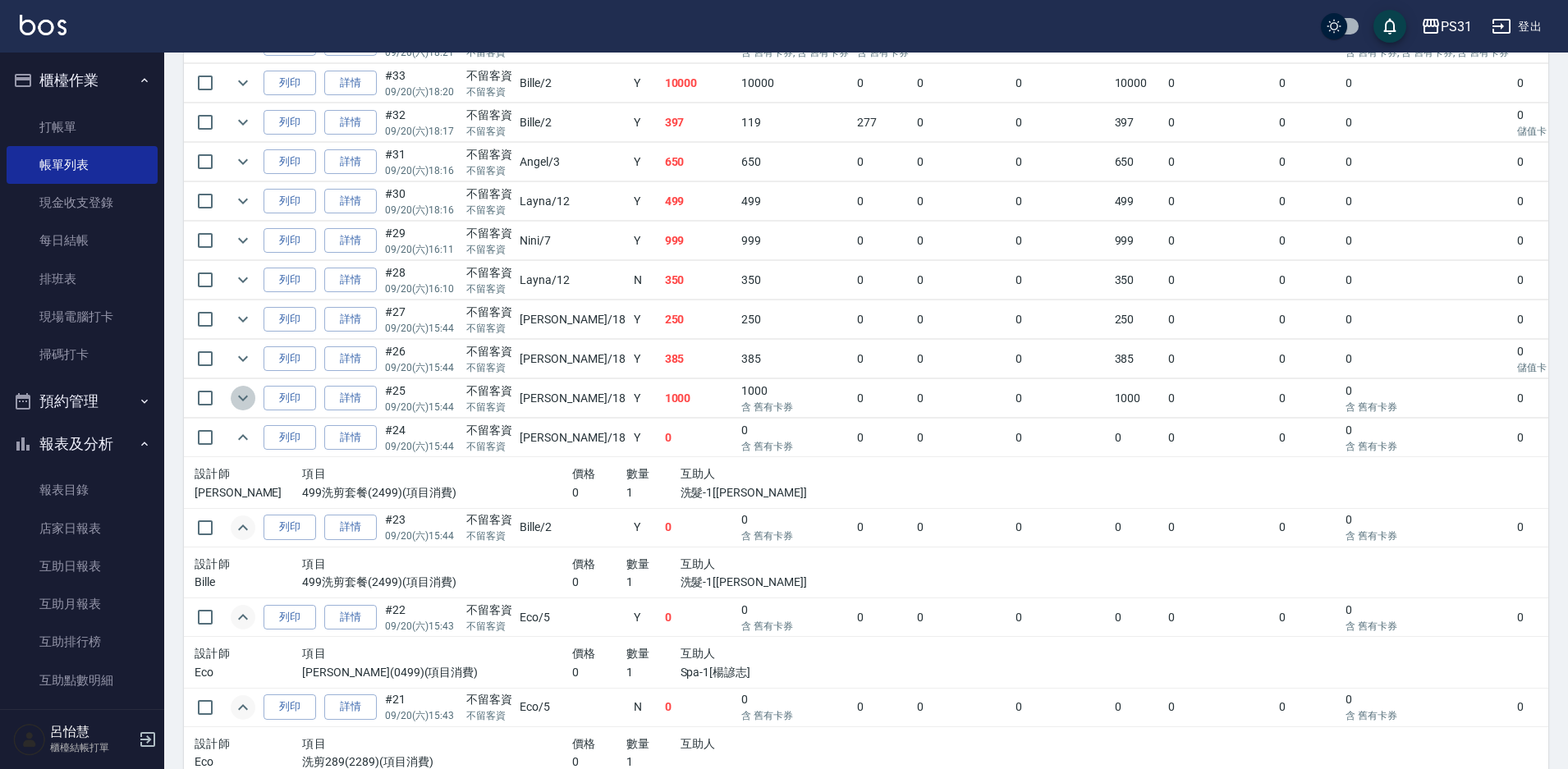
click at [239, 396] on icon "expand row" at bounding box center [243, 399] width 10 height 6
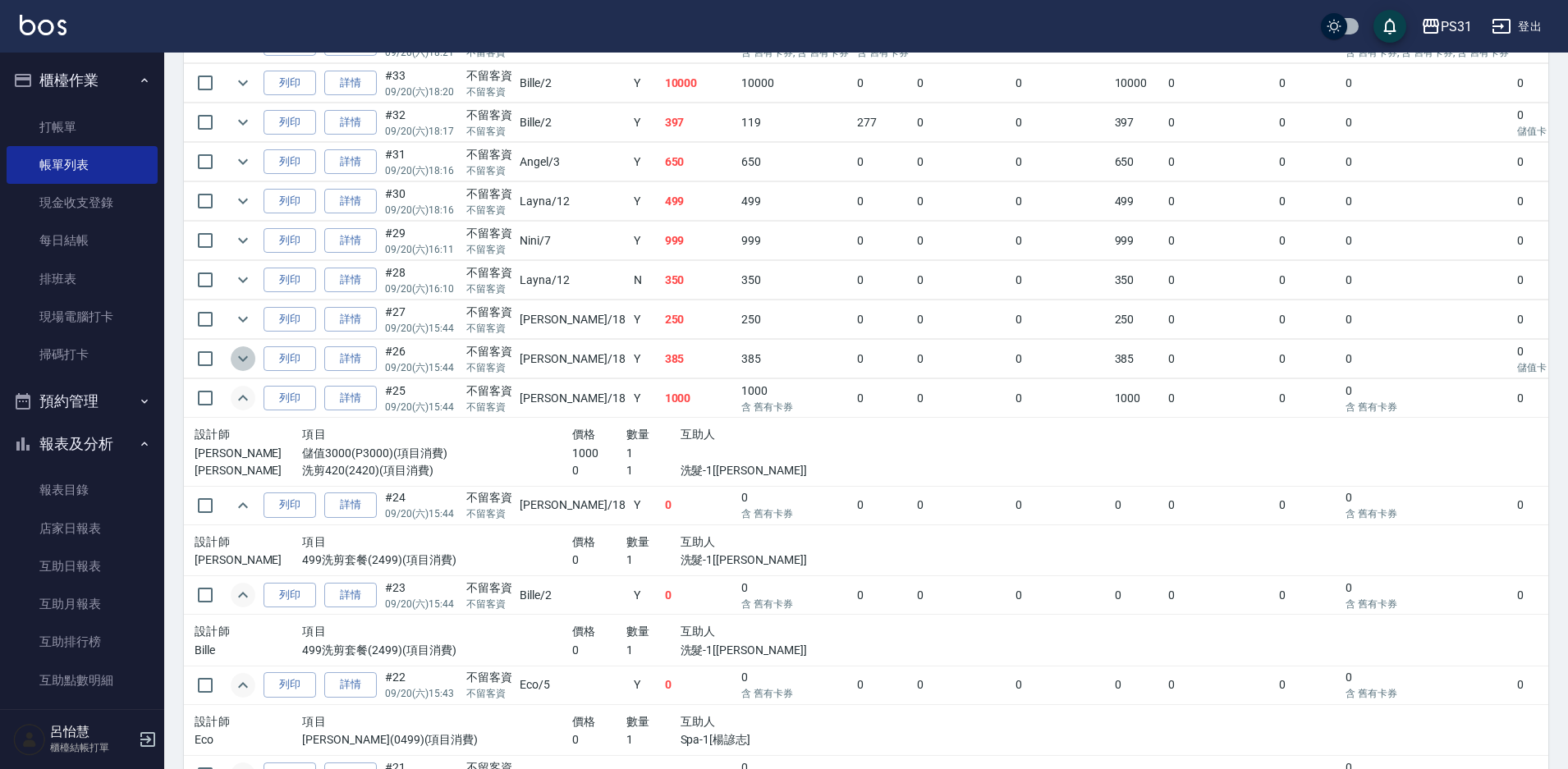
click at [244, 359] on icon "expand row" at bounding box center [243, 359] width 20 height 20
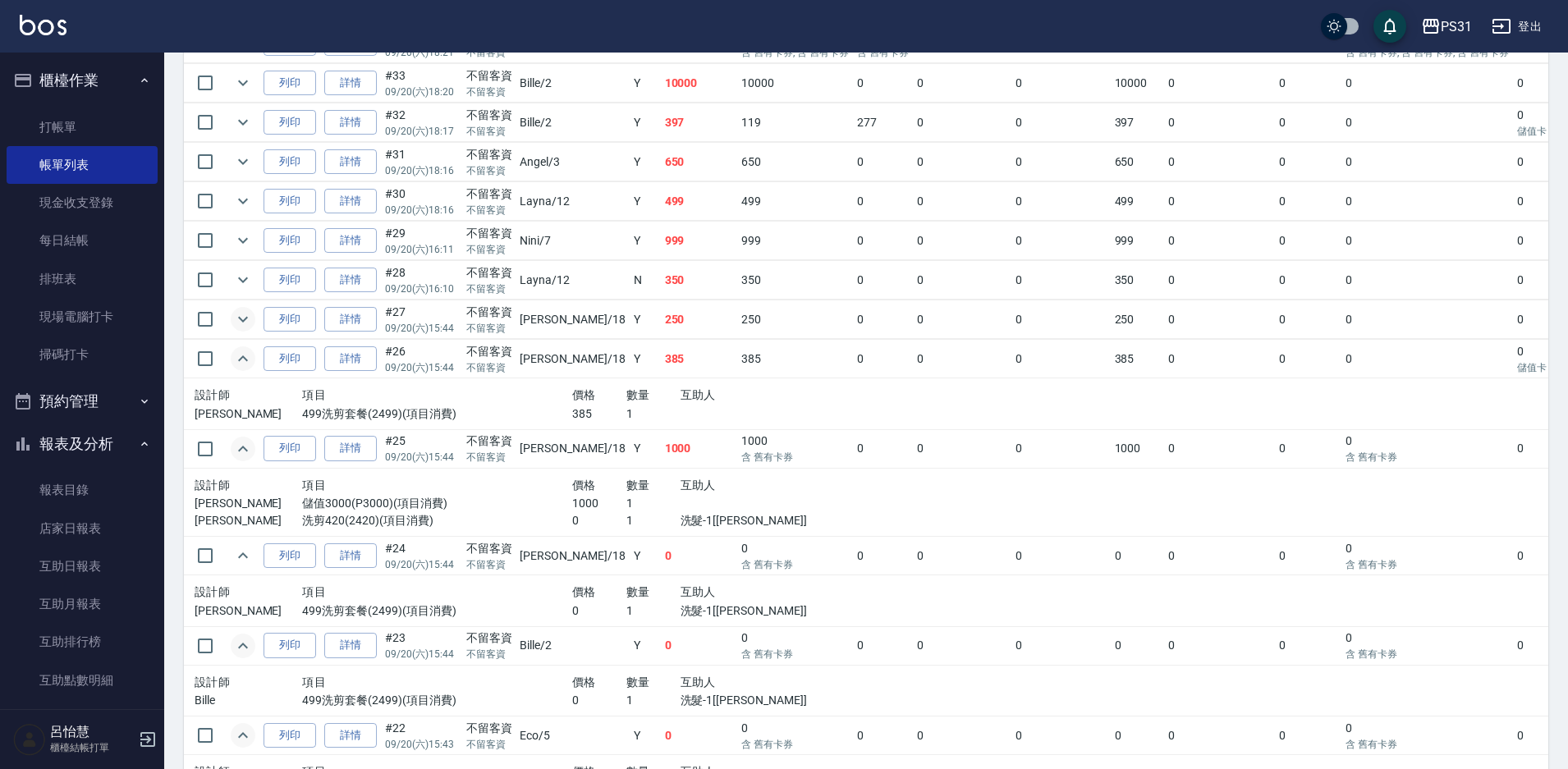
click at [243, 327] on icon "expand row" at bounding box center [243, 319] width 20 height 20
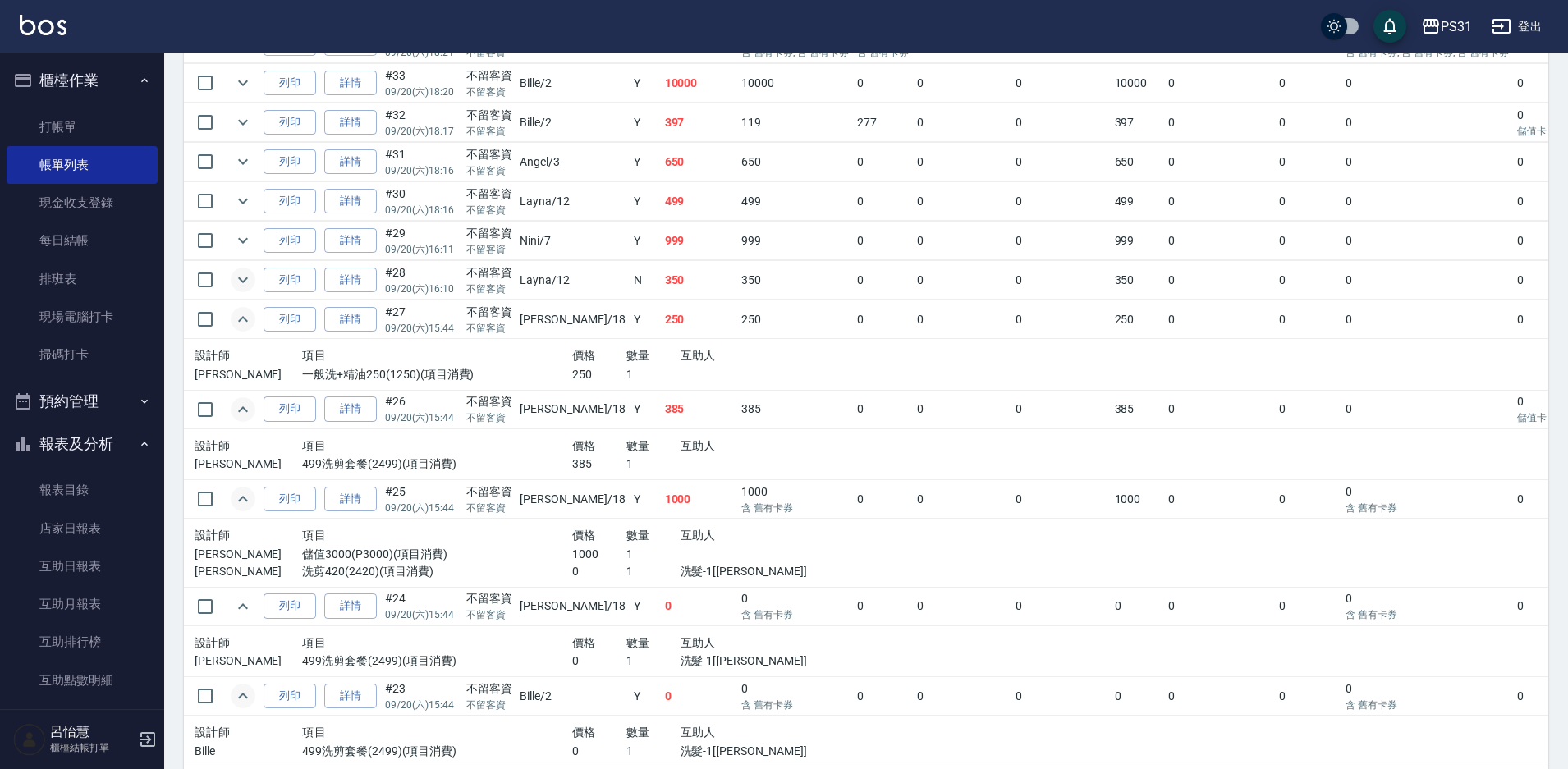
click at [242, 287] on icon "expand row" at bounding box center [243, 280] width 20 height 20
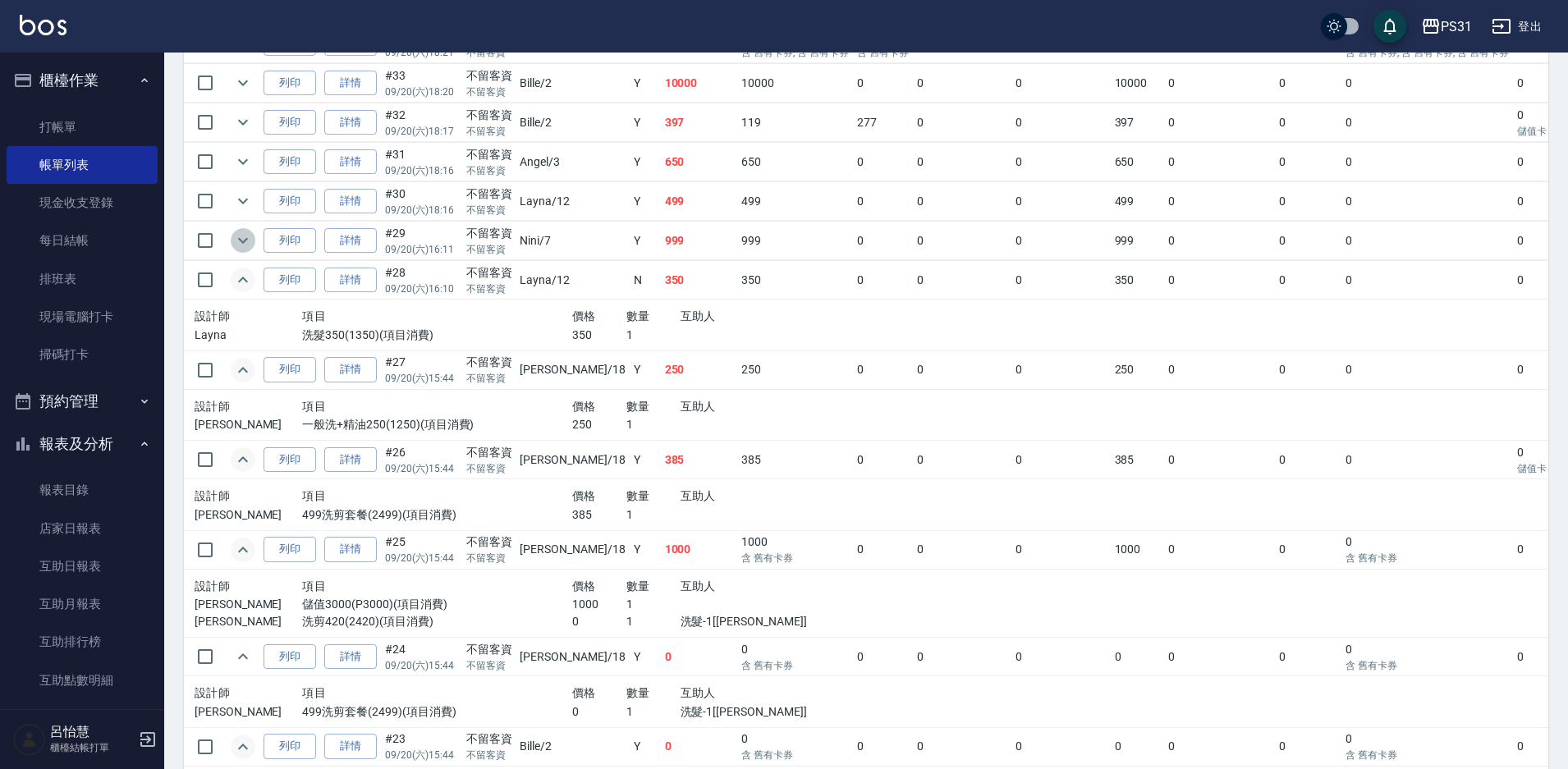
click at [244, 243] on icon "expand row" at bounding box center [243, 241] width 10 height 6
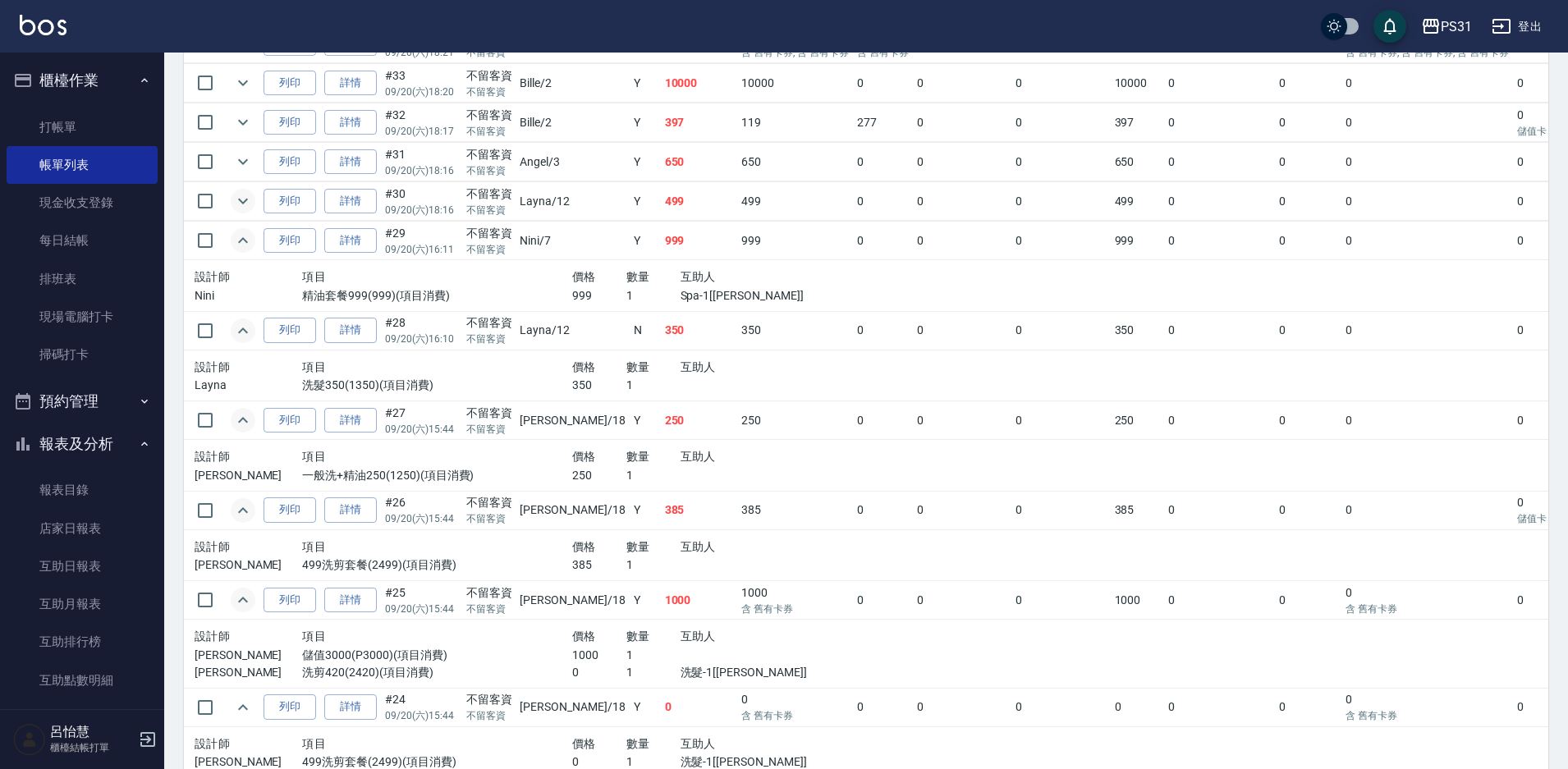
click at [247, 200] on icon "expand row" at bounding box center [243, 202] width 10 height 6
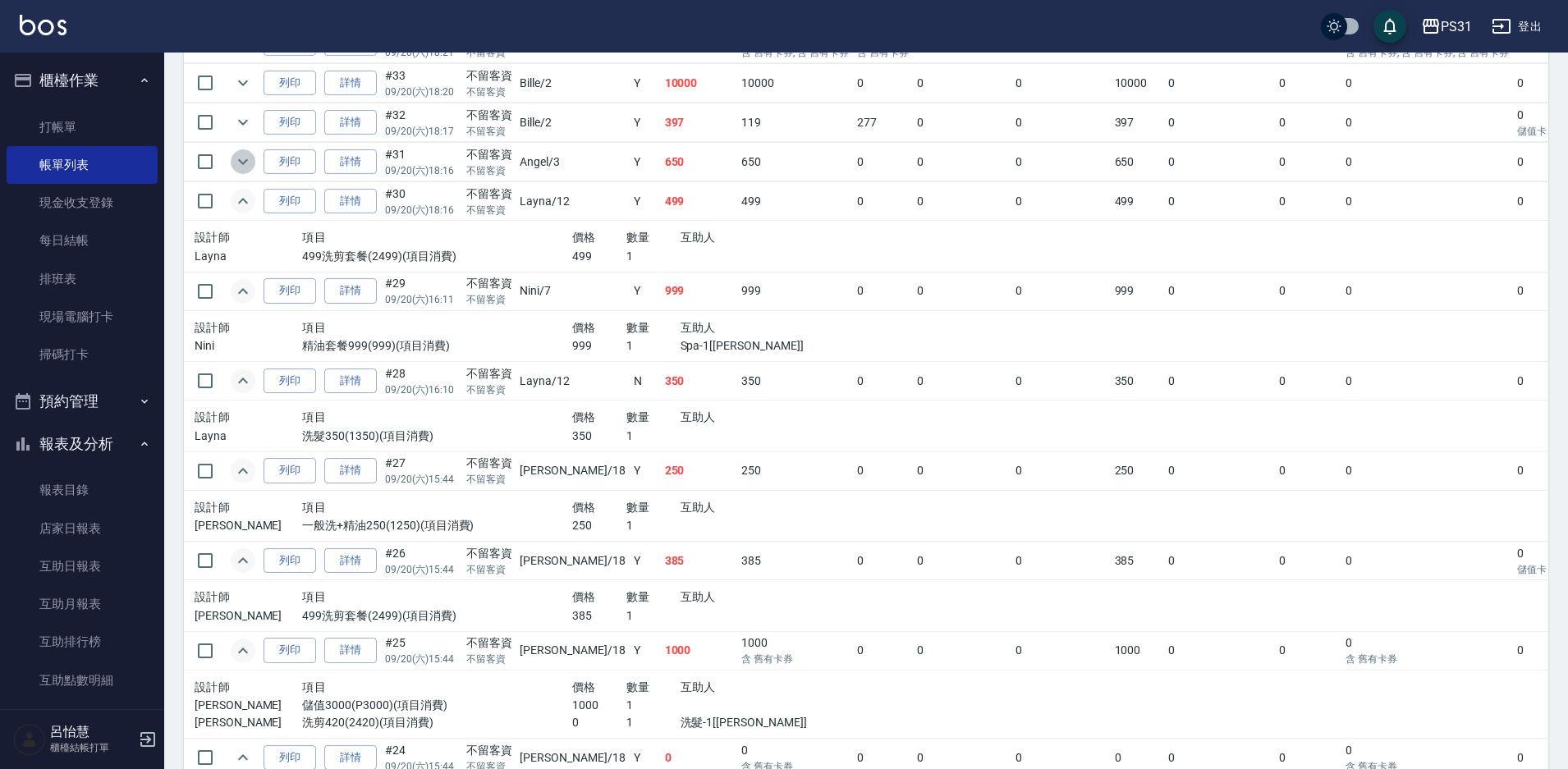
click at [247, 167] on icon "expand row" at bounding box center [243, 161] width 20 height 20
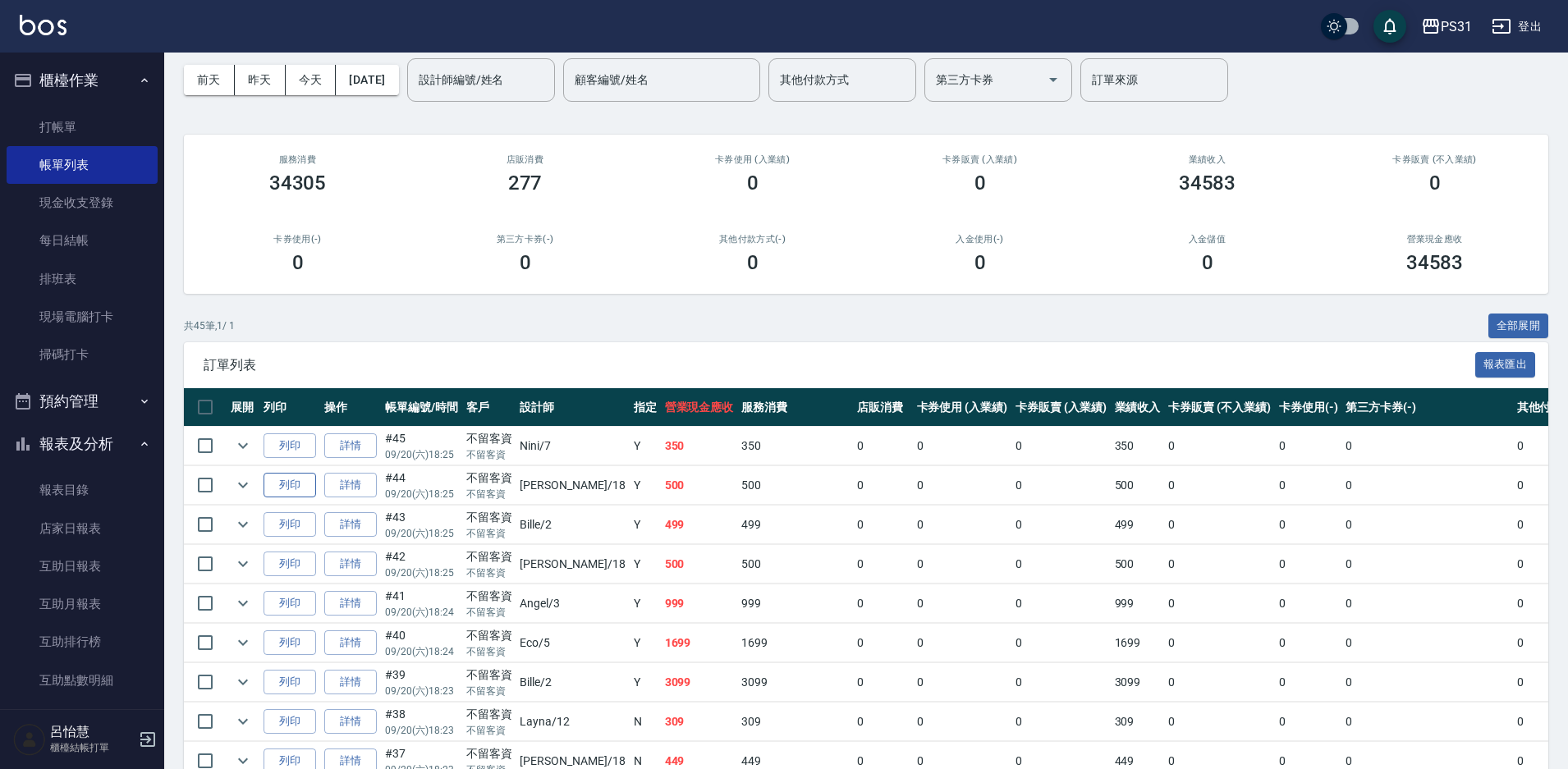
scroll to position [329, 0]
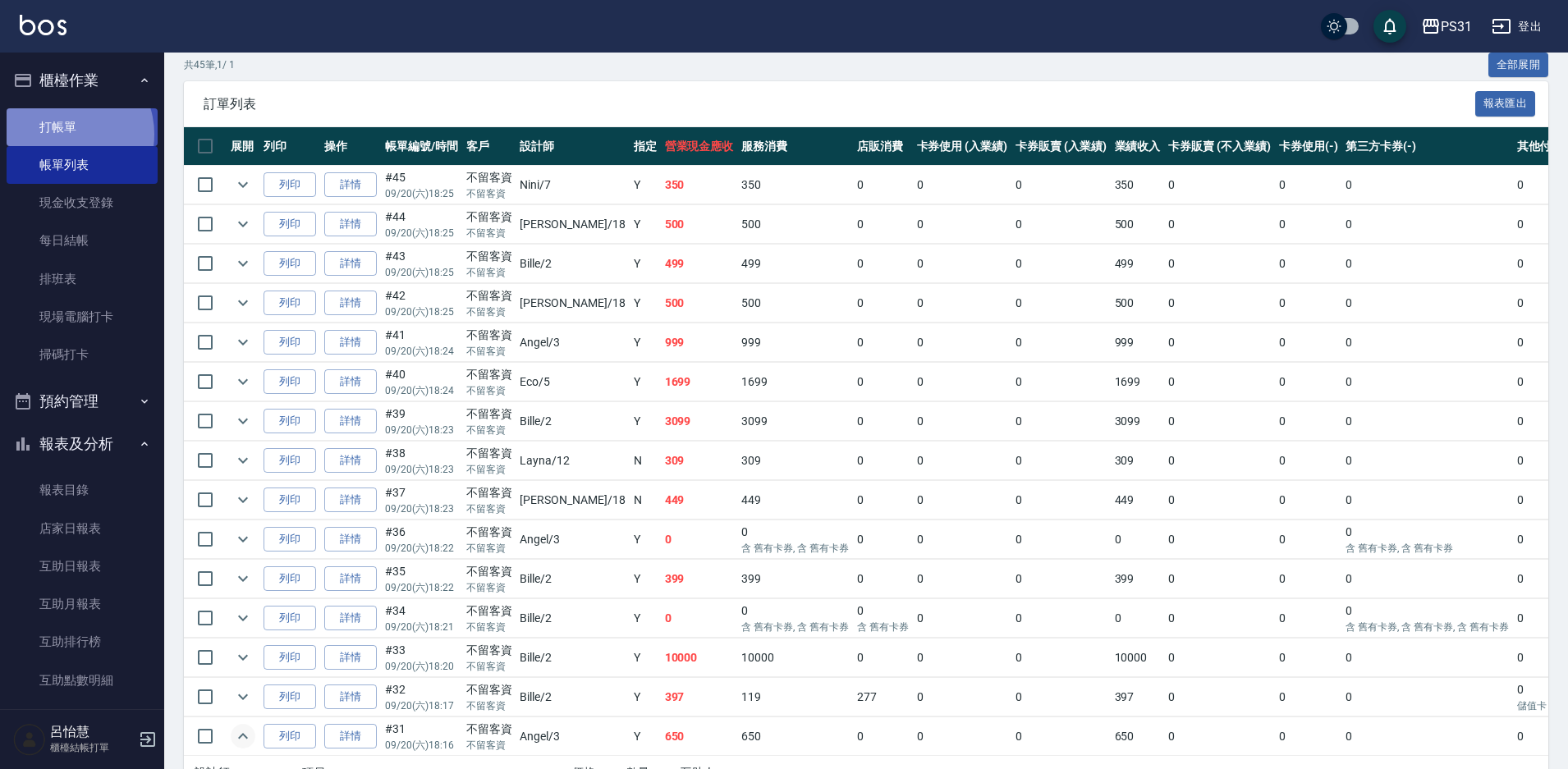
click at [65, 134] on link "打帳單" at bounding box center [82, 127] width 151 height 38
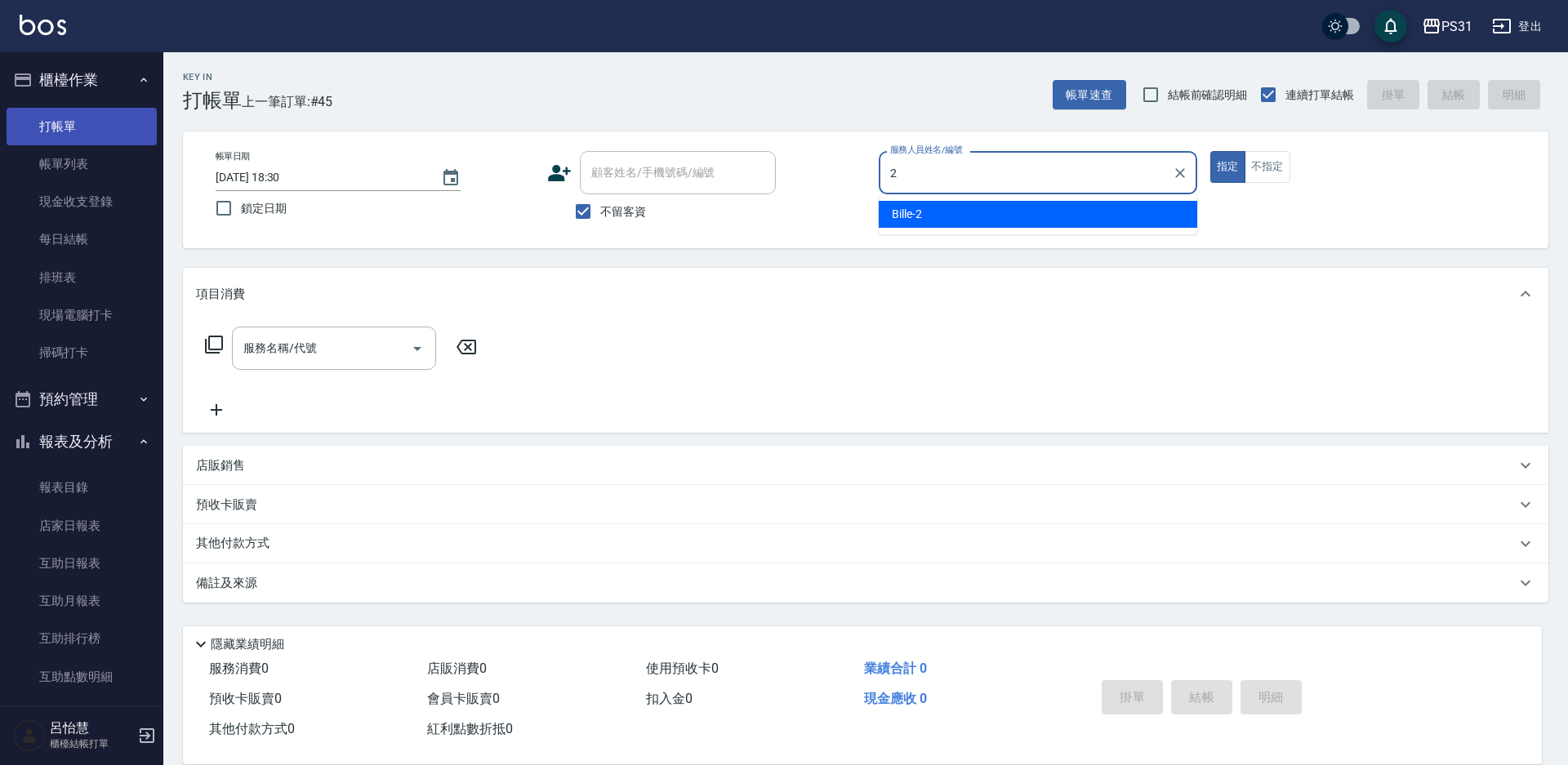
type input "2"
type button "true"
type input "Bille-2"
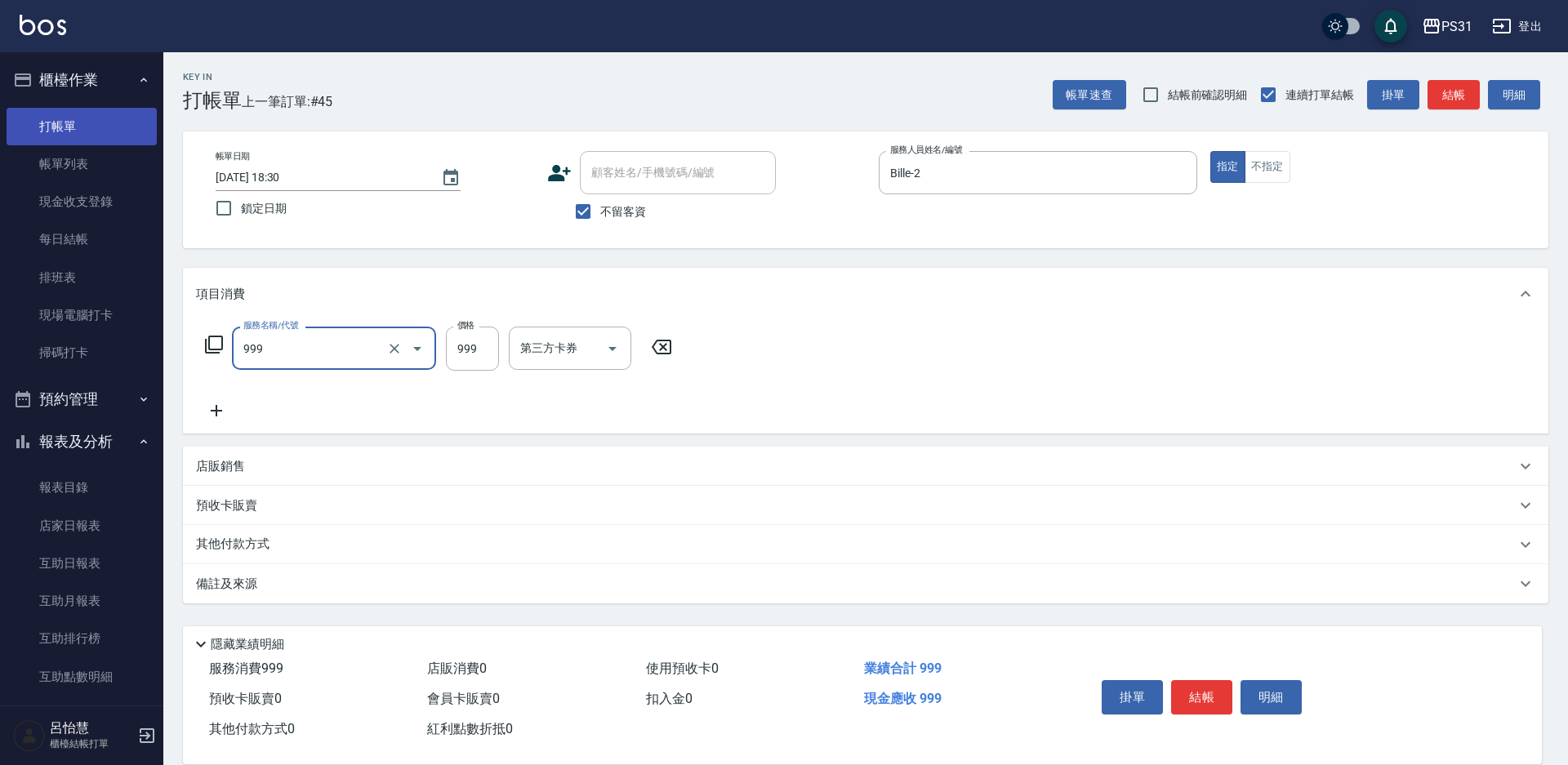
type input "精油套餐999(999)"
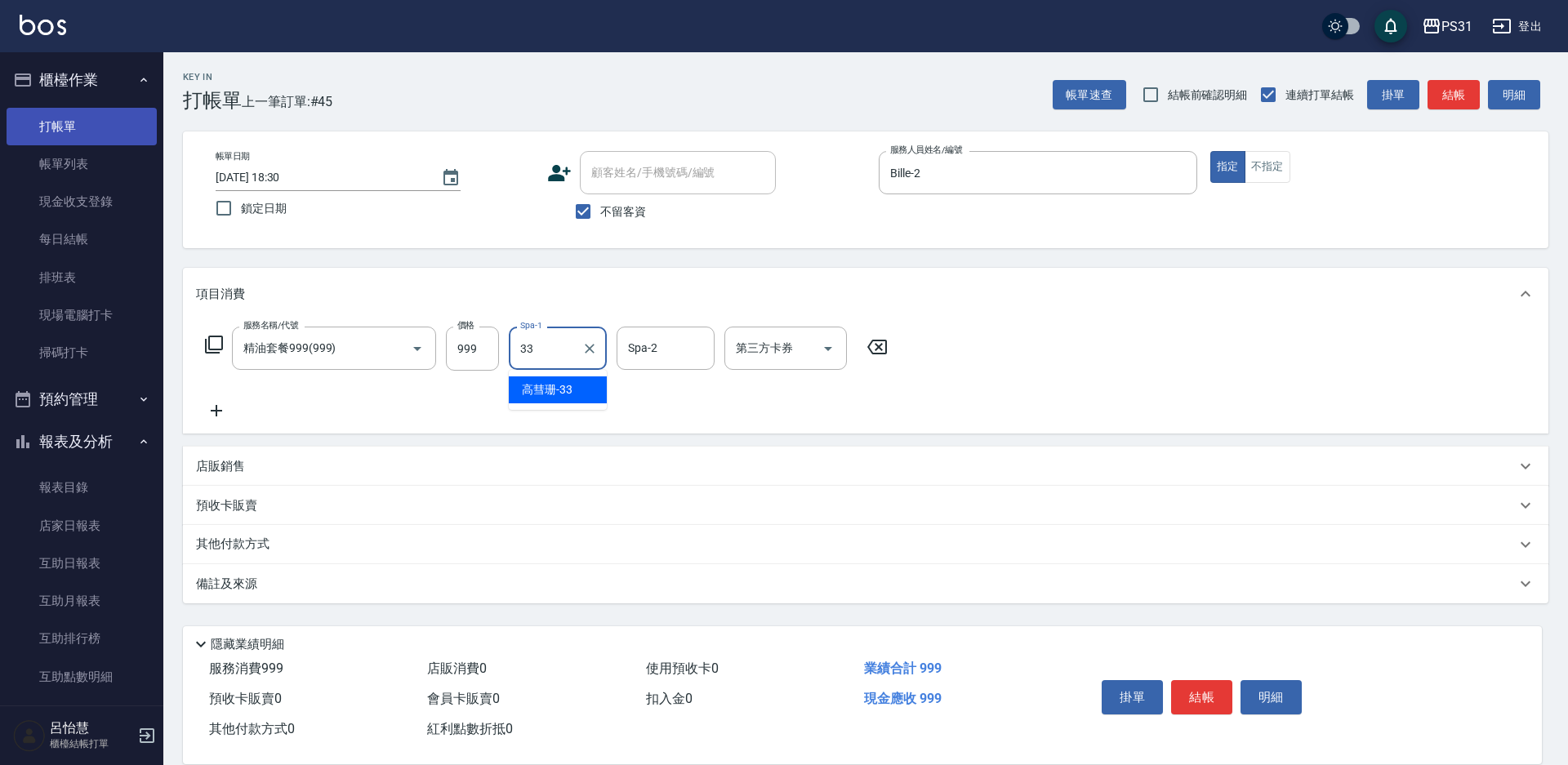
type input "高彗珊-33"
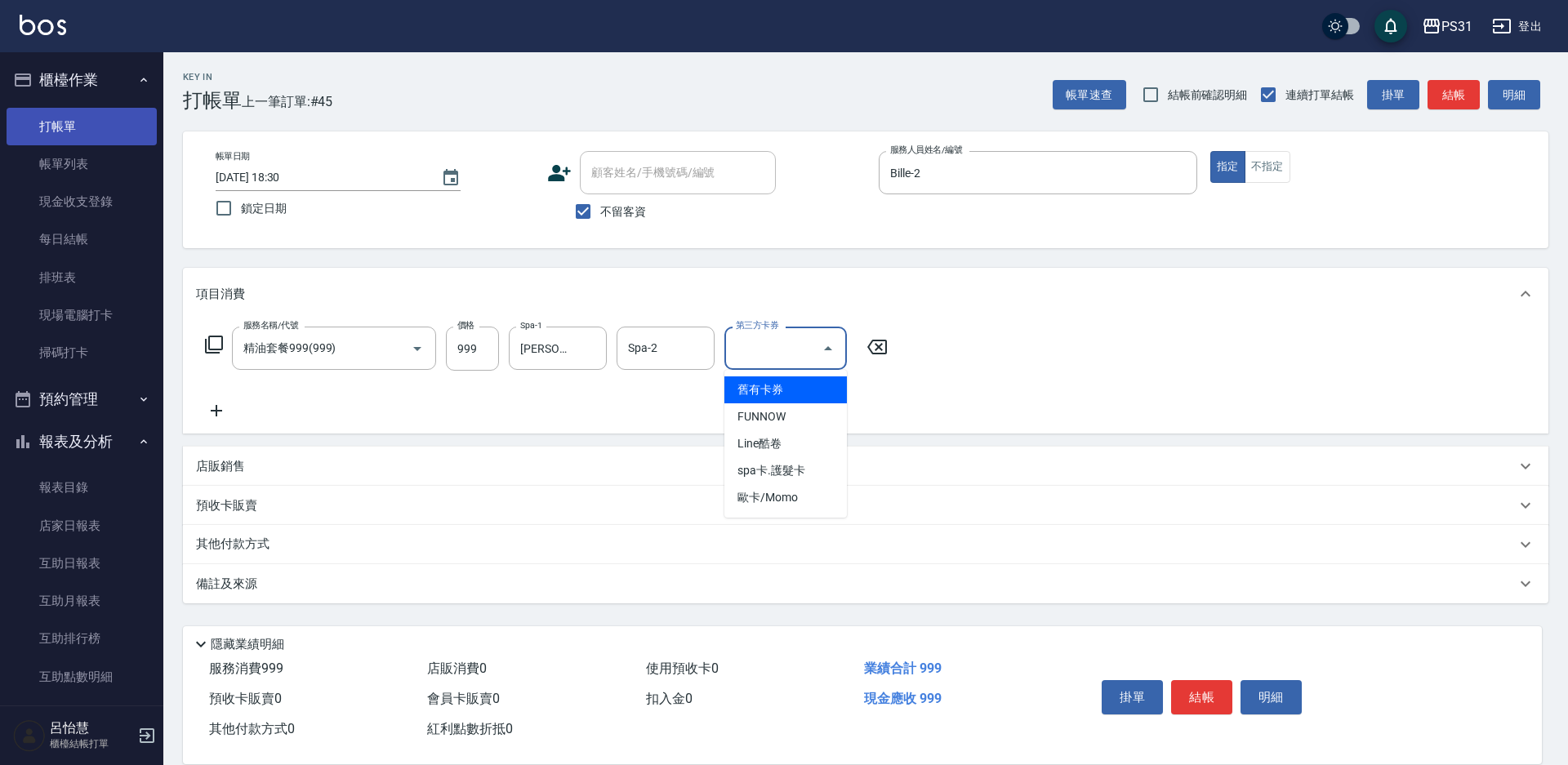
type input "舊有卡券"
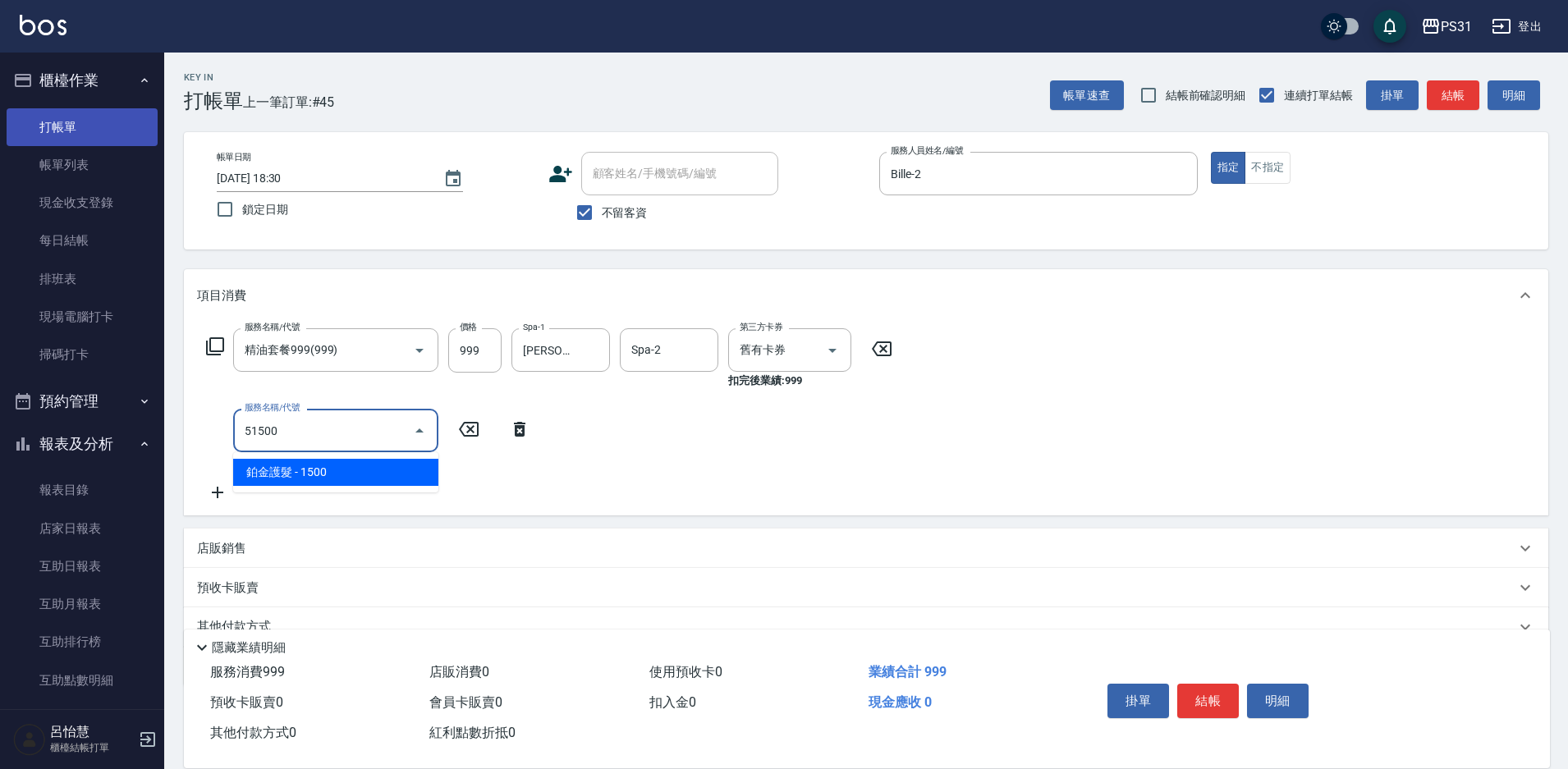
type input "鉑金護髮(51500)"
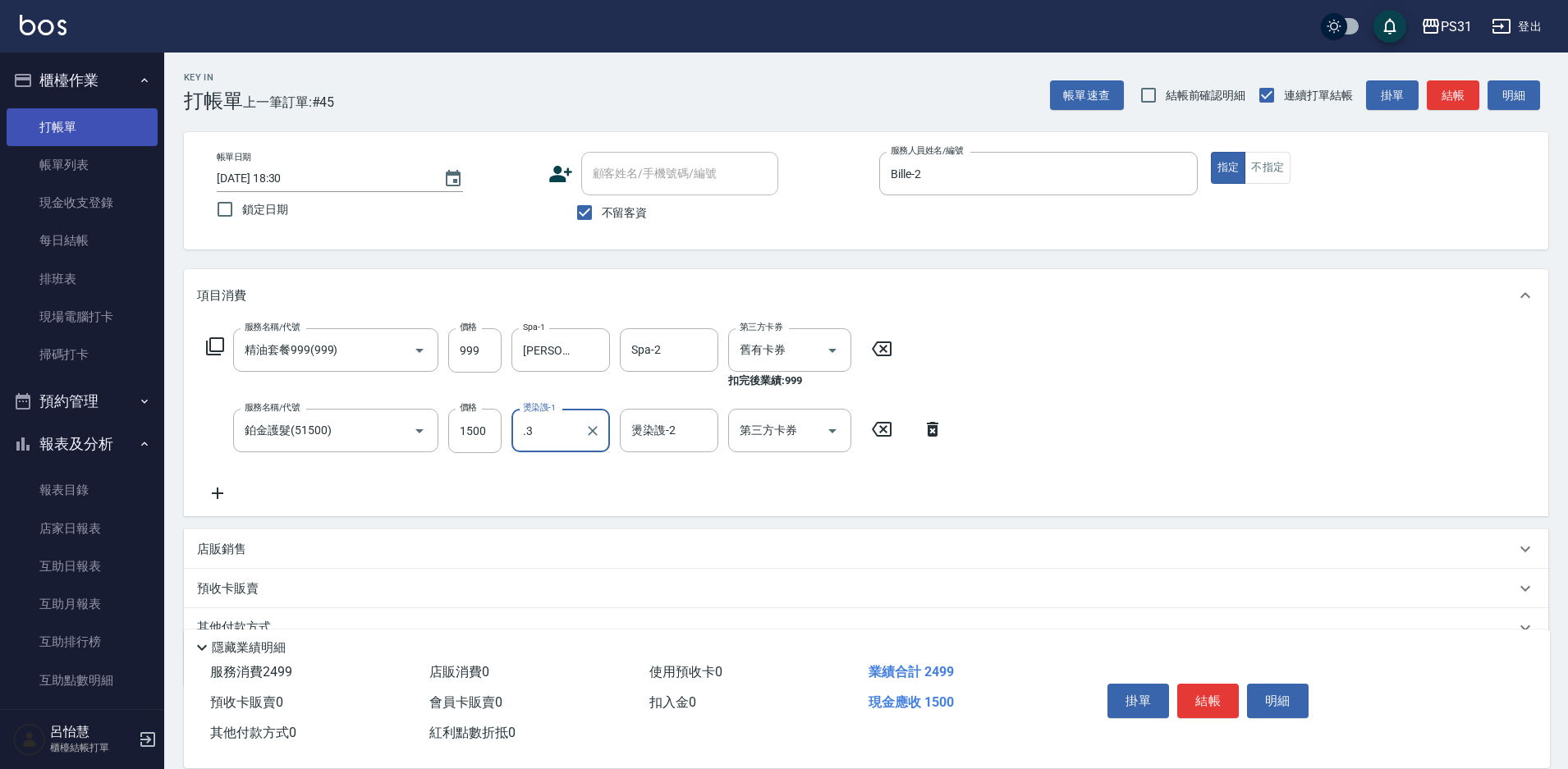
type input "."
type input "高彗珊-33"
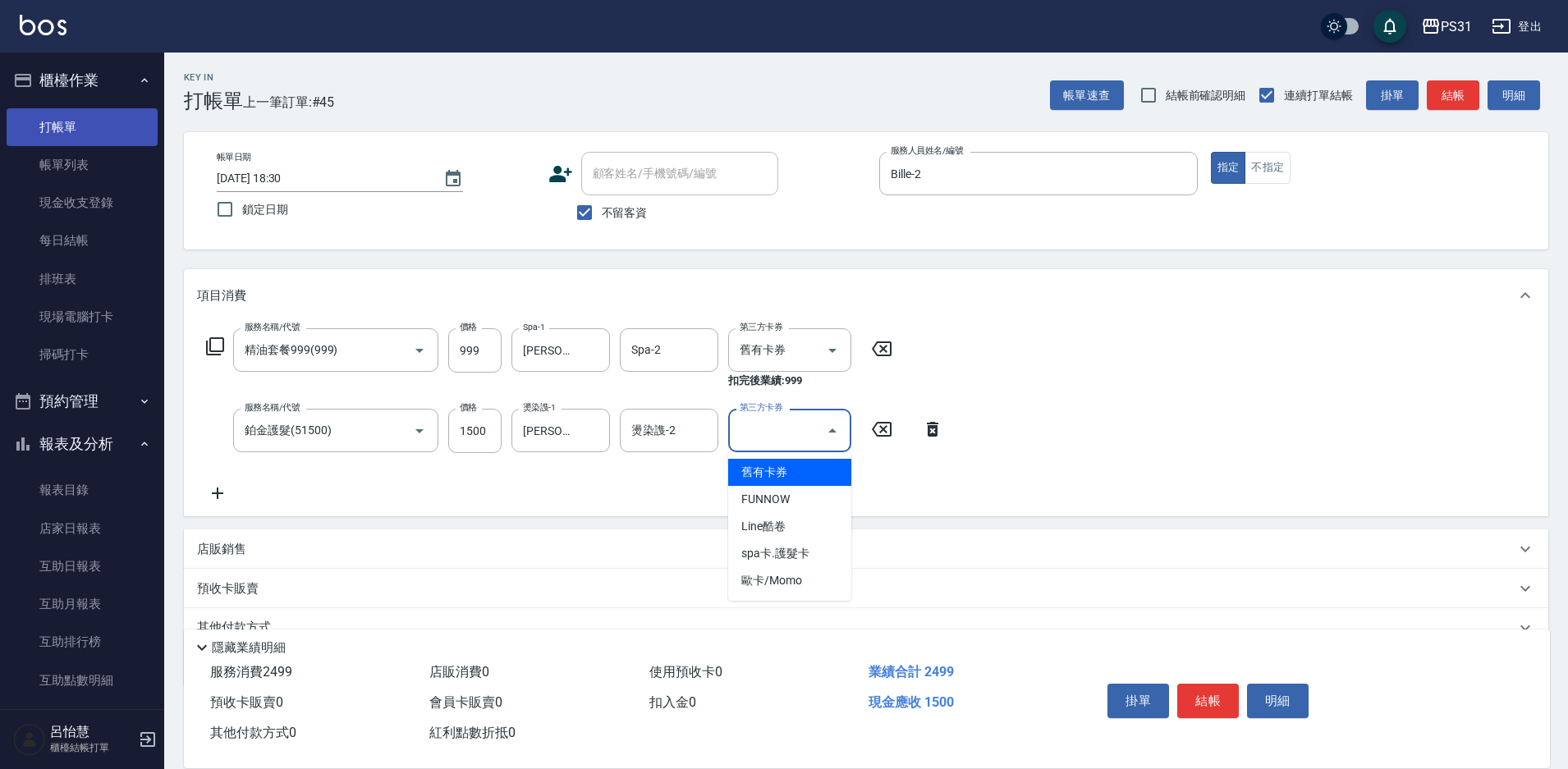
type input "舊有卡券"
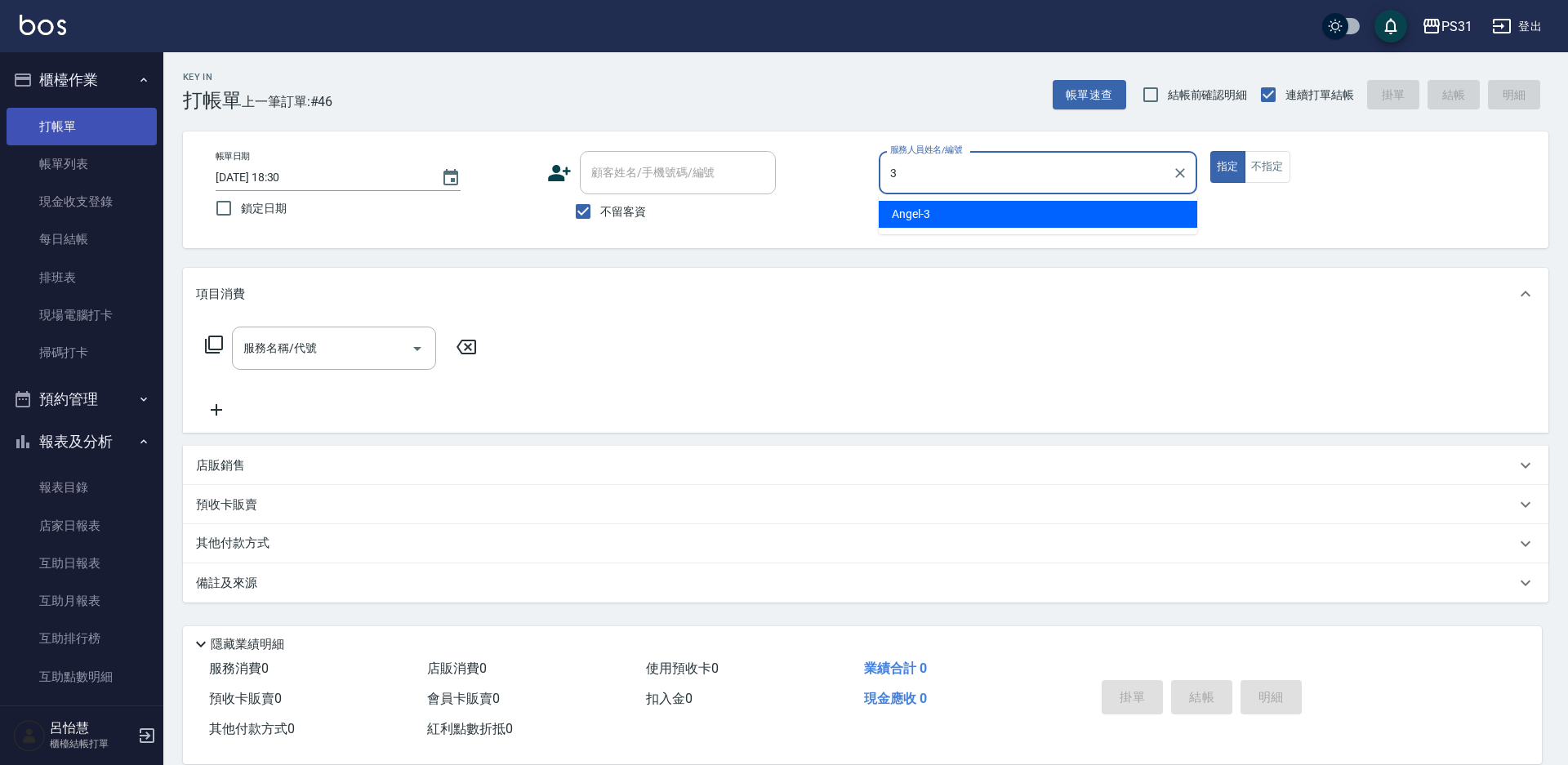
type input "[PERSON_NAME]-3"
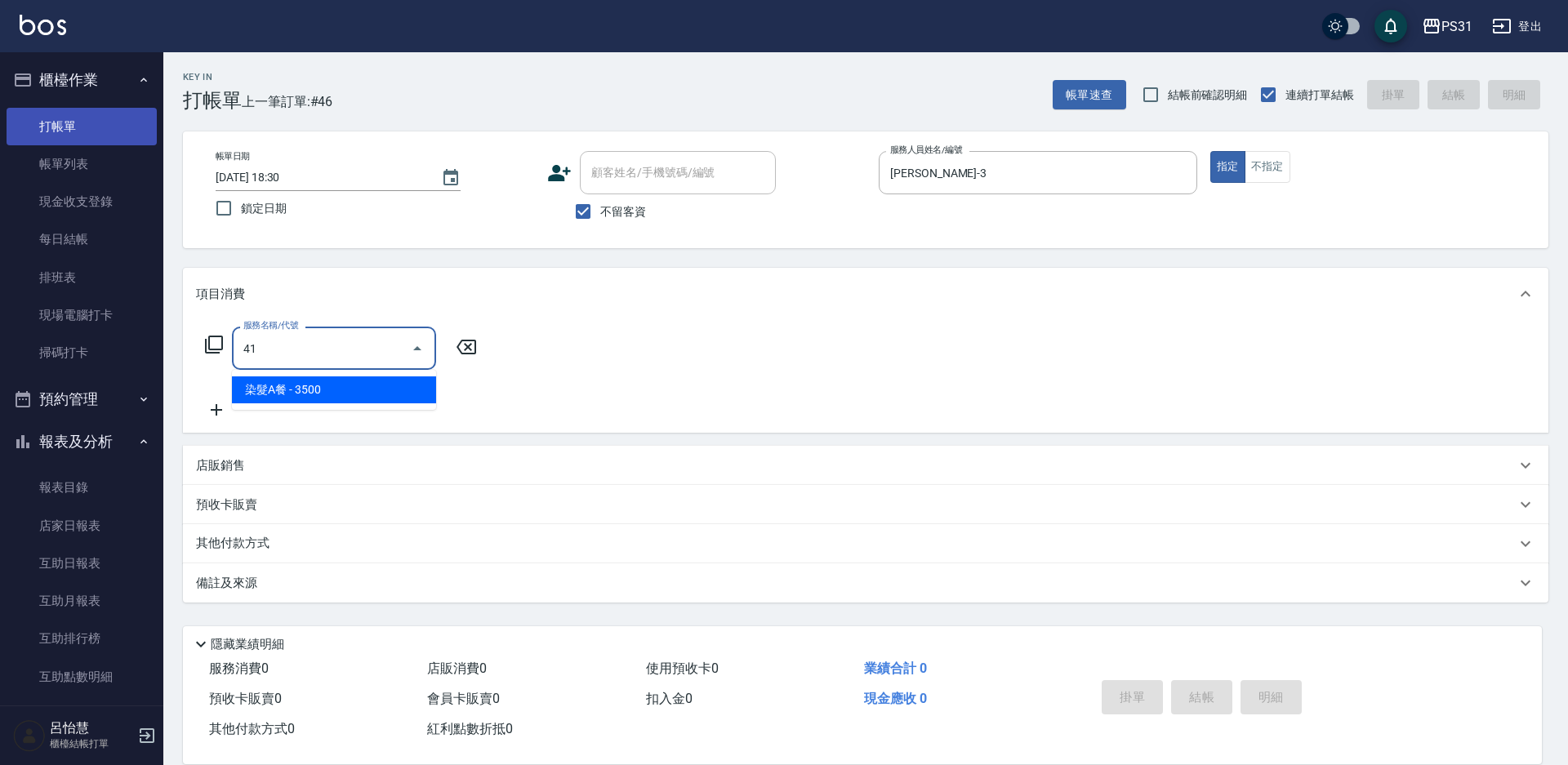
type input "4"
type input "燙髮+染髮A餐(311)"
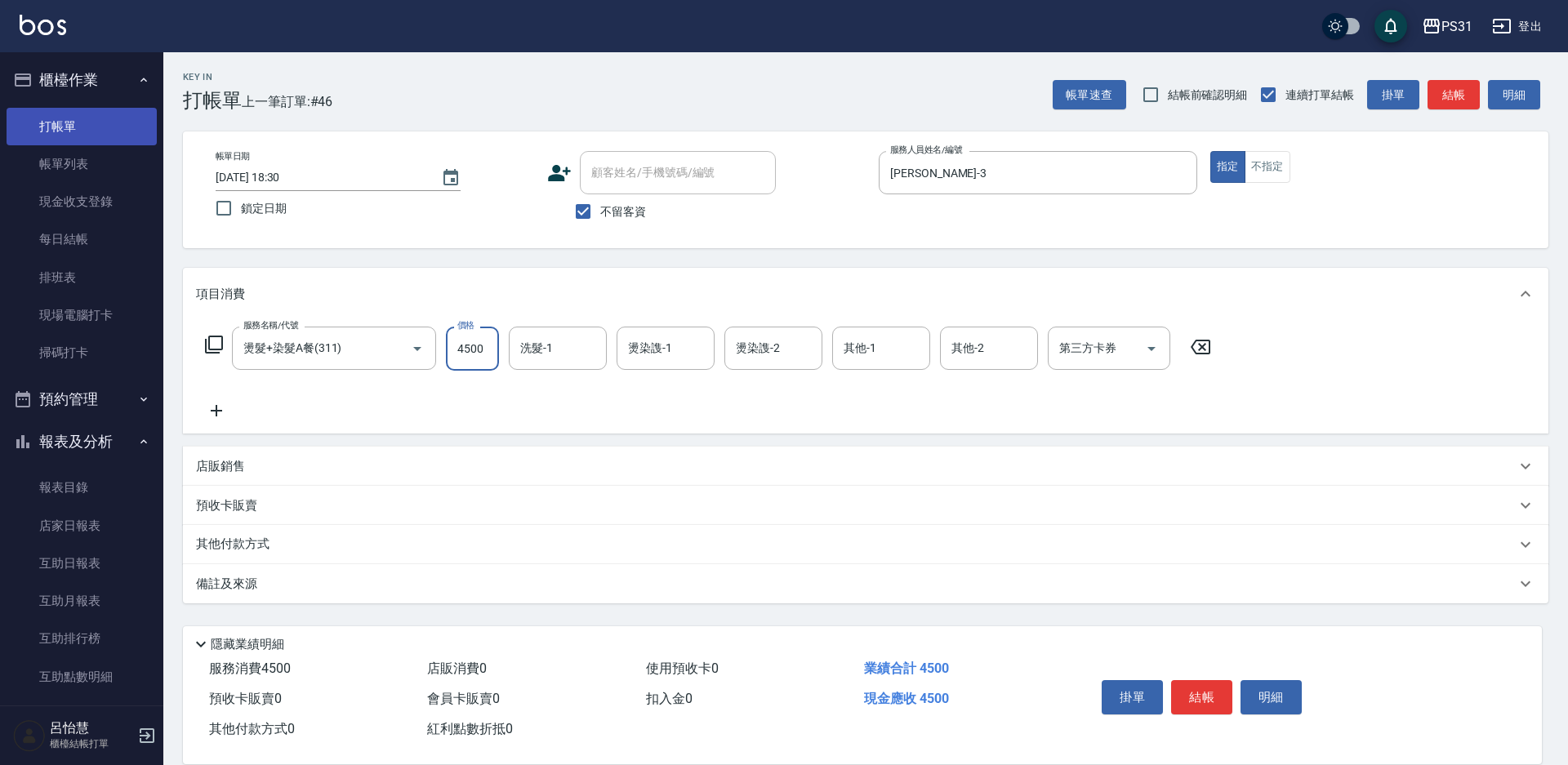
type input "4500"
type input "[PERSON_NAME]-31"
type input "[PERSON_NAME]-3"
type input "Zhan-10"
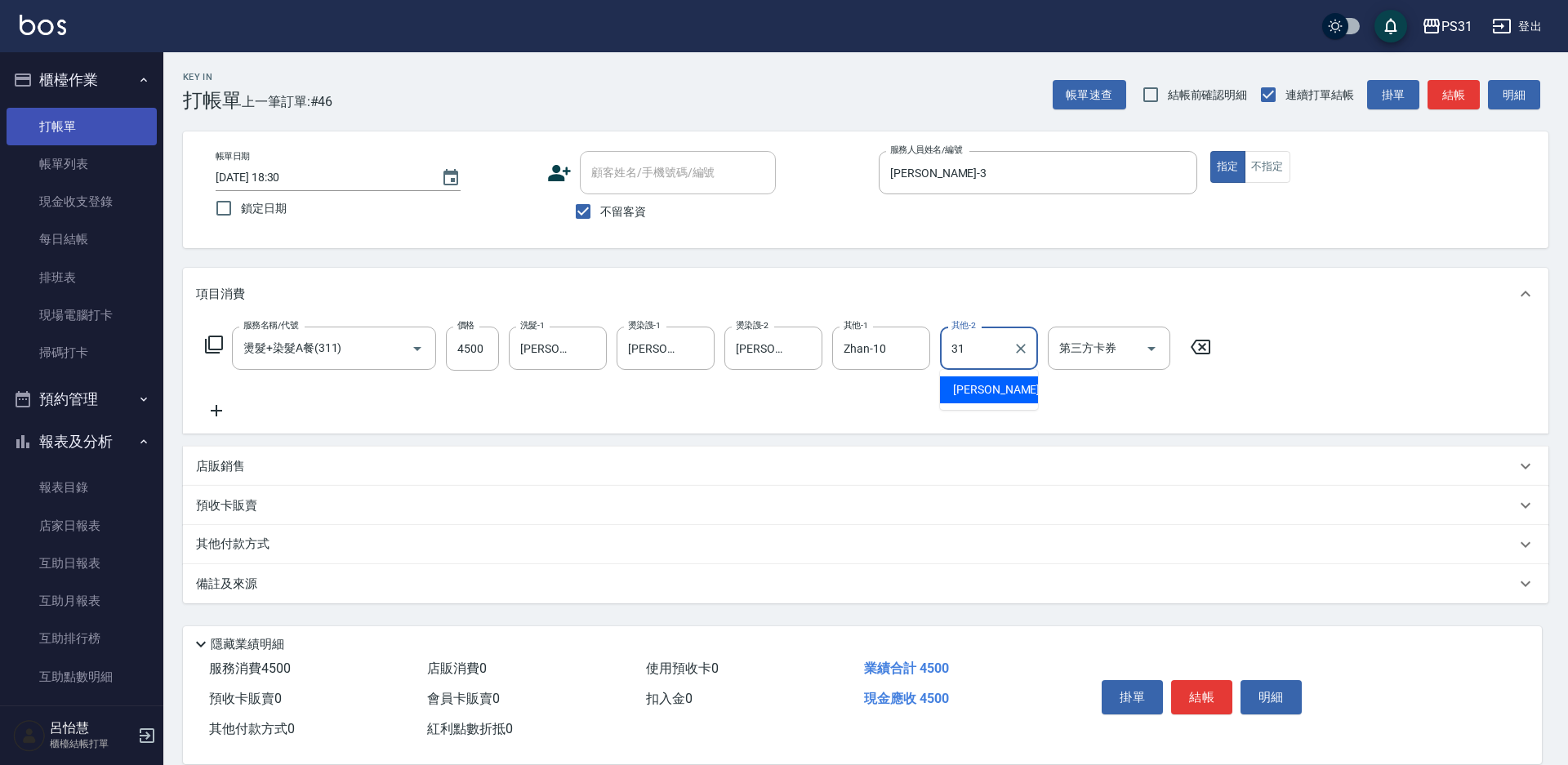
type input "[PERSON_NAME]-31"
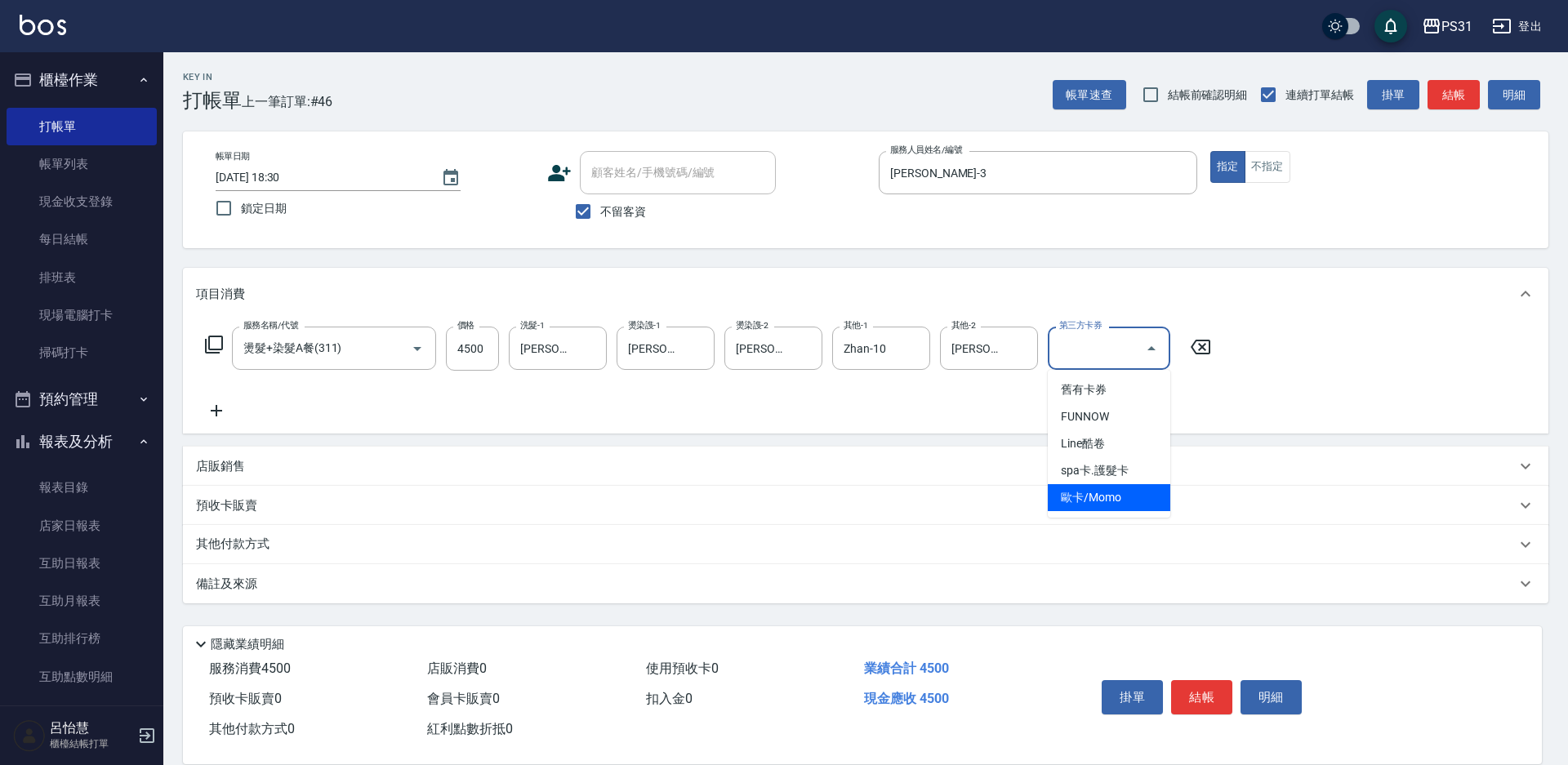
click at [1333, 332] on div "服務名稱/代號 燙髮+染髮A餐(311) 服務名稱/代號 價格 4500 價格 洗髮-1 何宜柔-31 洗髮-1 燙染謢-1 何宜柔-31 燙染謢-1 燙染謢…" at bounding box center [865, 377] width 1366 height 114
click at [257, 547] on p "其他付款方式" at bounding box center [237, 545] width 82 height 18
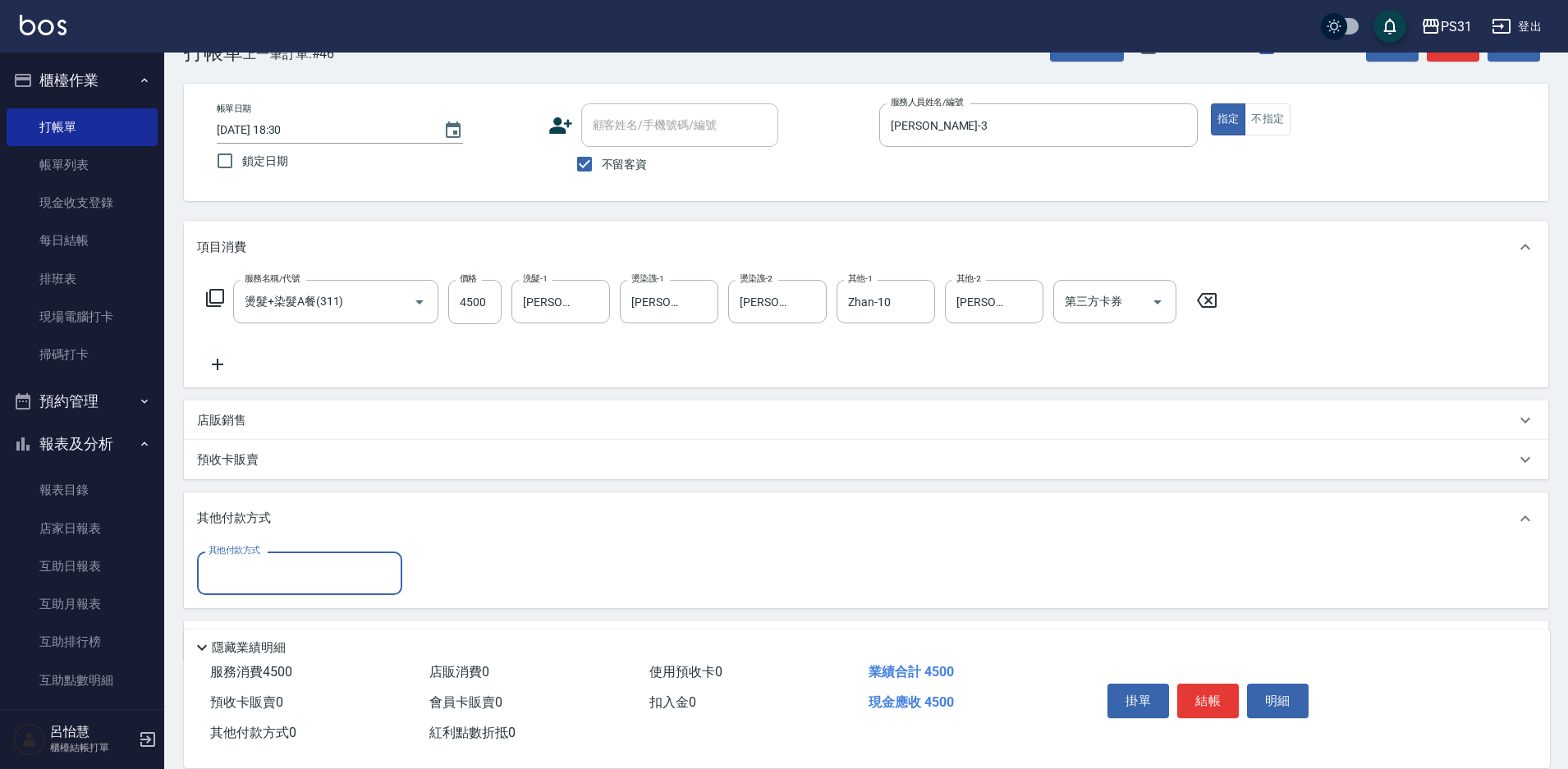
scroll to position [98, 0]
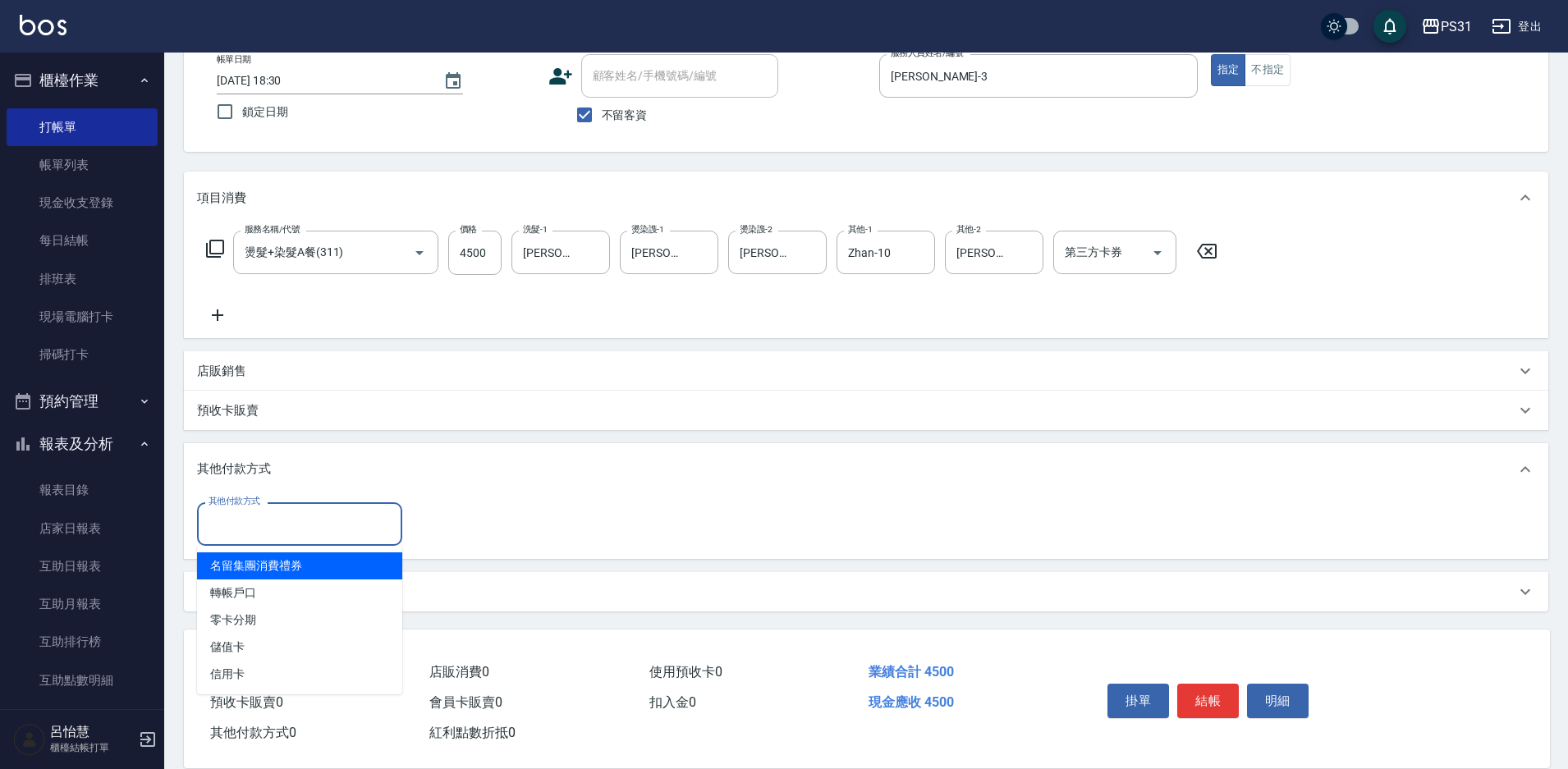
click at [299, 519] on input "其他付款方式" at bounding box center [299, 523] width 191 height 28
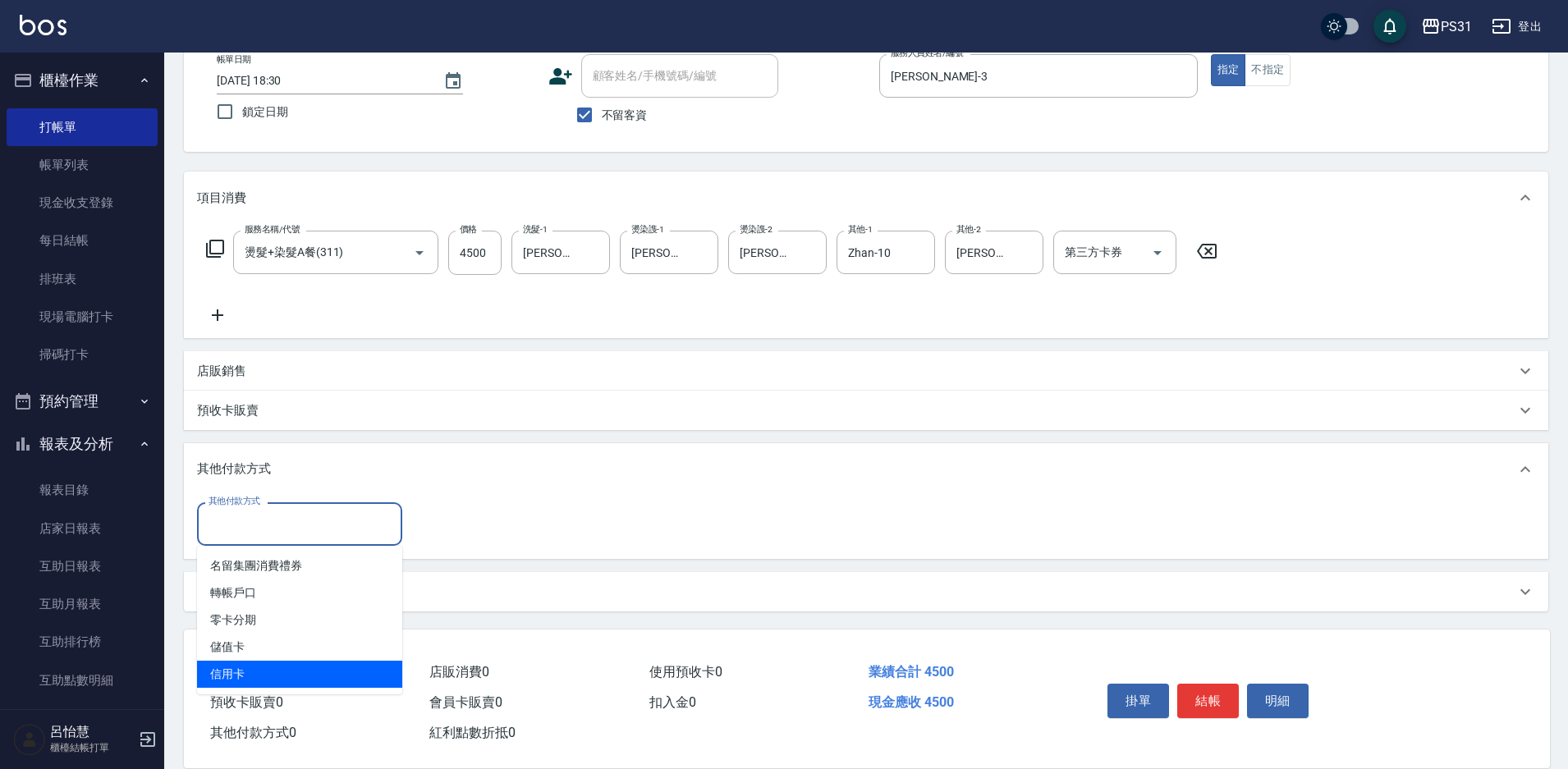
click at [276, 666] on span "信用卡" at bounding box center [299, 675] width 205 height 27
type input "信用卡"
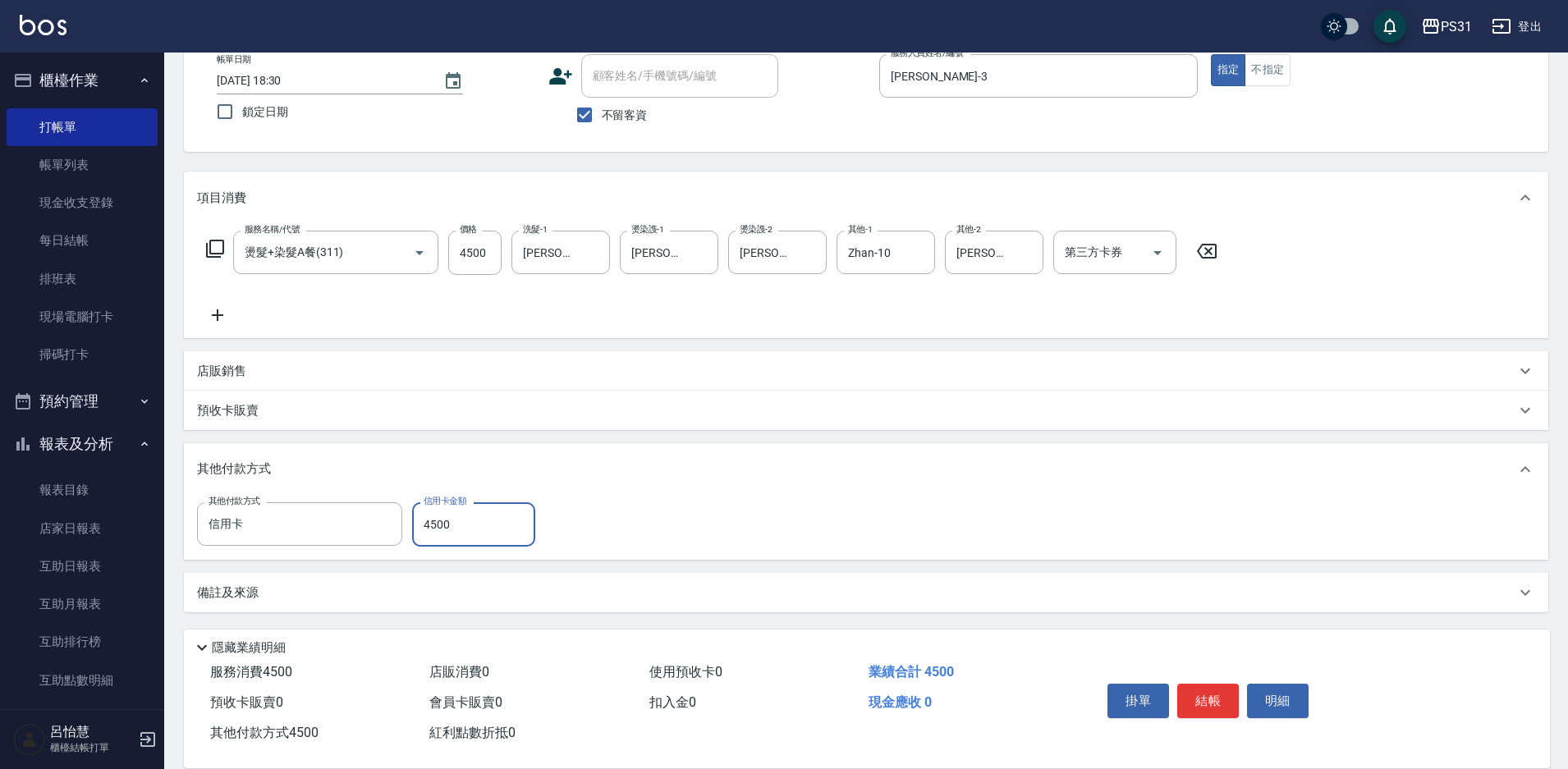
type input "4500"
type input "2025/09/20 18:31"
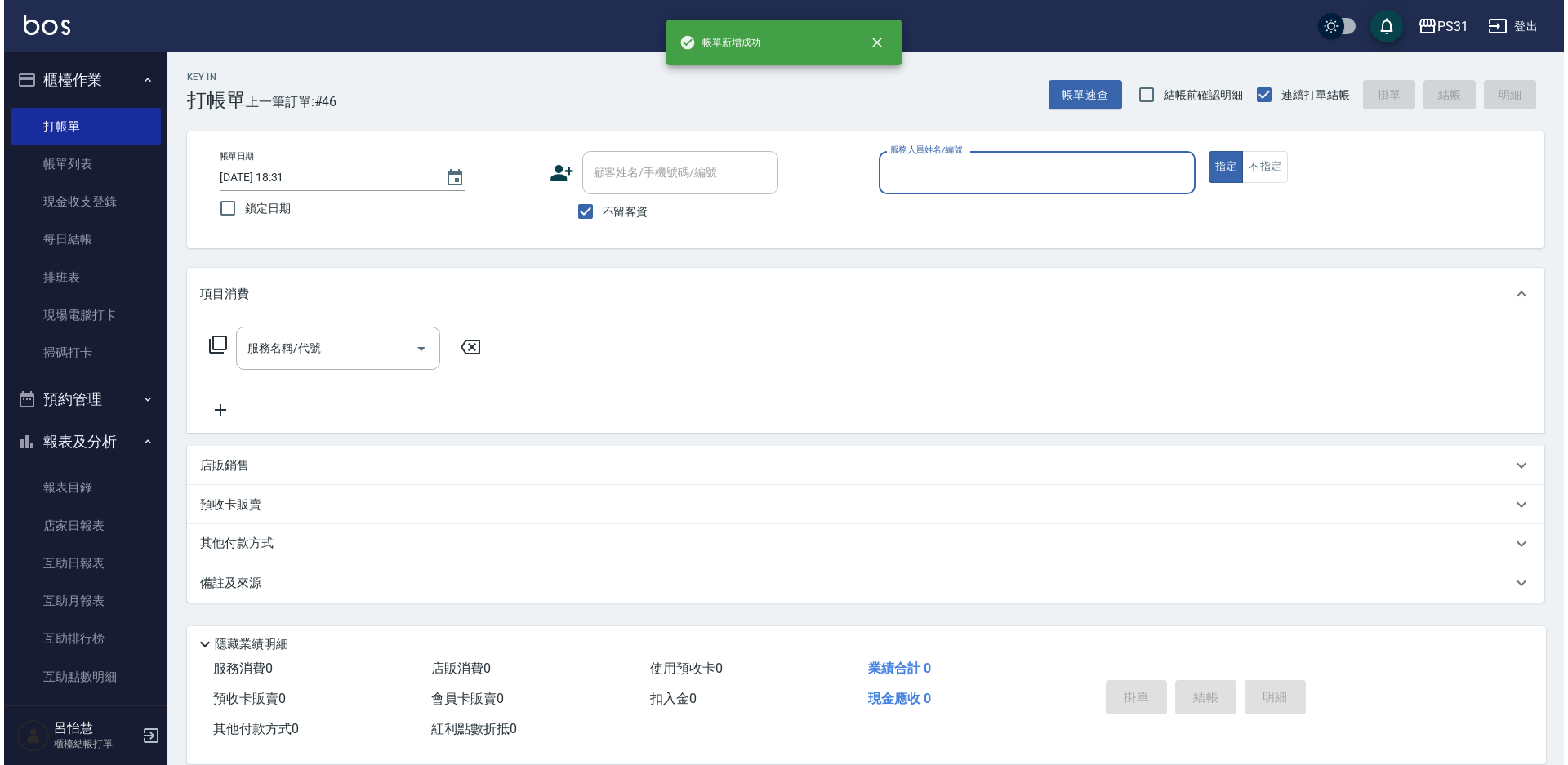
scroll to position [0, 0]
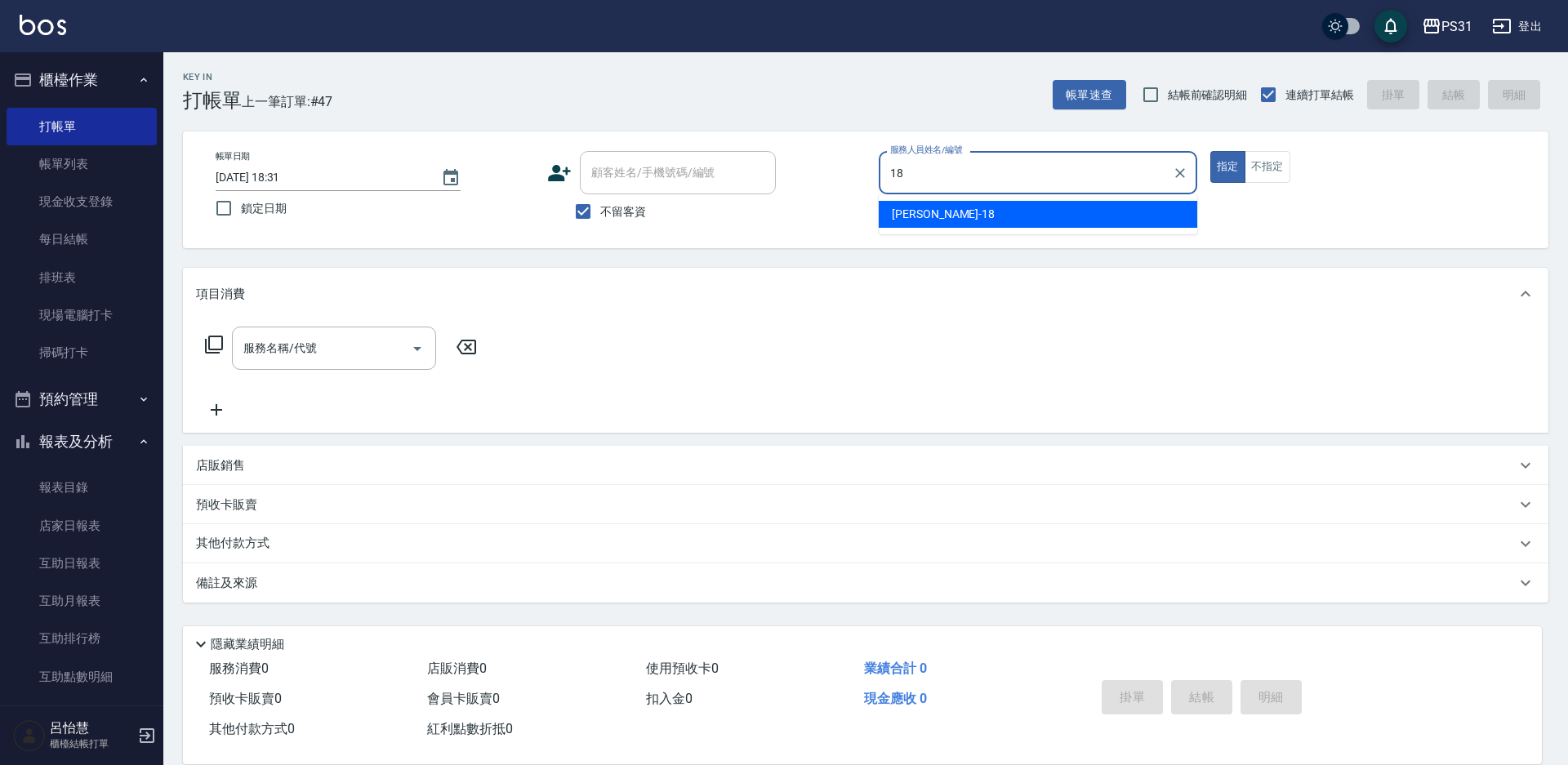
type input "Rita-18"
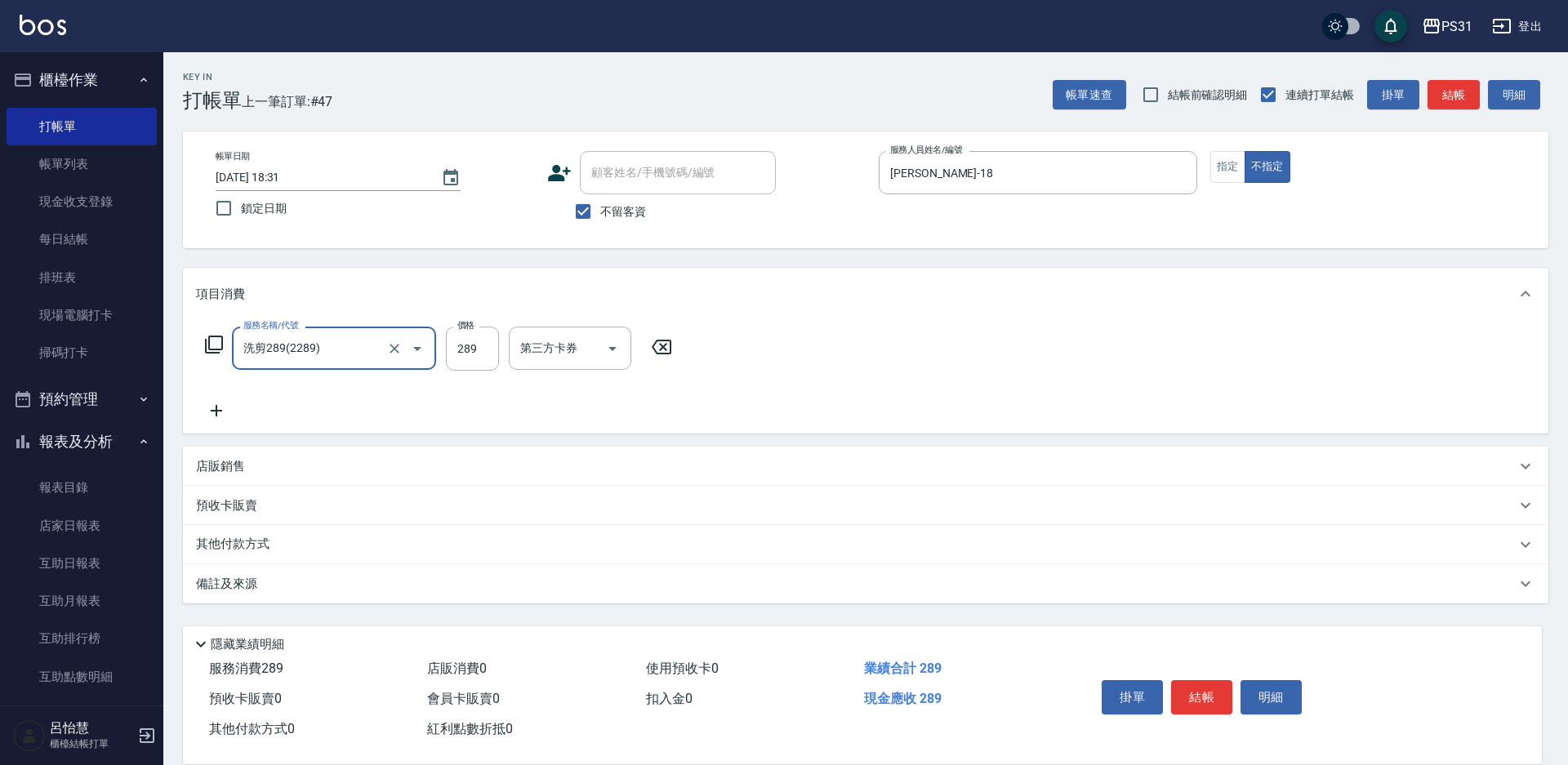
type input "洗剪289(2289)"
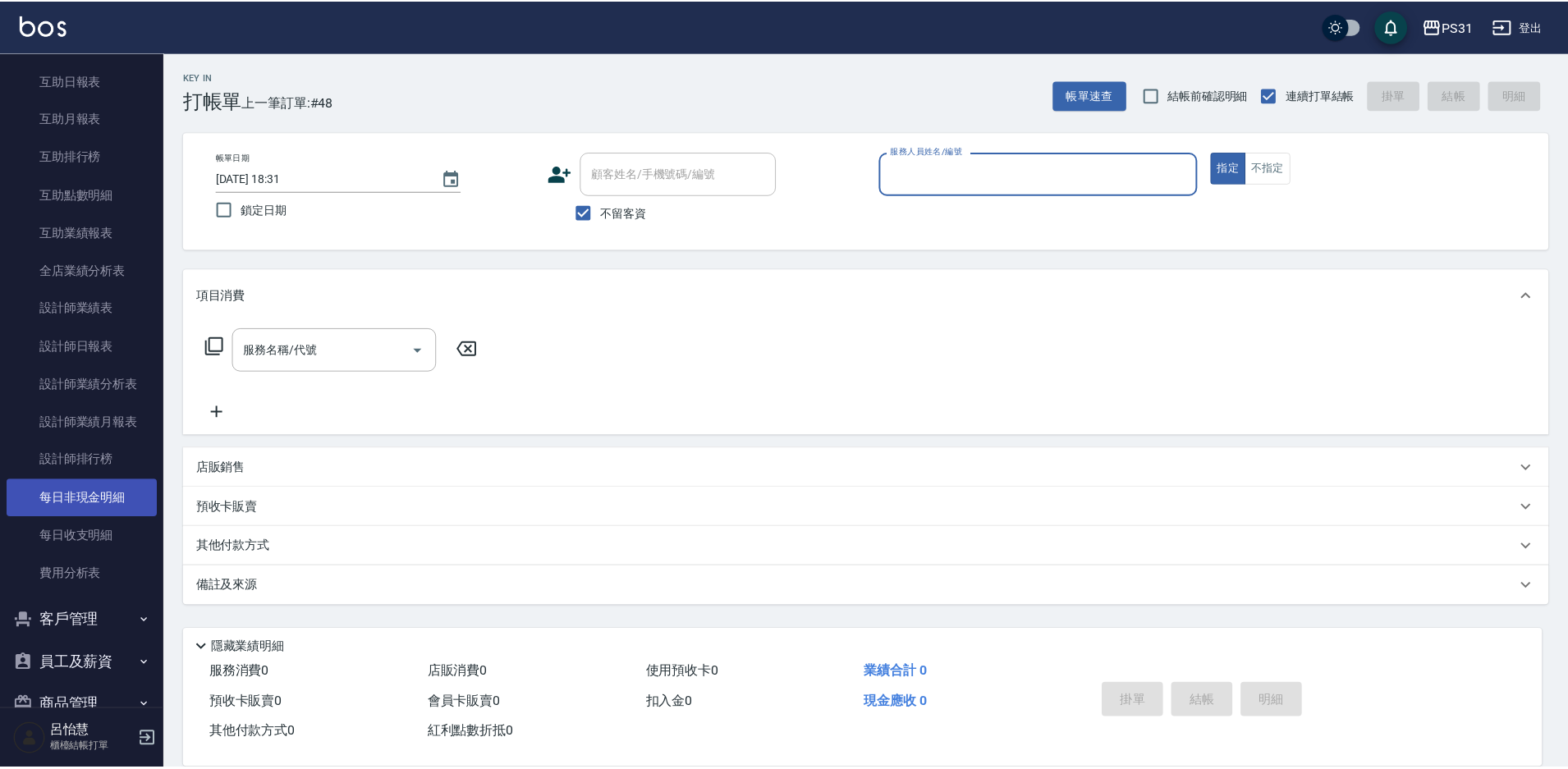
scroll to position [565, 0]
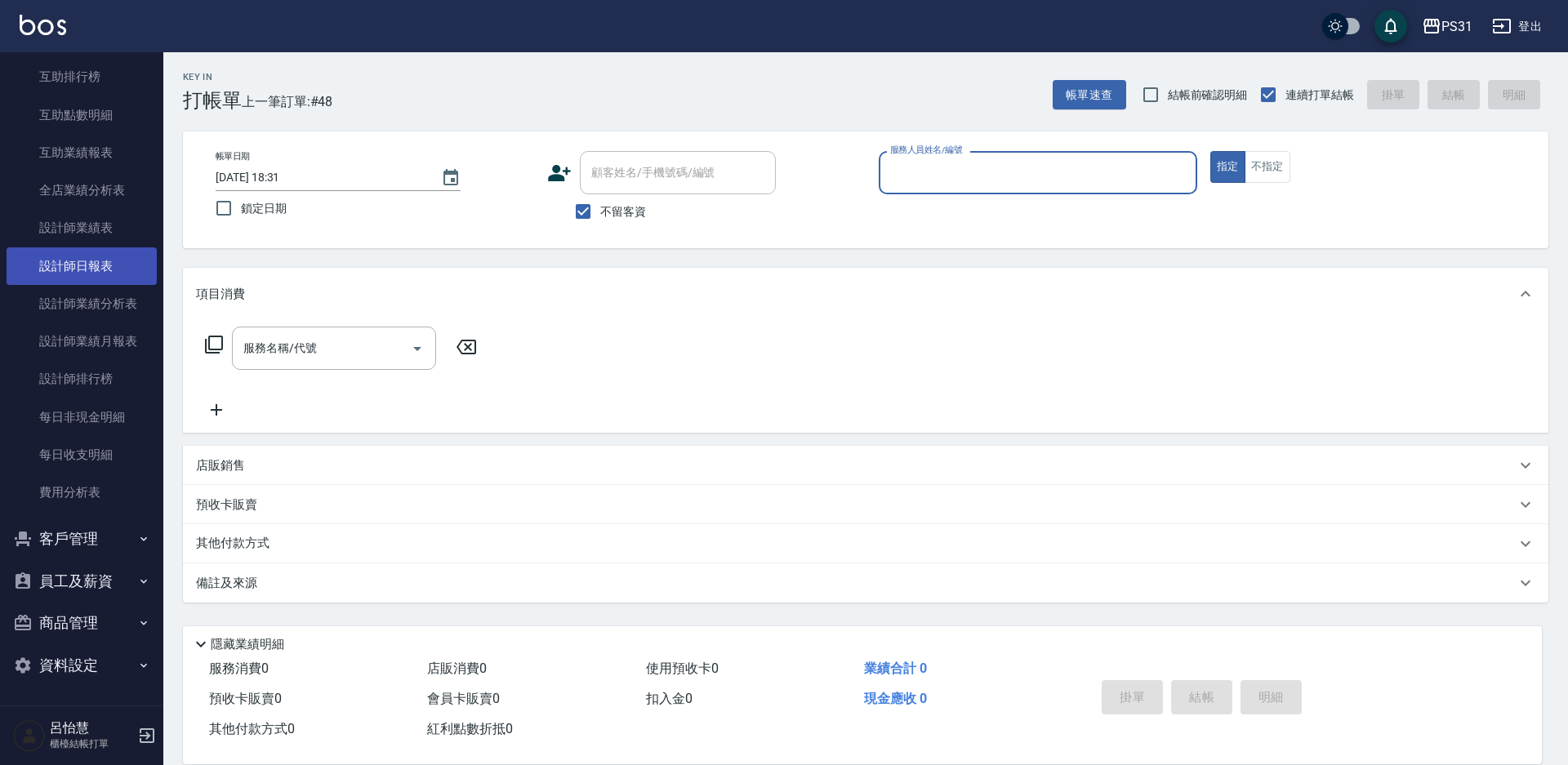
click at [96, 277] on link "設計師日報表" at bounding box center [82, 266] width 150 height 38
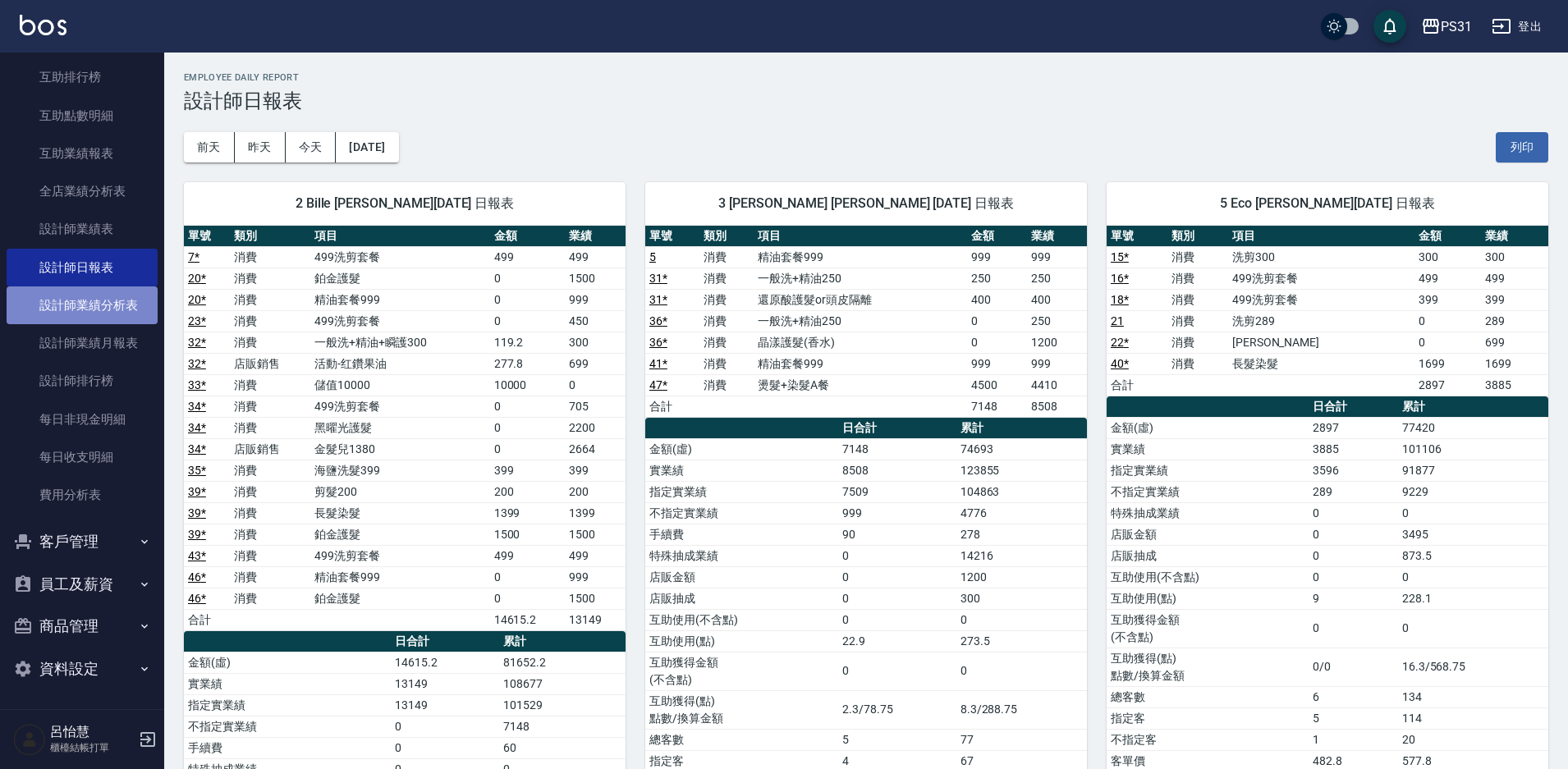
click at [126, 313] on link "設計師業績分析表" at bounding box center [82, 305] width 151 height 38
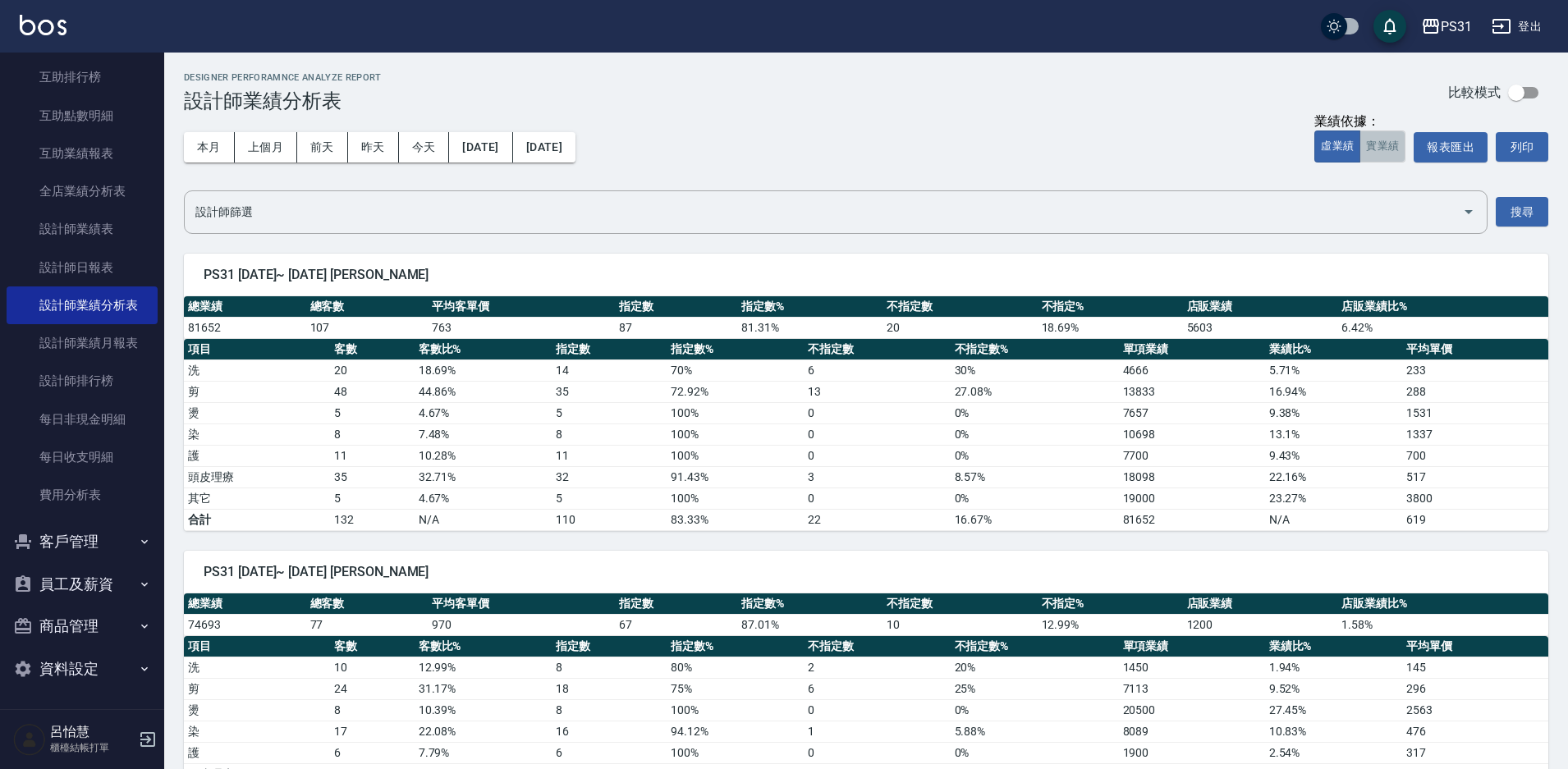
click at [1387, 141] on button "實業績" at bounding box center [1382, 146] width 46 height 32
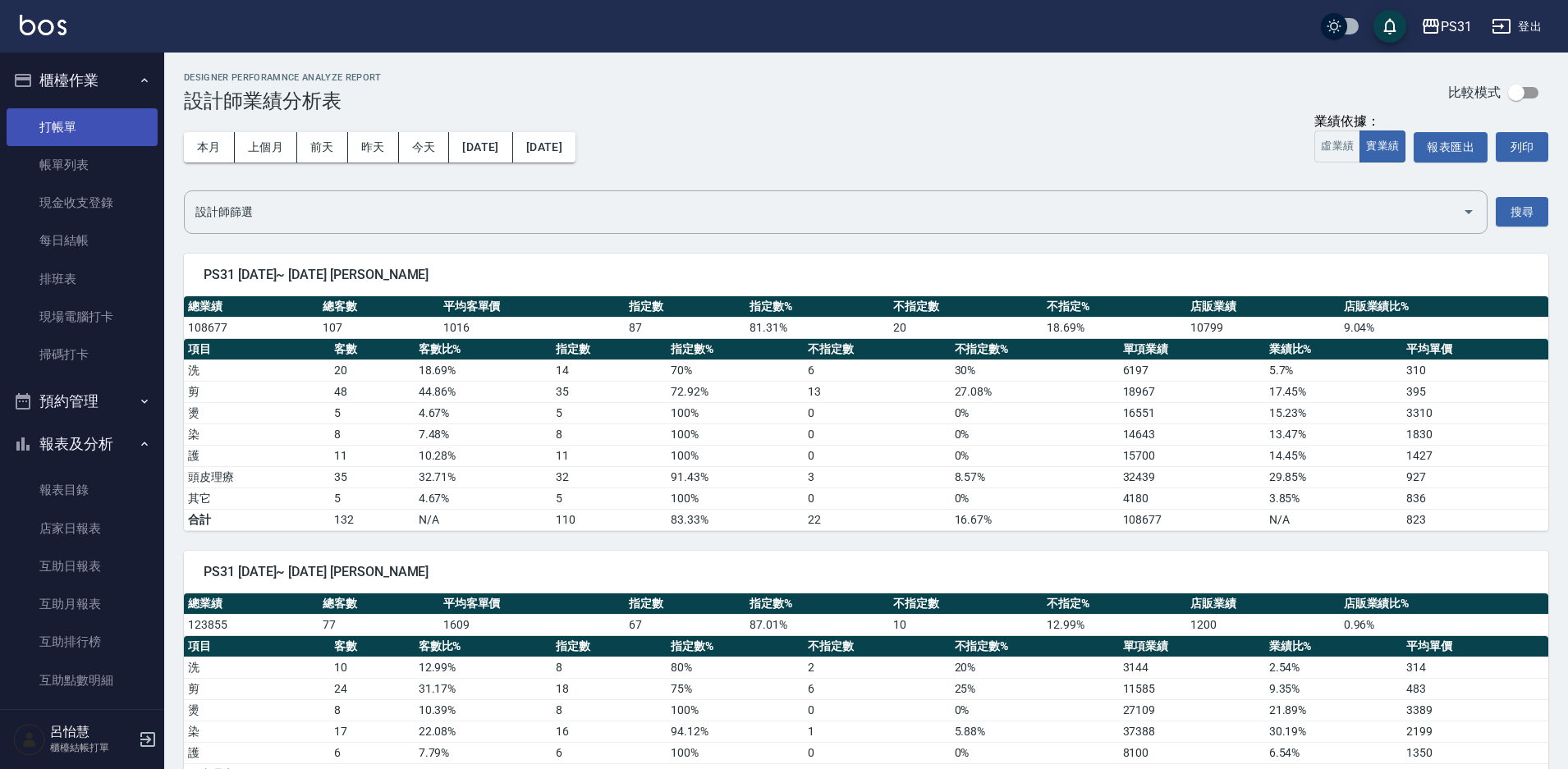
click at [60, 117] on link "打帳單" at bounding box center [82, 127] width 151 height 38
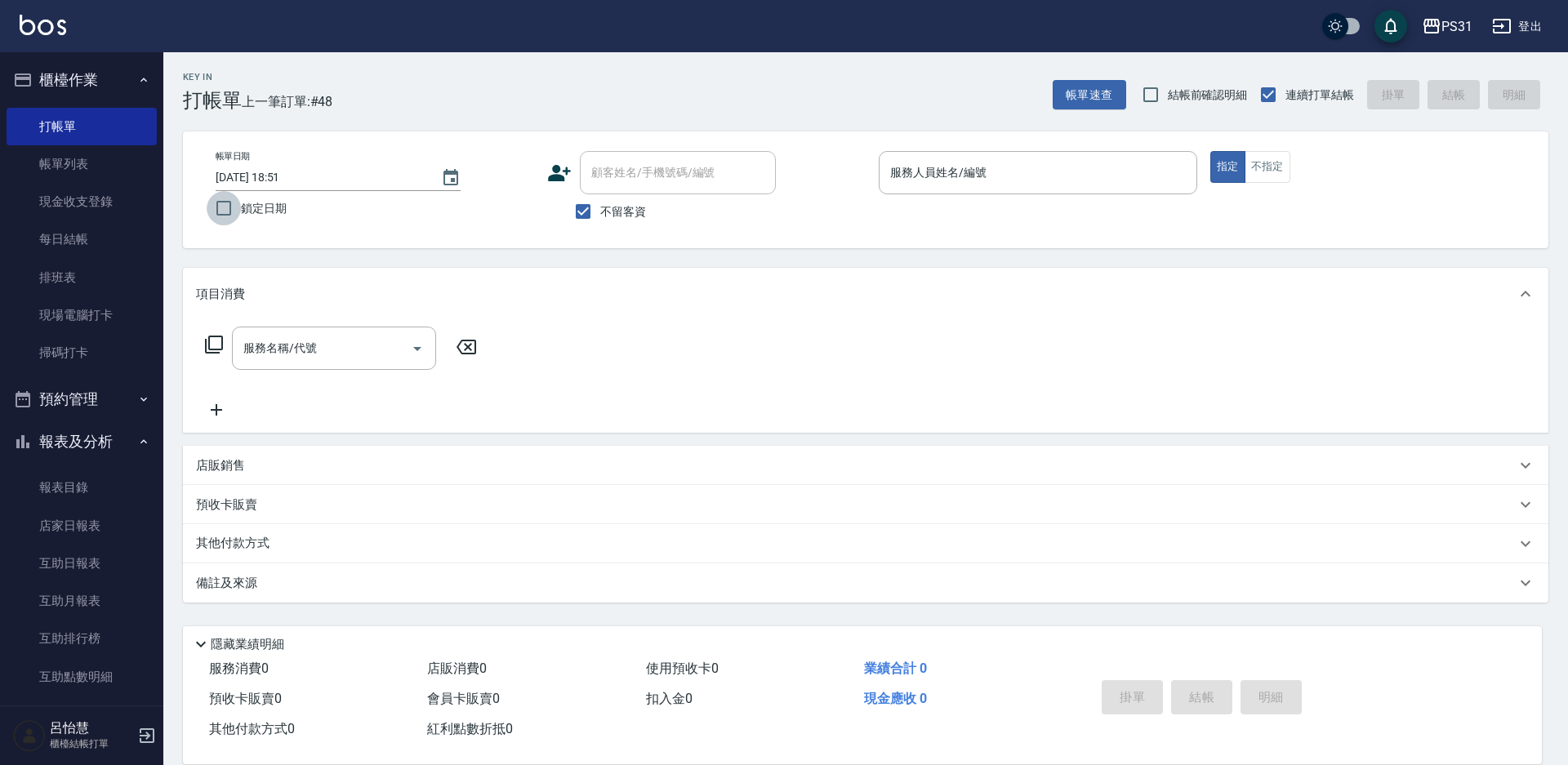
click at [229, 218] on input "鎖定日期" at bounding box center [223, 207] width 34 height 34
checkbox input "true"
click at [896, 177] on input "服務人員姓名/編號" at bounding box center [1039, 172] width 304 height 28
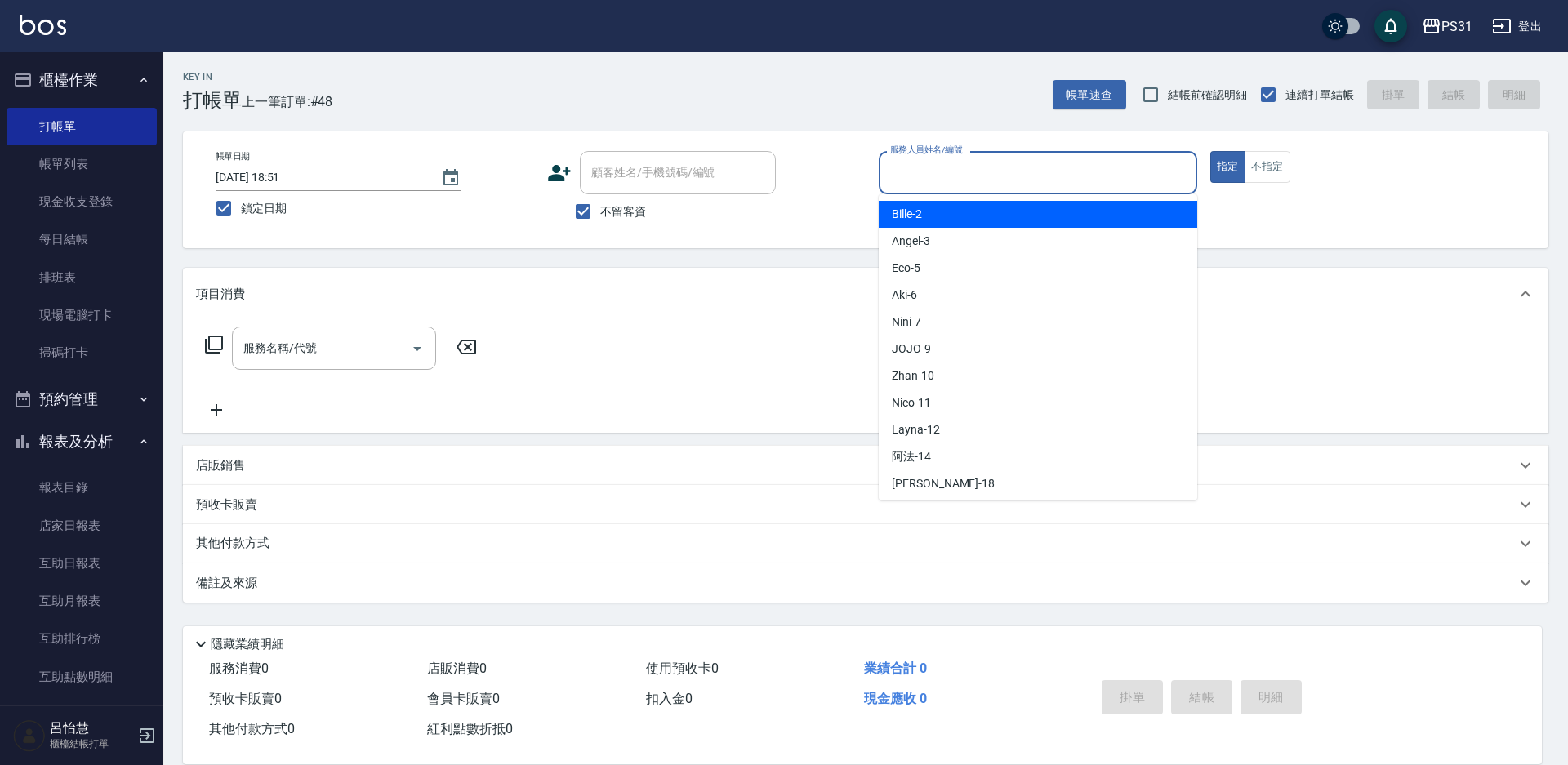
type input "."
type input "3"
type button "true"
type input "[PERSON_NAME]-3"
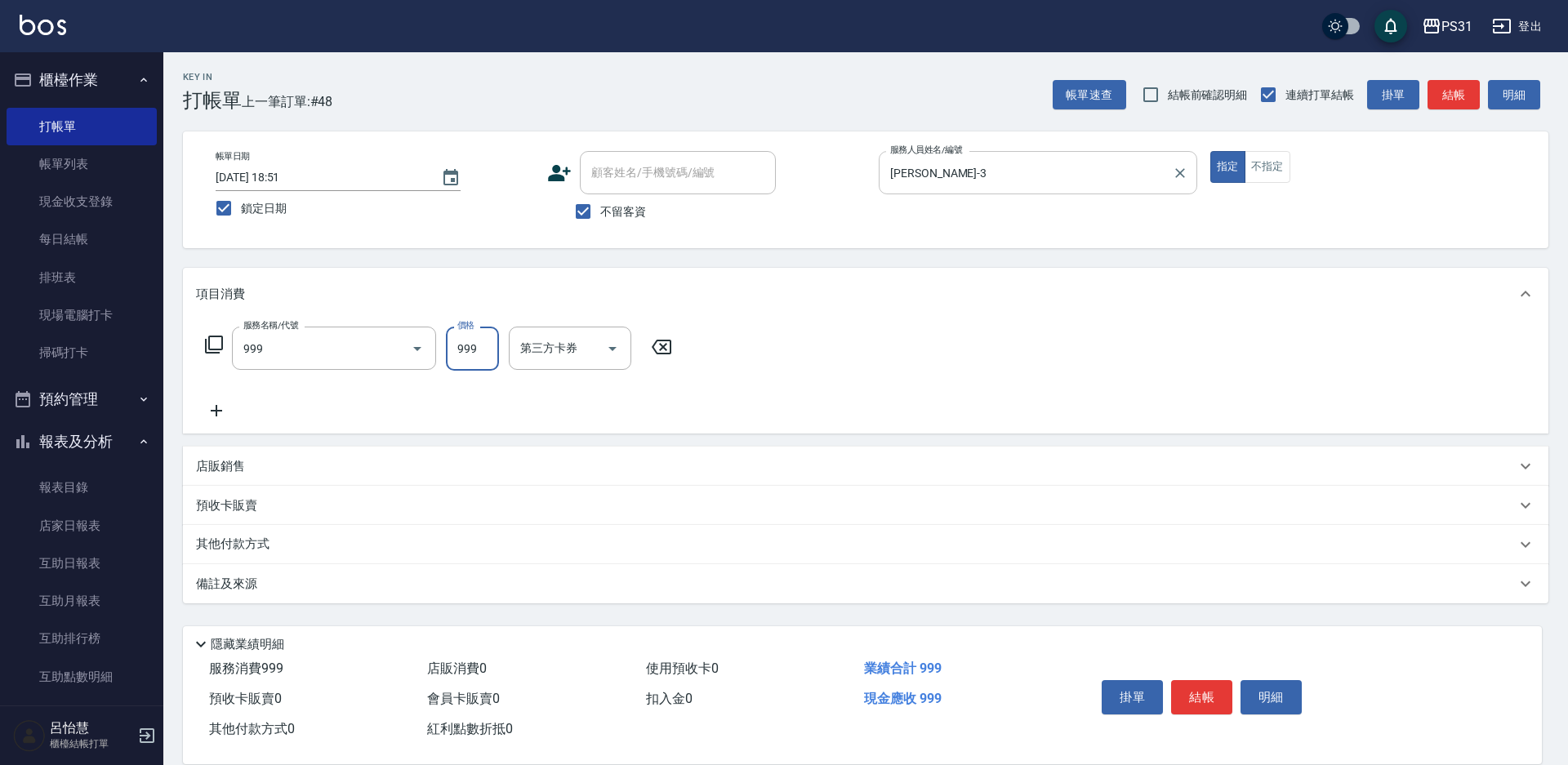
type input "精油套餐999(999)"
type input "[PERSON_NAME]-31"
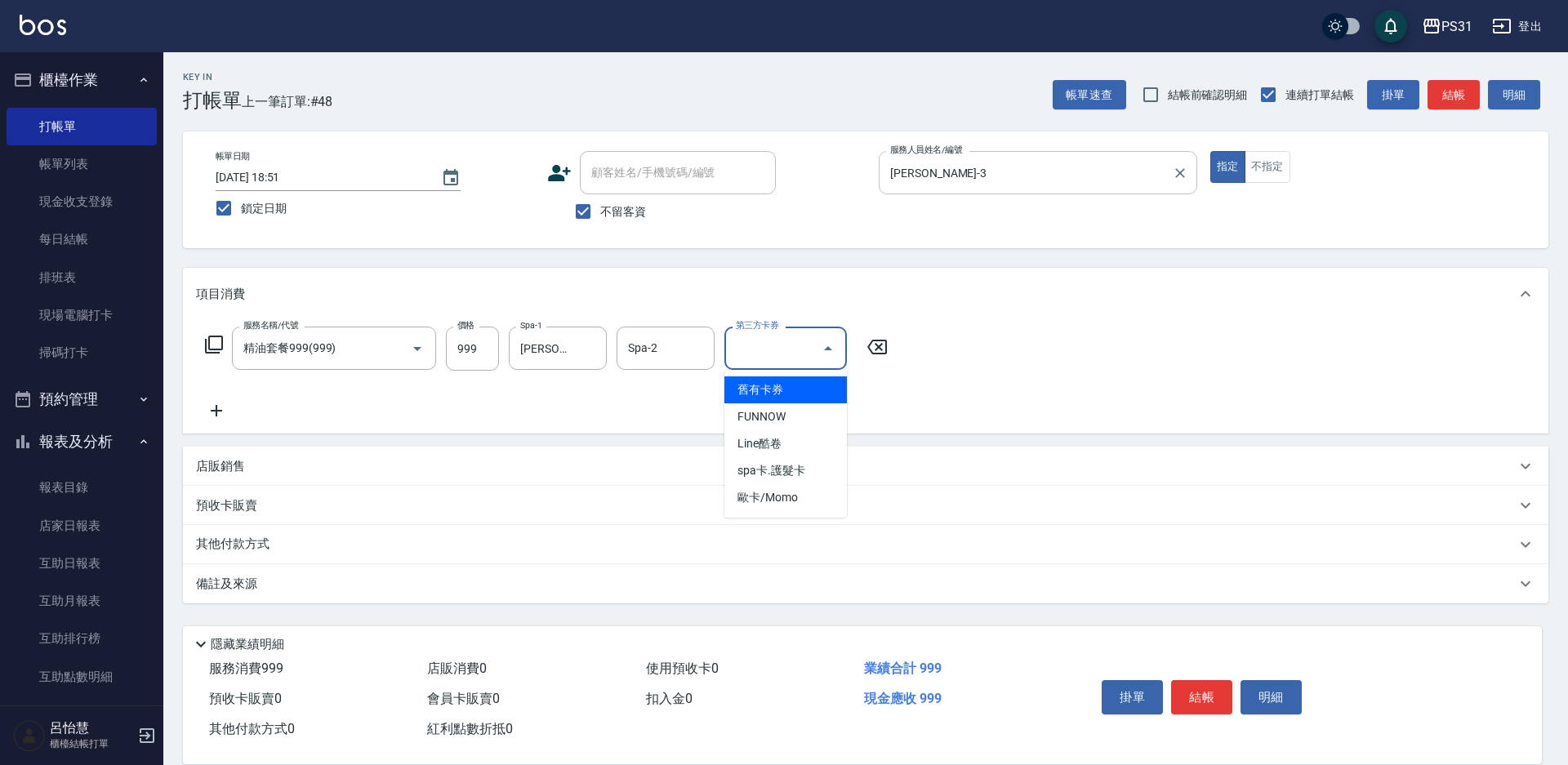
type input "舊有卡券"
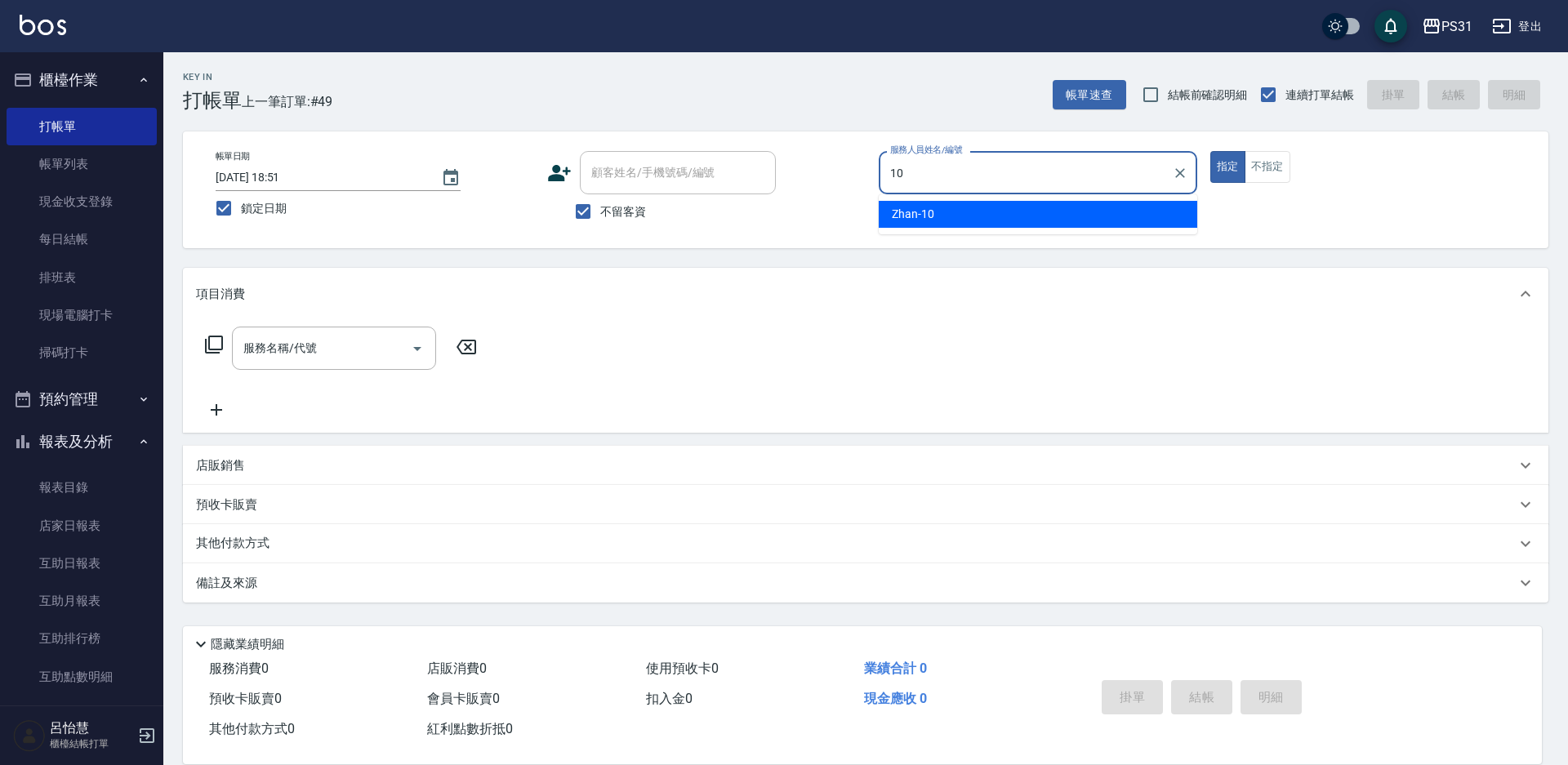
type input "Zhan-10"
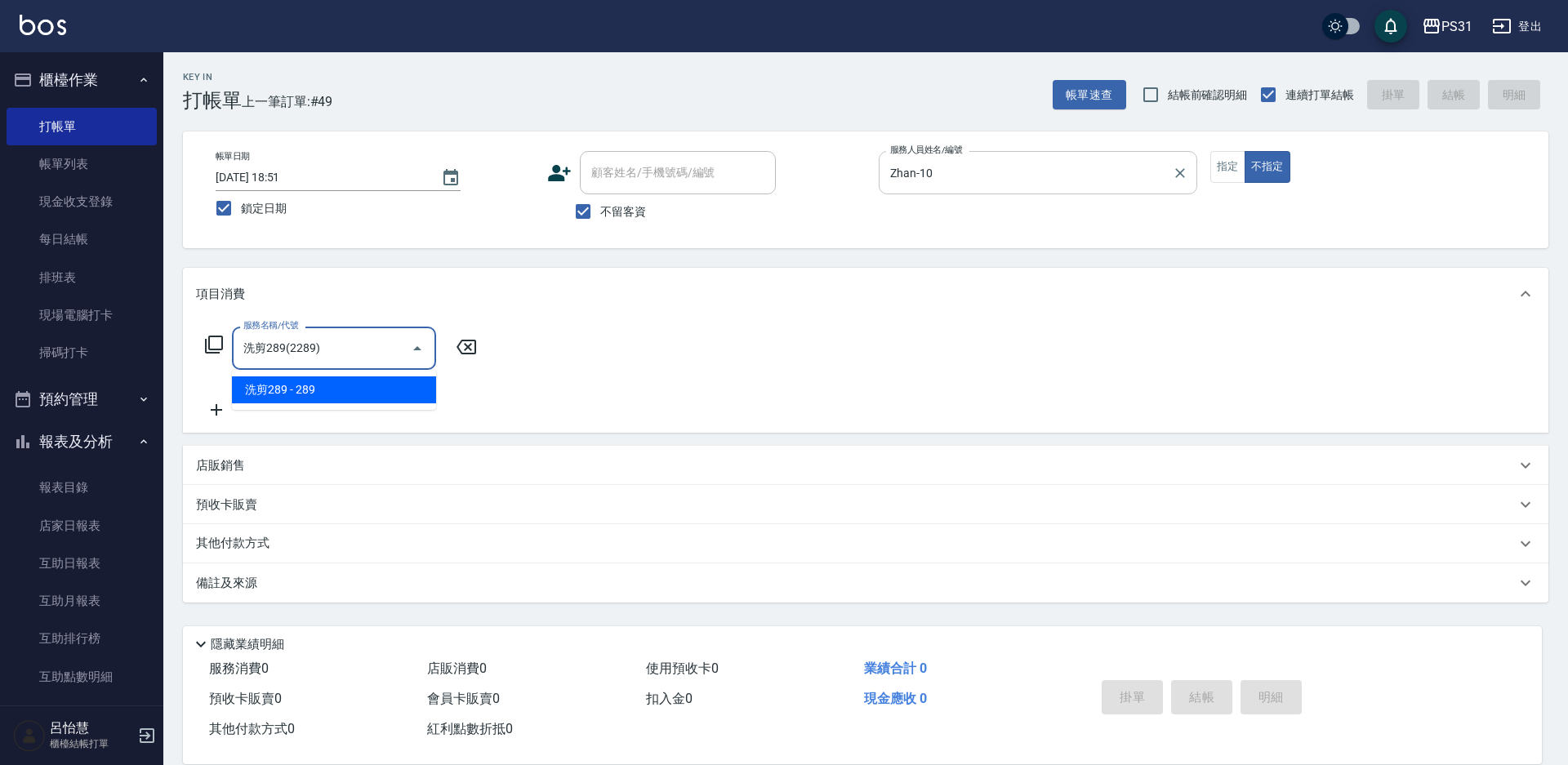
type input "洗剪289(2289)"
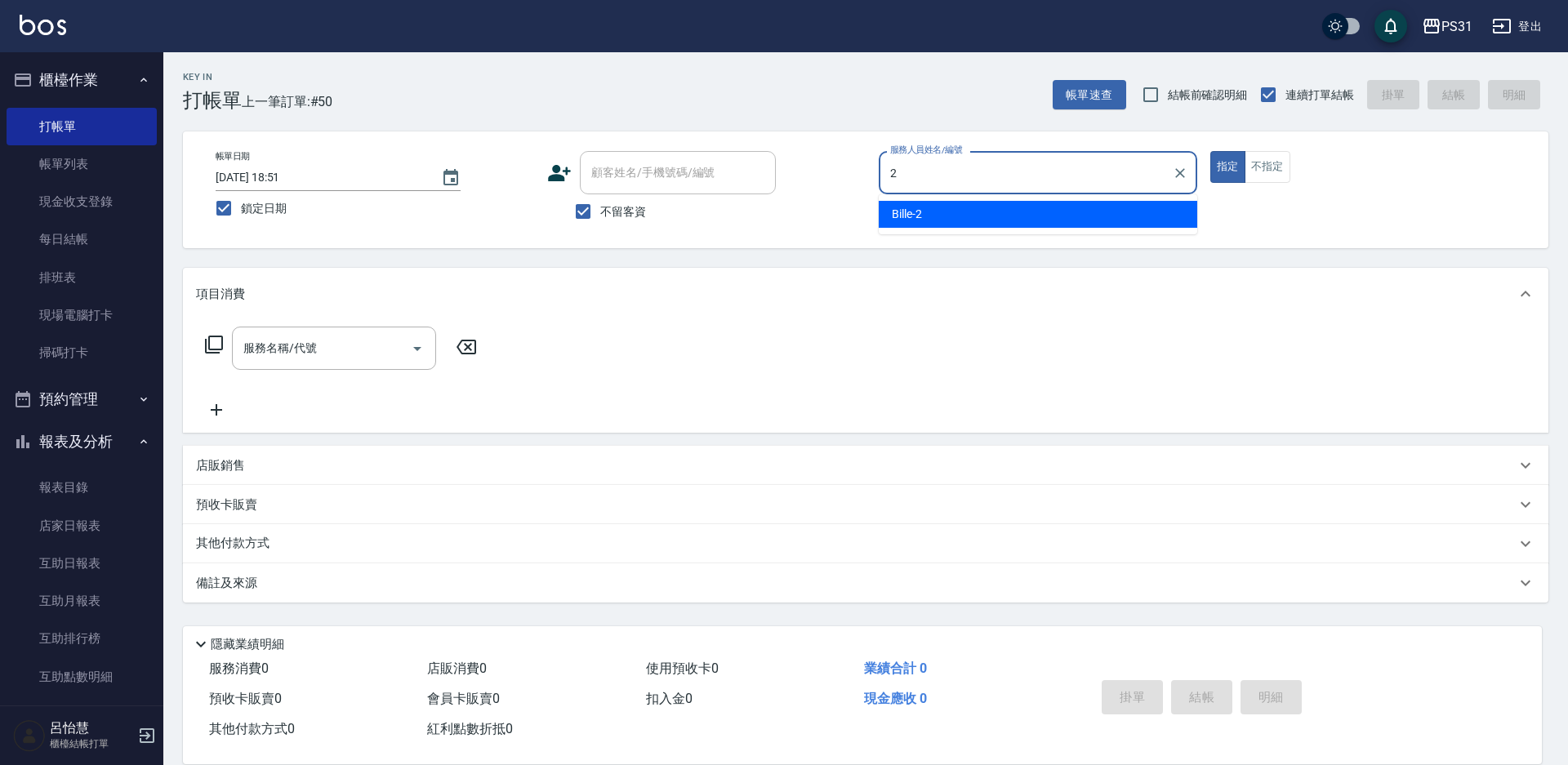
type input "Bille-2"
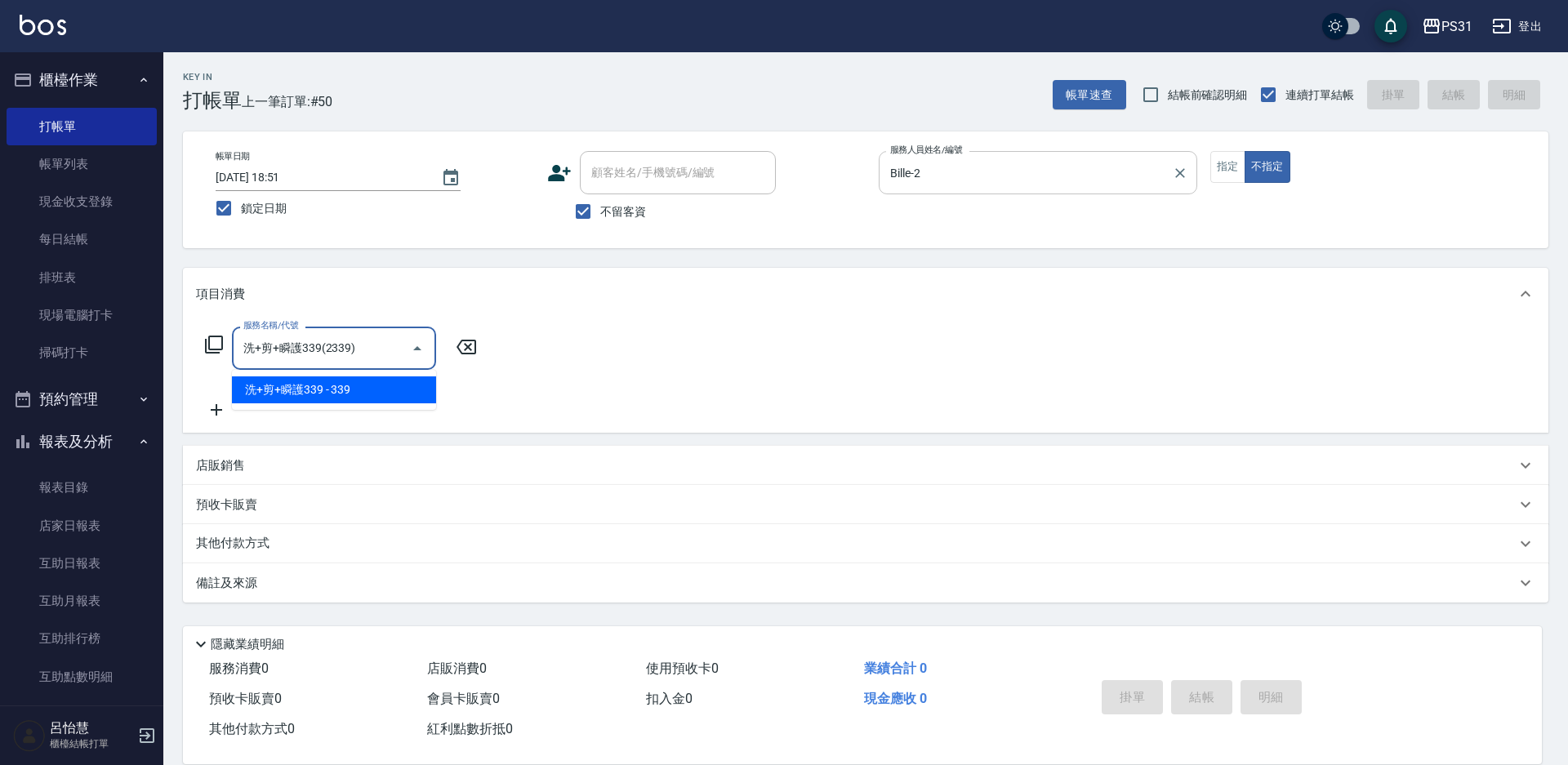
type input "洗+剪+瞬護339(2339)"
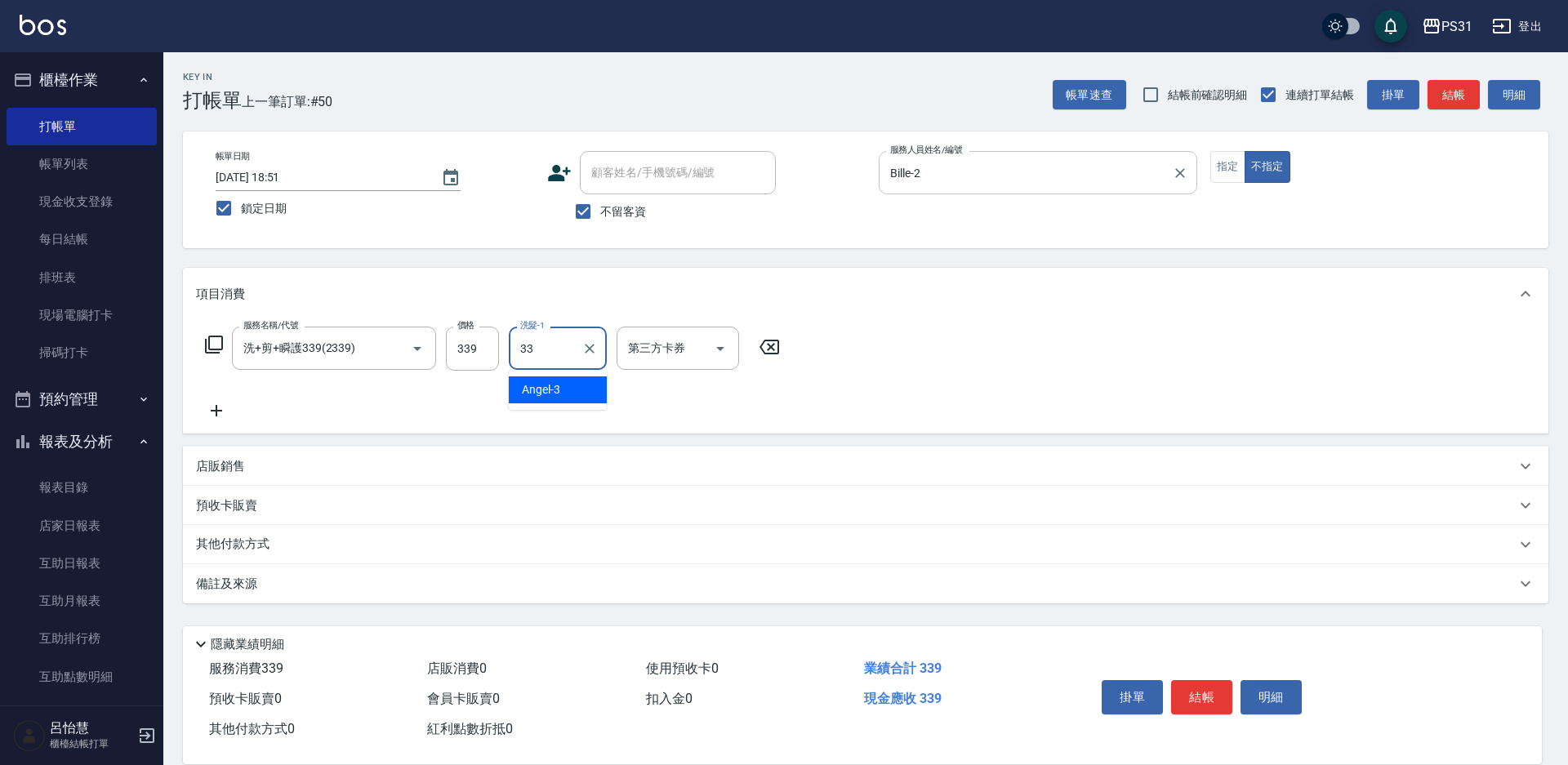
type input "高彗珊-33"
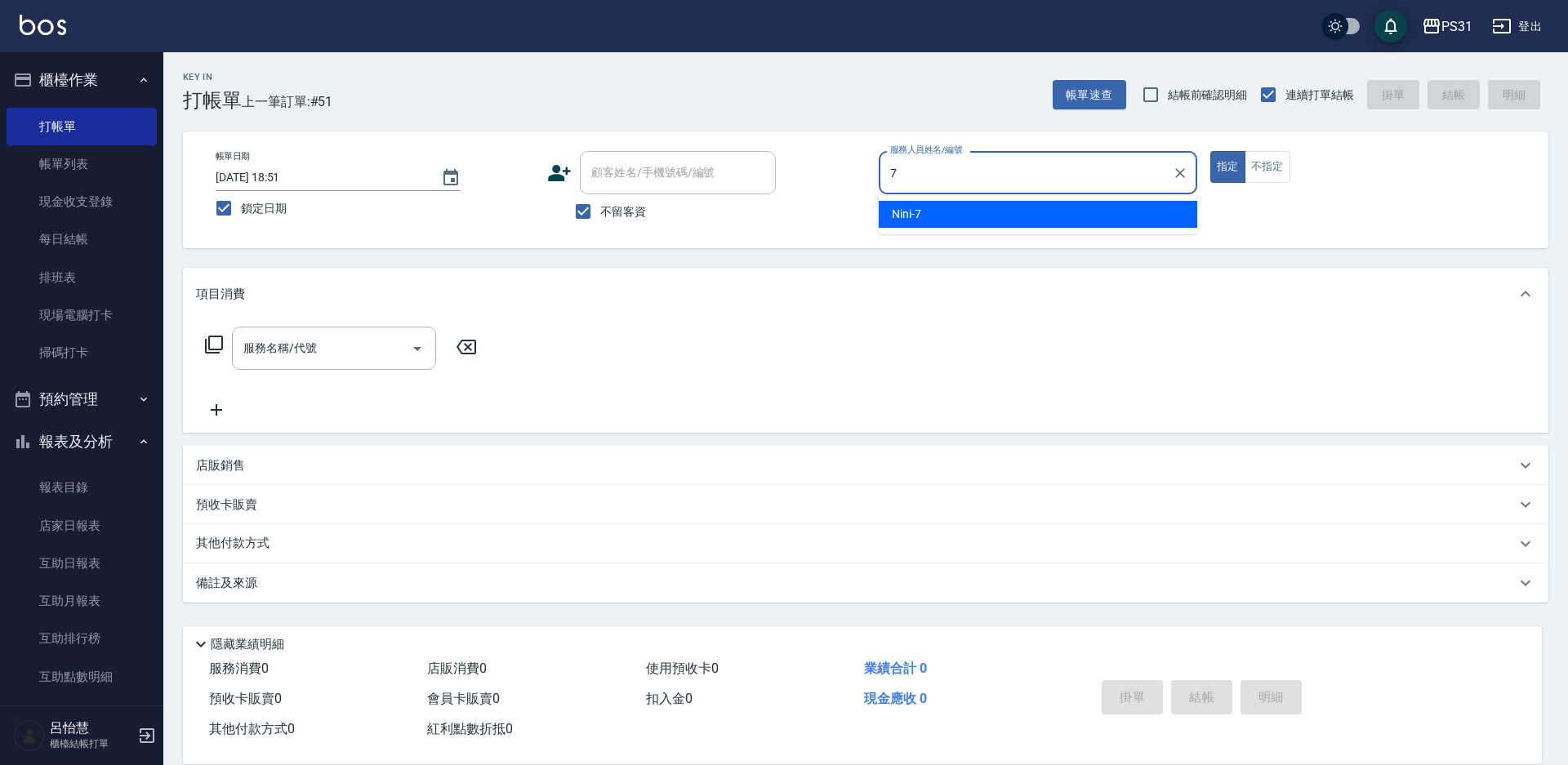
type input "Nini-7"
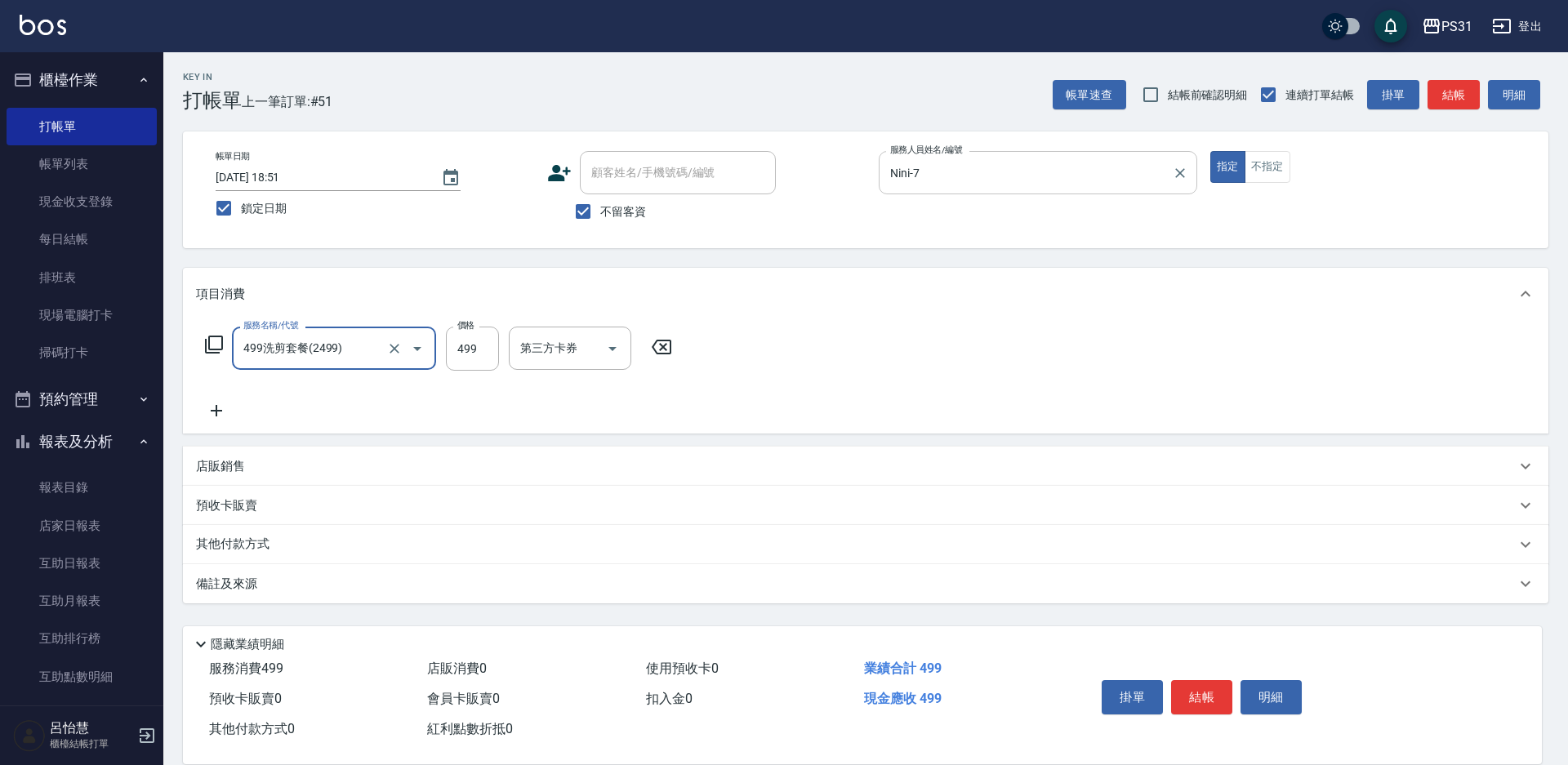
type input "499洗剪套餐(2499)"
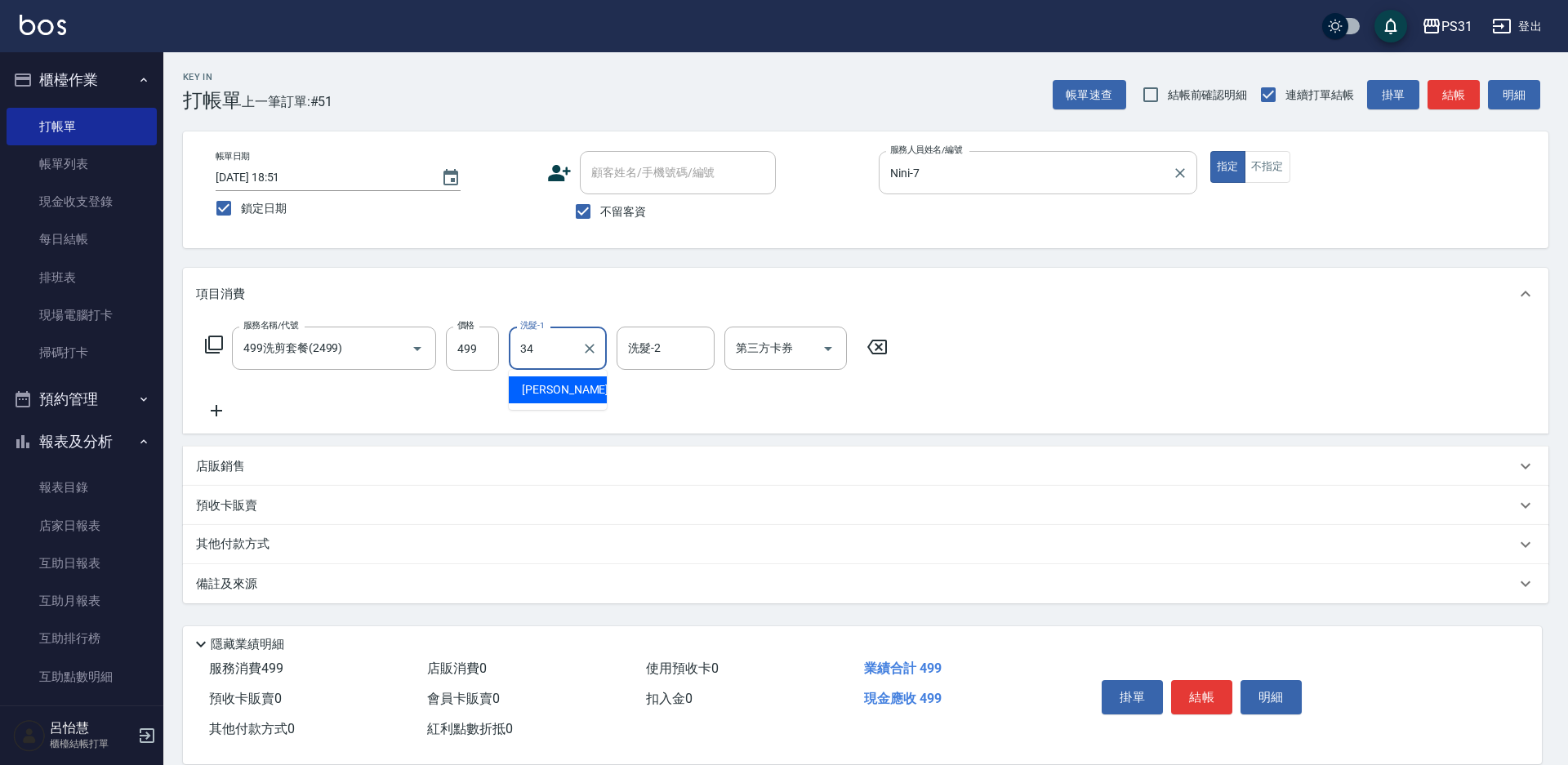
type input "鈺欣-34"
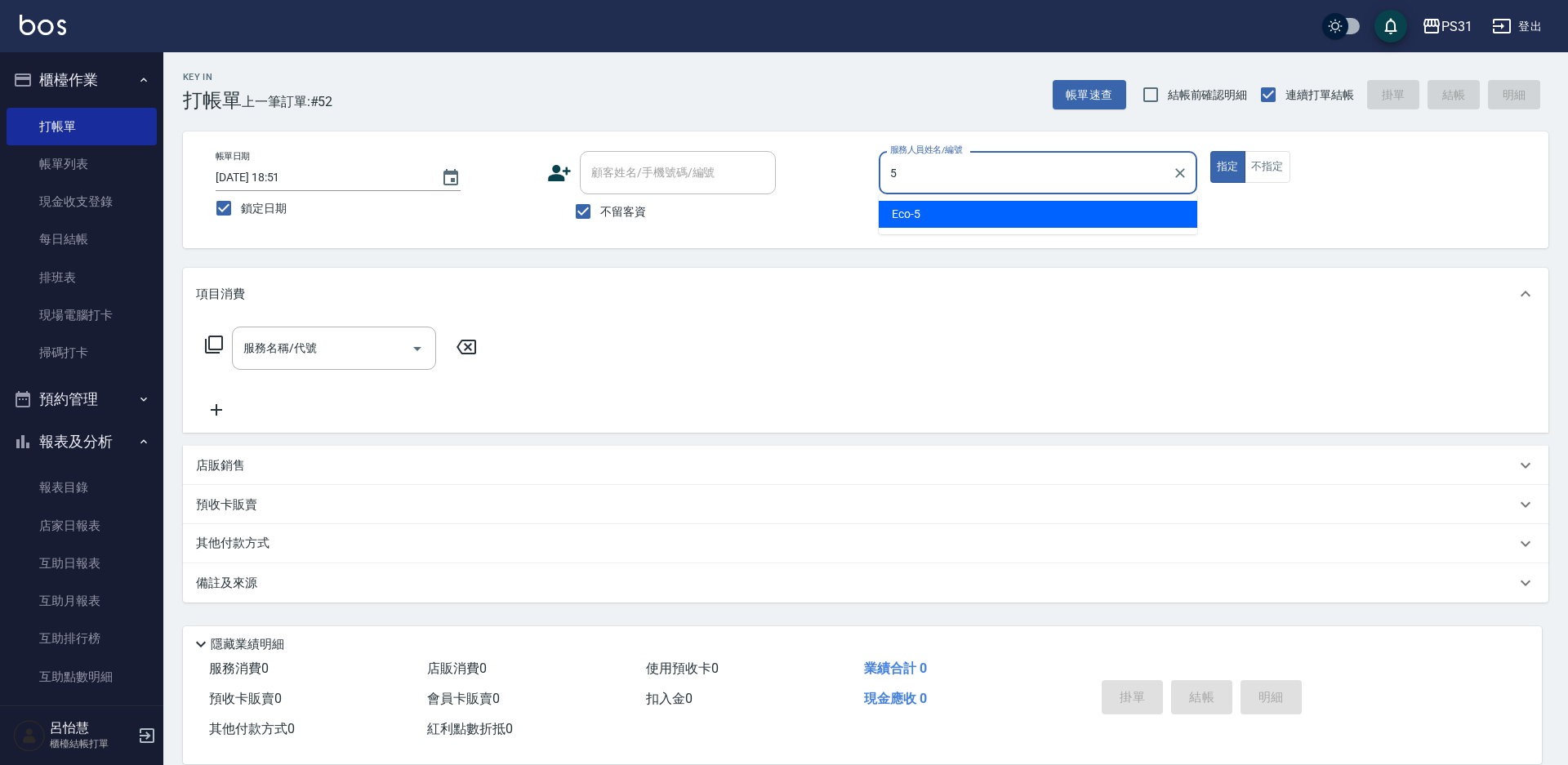
type input "Eco-5"
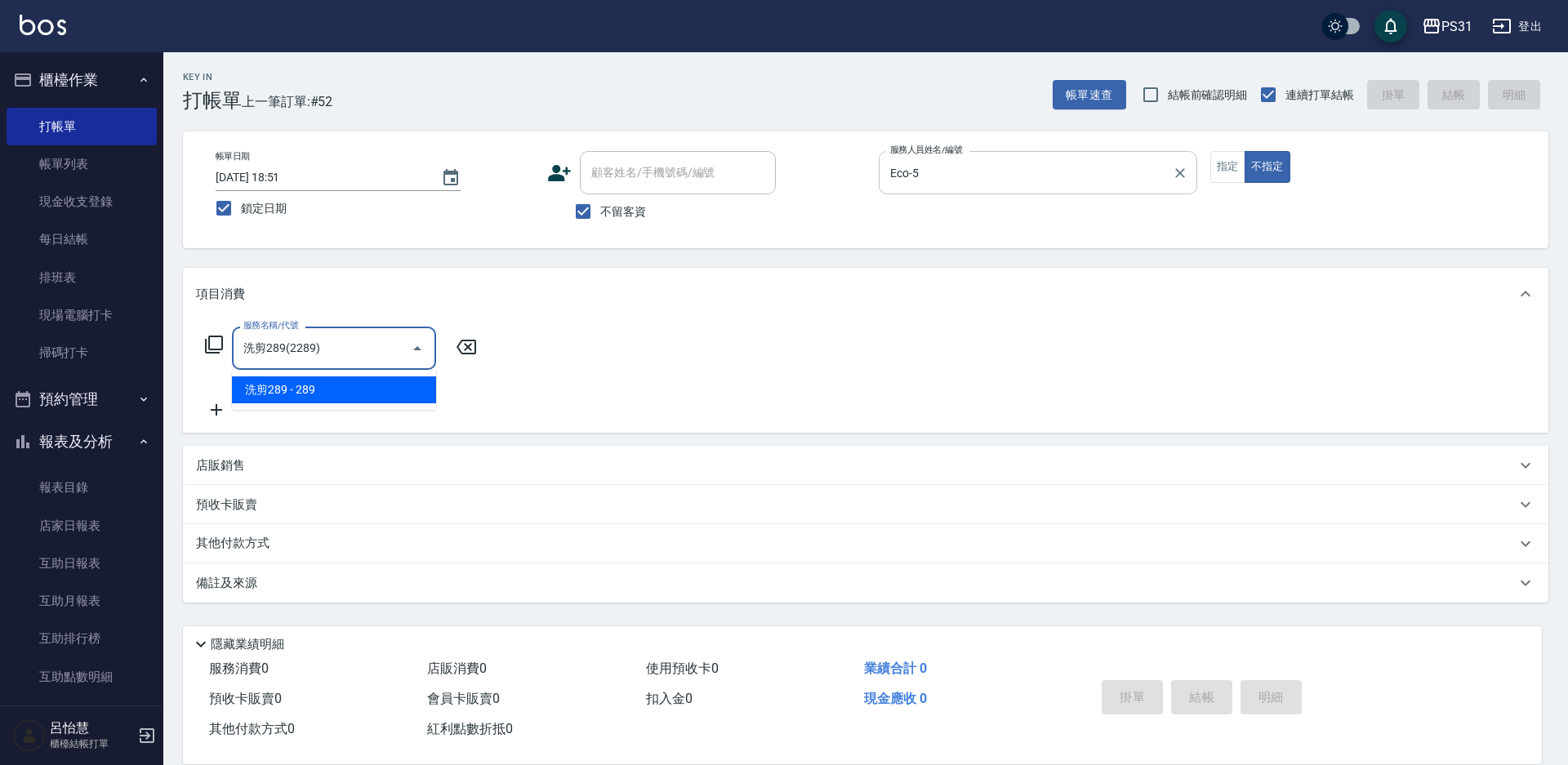
type input "洗剪289(2289)"
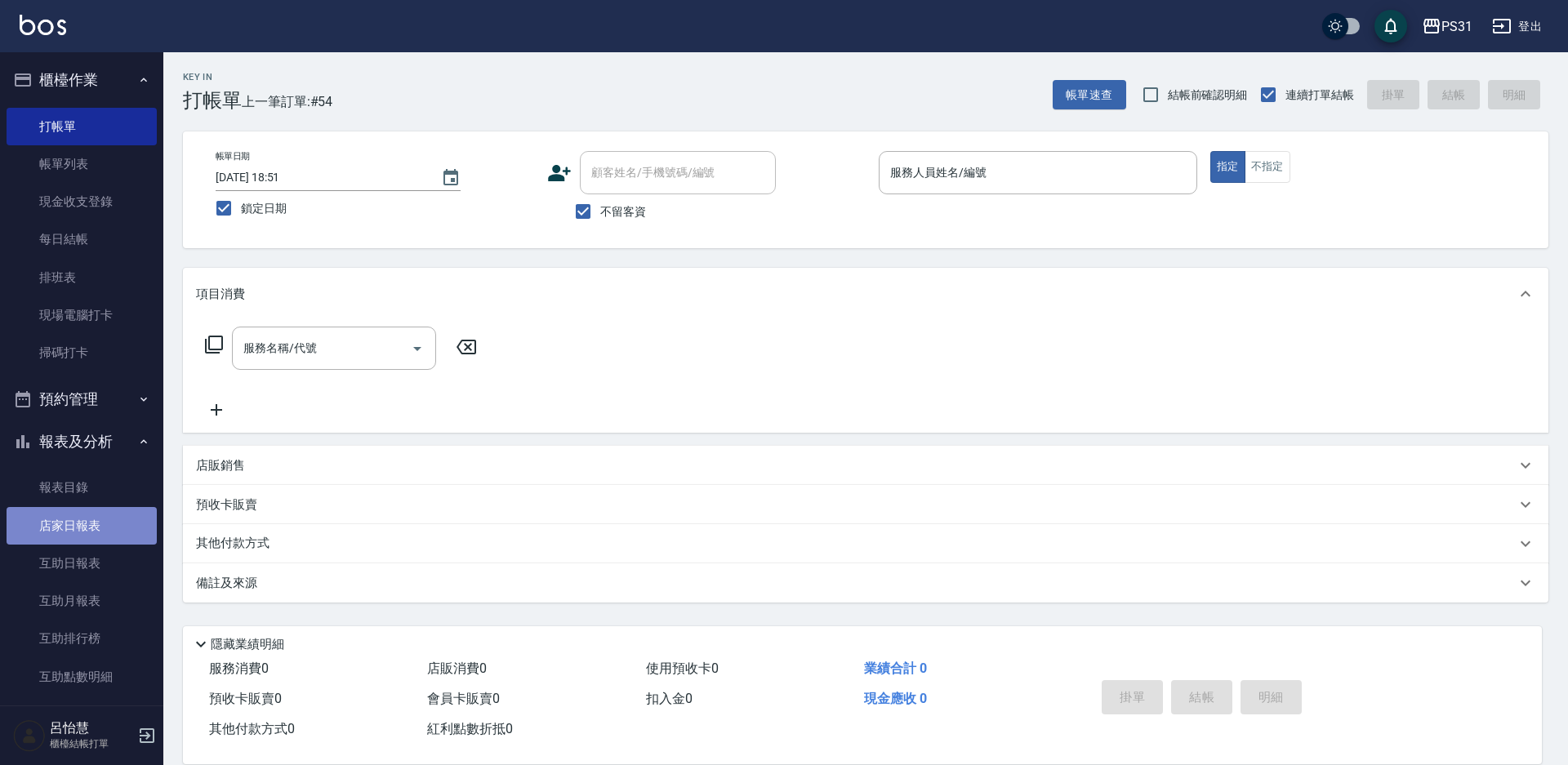
click at [90, 511] on link "店家日報表" at bounding box center [82, 526] width 150 height 38
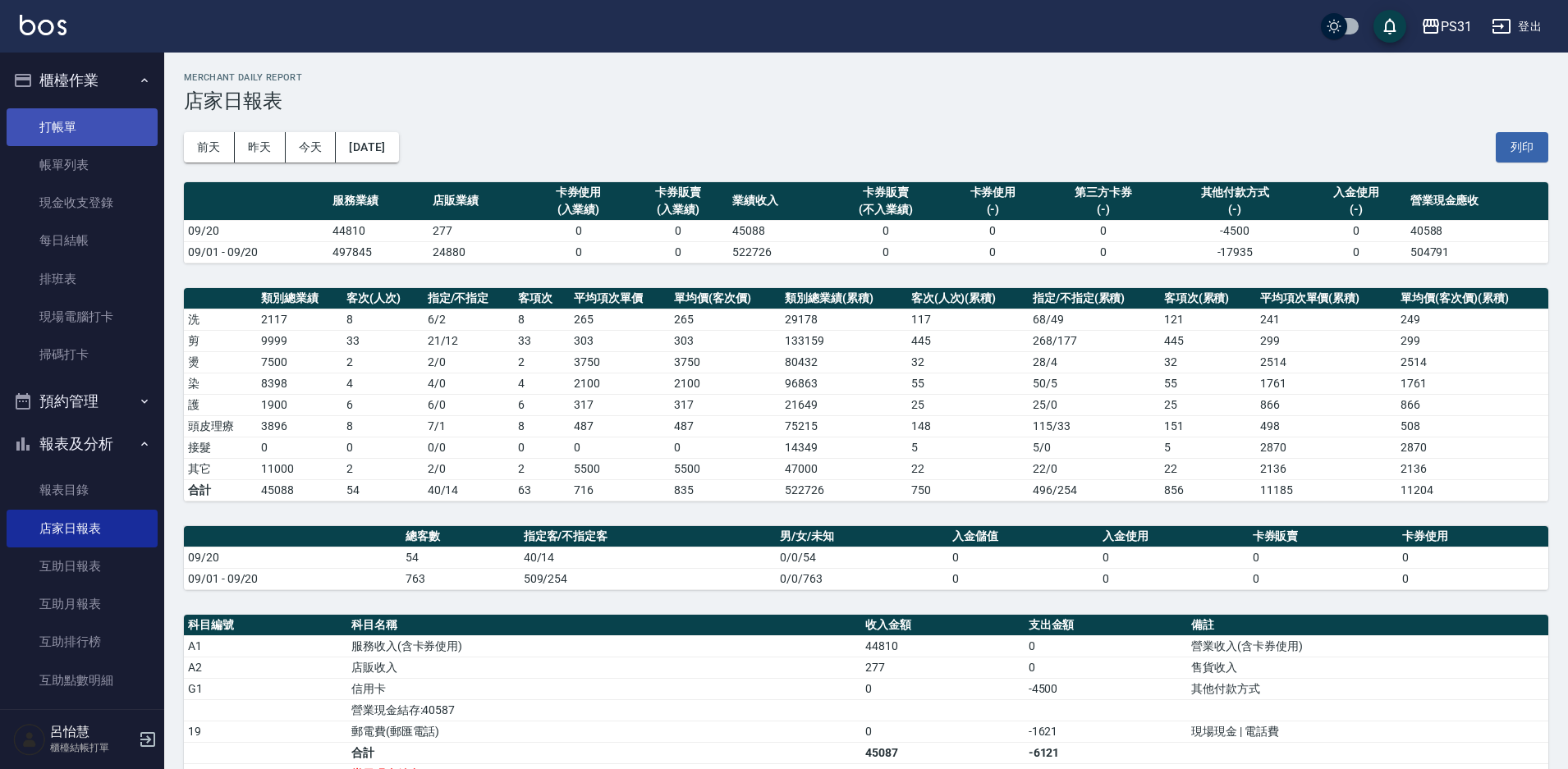
click at [86, 118] on link "打帳單" at bounding box center [82, 127] width 151 height 38
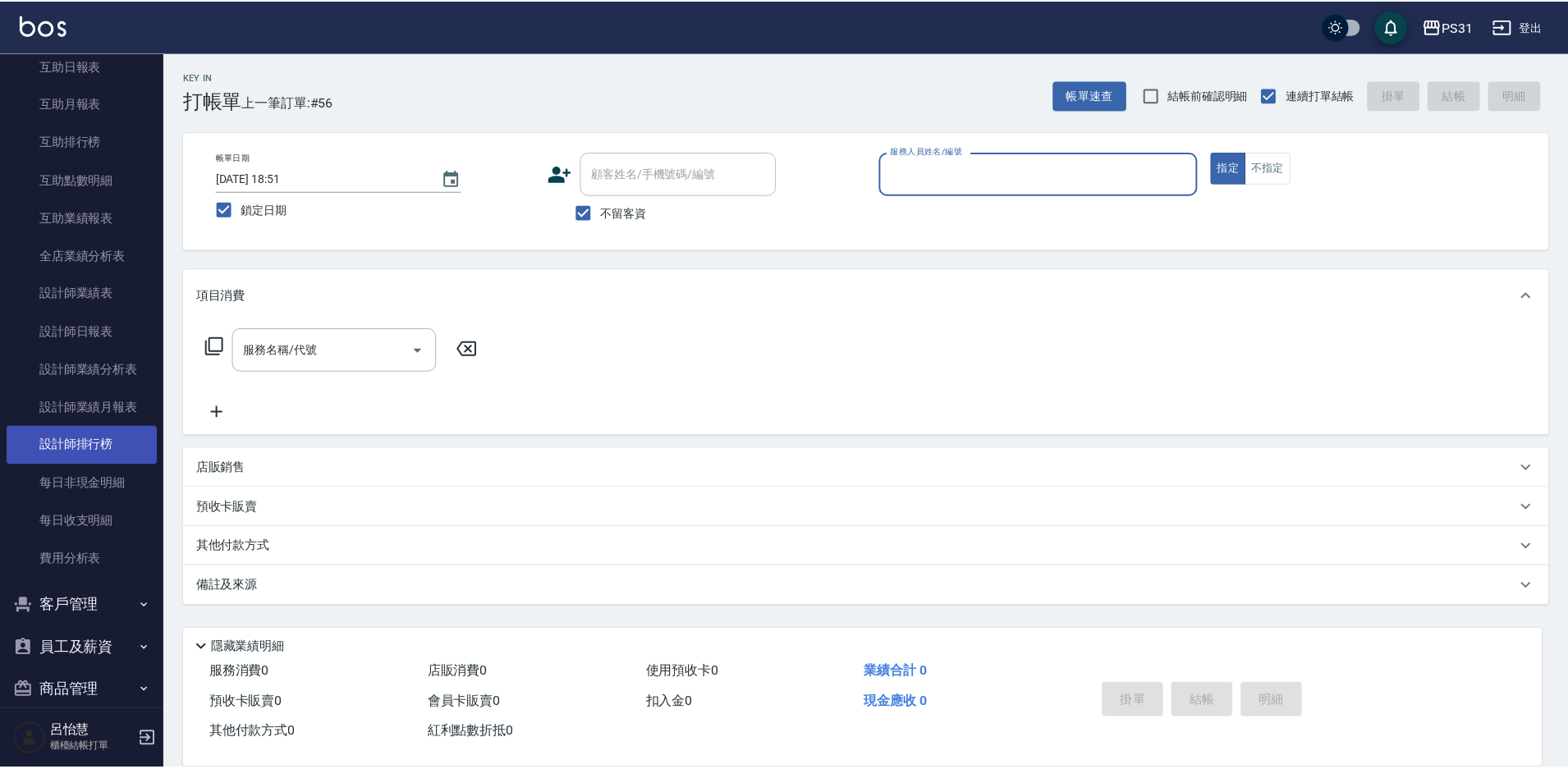
scroll to position [565, 0]
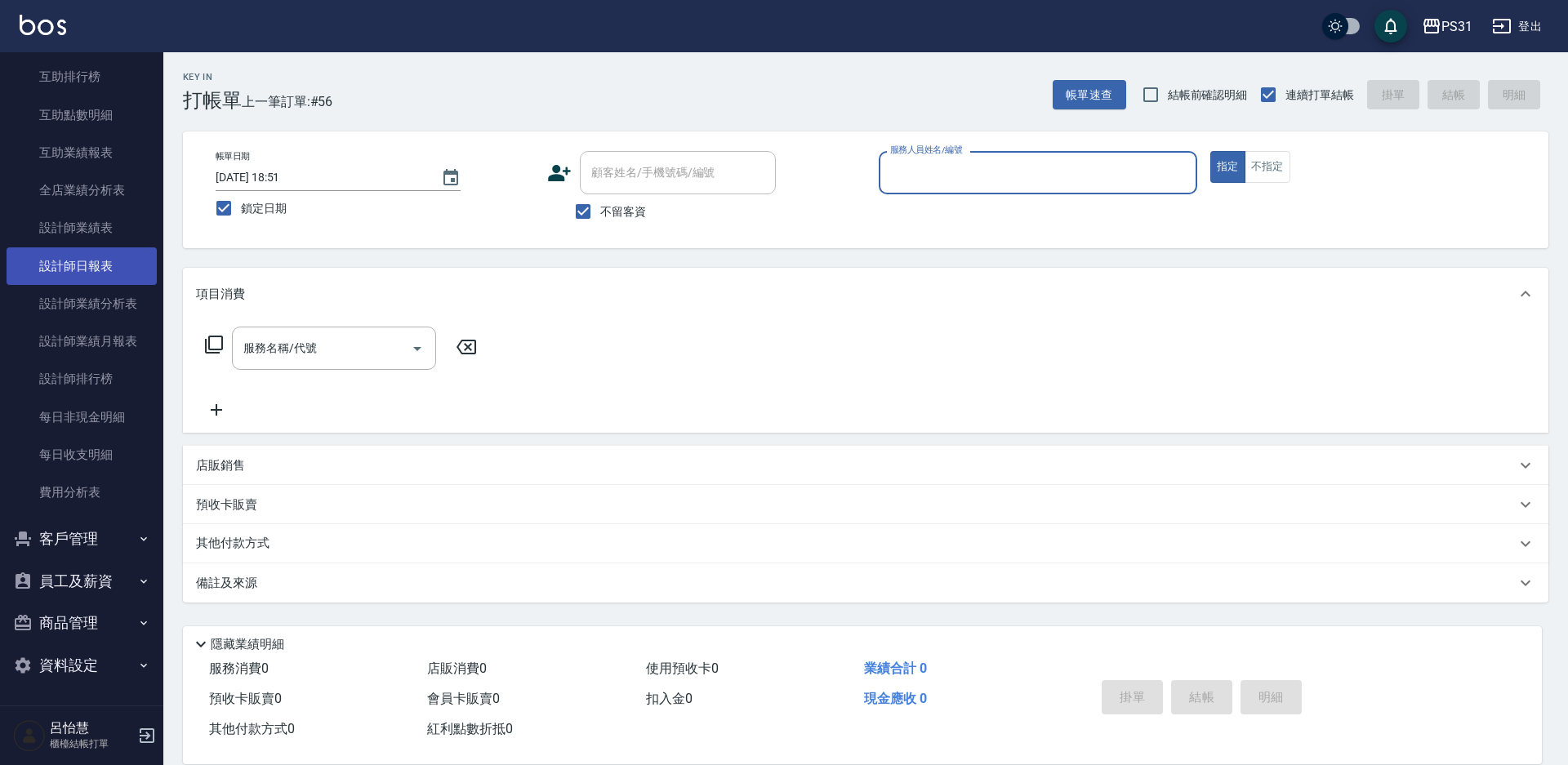
click at [121, 272] on link "設計師日報表" at bounding box center [82, 266] width 150 height 38
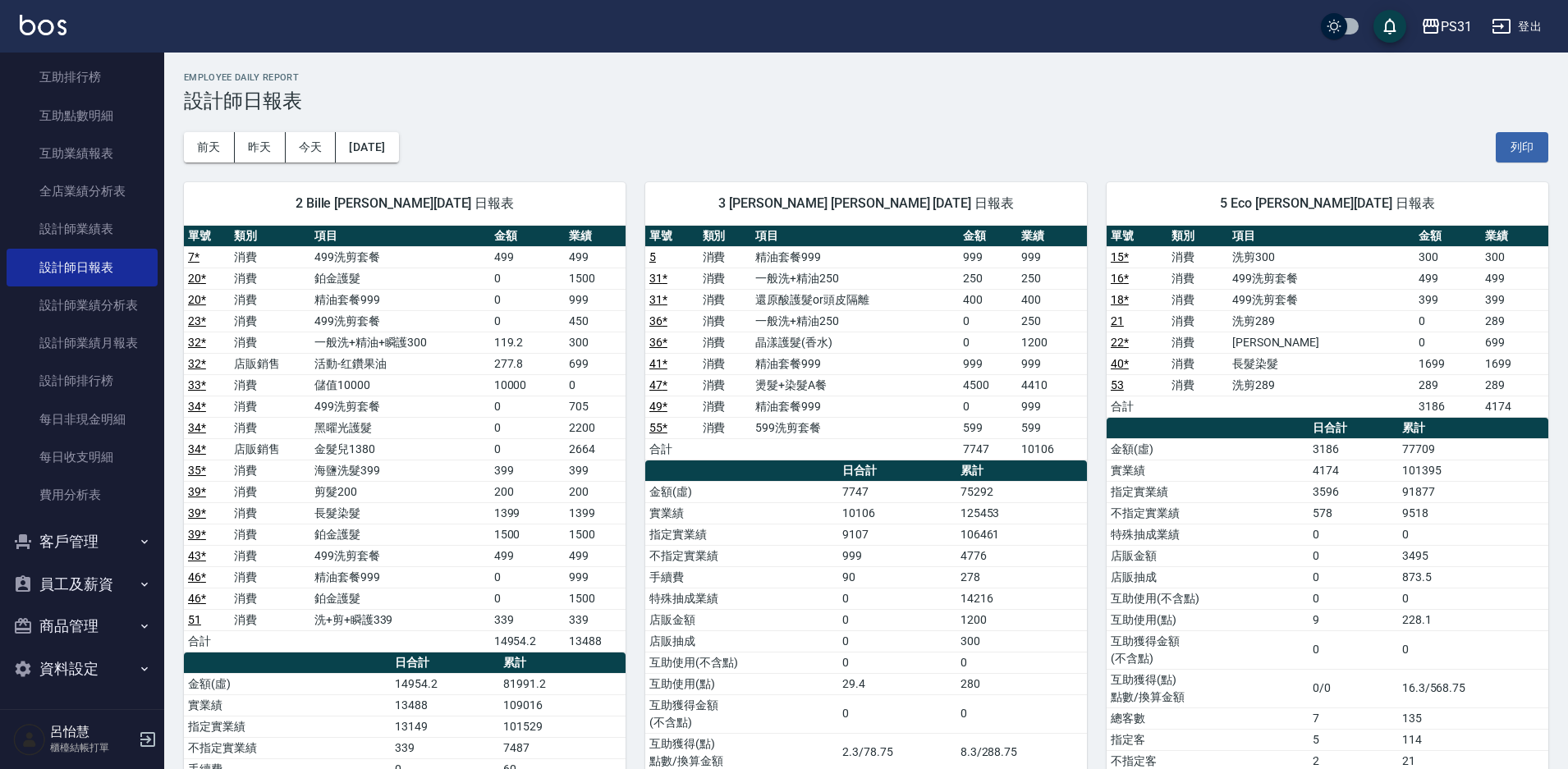
drag, startPoint x: 487, startPoint y: 243, endPoint x: 605, endPoint y: 191, distance: 128.9
click at [605, 191] on div "2 Bille 呂怡慧 09/20/2025 日報表" at bounding box center [405, 204] width 442 height 43
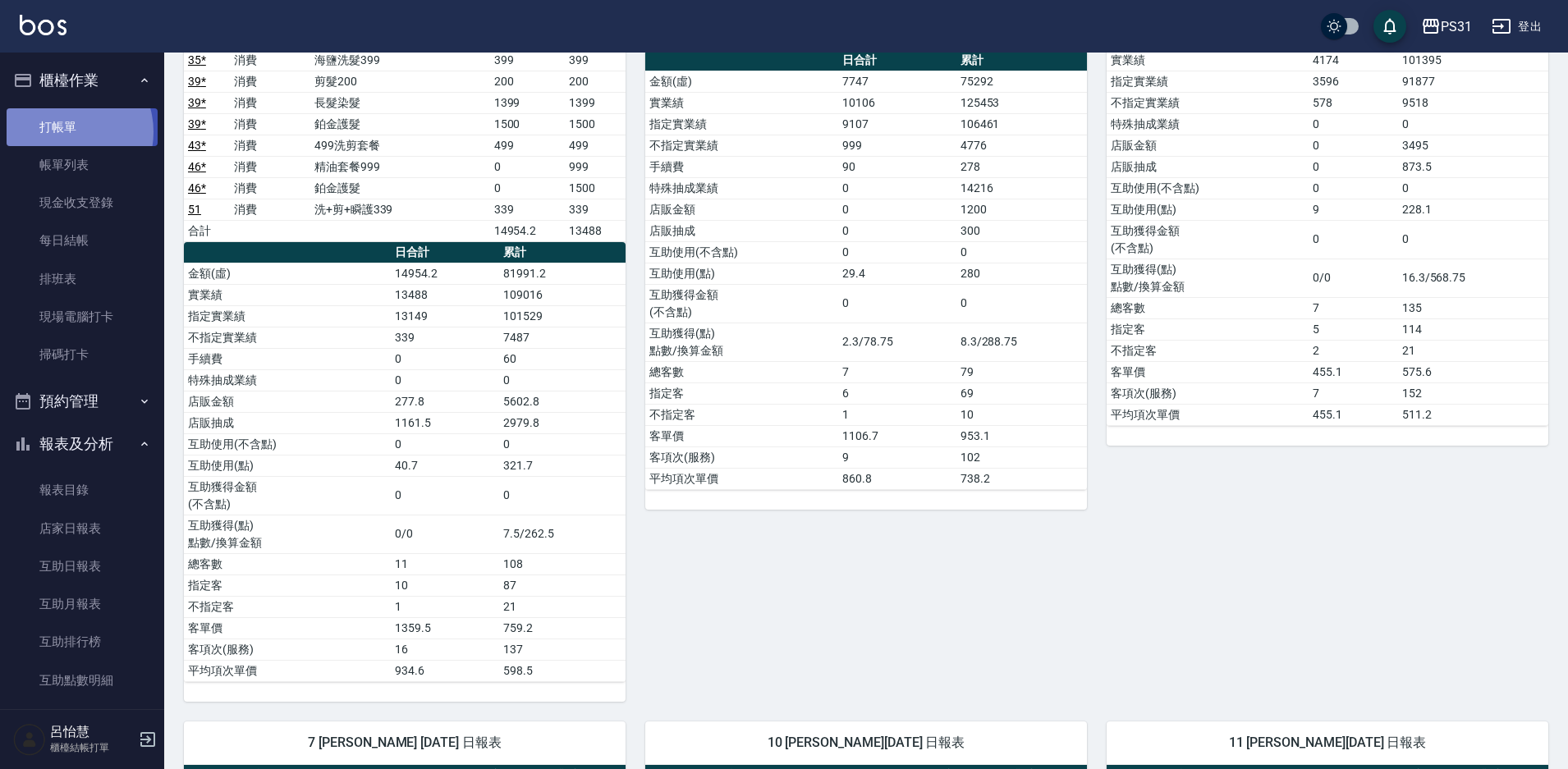
click at [68, 131] on link "打帳單" at bounding box center [82, 127] width 151 height 38
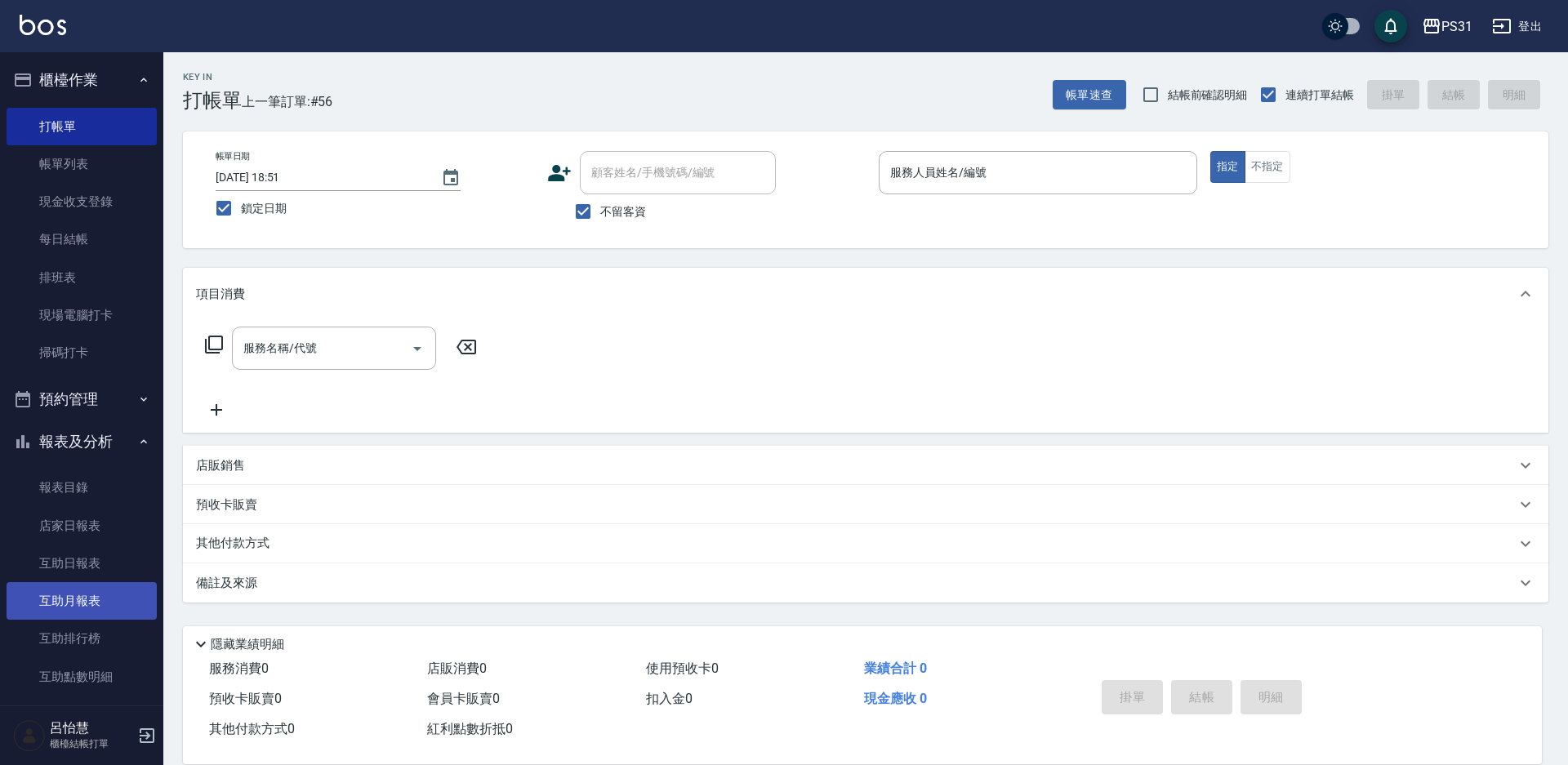
click at [115, 608] on link "互助月報表" at bounding box center [82, 601] width 150 height 38
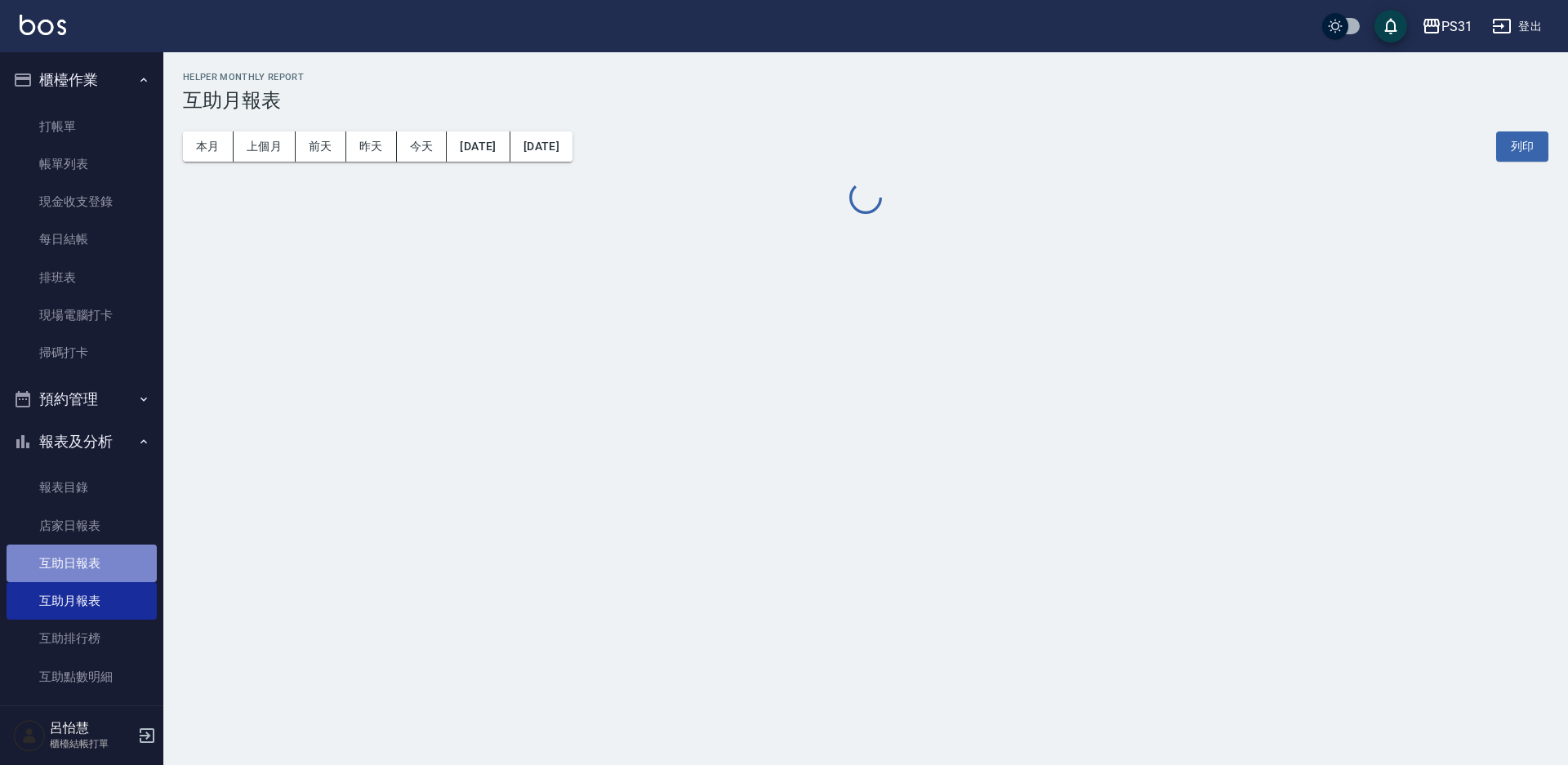
click at [120, 566] on link "互助日報表" at bounding box center [82, 564] width 150 height 38
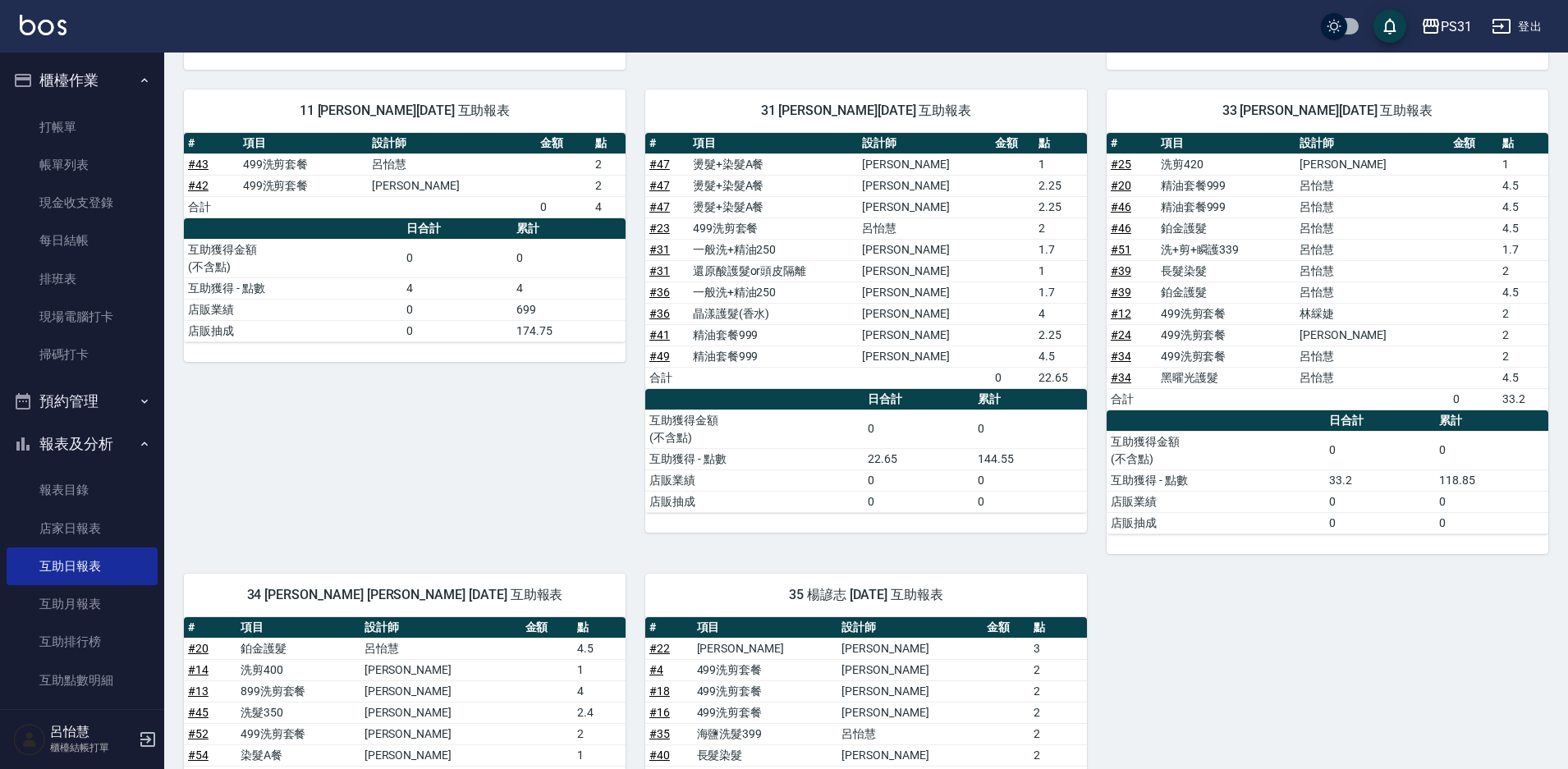
scroll to position [341, 0]
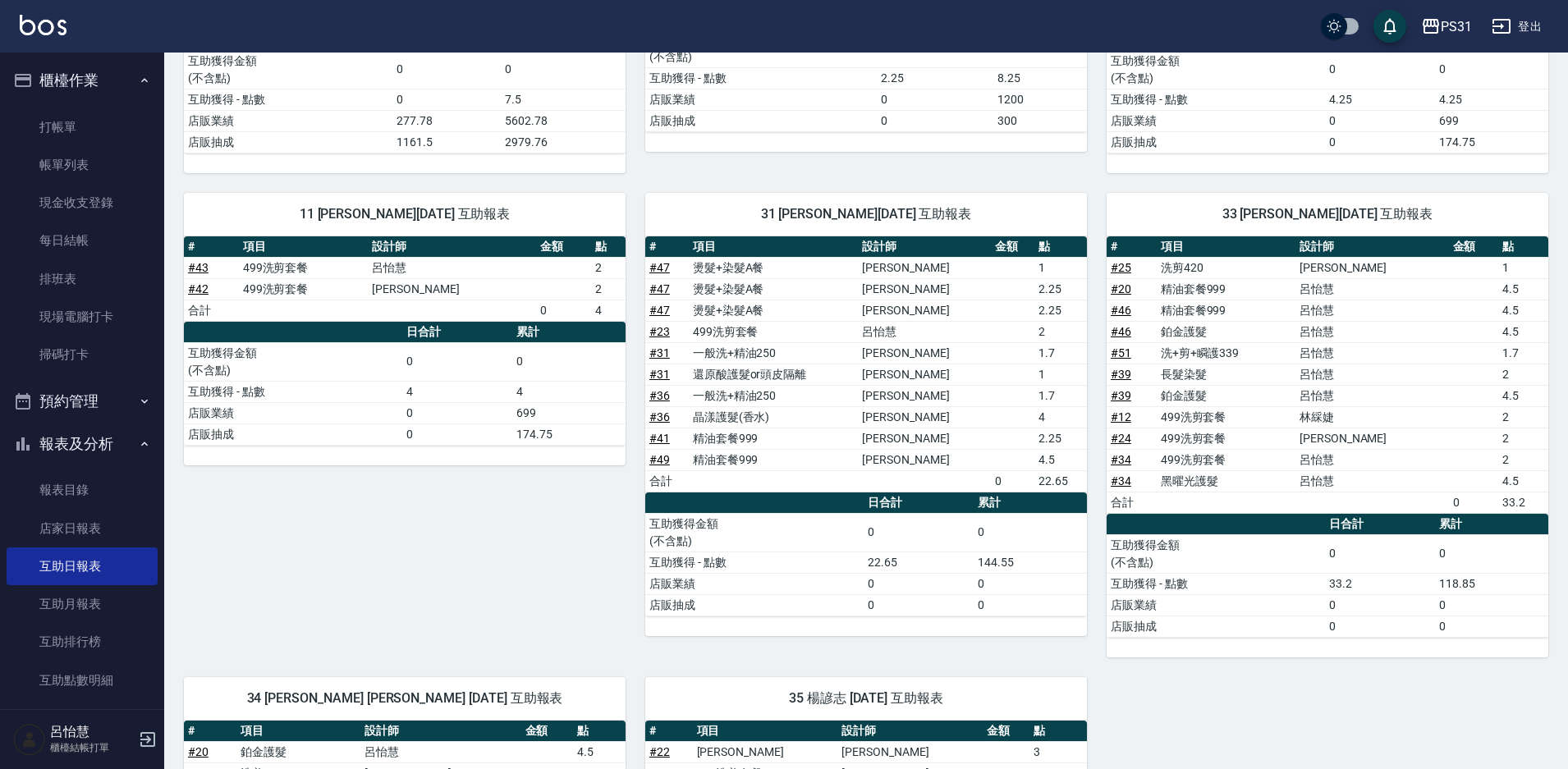
click at [655, 419] on link "# 36" at bounding box center [659, 417] width 21 height 13
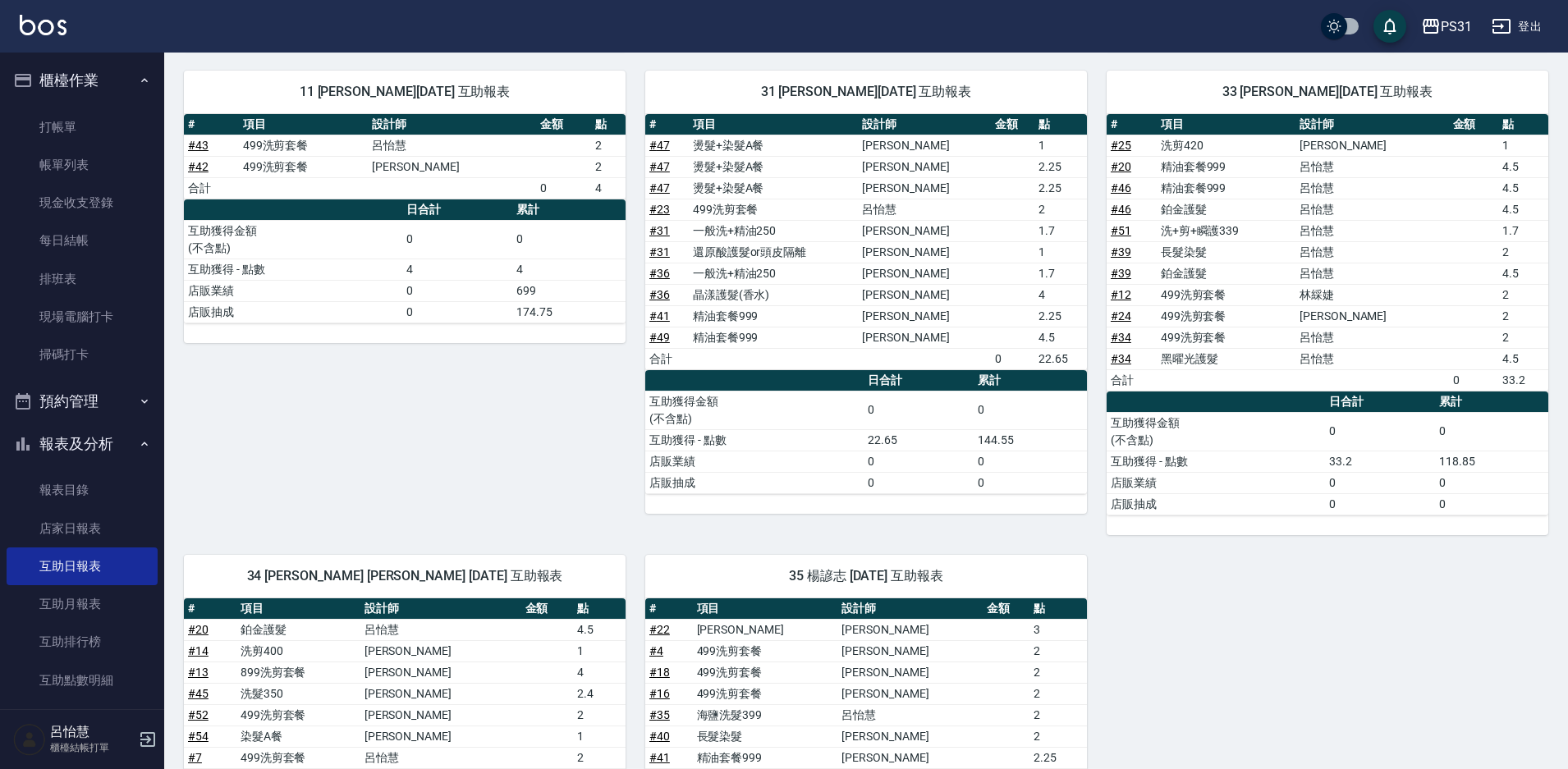
scroll to position [424, 0]
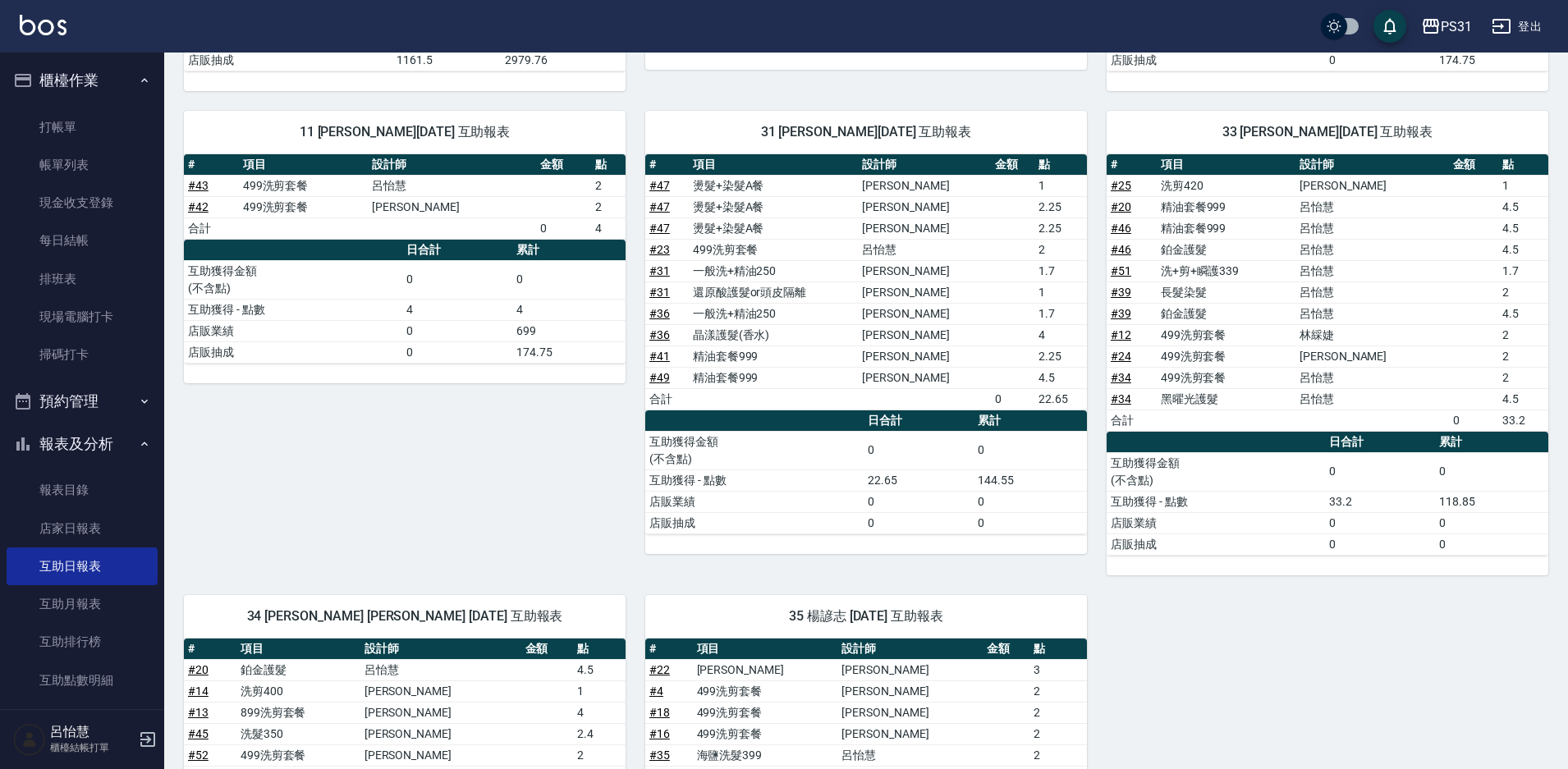
drag, startPoint x: 1286, startPoint y: 452, endPoint x: 1279, endPoint y: 475, distance: 24.0
drag, startPoint x: 1279, startPoint y: 475, endPoint x: 493, endPoint y: 468, distance: 786.0
click at [493, 468] on div "11 Nico 林綵婕 09/20/2025 互助報表 # 項目 設計師 金額 點 # 43 499洗剪套餐 呂怡慧 2 # 42 499洗剪套餐 許芳 2 …" at bounding box center [395, 333] width 462 height 484
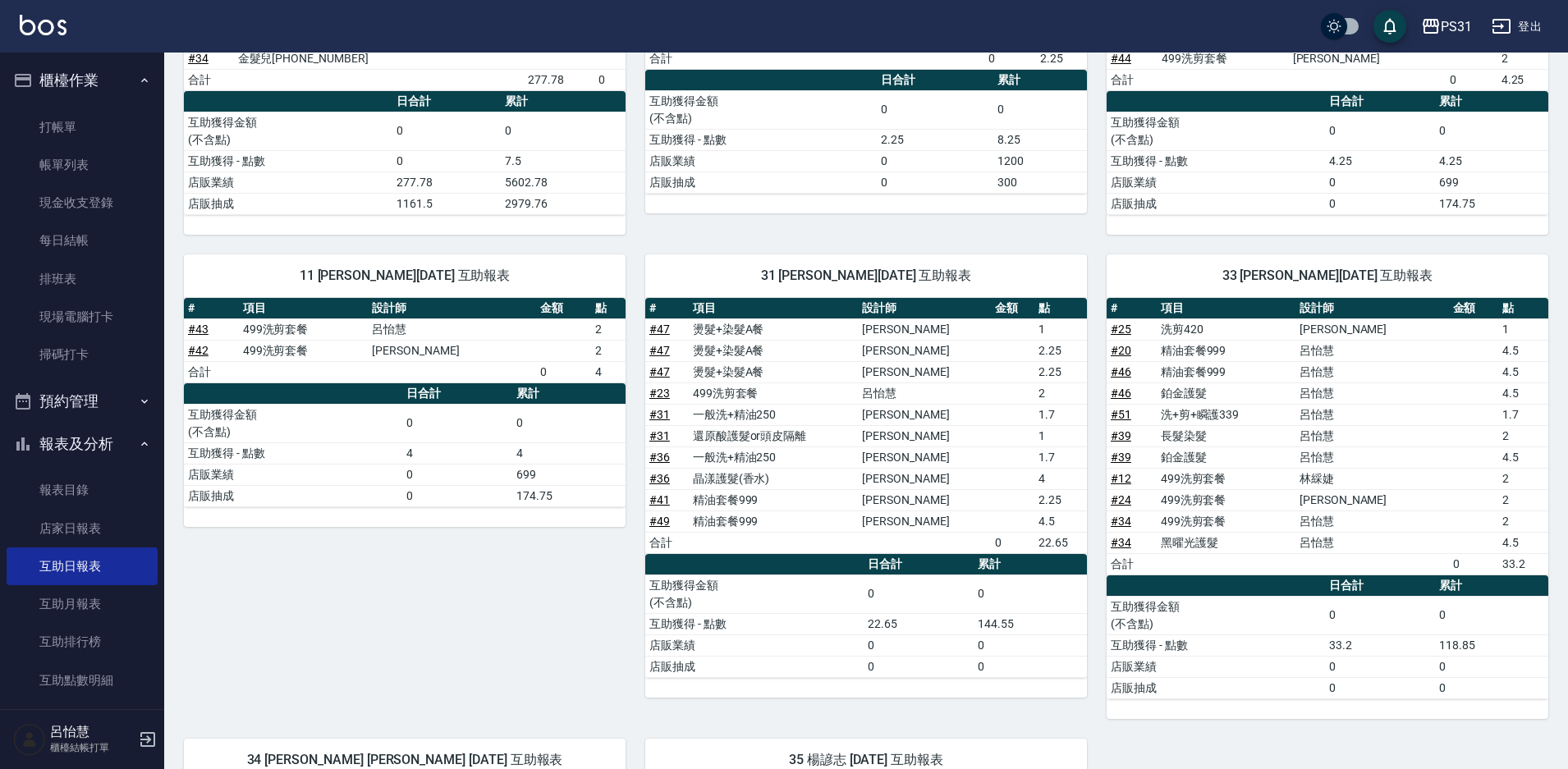
scroll to position [259, 0]
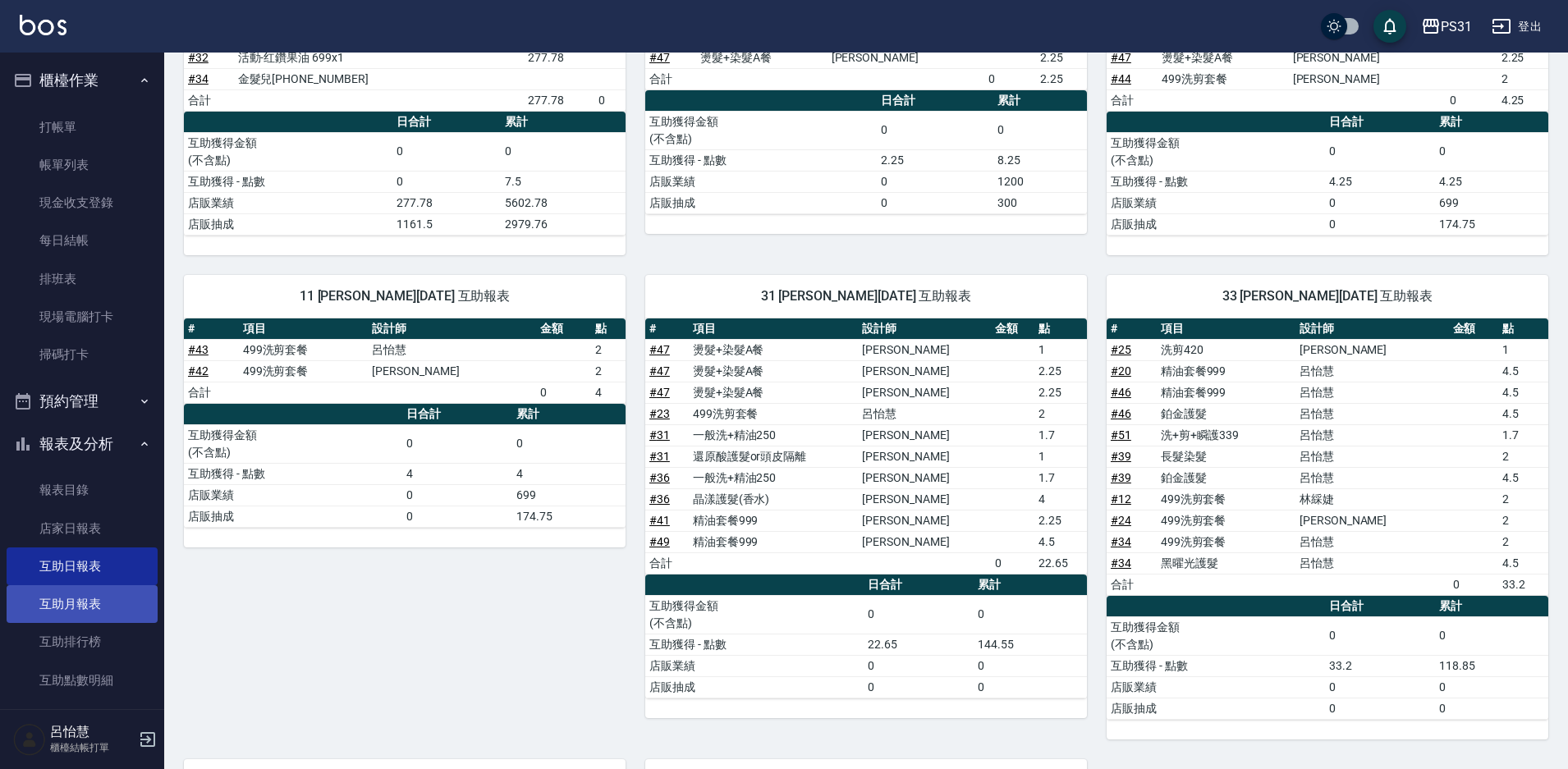
click at [105, 598] on link "互助月報表" at bounding box center [82, 604] width 151 height 38
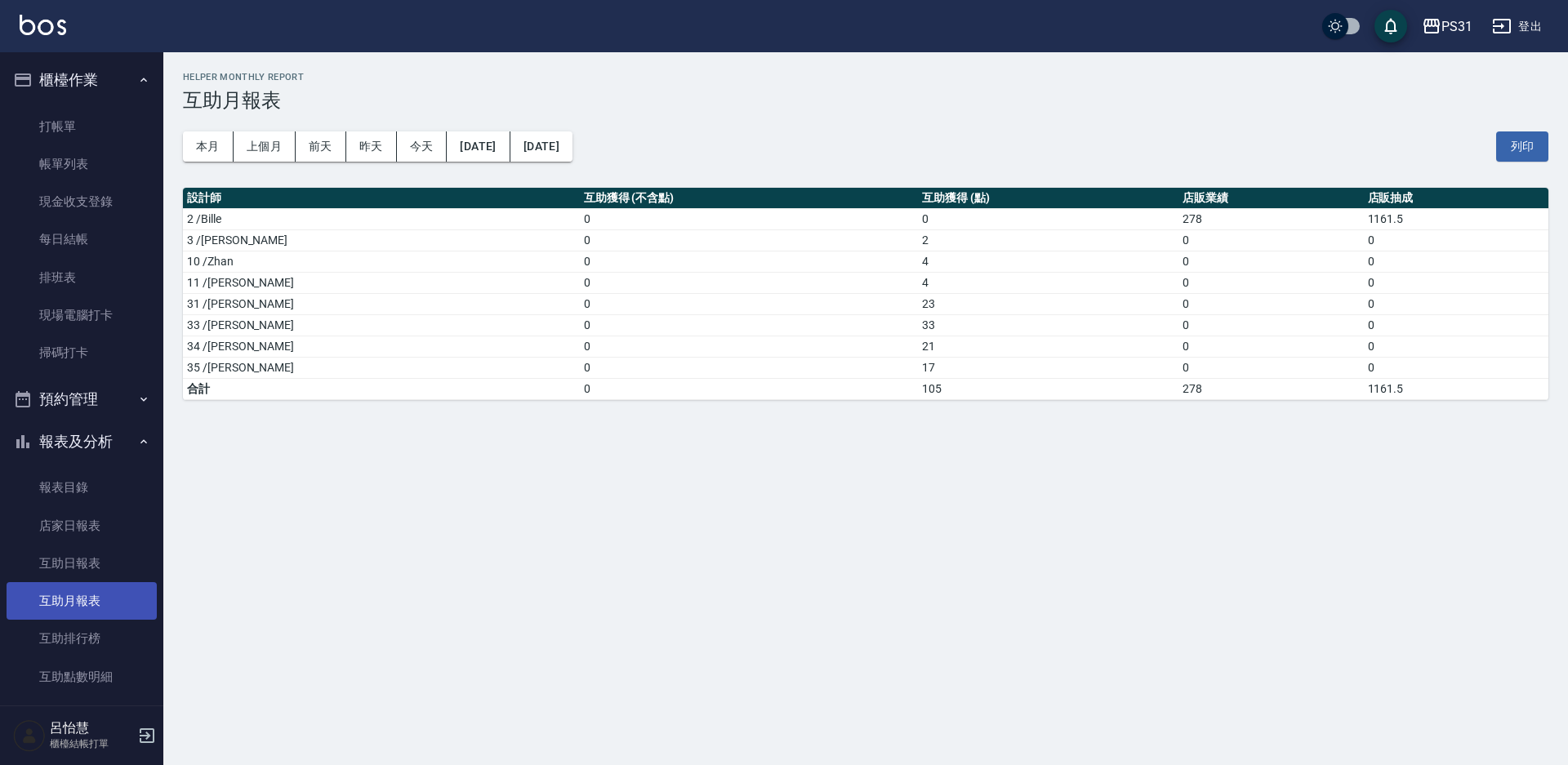
drag, startPoint x: 98, startPoint y: 633, endPoint x: 98, endPoint y: 584, distance: 49.0
click at [99, 632] on link "互助排行榜" at bounding box center [82, 638] width 150 height 38
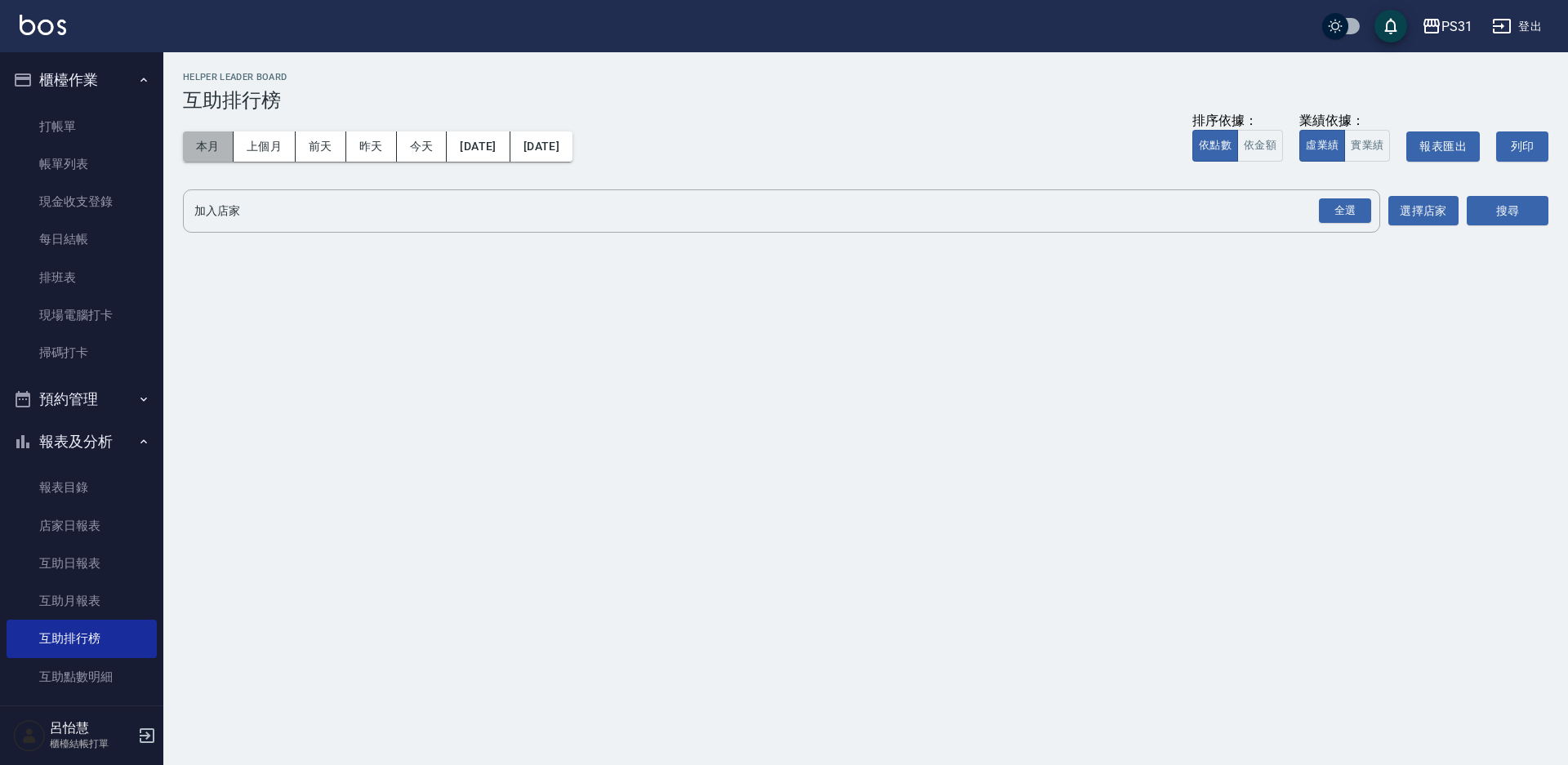
click at [217, 140] on button "本月" at bounding box center [208, 146] width 51 height 30
click at [1350, 209] on div "全選" at bounding box center [1345, 211] width 53 height 25
click at [1522, 202] on button "搜尋" at bounding box center [1508, 211] width 82 height 30
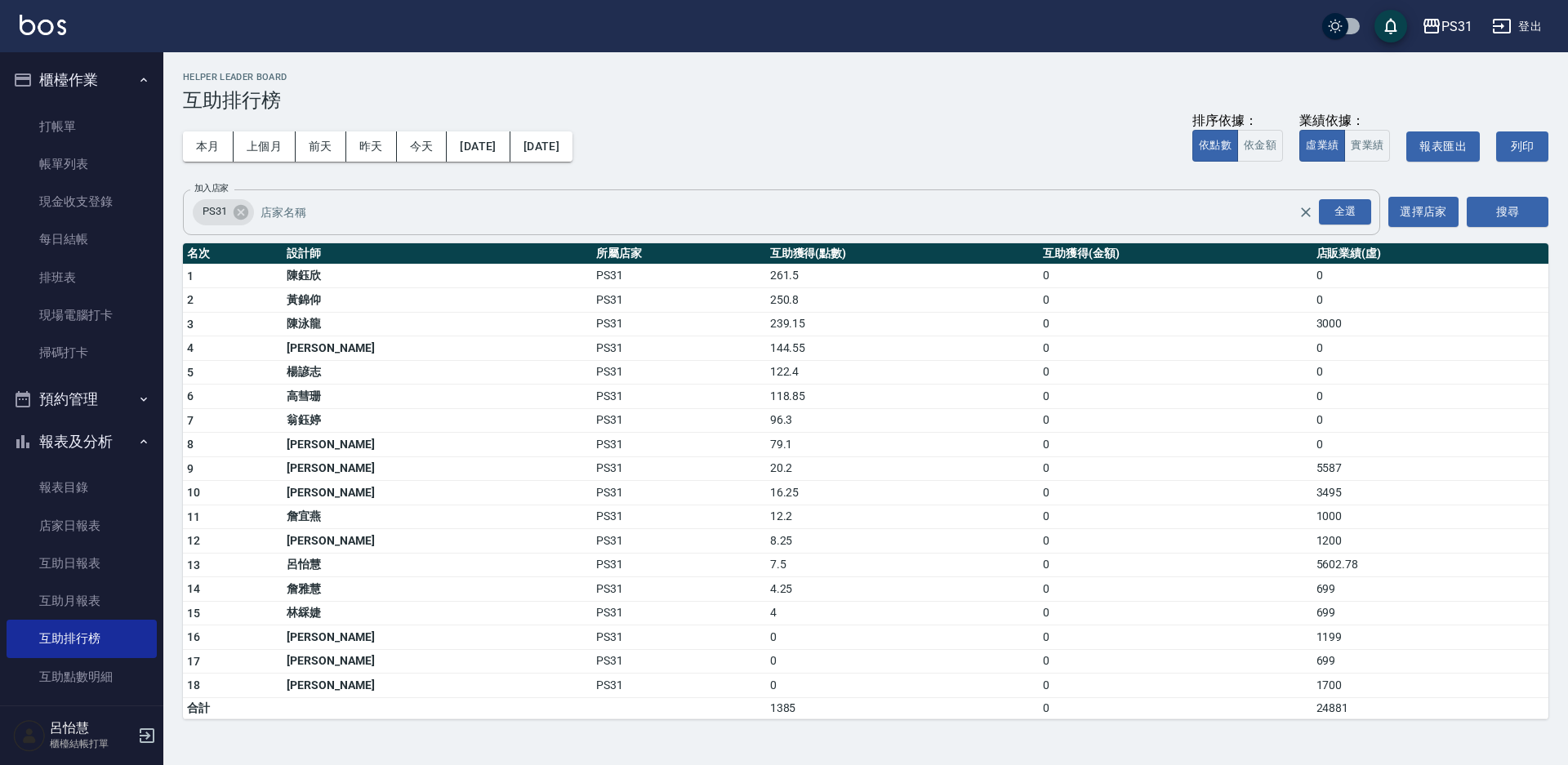
drag, startPoint x: 900, startPoint y: 317, endPoint x: 818, endPoint y: 200, distance: 142.9
click at [818, 200] on input "加入店家" at bounding box center [792, 211] width 1071 height 28
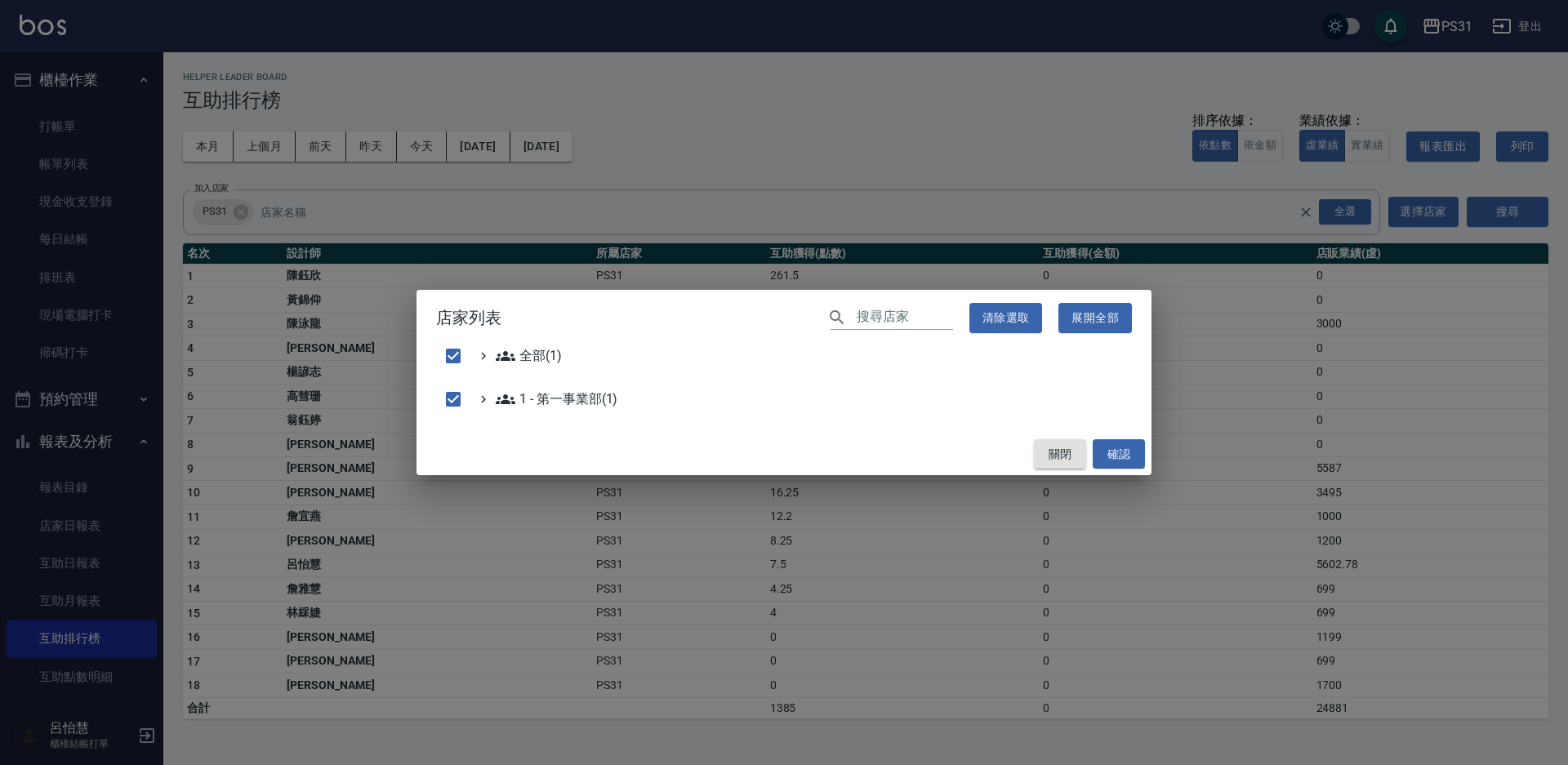
click at [1061, 442] on button "關閉" at bounding box center [1061, 455] width 53 height 30
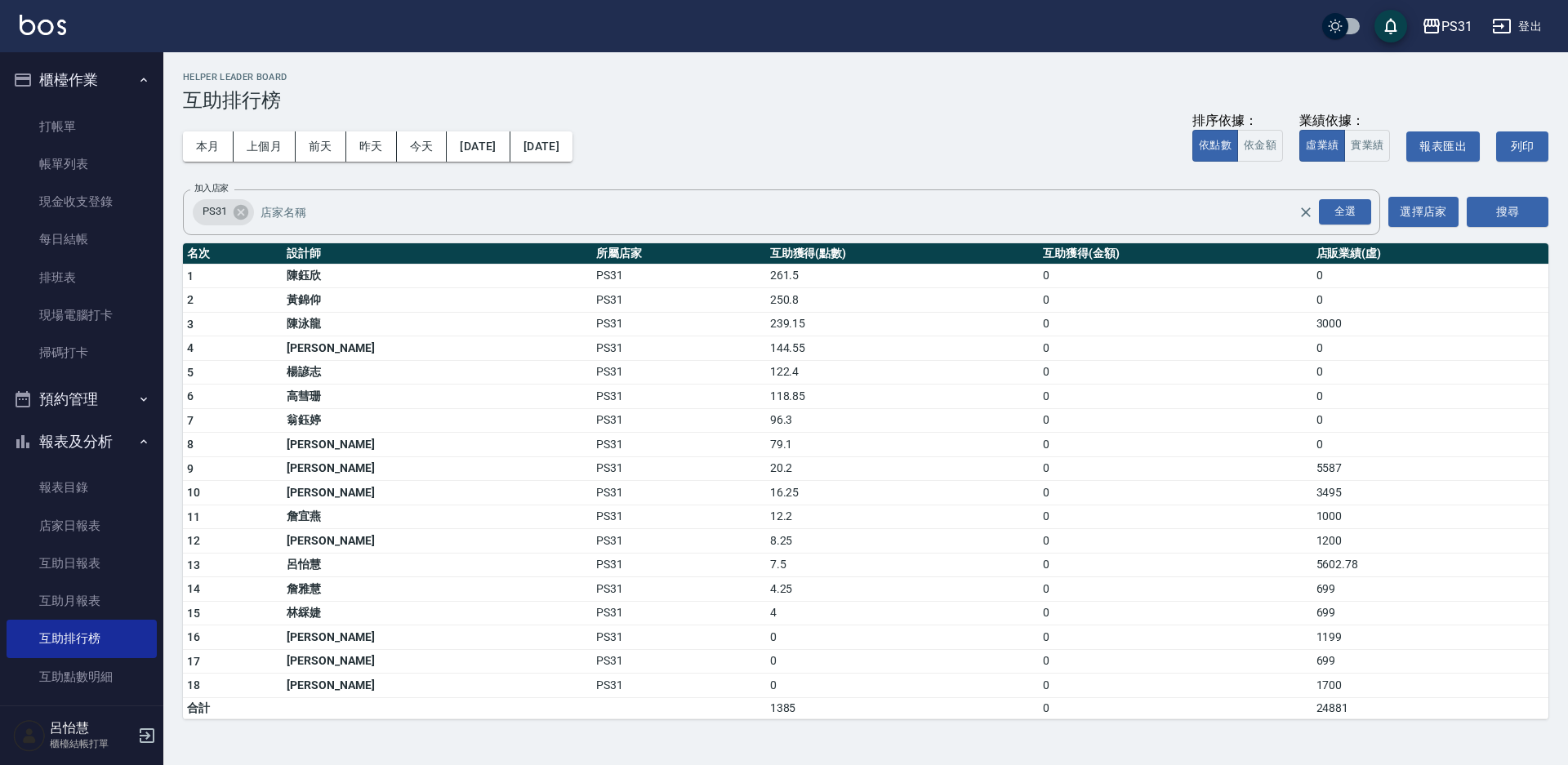
drag, startPoint x: 328, startPoint y: 312, endPoint x: 902, endPoint y: 379, distance: 577.9
click at [902, 379] on td "122.4" at bounding box center [902, 372] width 273 height 24
click at [283, 131] on div "本月 上個月 前天 昨天 今天 2025/09/01 2025/09/30 排序依據： 依點數 依金額 業績依據： 虛業績 實業績 報表匯出 列印" at bounding box center [865, 146] width 1366 height 69
click at [1352, 213] on div "全選" at bounding box center [1345, 212] width 53 height 25
click at [238, 141] on button "上個月" at bounding box center [265, 146] width 62 height 30
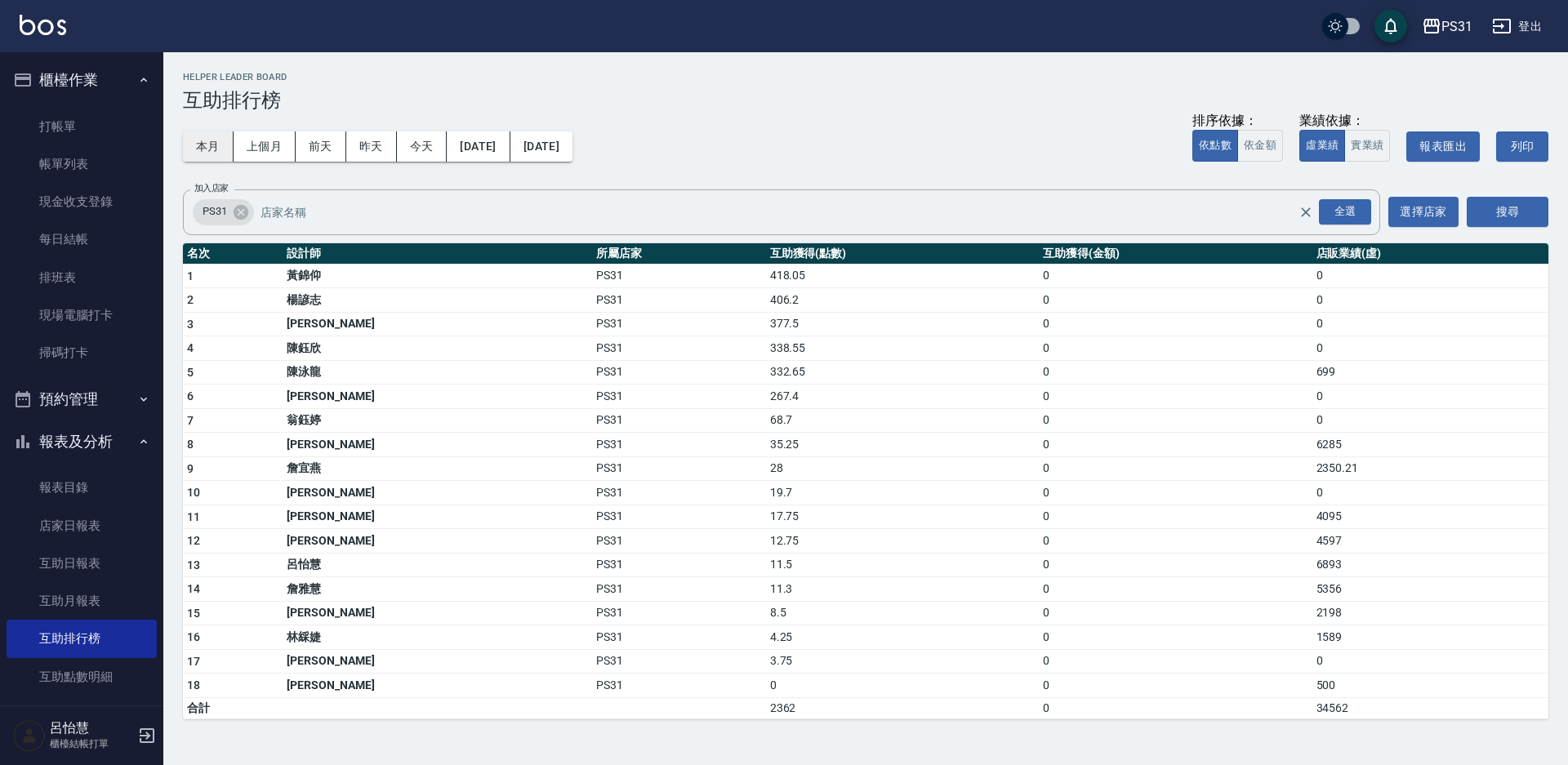
click at [191, 147] on button "本月" at bounding box center [208, 146] width 51 height 30
click at [213, 169] on div "本月 上個月 前天 昨天 今天 2025/09/01 2025/09/30 排序依據： 依點數 依金額 業績依據： 虛業績 實業績 報表匯出 列印" at bounding box center [865, 146] width 1366 height 69
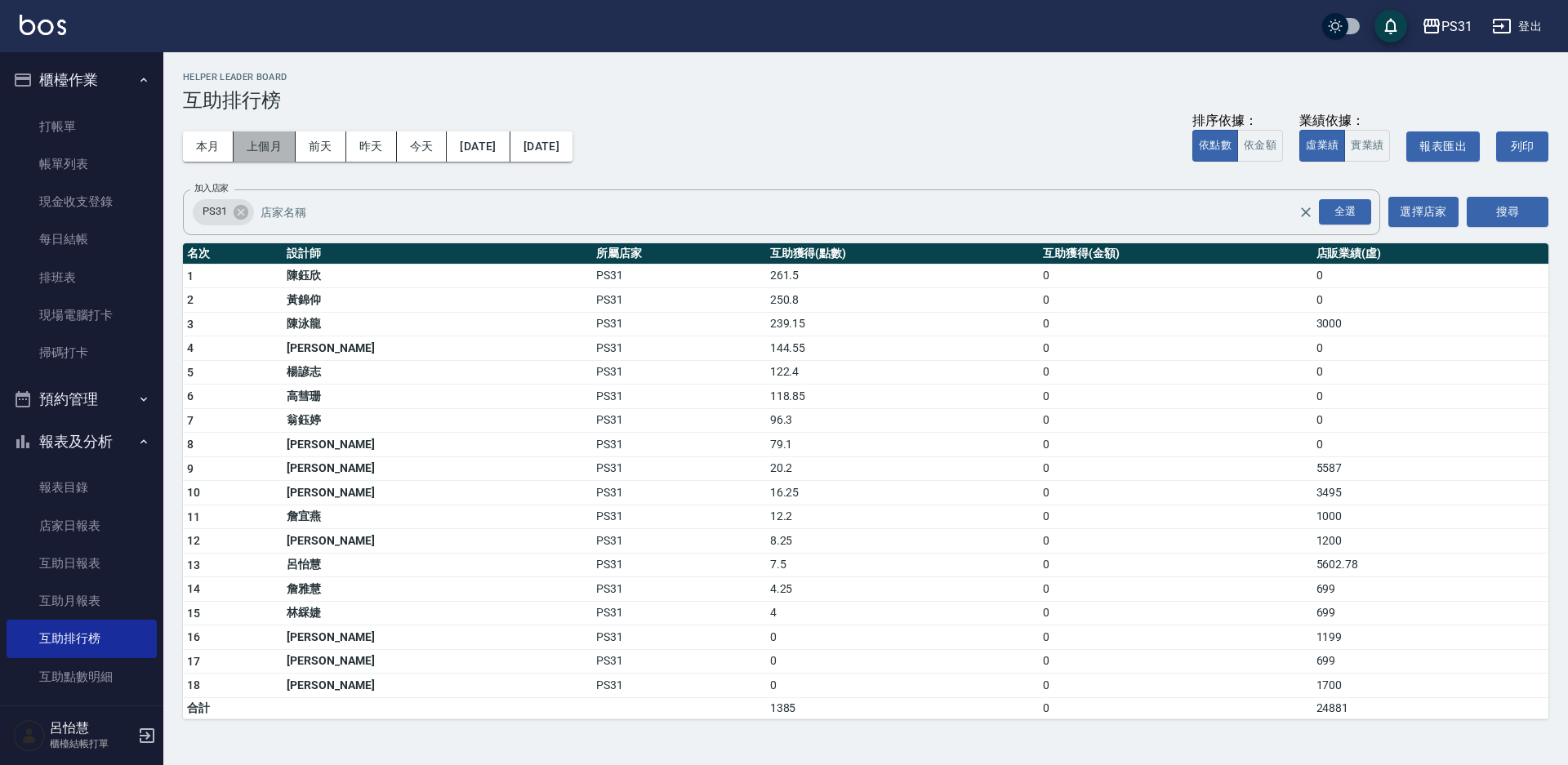
click at [263, 140] on button "上個月" at bounding box center [265, 146] width 62 height 30
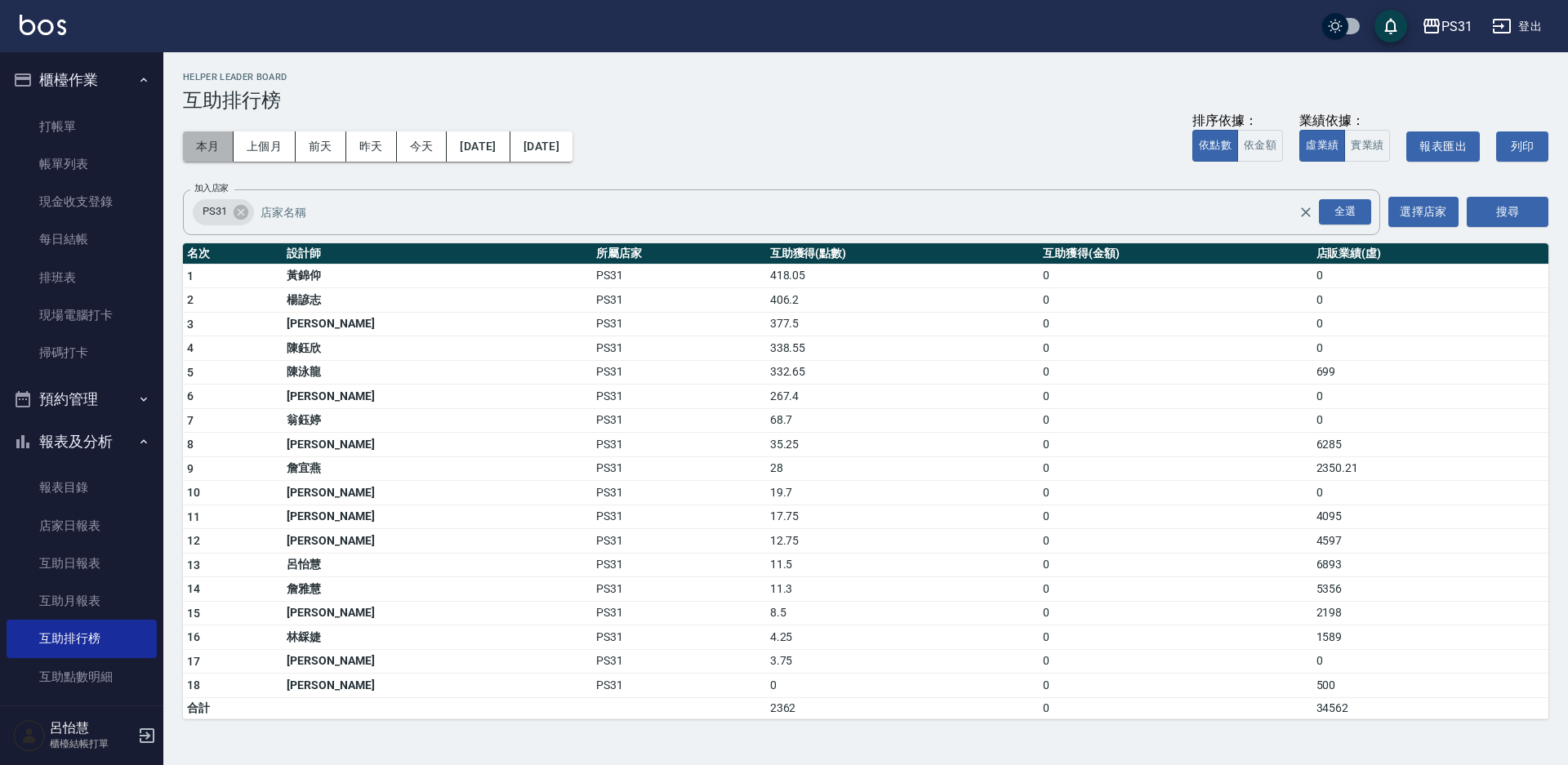
click at [206, 148] on button "本月" at bounding box center [208, 146] width 51 height 30
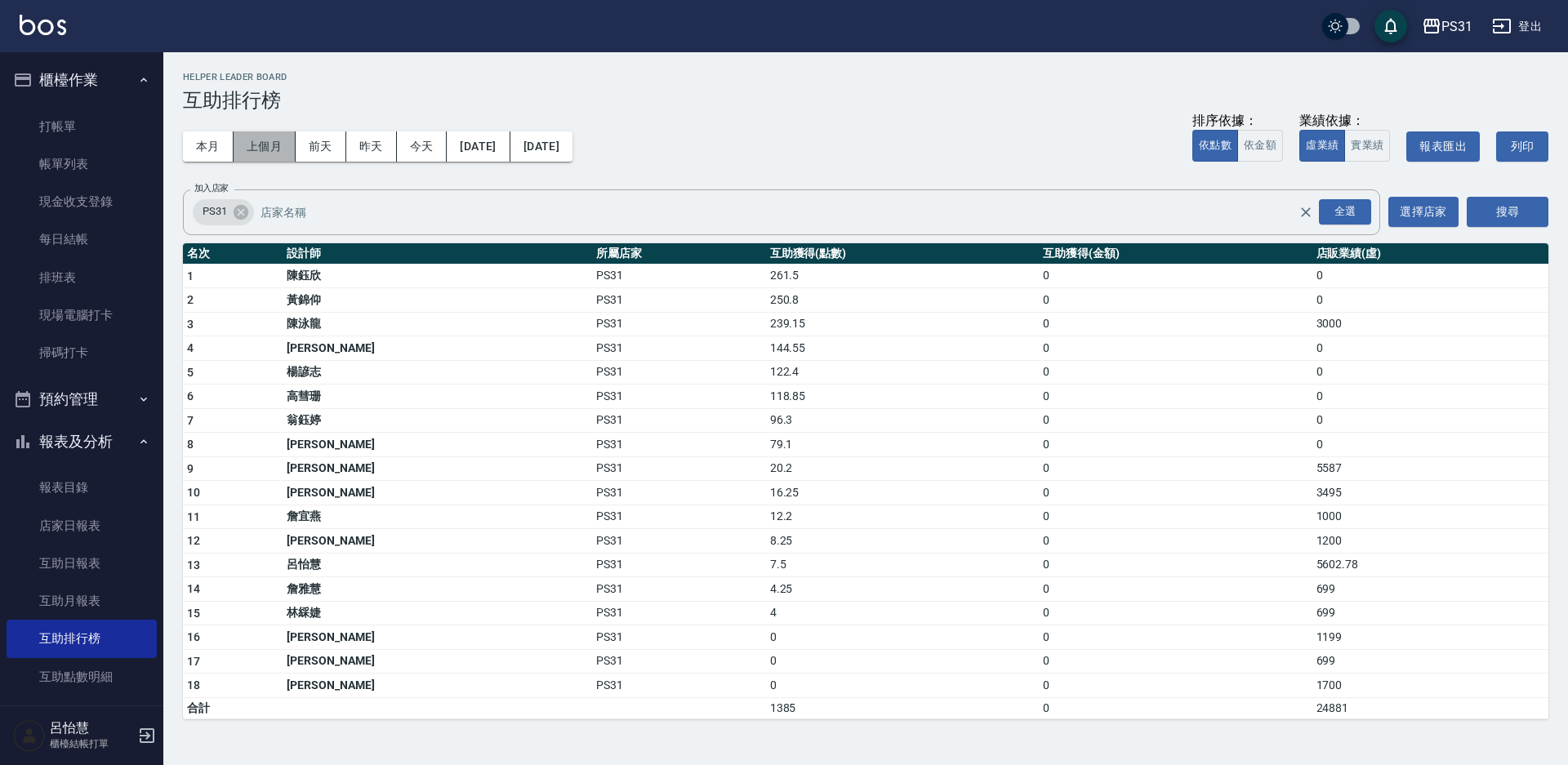
click at [261, 143] on button "上個月" at bounding box center [265, 146] width 62 height 30
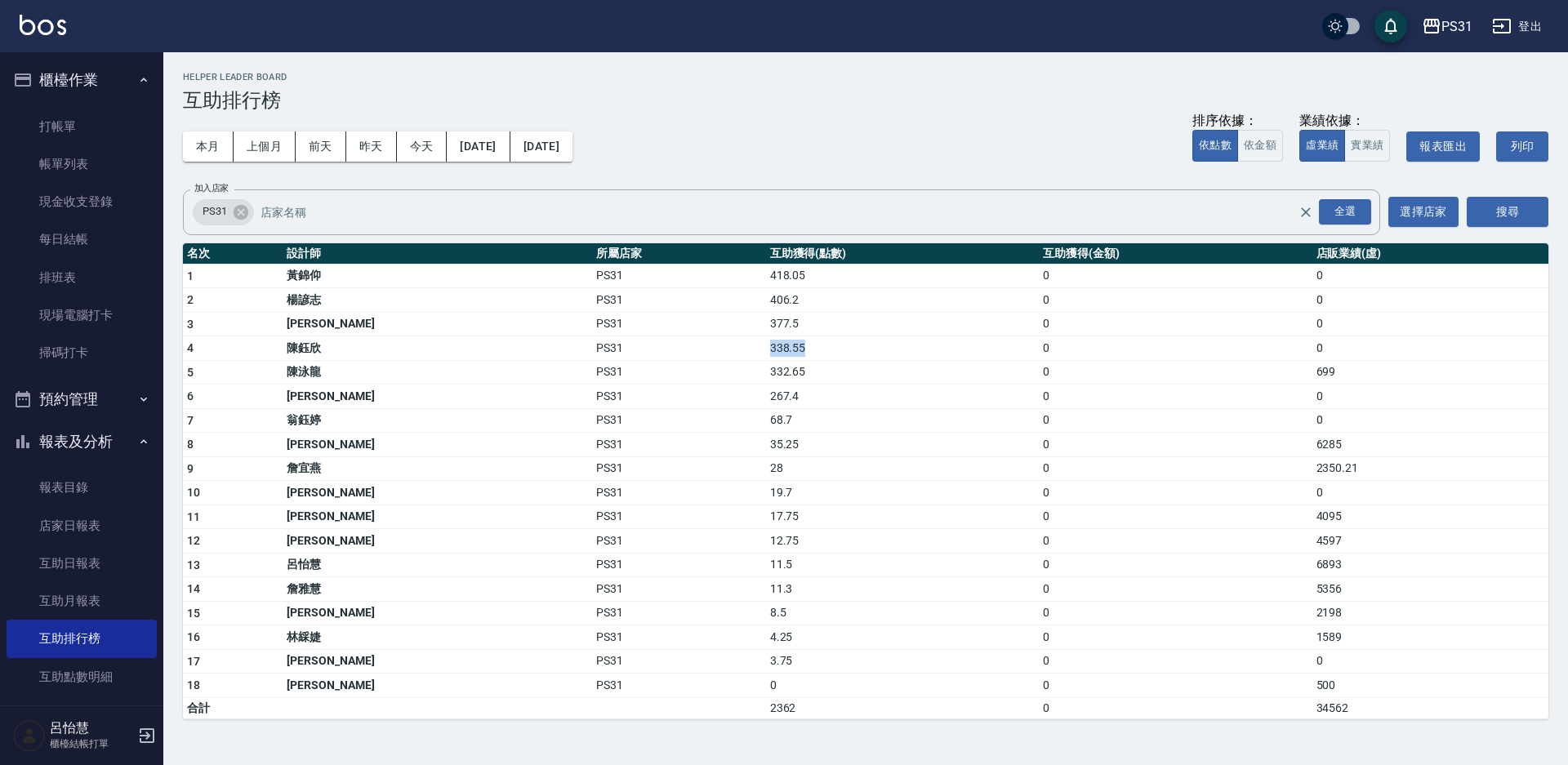
drag, startPoint x: 680, startPoint y: 347, endPoint x: 748, endPoint y: 353, distance: 68.3
click at [748, 353] on tr "4 陳鈺欣 PS31 338.55 0 0" at bounding box center [865, 348] width 1366 height 24
click at [536, 191] on div "PS31 全選 加入店家" at bounding box center [782, 212] width 1197 height 46
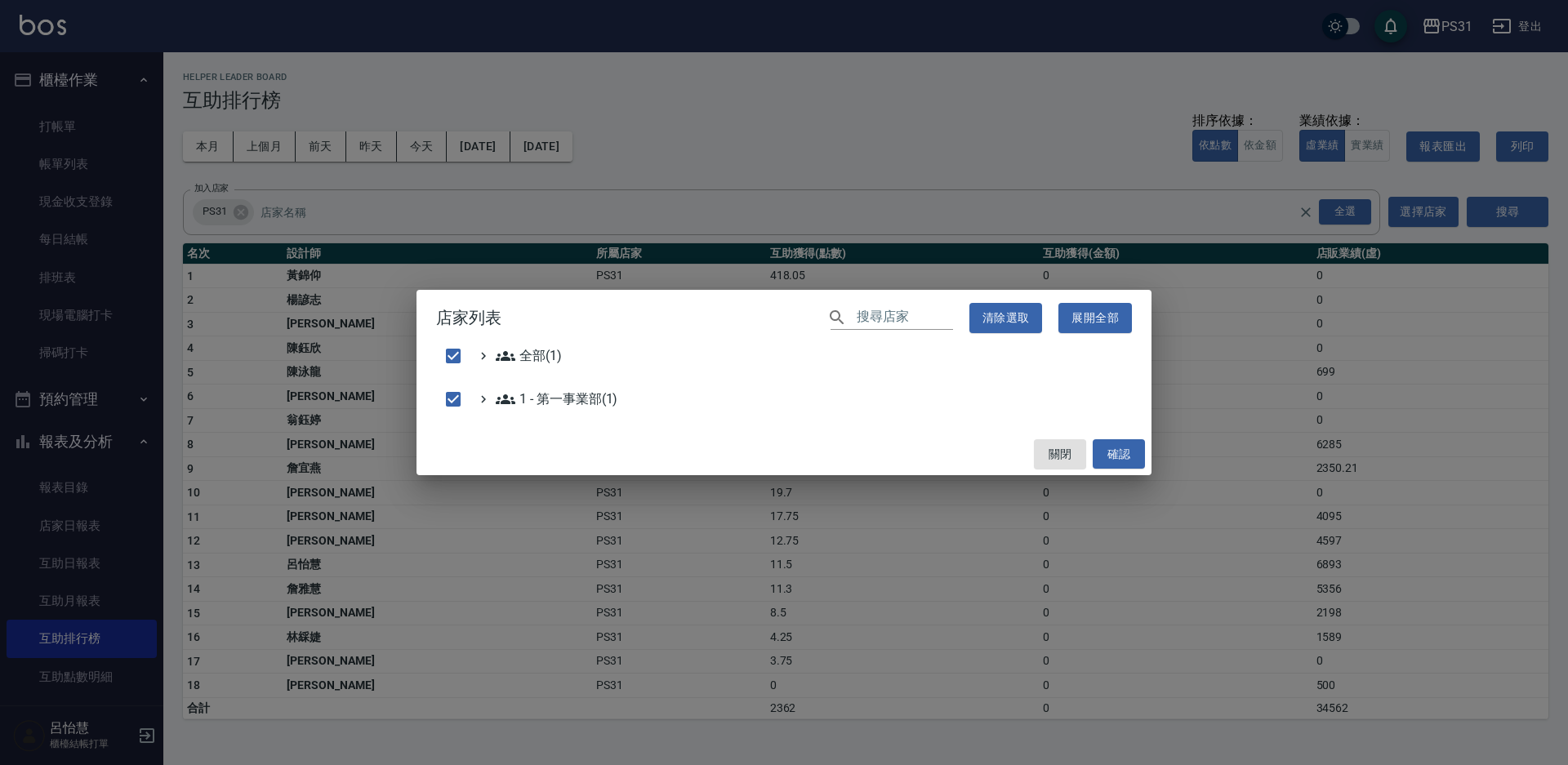
click at [887, 134] on div "店家列表 ​ 清除選取 展開全部 全部(1) 1 - 第一事業部(1) 關閉 確認" at bounding box center [784, 382] width 1568 height 765
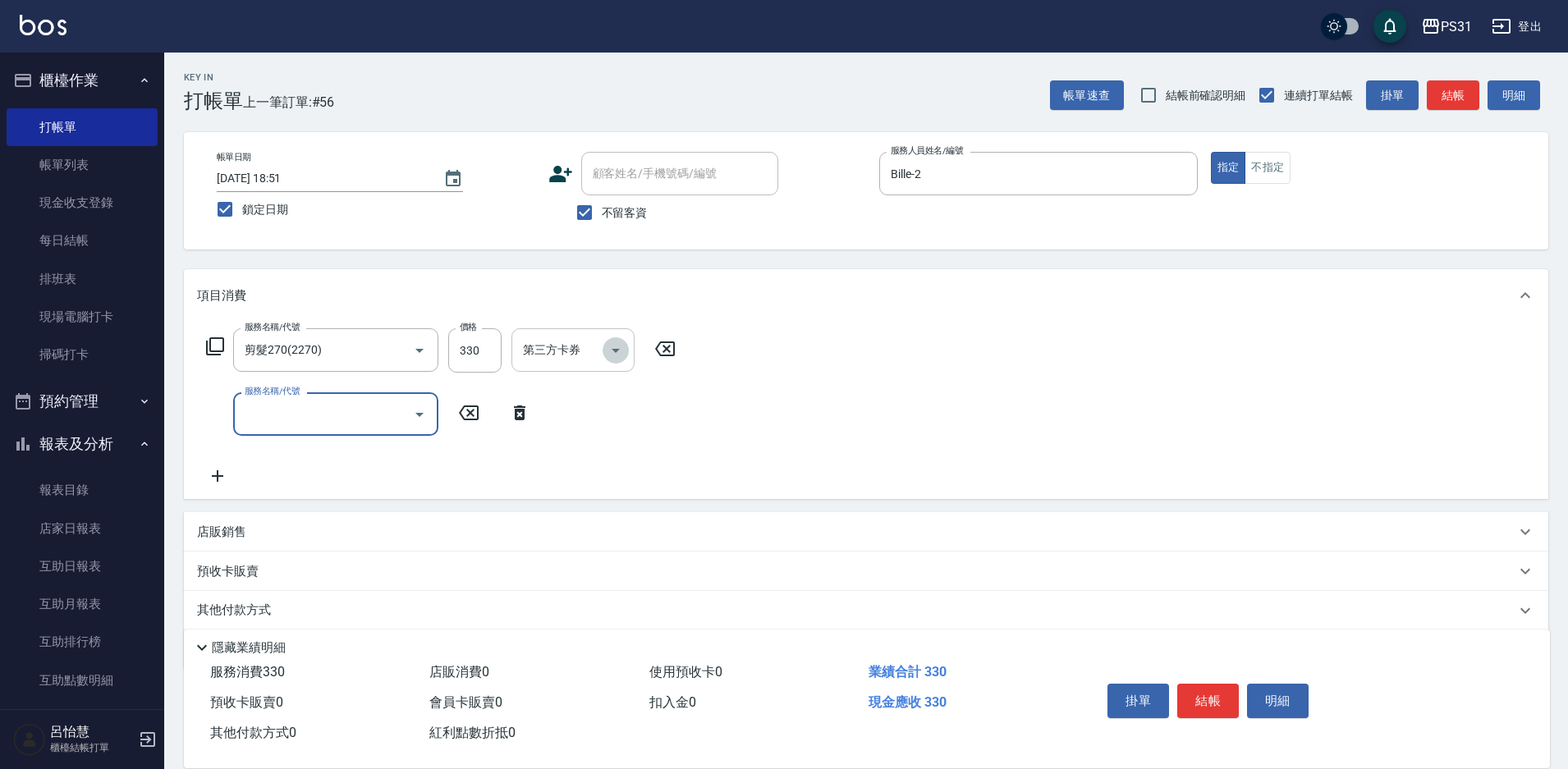
click at [610, 353] on icon "Open" at bounding box center [615, 350] width 20 height 20
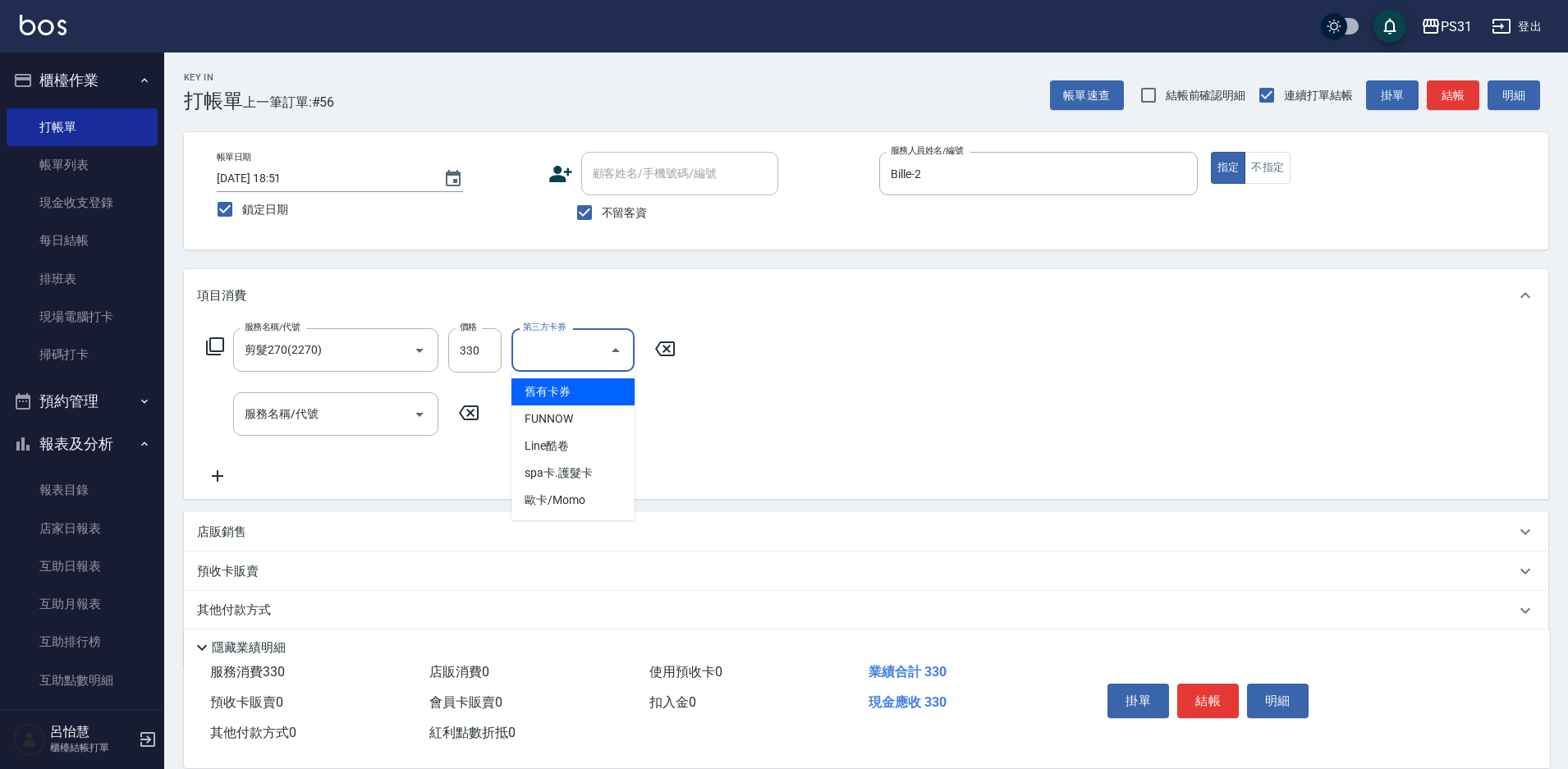
click at [591, 391] on span "舊有卡券" at bounding box center [573, 392] width 123 height 27
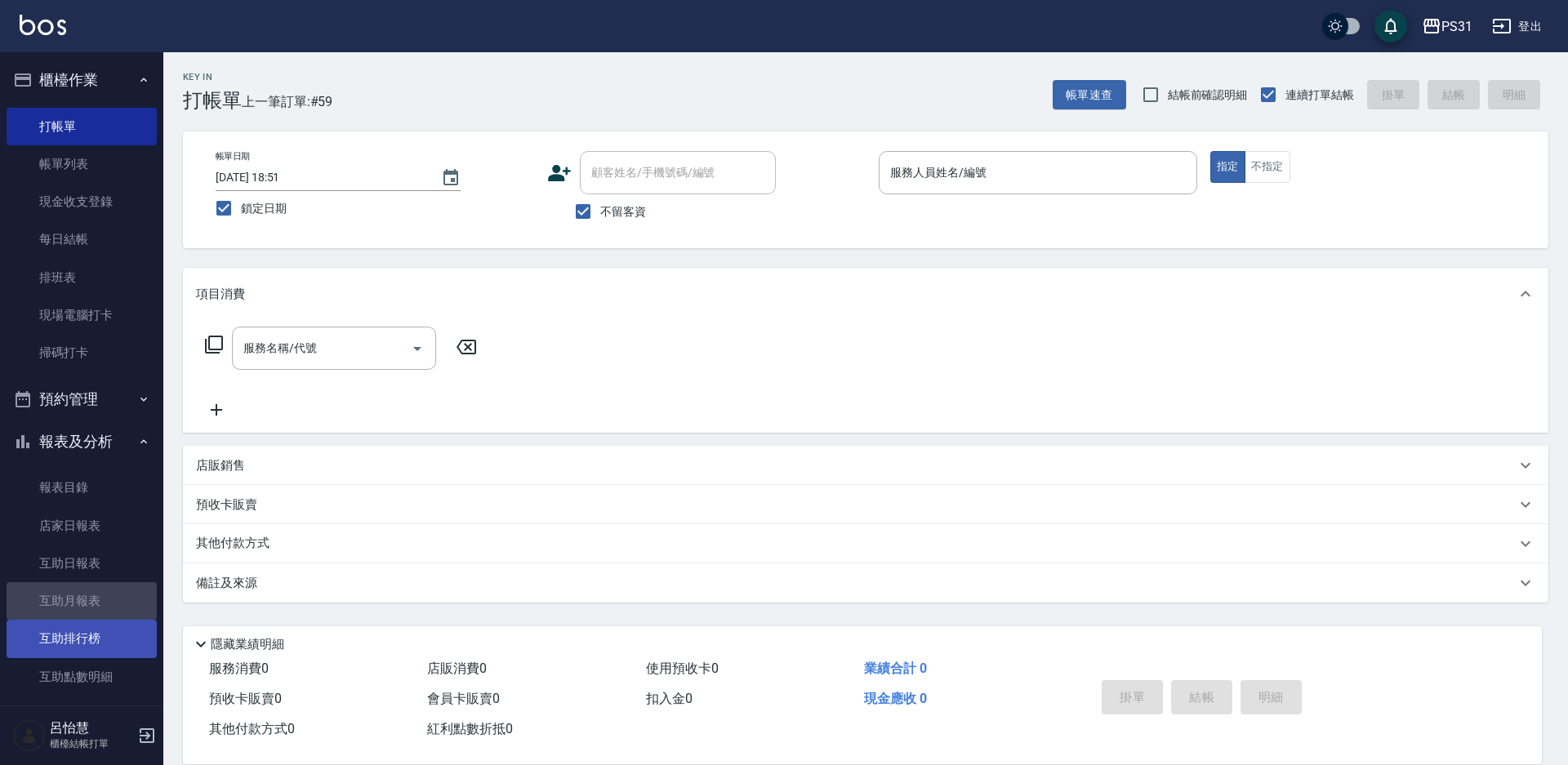
drag, startPoint x: 84, startPoint y: 618, endPoint x: 84, endPoint y: 645, distance: 27.0
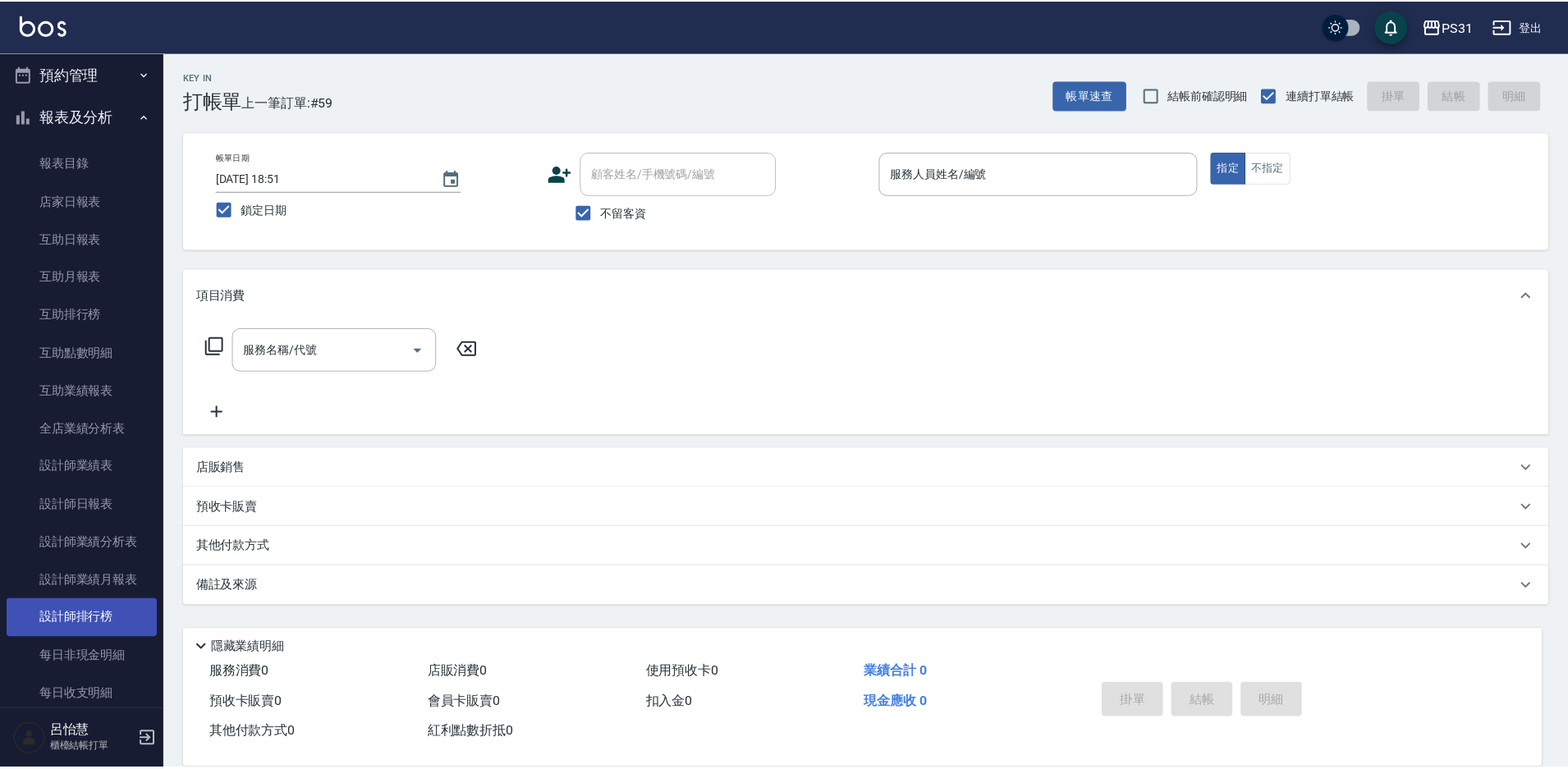
scroll to position [329, 0]
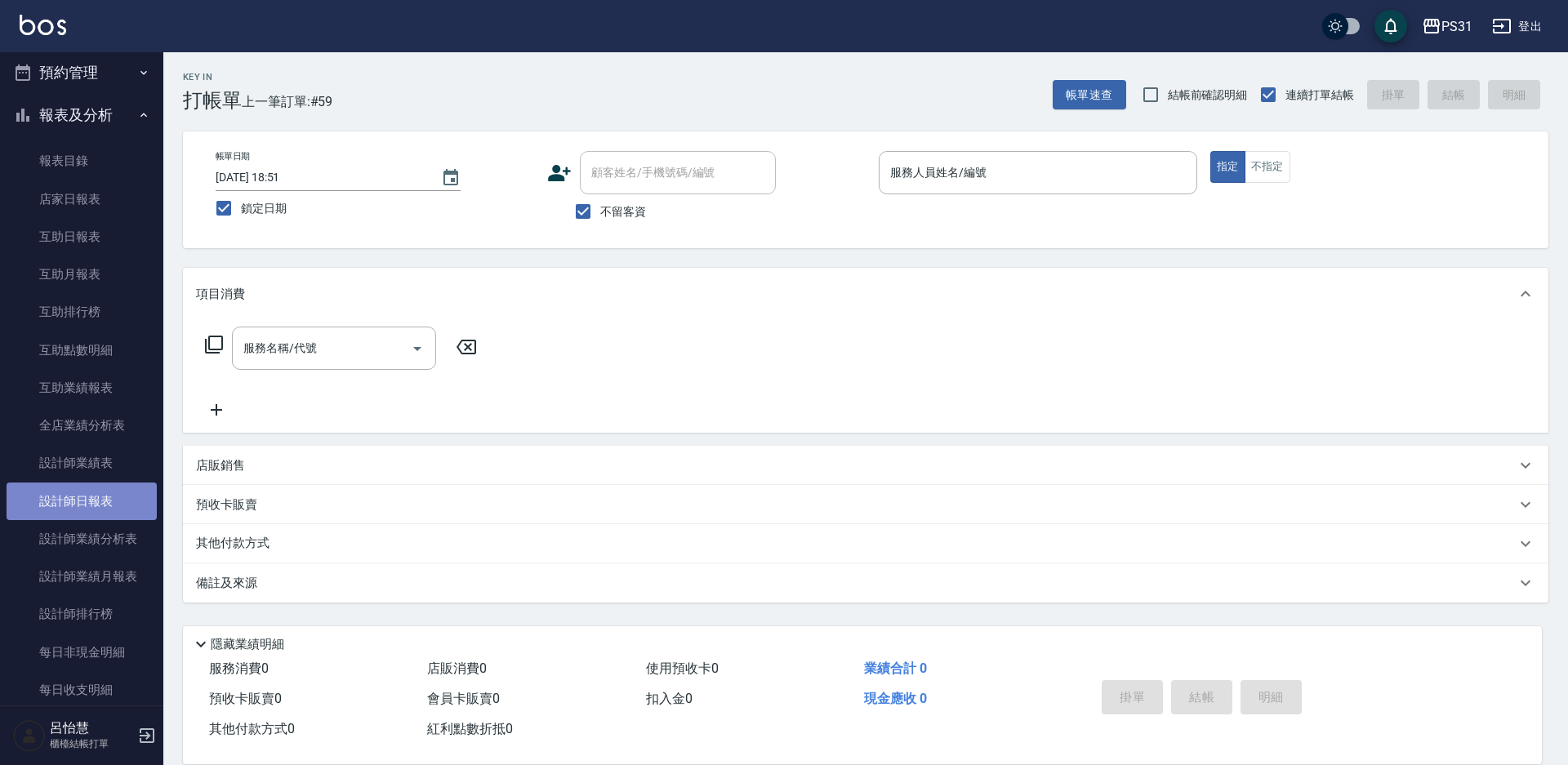
click at [88, 519] on link "設計師日報表" at bounding box center [82, 501] width 150 height 38
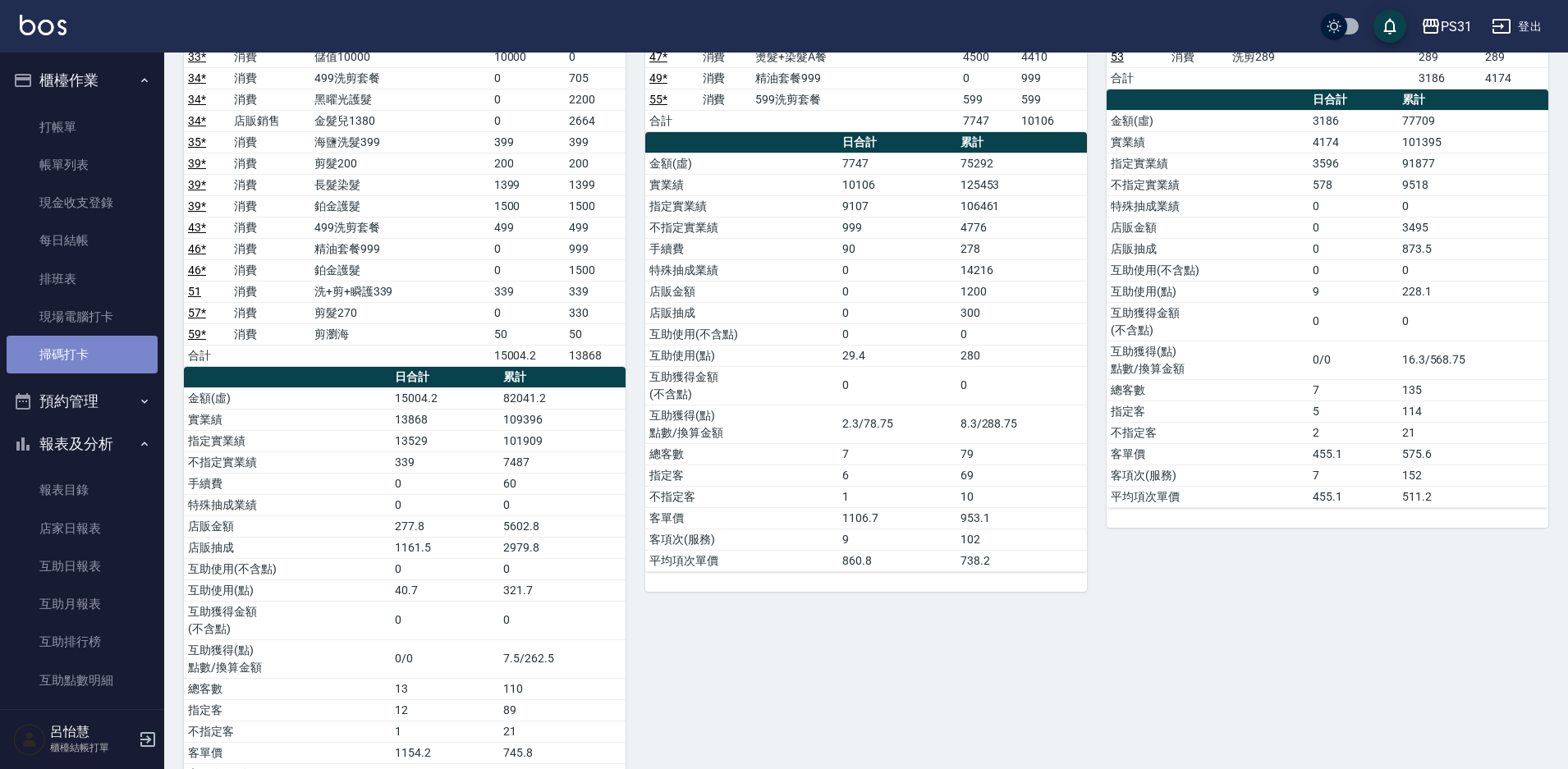
click at [81, 351] on link "掃碼打卡" at bounding box center [82, 354] width 151 height 38
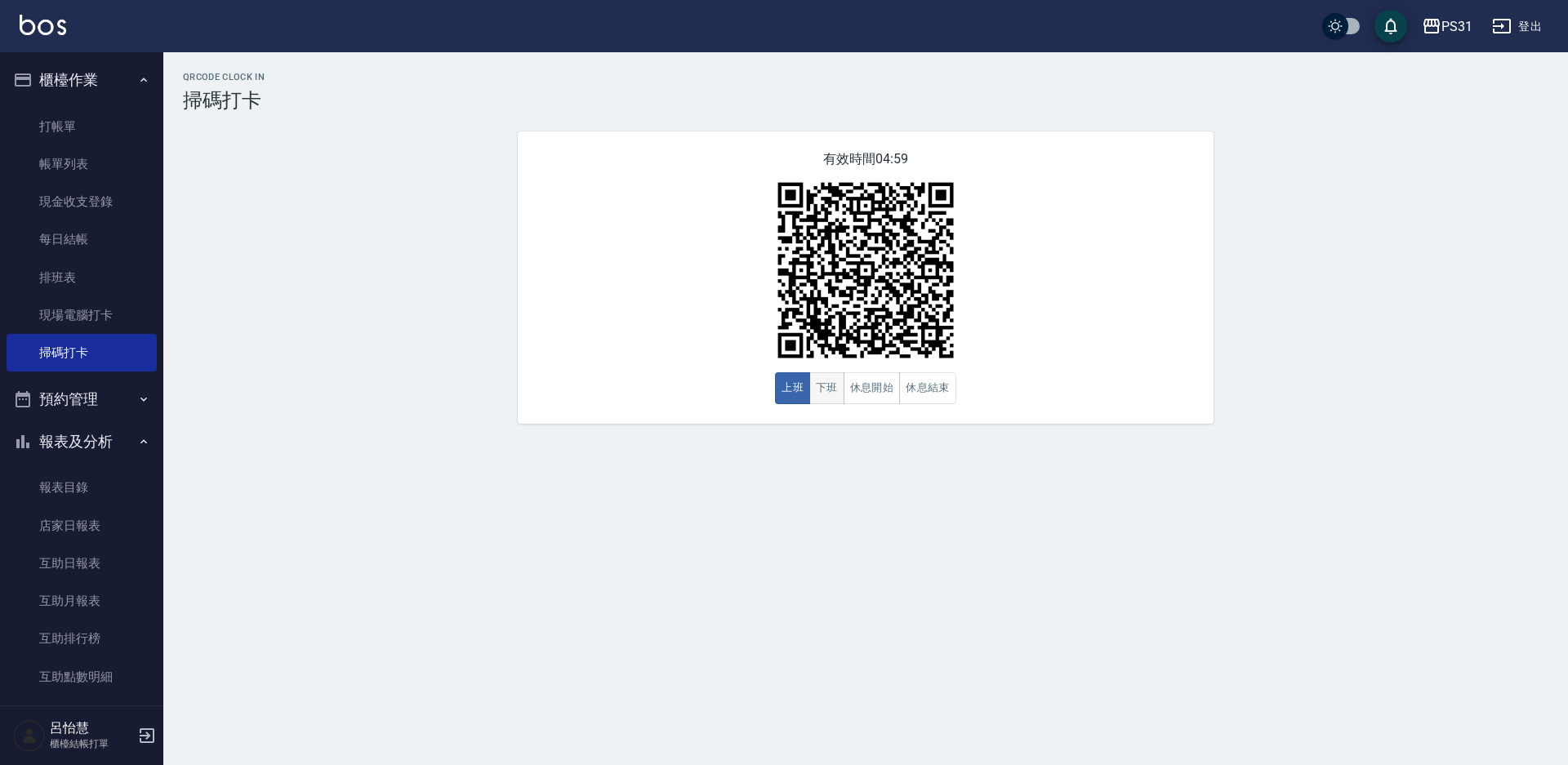
click at [820, 388] on button "下班" at bounding box center [827, 388] width 35 height 32
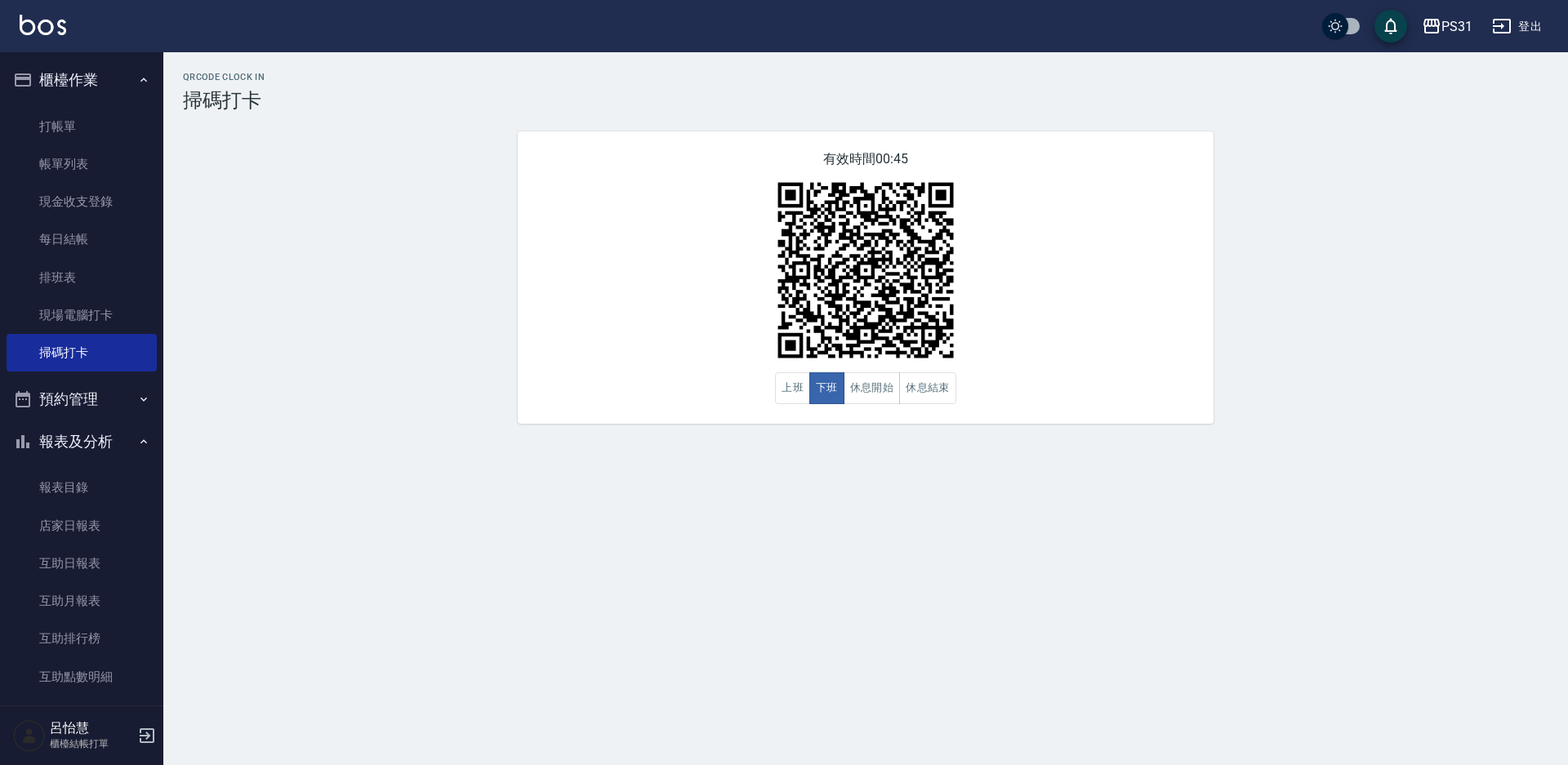
drag, startPoint x: 298, startPoint y: 256, endPoint x: 309, endPoint y: 248, distance: 13.6
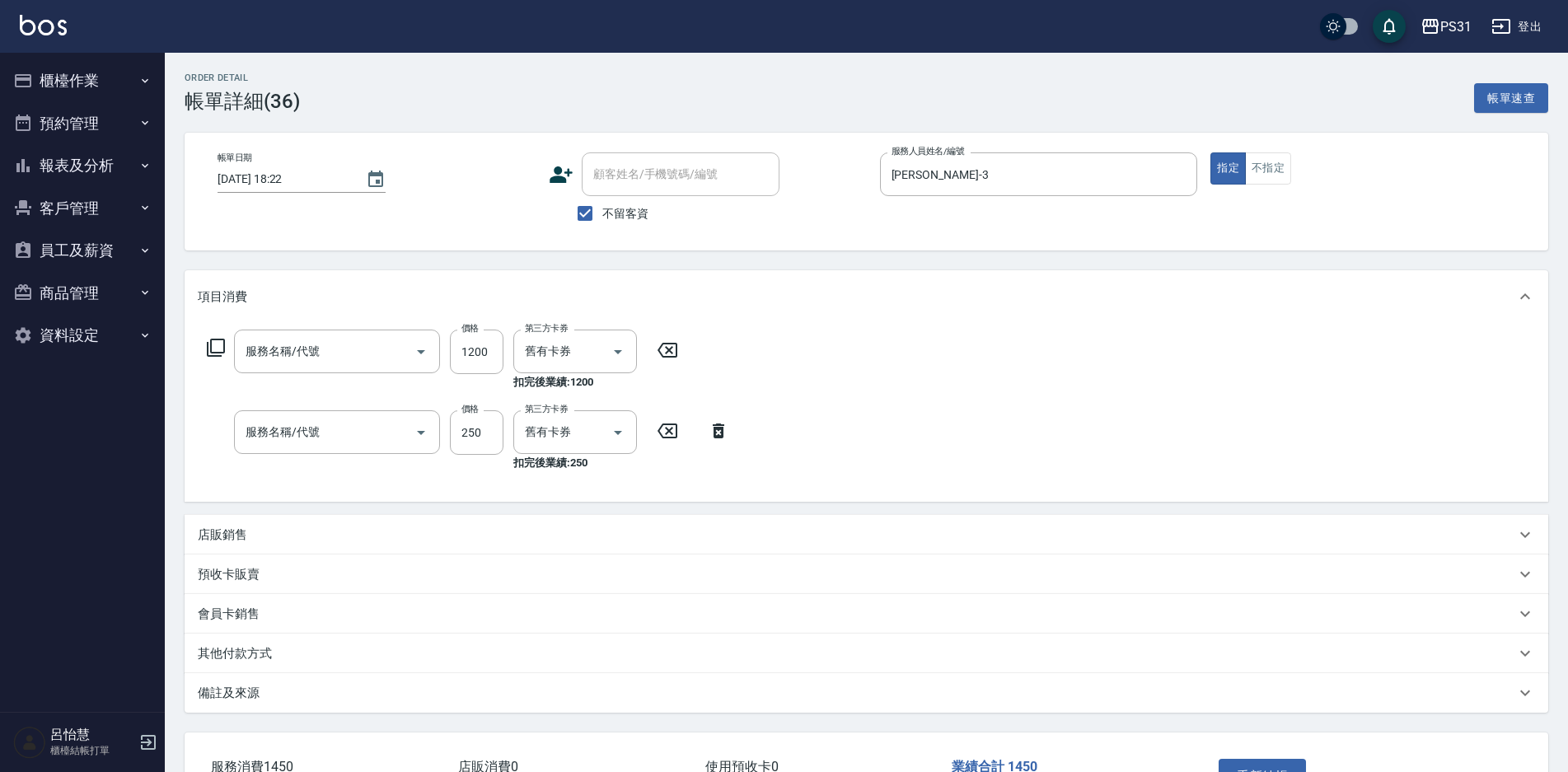
type input "[DATE] 18:22"
checkbox input "true"
type input "[PERSON_NAME]-3"
type input "舊有卡券"
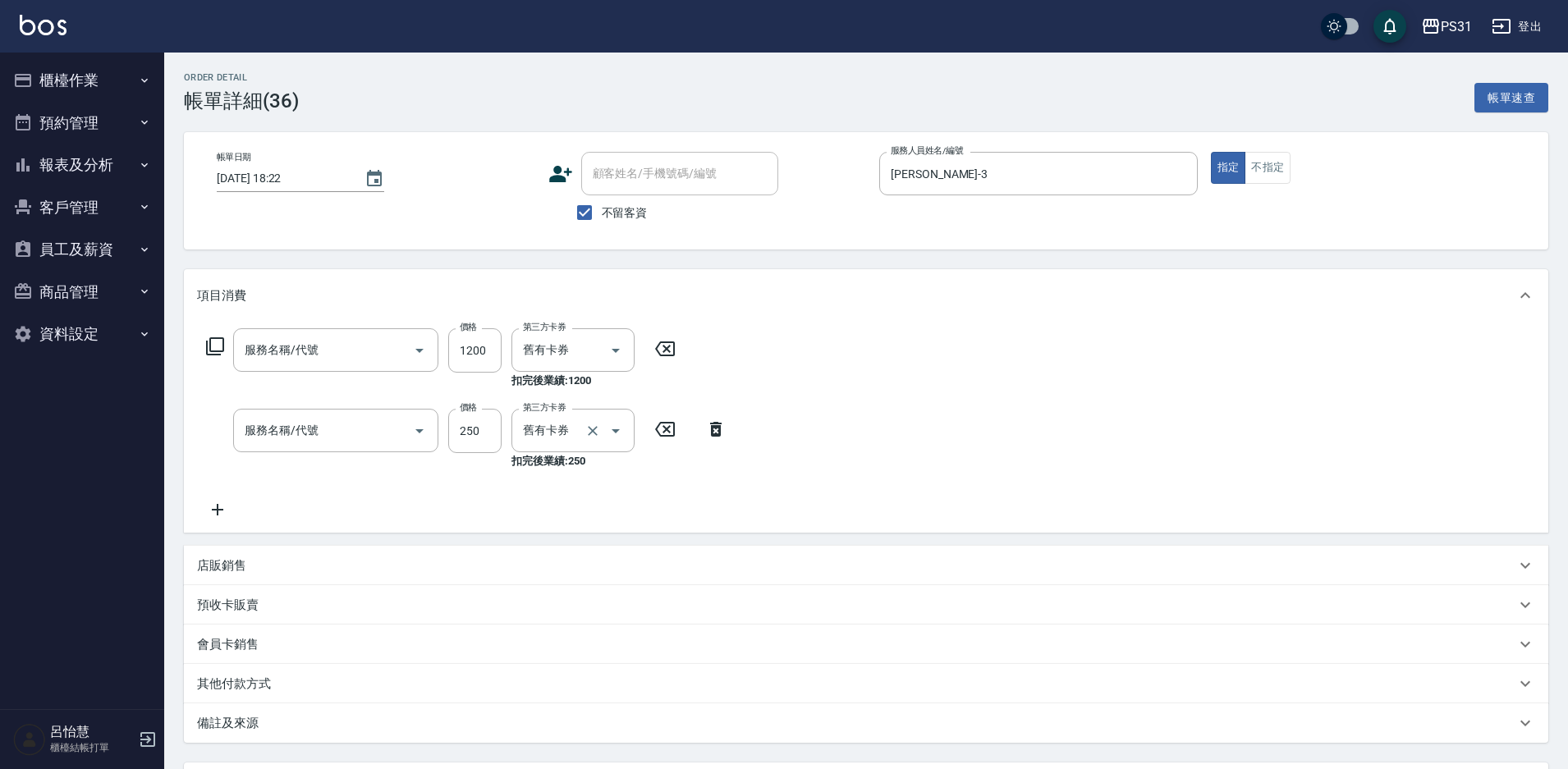
type input "晶漾護髮(香水)(51200)"
type input "一般洗+精油250(1250)"
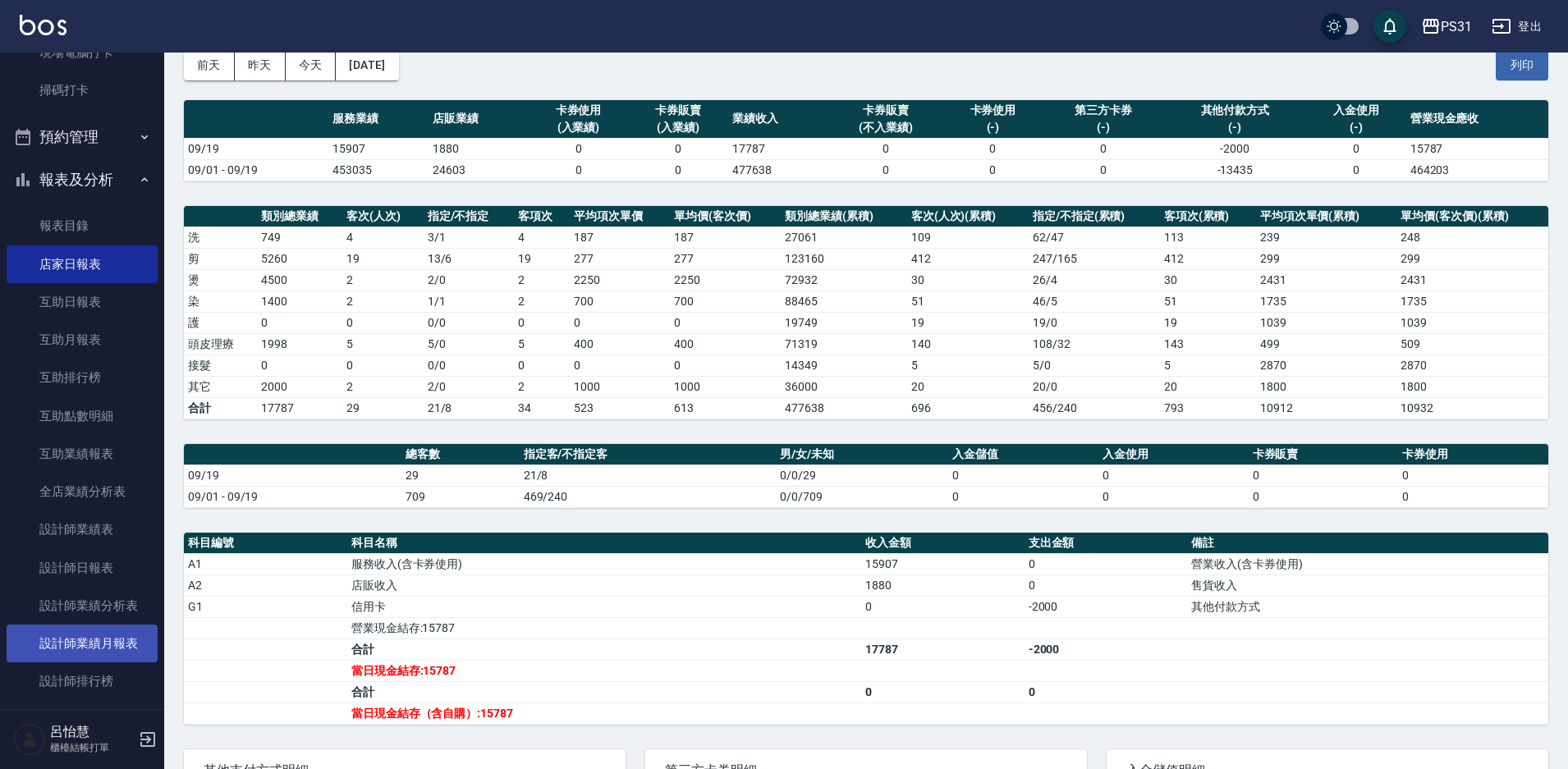
scroll to position [411, 0]
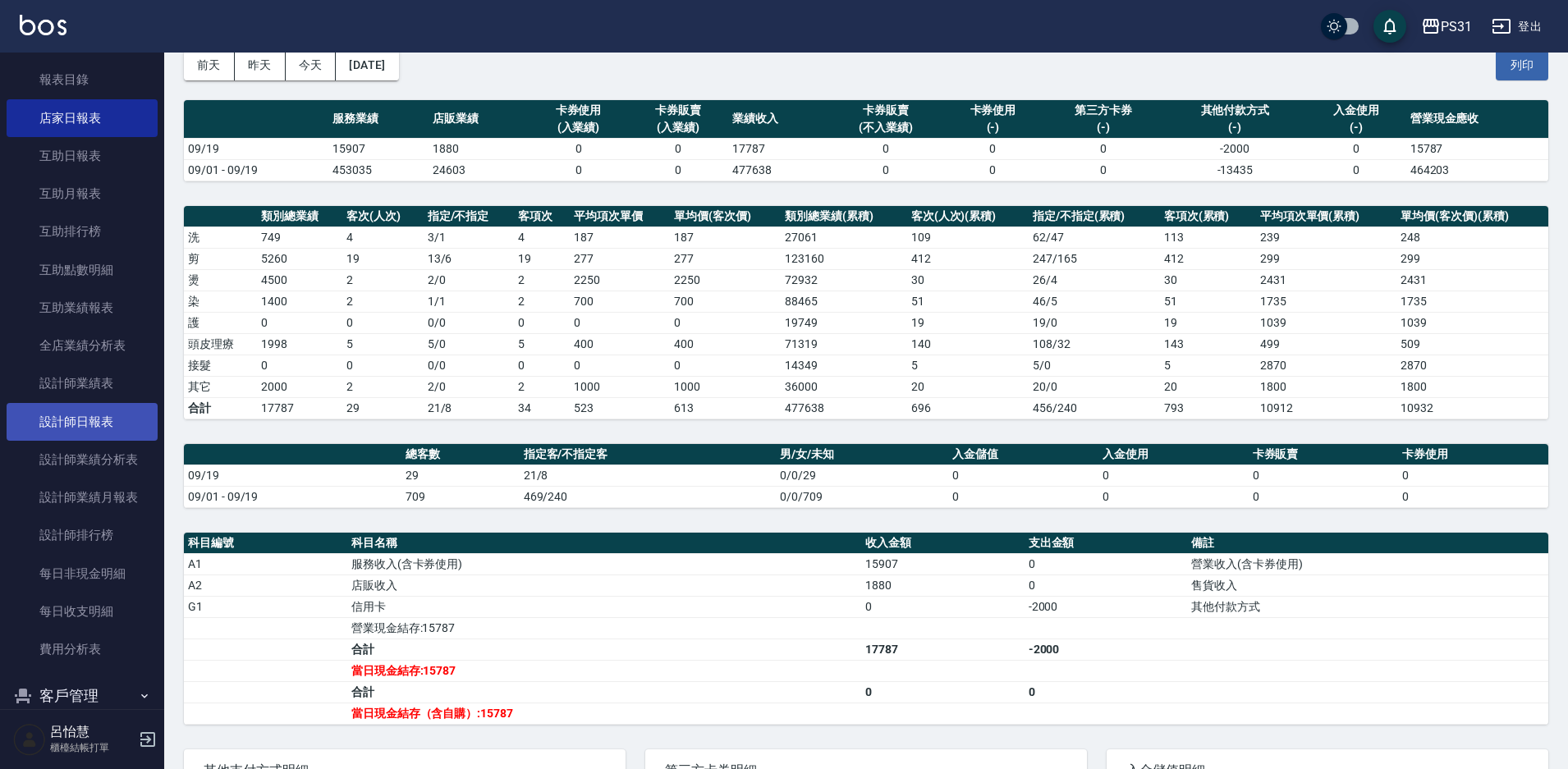
click at [60, 425] on link "設計師日報表" at bounding box center [82, 422] width 151 height 38
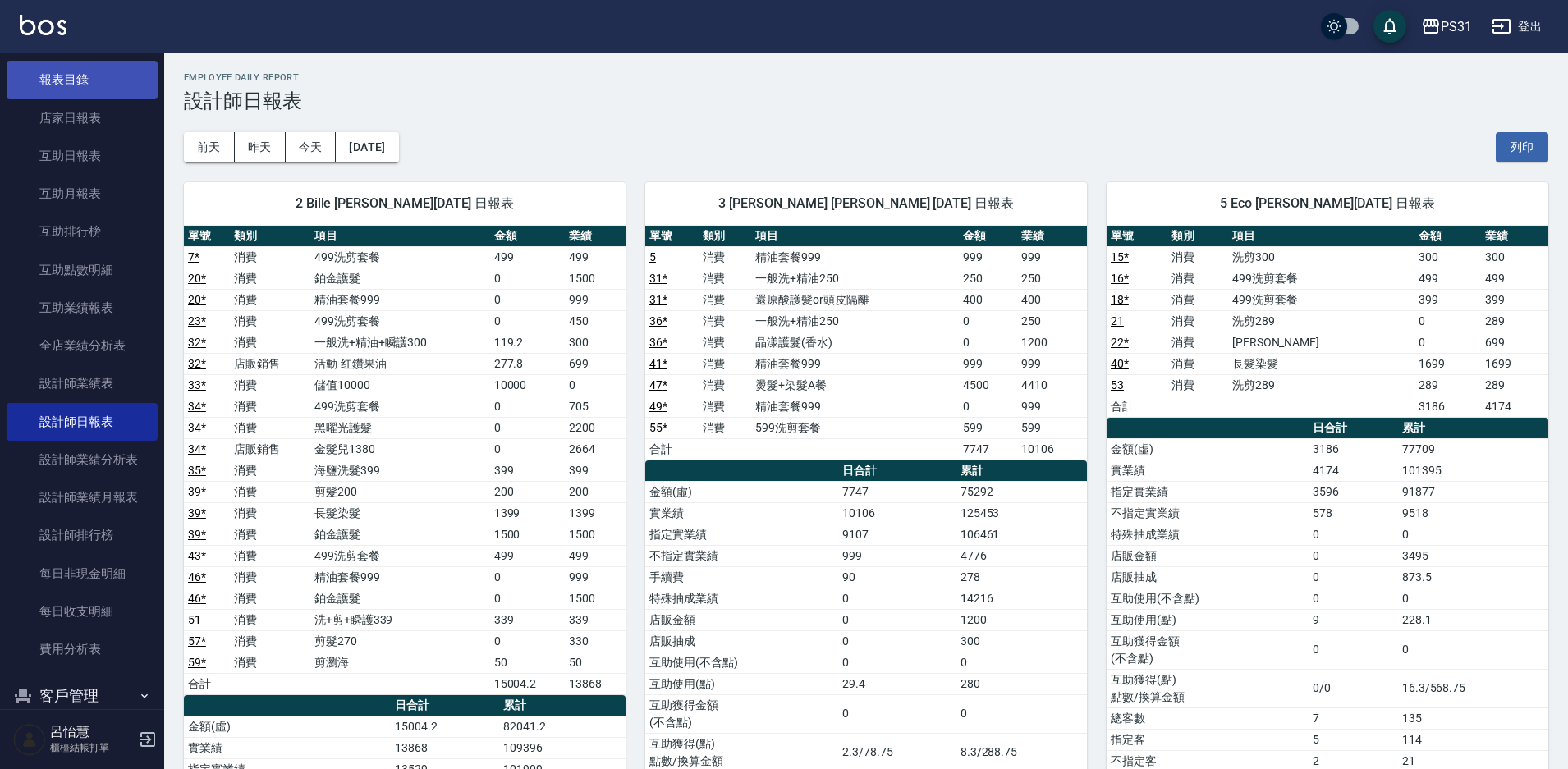
click at [65, 81] on link "報表目錄" at bounding box center [82, 79] width 151 height 38
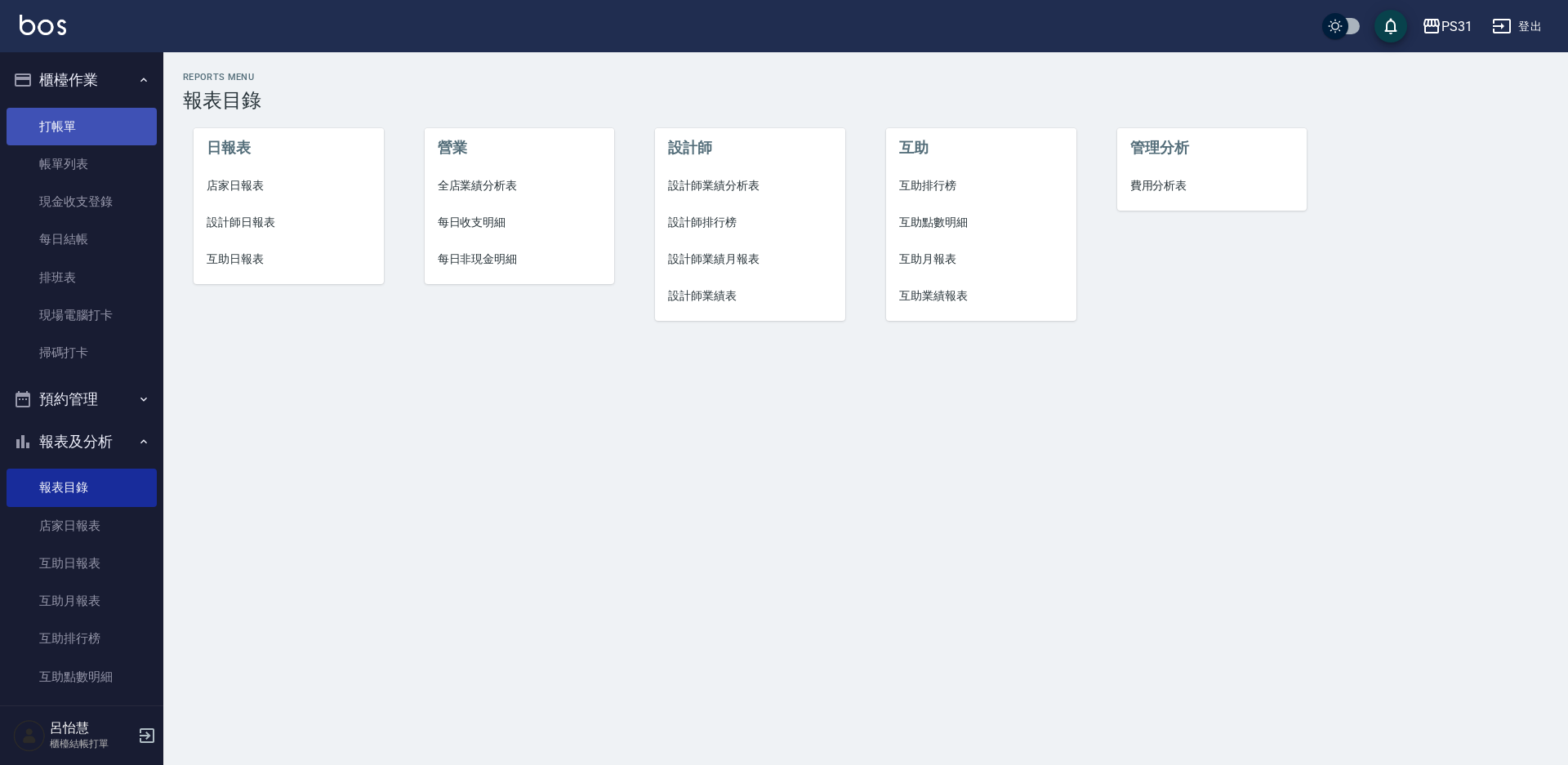
click at [125, 135] on link "打帳單" at bounding box center [82, 127] width 150 height 38
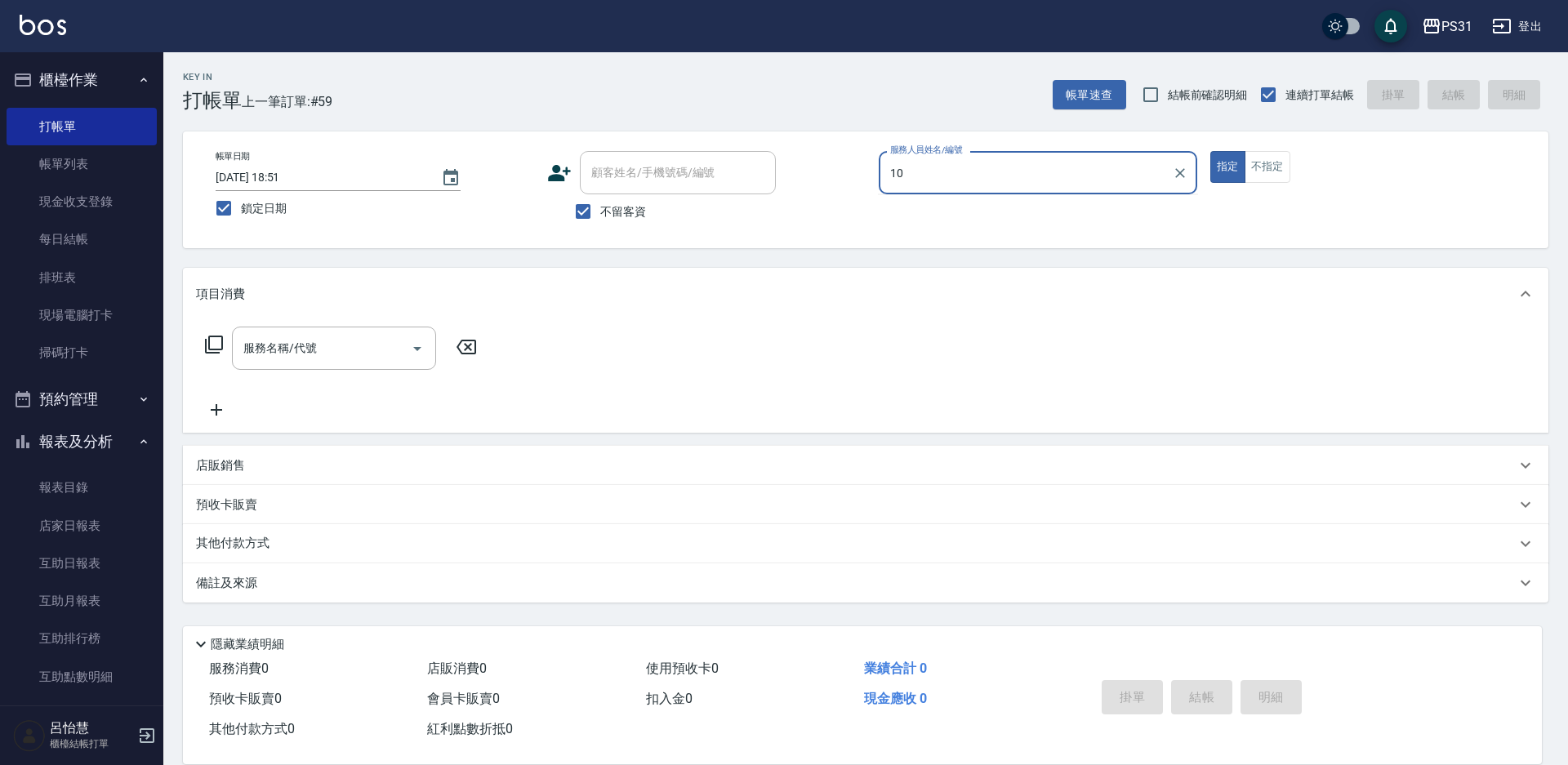
type input "10"
type button "true"
type input "Zhan-10"
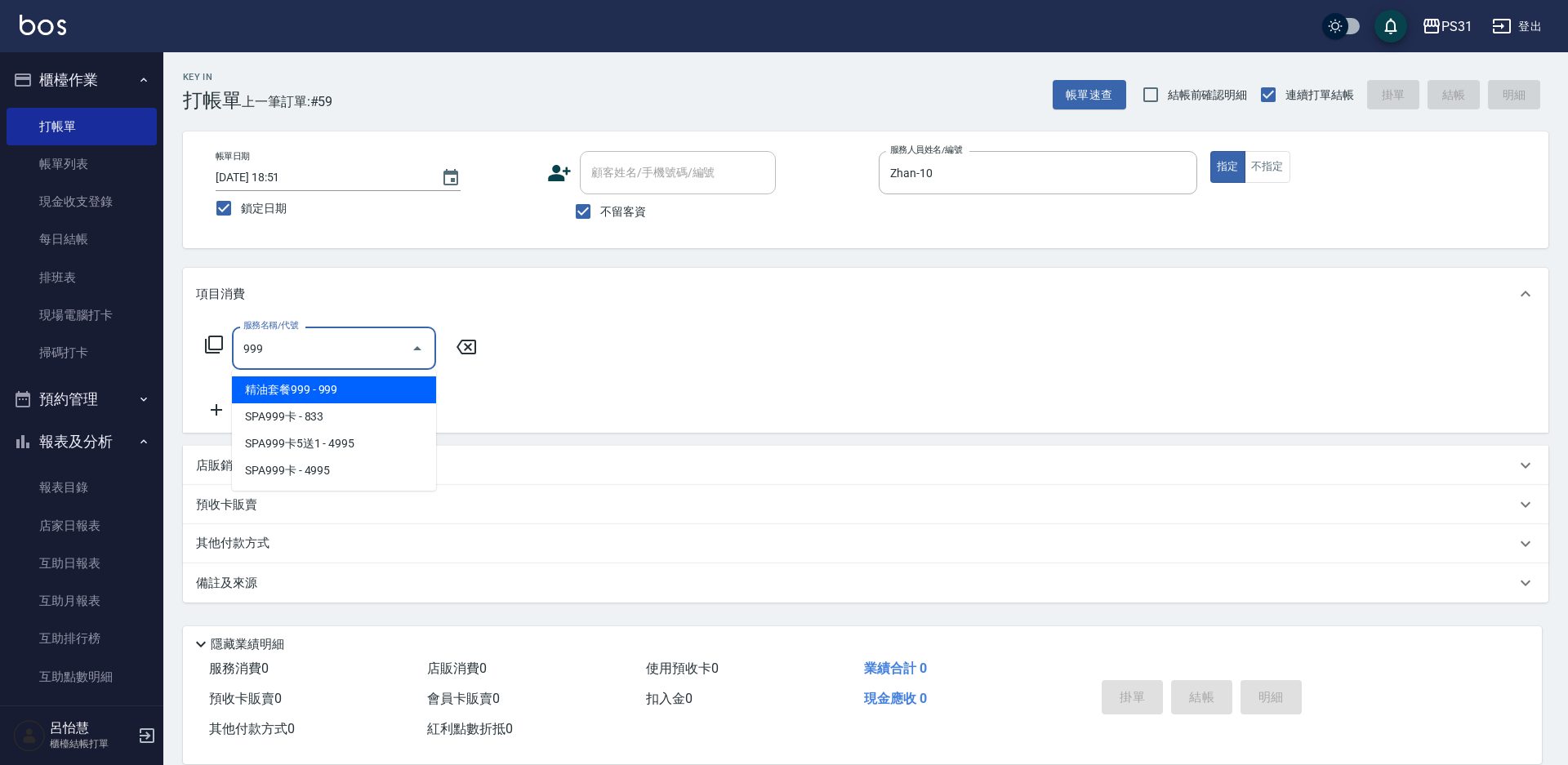
type input "精油套餐999(999)"
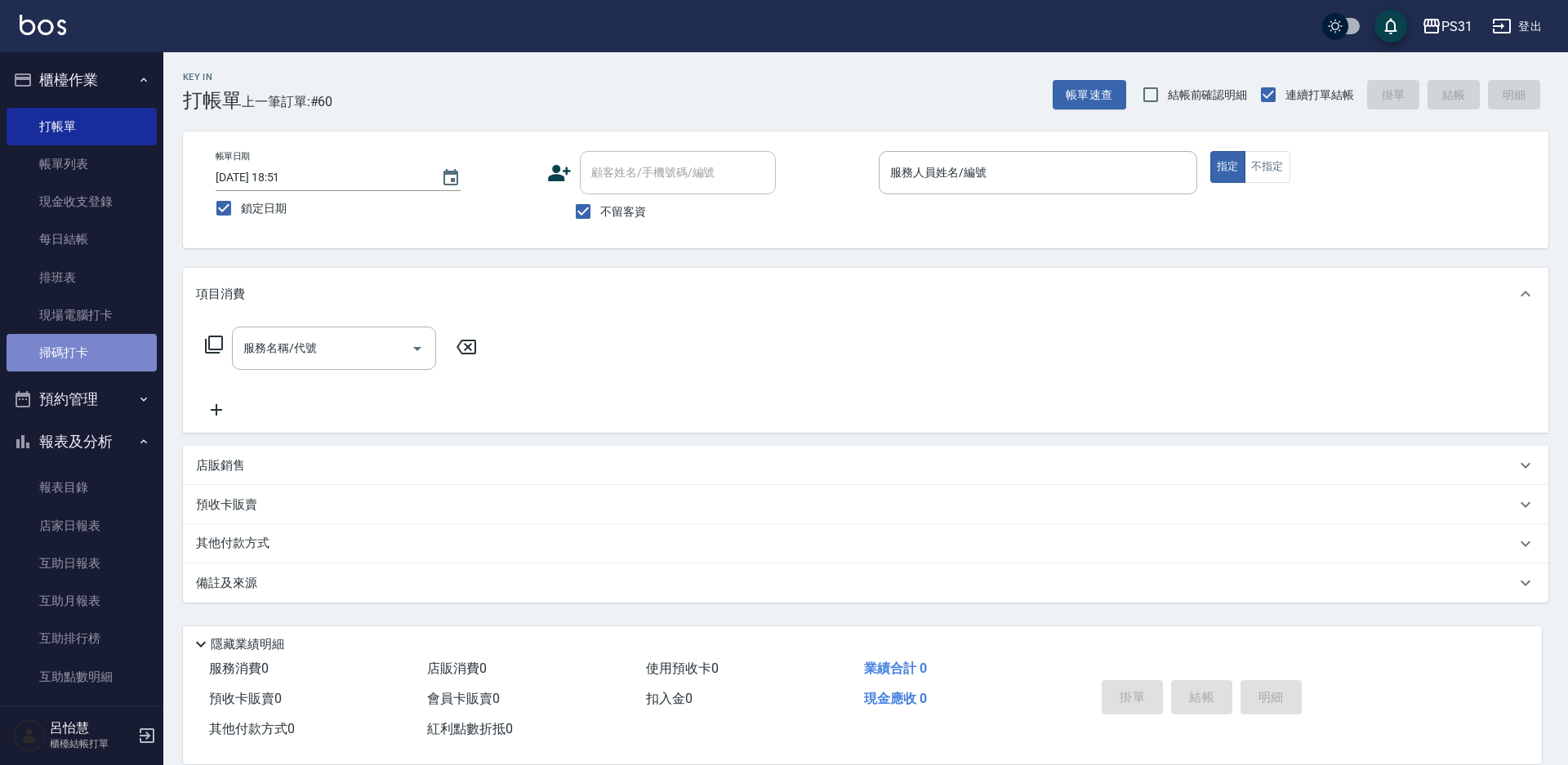
click at [81, 353] on link "掃碼打卡" at bounding box center [82, 352] width 150 height 38
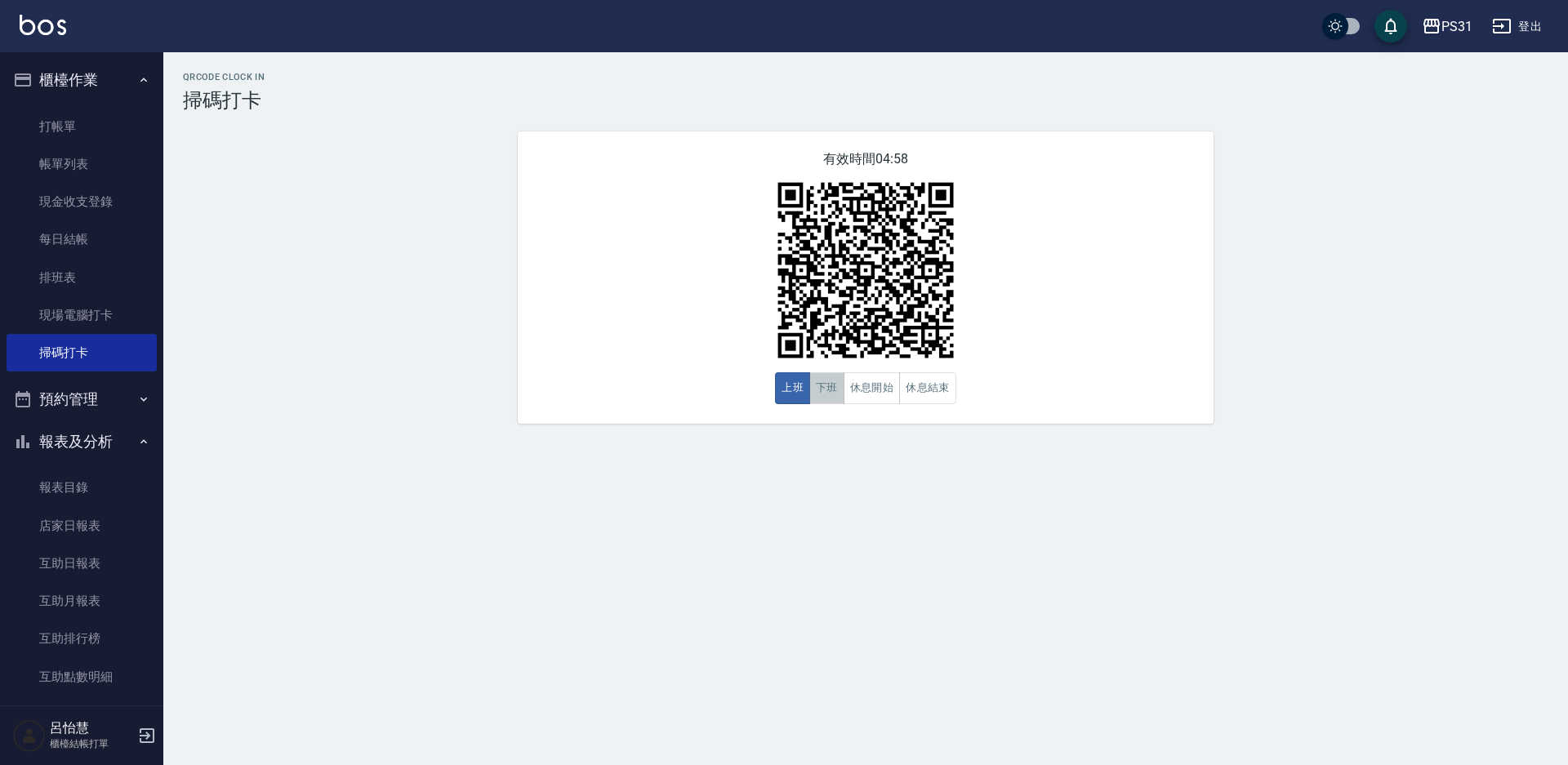
click at [817, 399] on button "下班" at bounding box center [827, 388] width 35 height 32
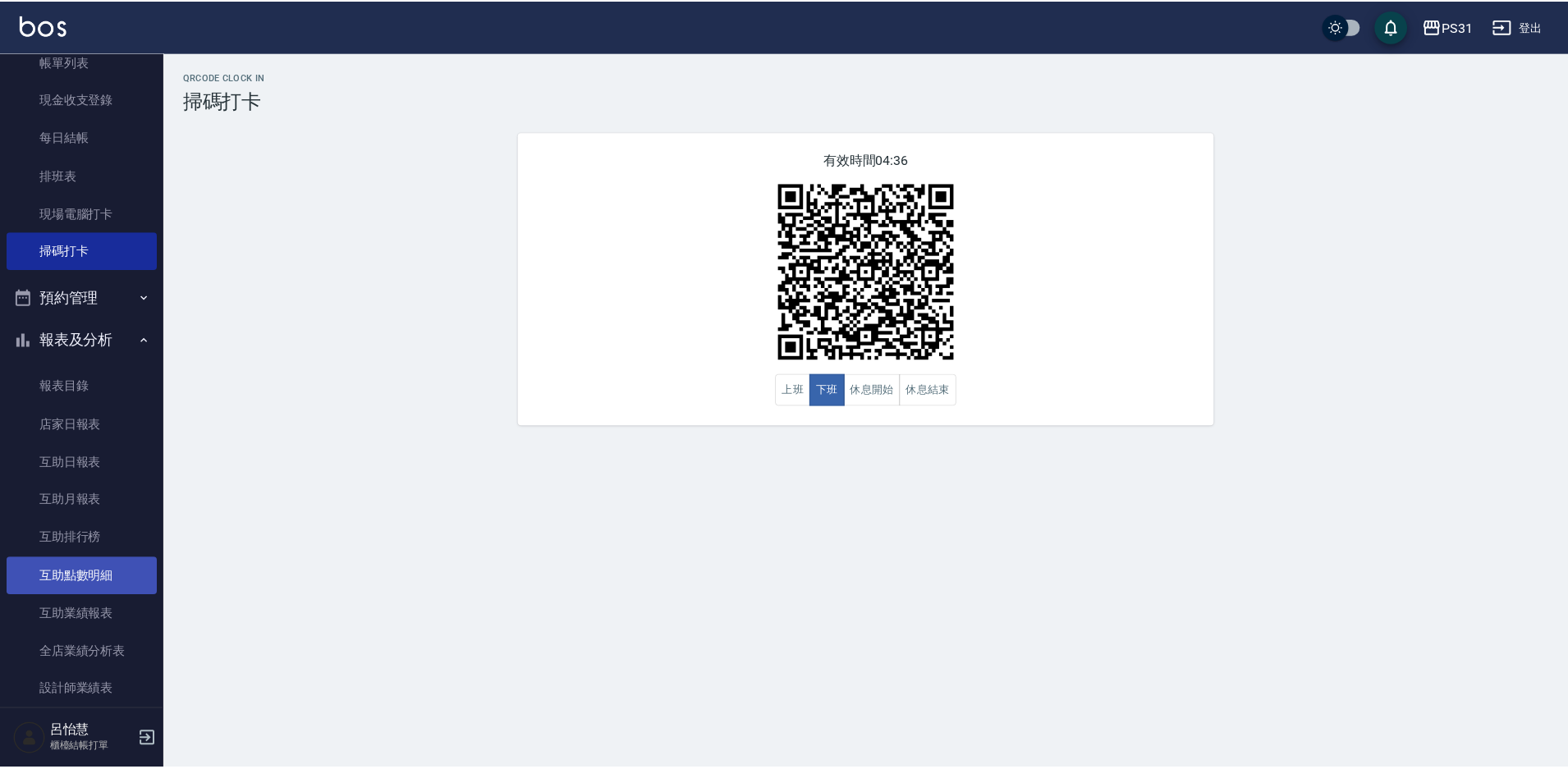
scroll to position [329, 0]
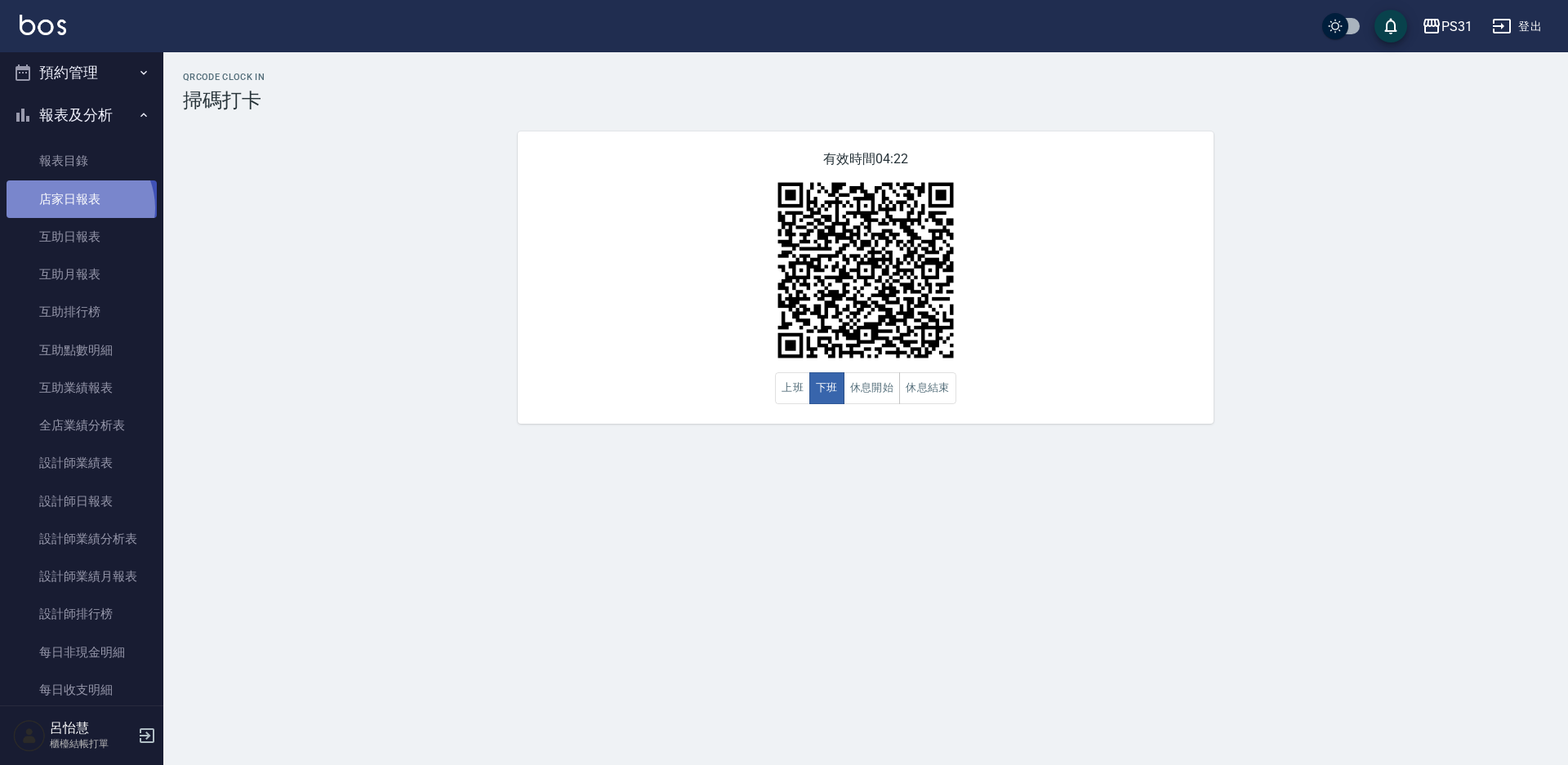
click at [76, 207] on link "店家日報表" at bounding box center [82, 199] width 150 height 38
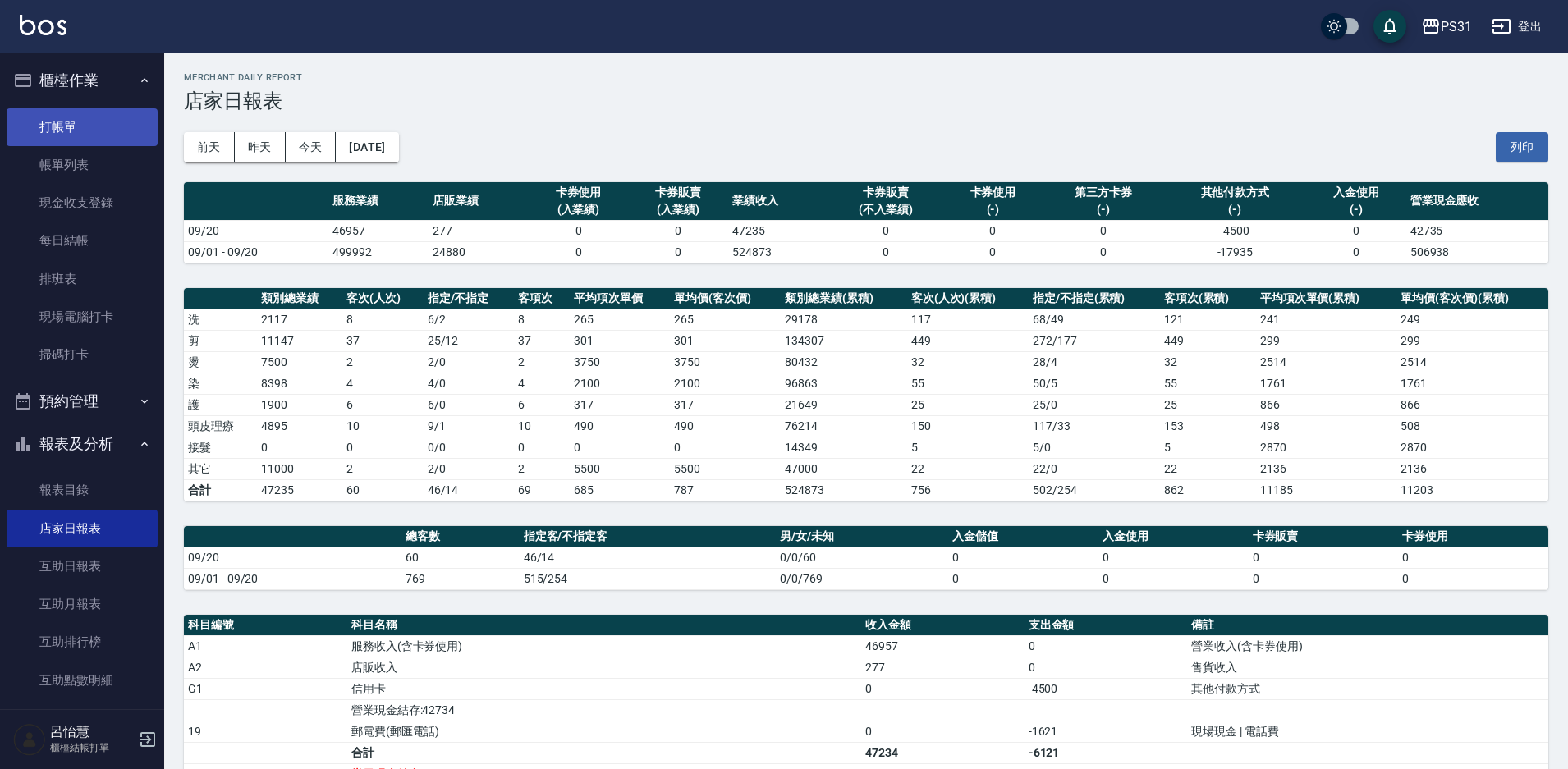
click at [63, 144] on link "打帳單" at bounding box center [82, 127] width 151 height 38
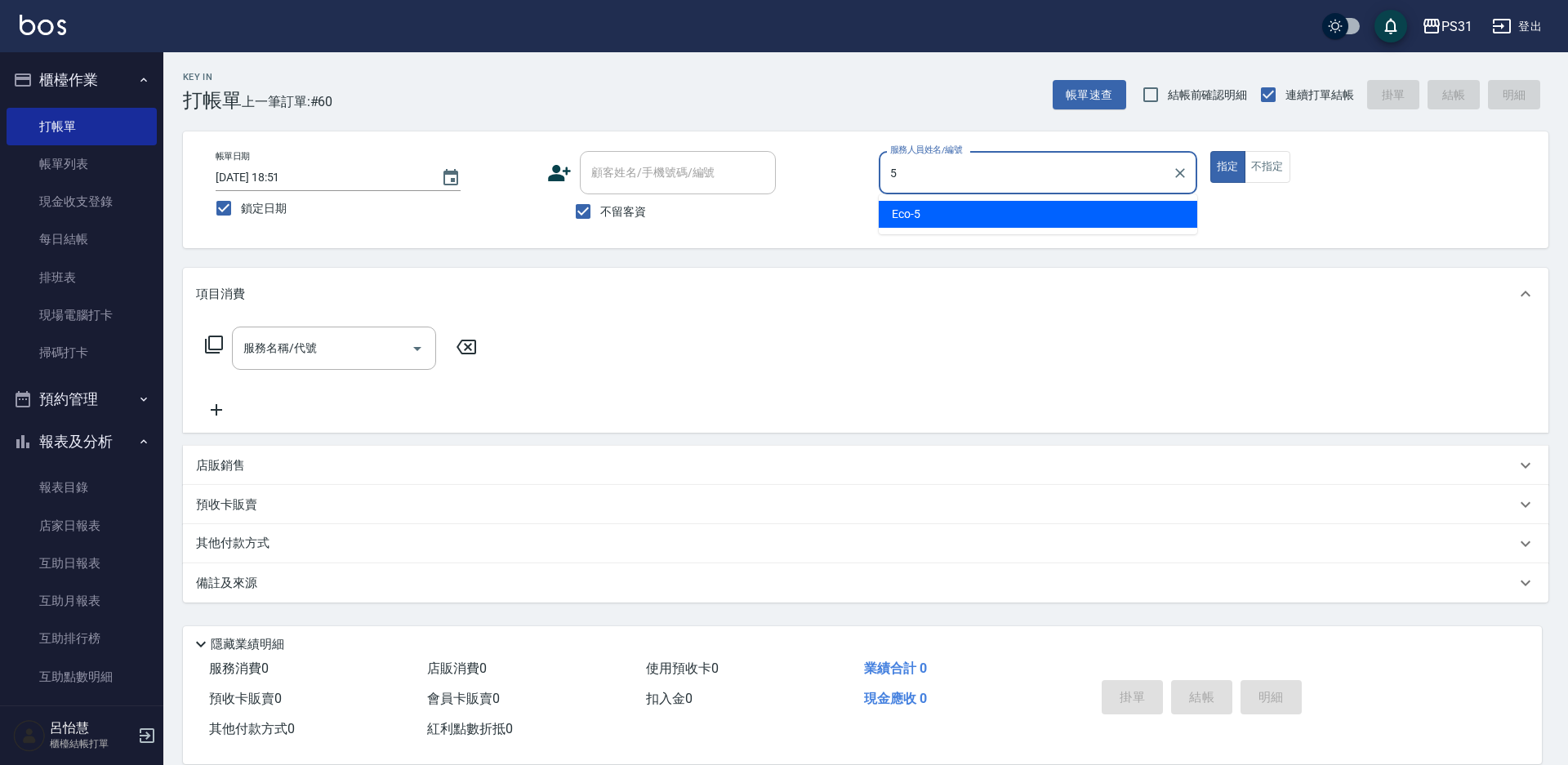
type input "5"
type button "true"
type input "Eco-5"
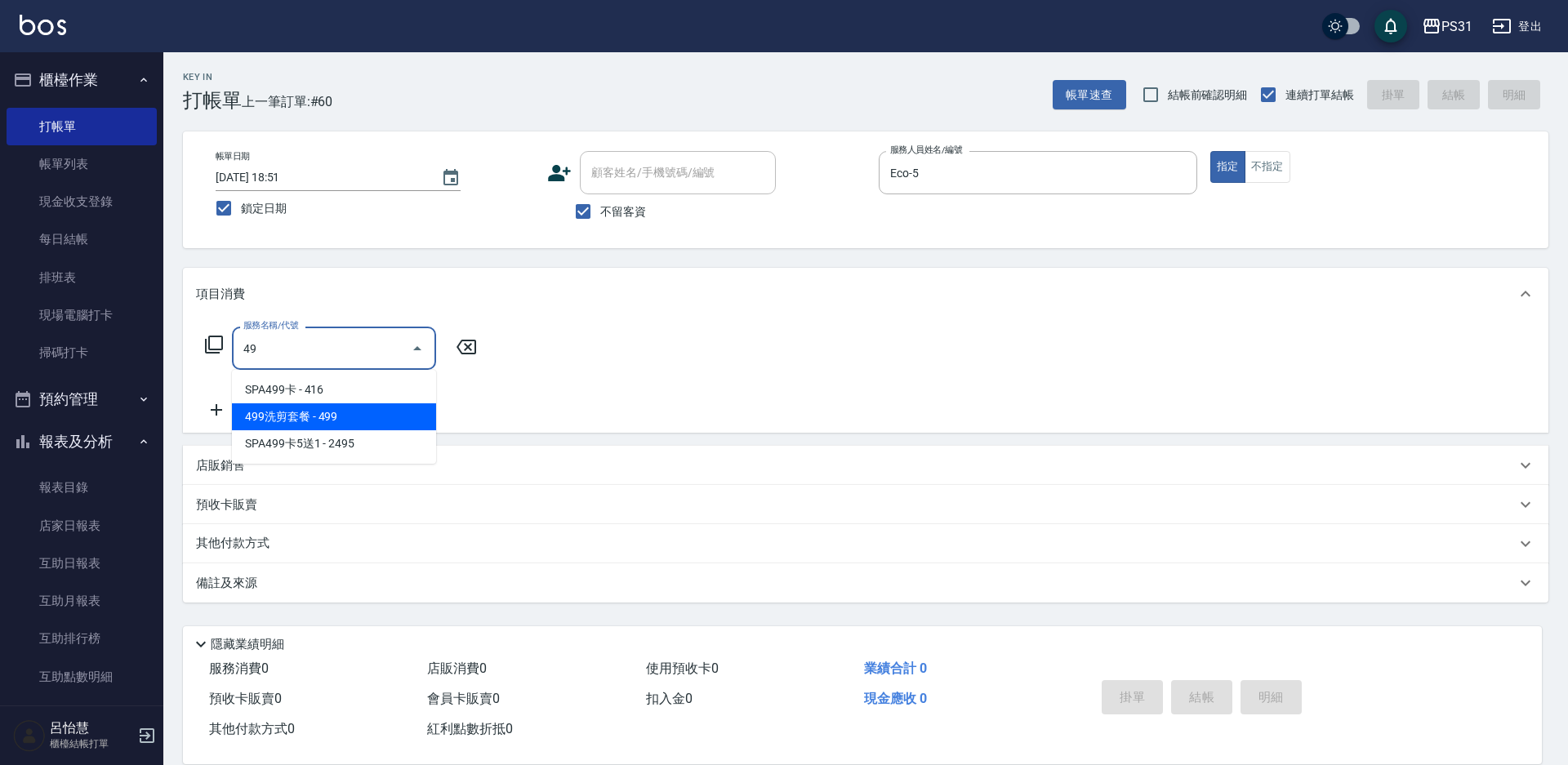
type input "4"
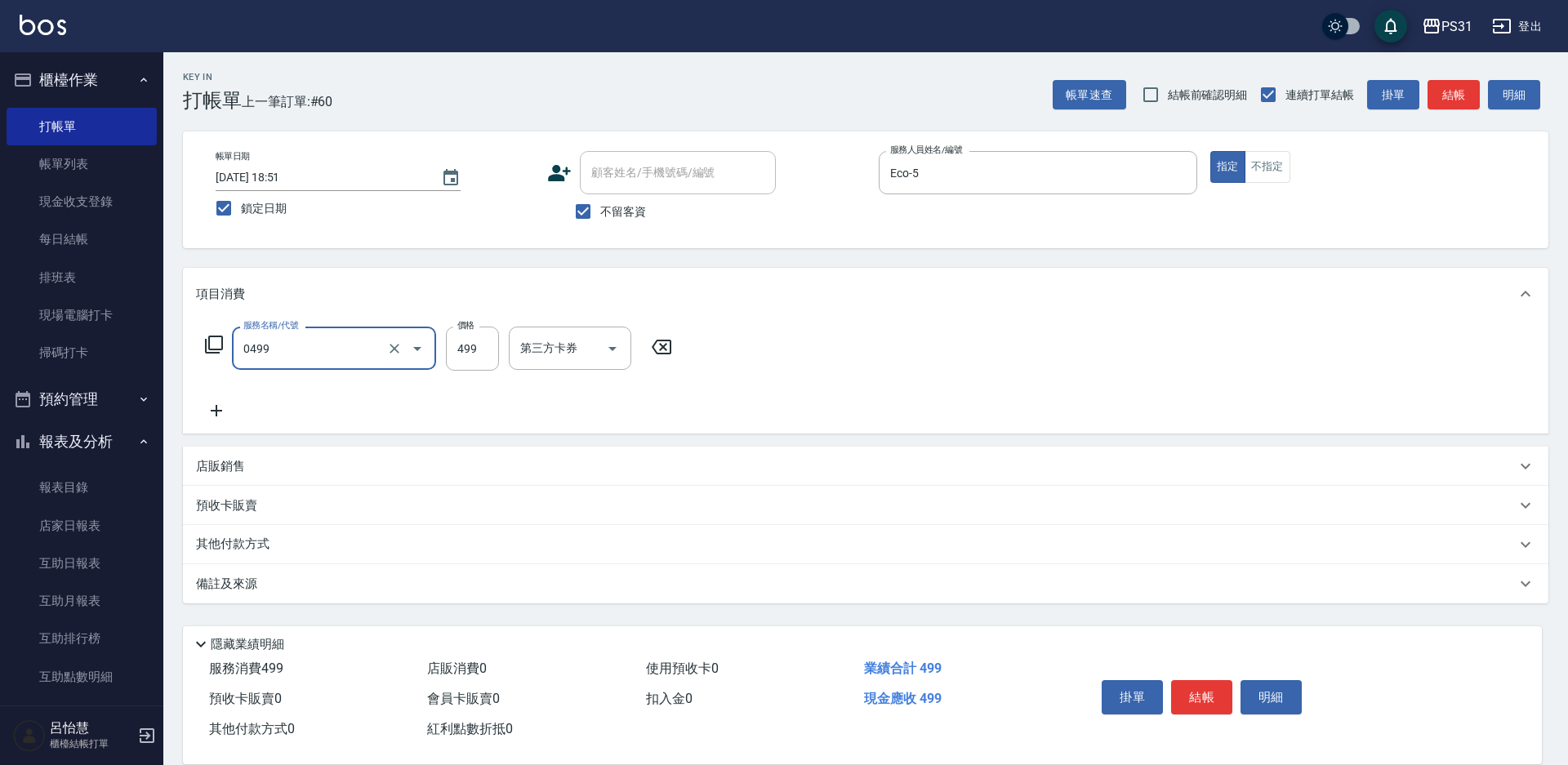
type input "伊黛莉spa(0499)"
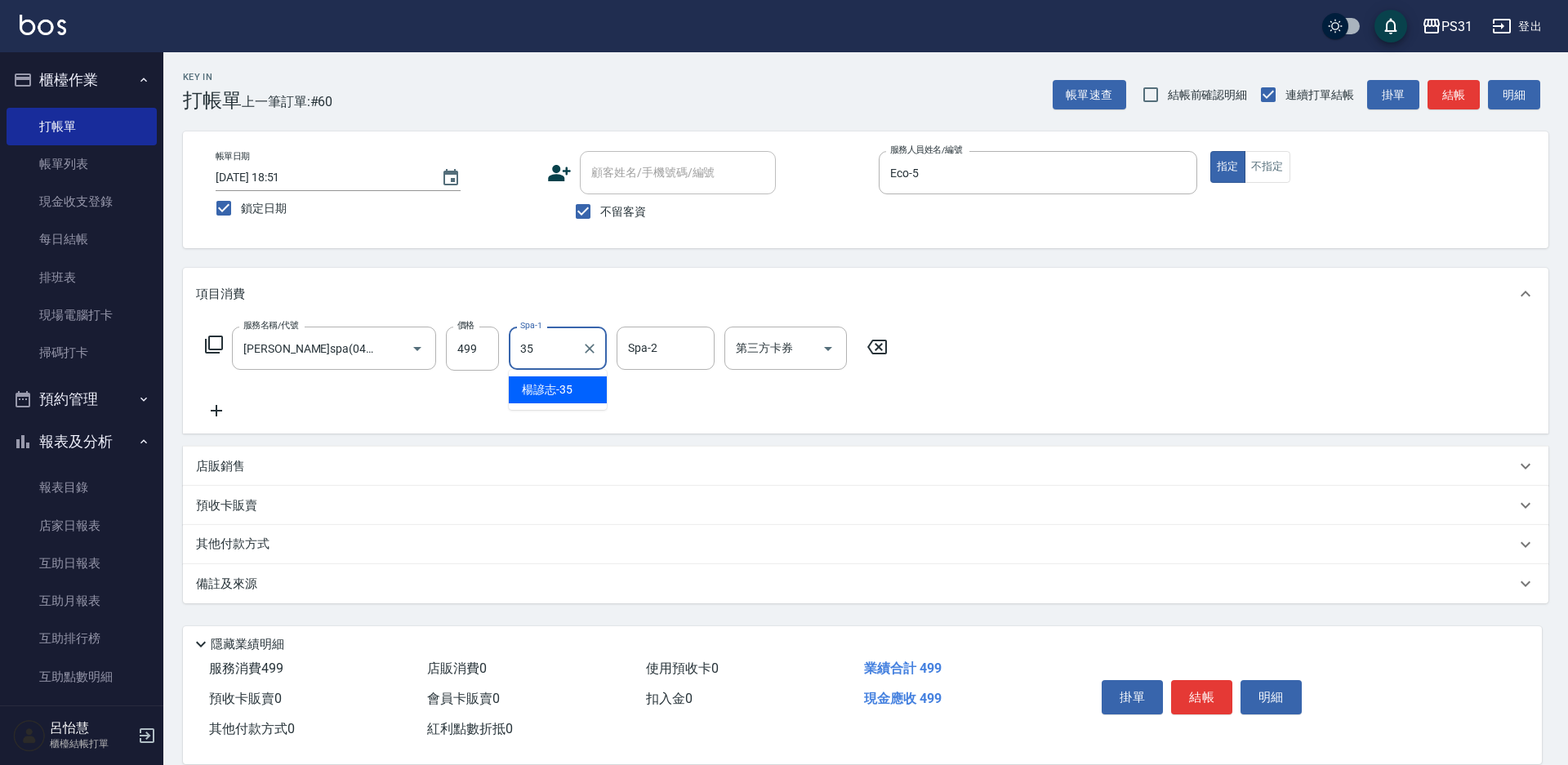
type input "楊諺志-35"
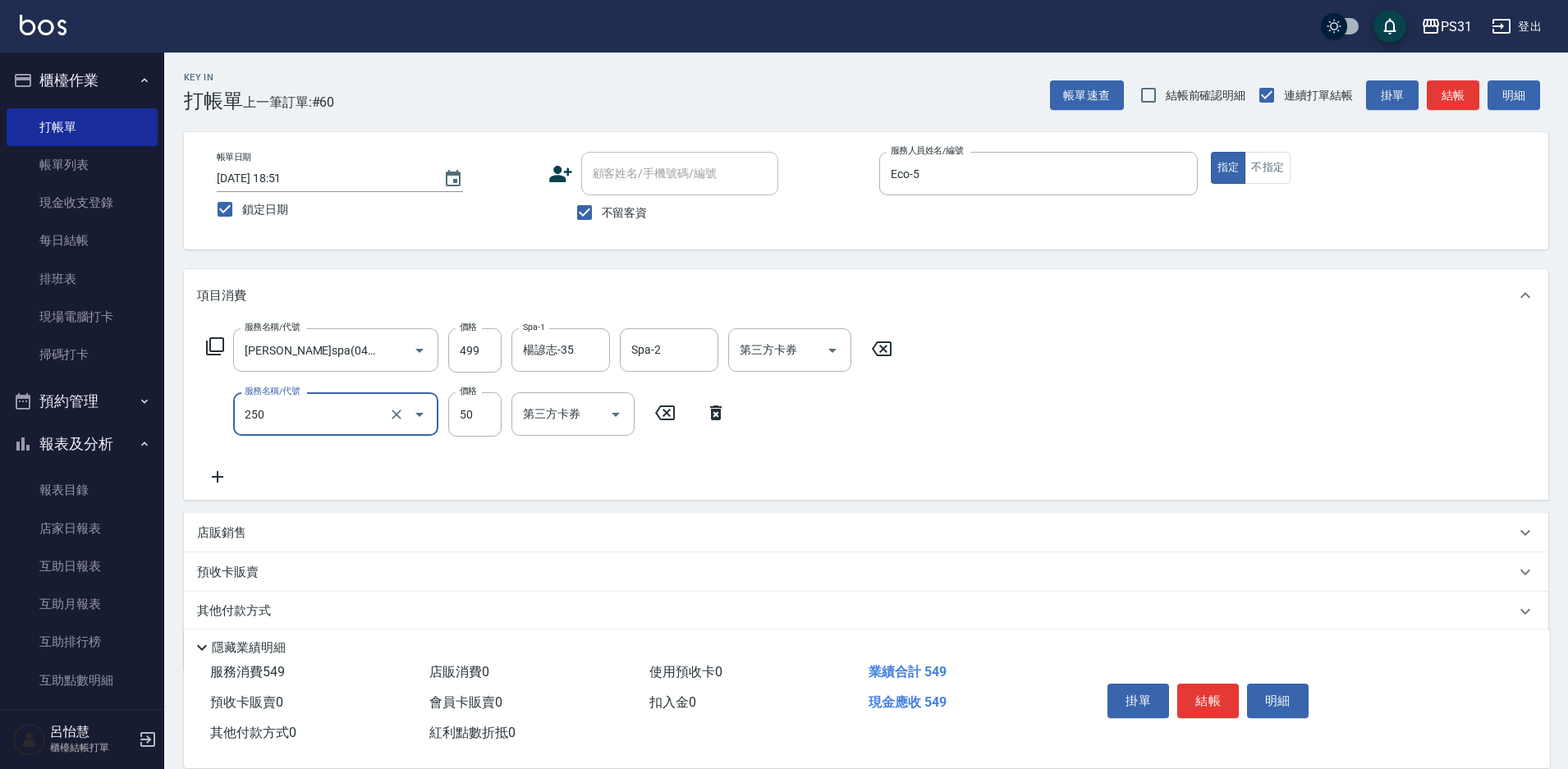
type input "剪瀏海(250)"
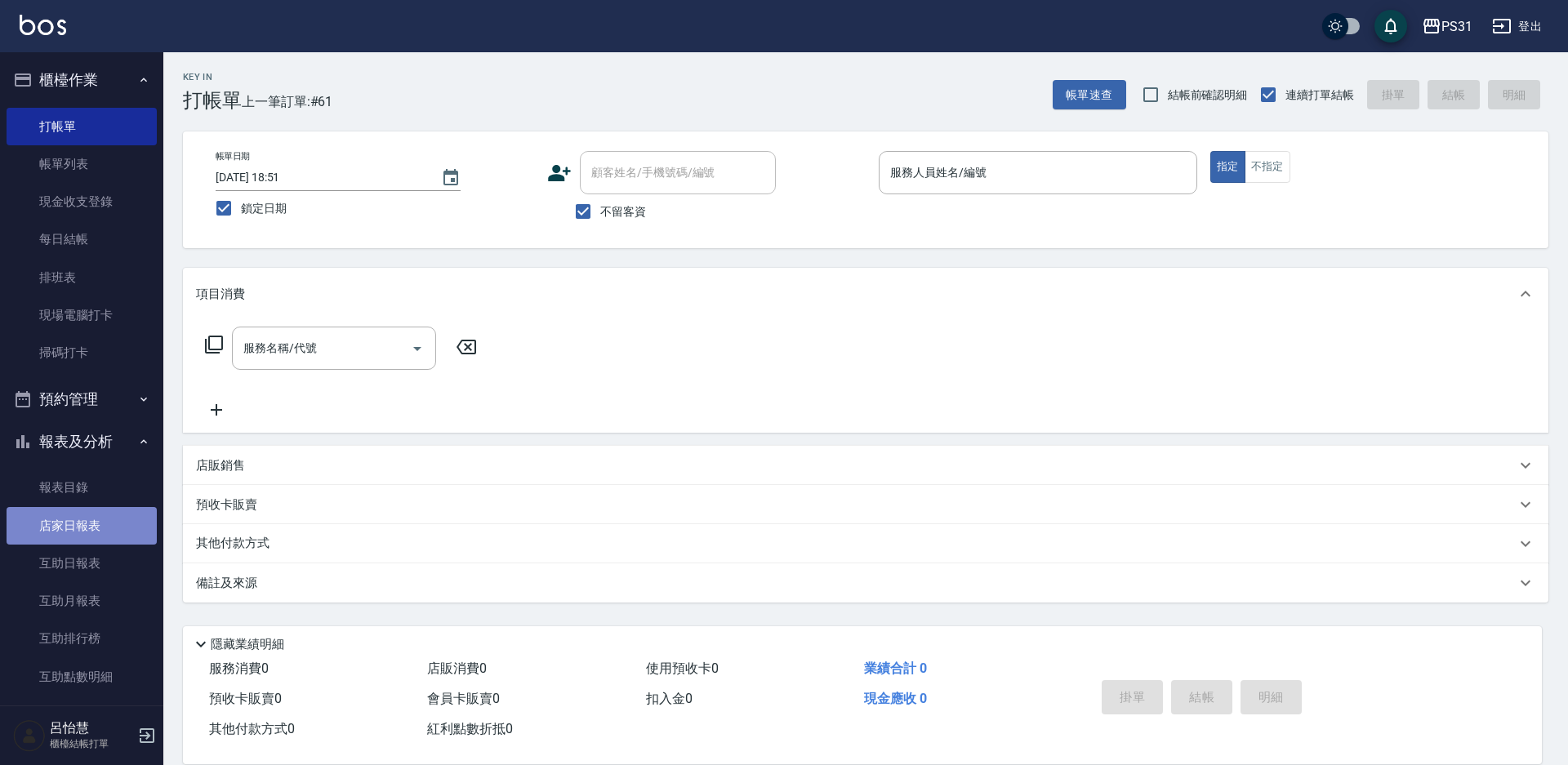
click at [103, 528] on link "店家日報表" at bounding box center [82, 526] width 150 height 38
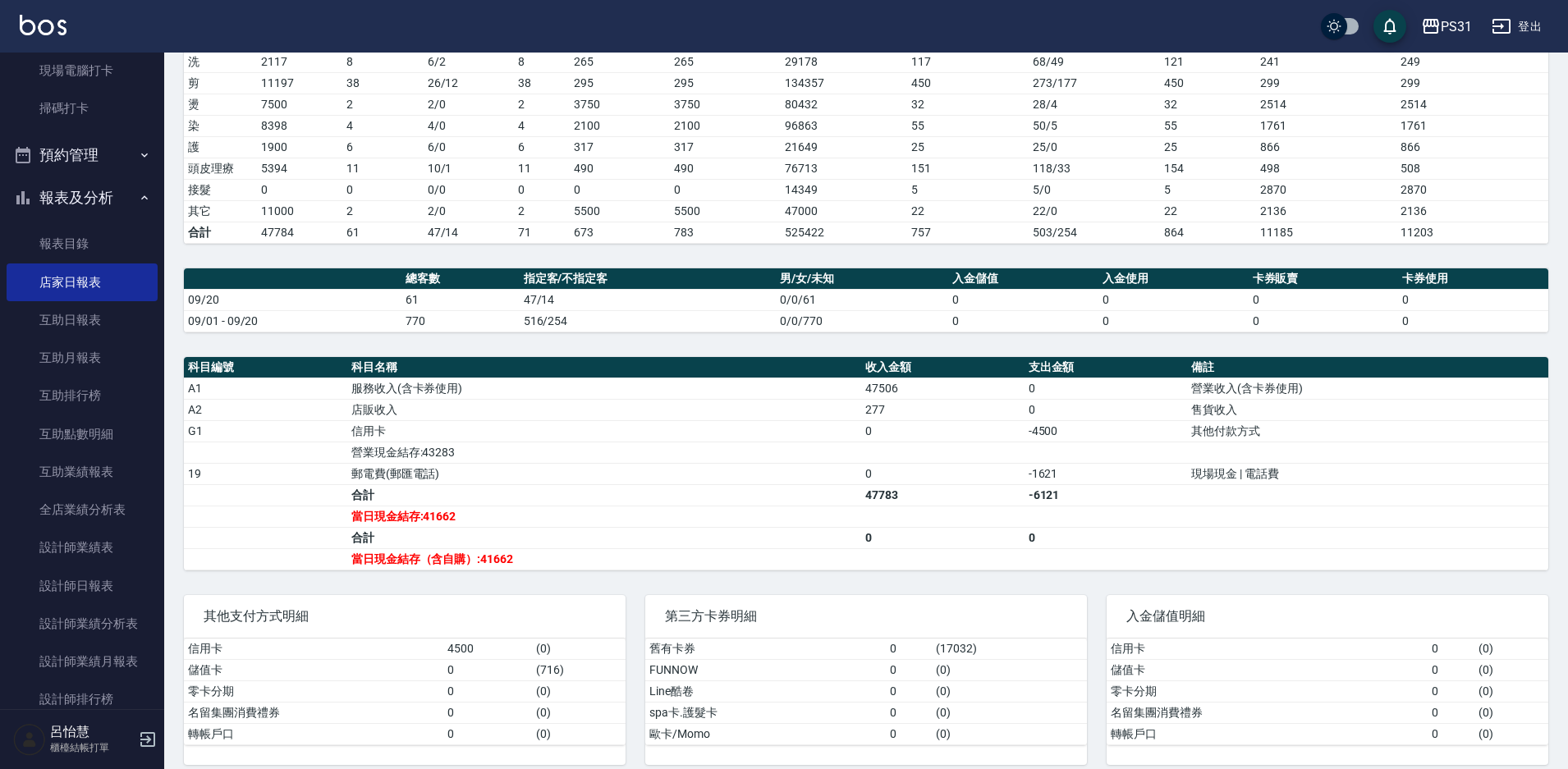
scroll to position [273, 0]
